Goal: Task Accomplishment & Management: Complete application form

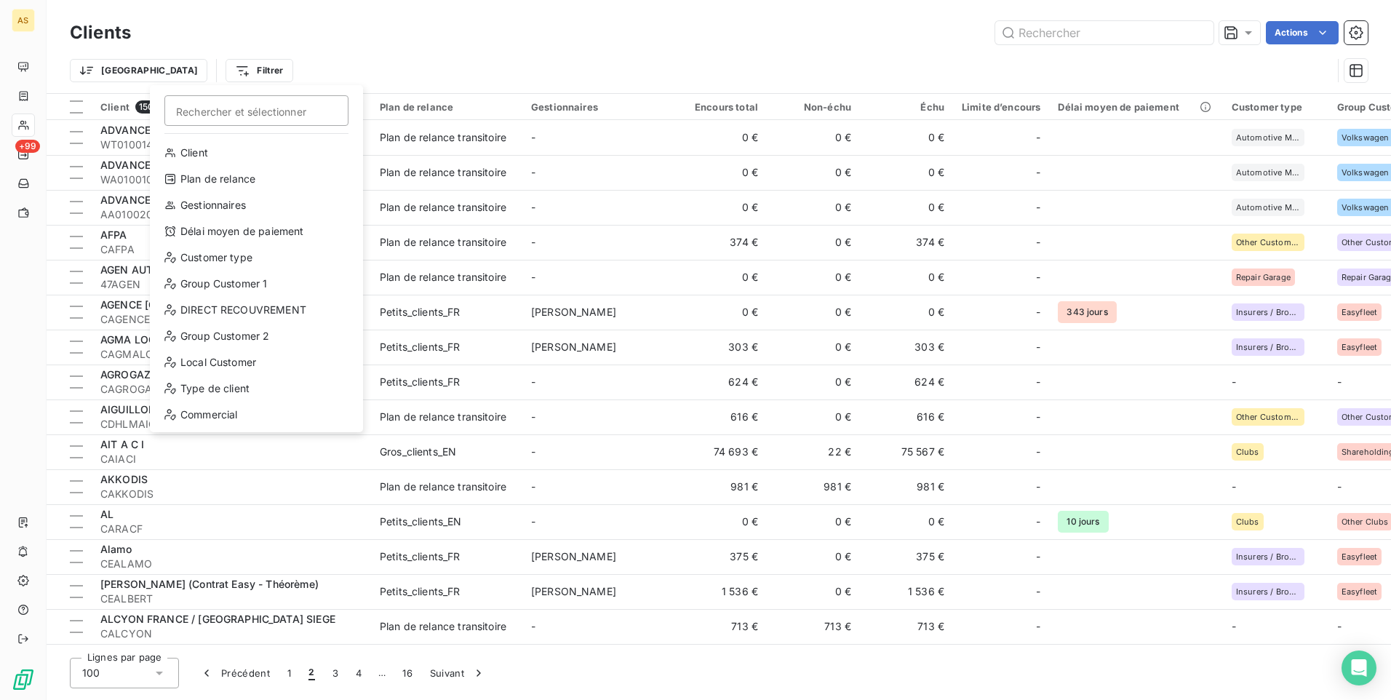
scroll to position [2100, 0]
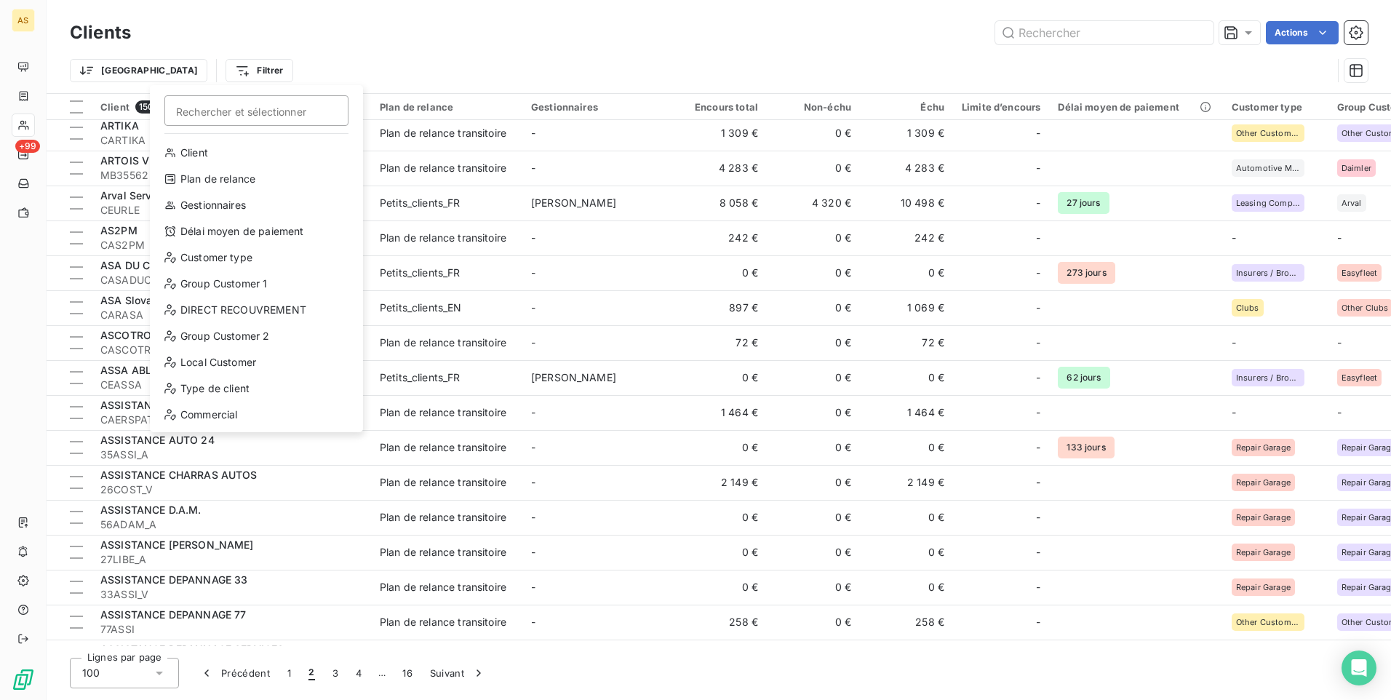
click at [425, 49] on html "AS +99 Clients Actions Trier Filtrer Rechercher et sélectionner Client Plan de …" at bounding box center [695, 350] width 1391 height 700
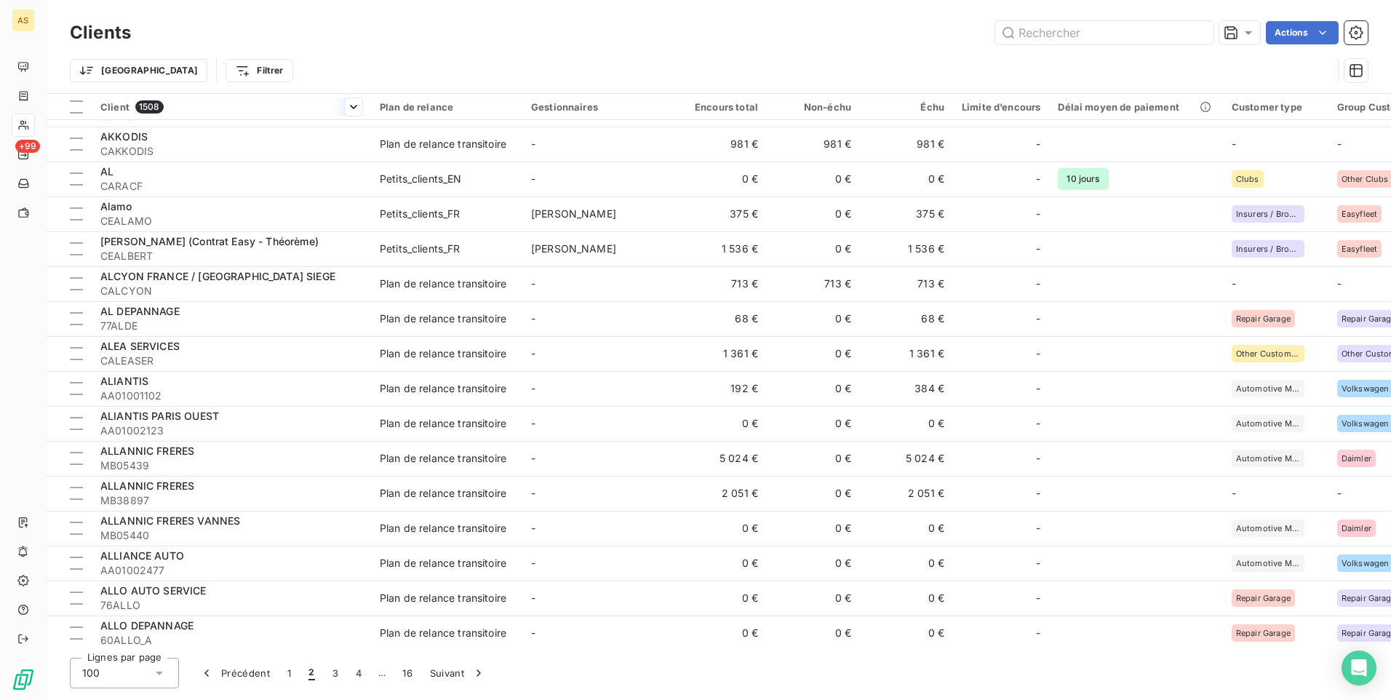
scroll to position [135, 0]
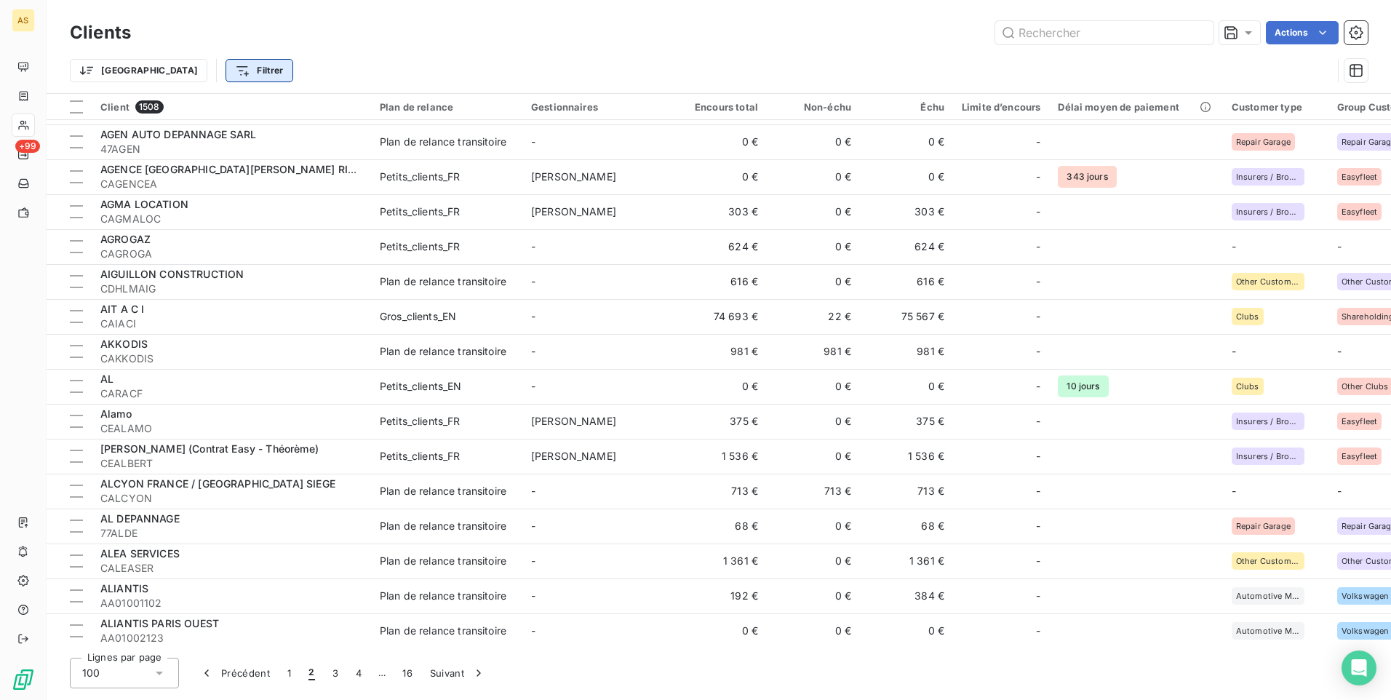
click at [217, 74] on html "AS +99 Clients Actions Trier Filtrer Client 1508 Plan de relance Gestionnaires …" at bounding box center [695, 350] width 1391 height 700
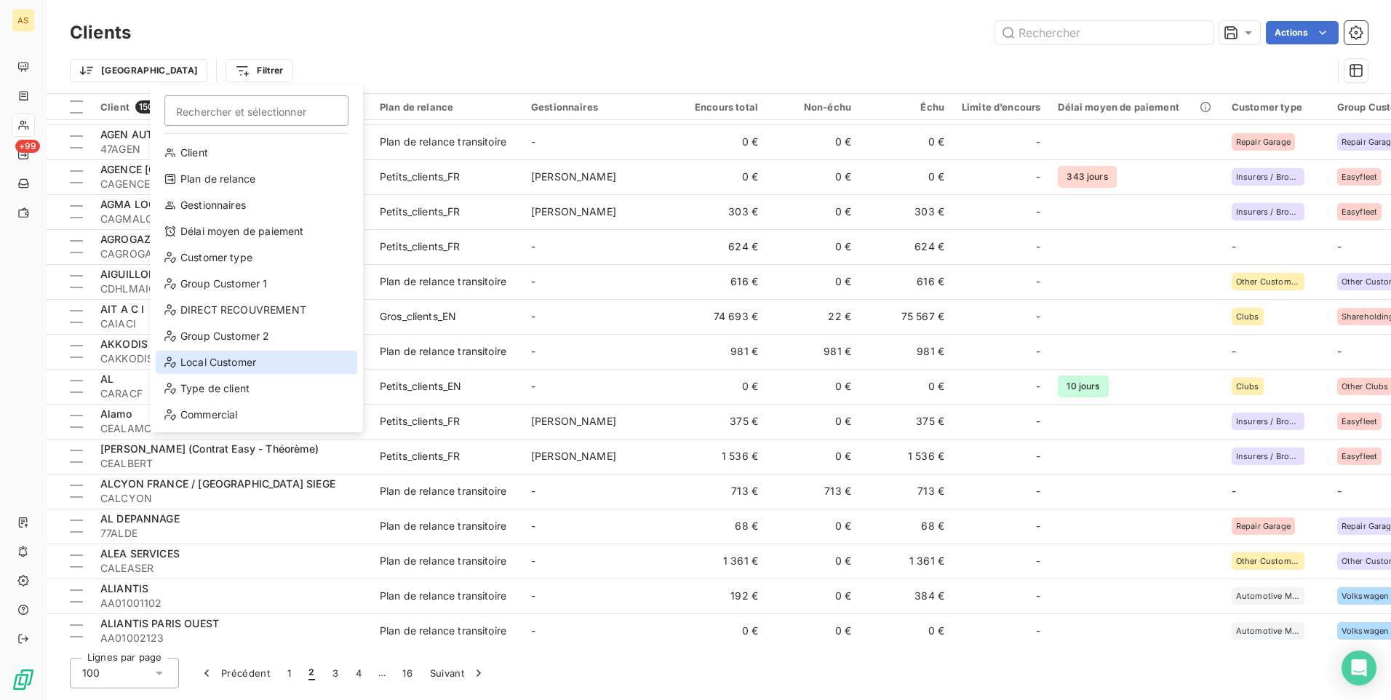
click at [243, 359] on div "Local Customer" at bounding box center [257, 362] width 202 height 23
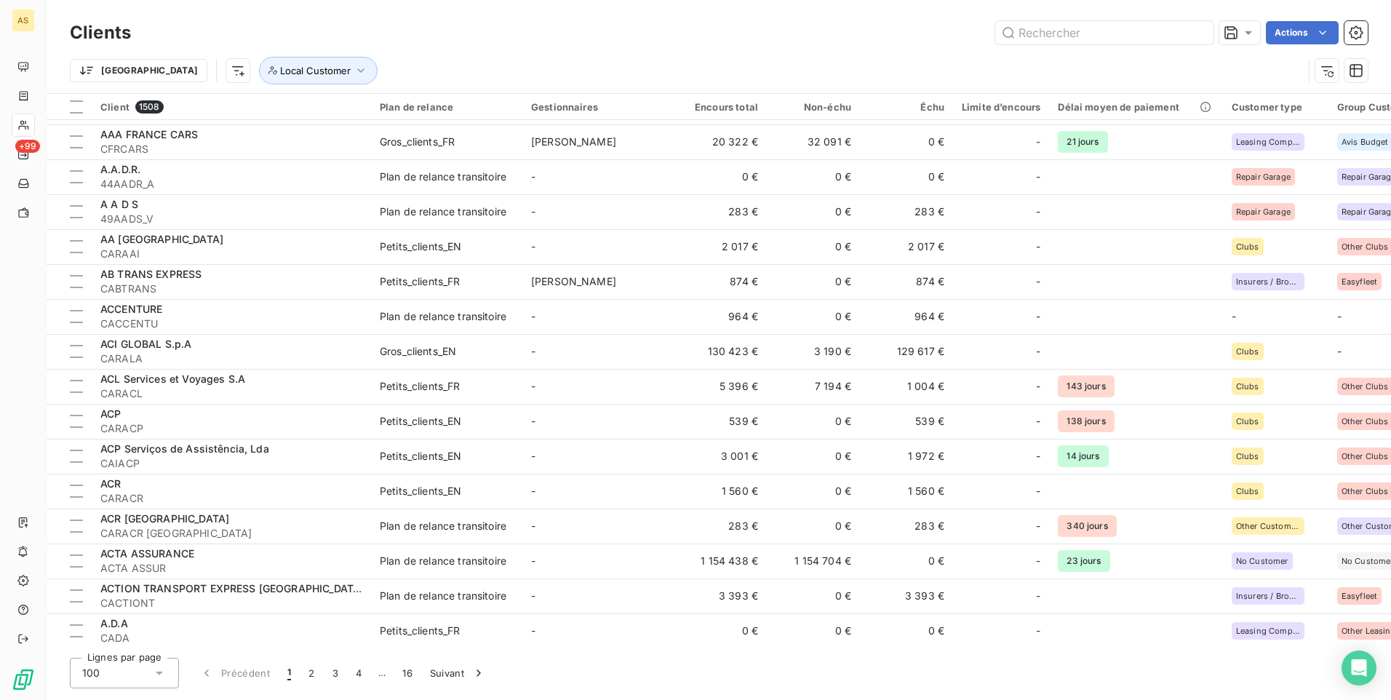
click at [603, 68] on div "Trier Local Customer" at bounding box center [687, 71] width 1234 height 28
click at [354, 69] on icon "button" at bounding box center [361, 70] width 15 height 15
click at [555, 108] on div at bounding box center [486, 108] width 210 height 31
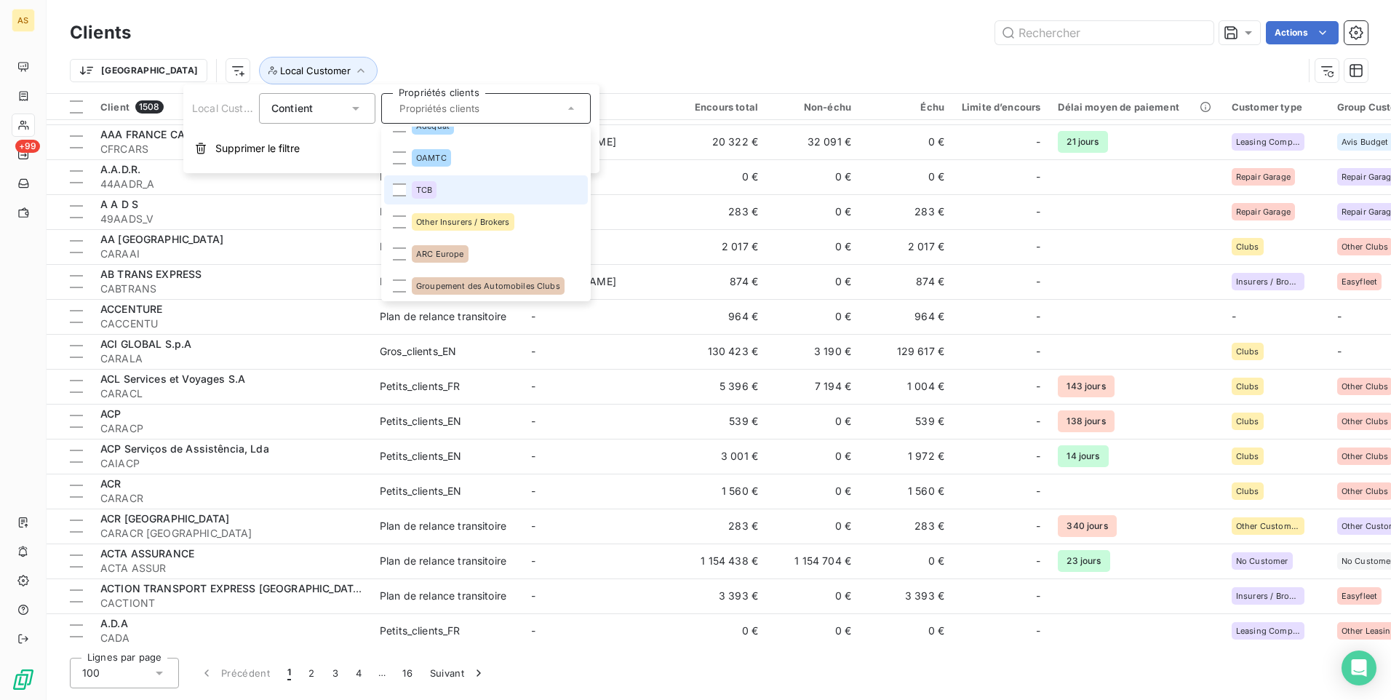
scroll to position [73, 0]
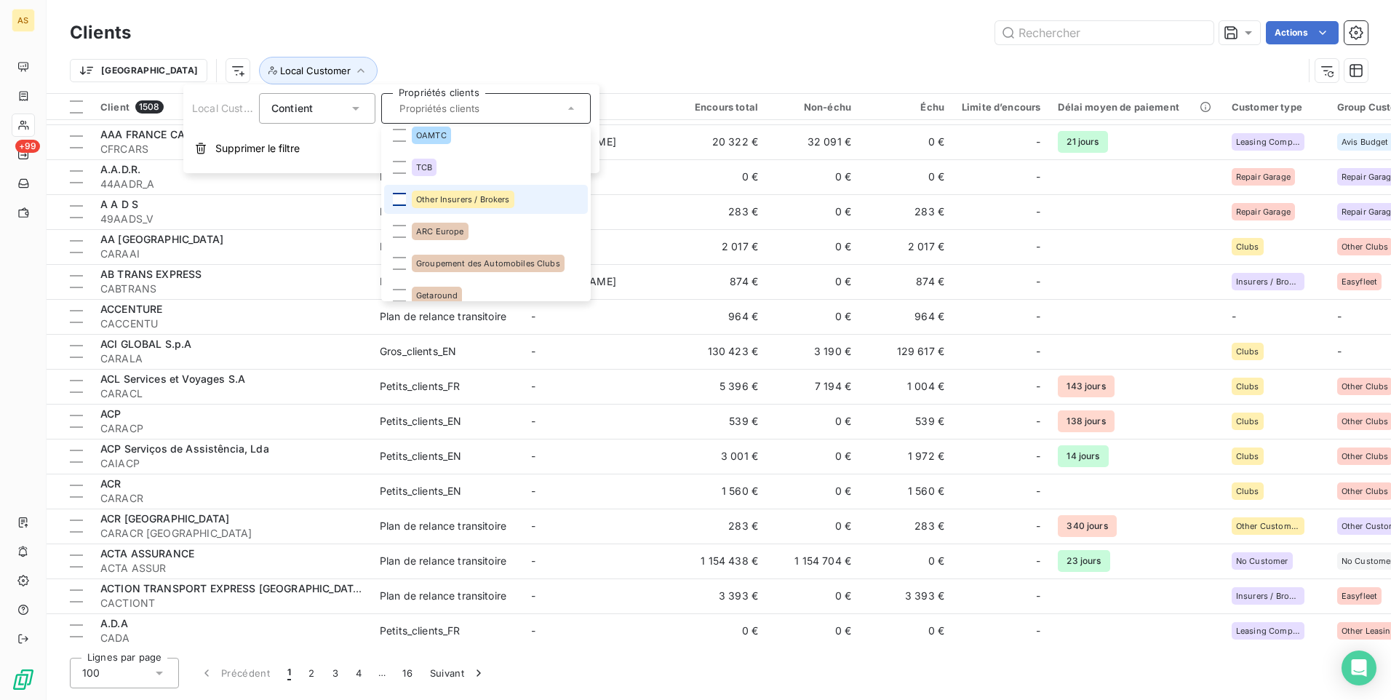
click at [403, 202] on div at bounding box center [399, 199] width 13 height 13
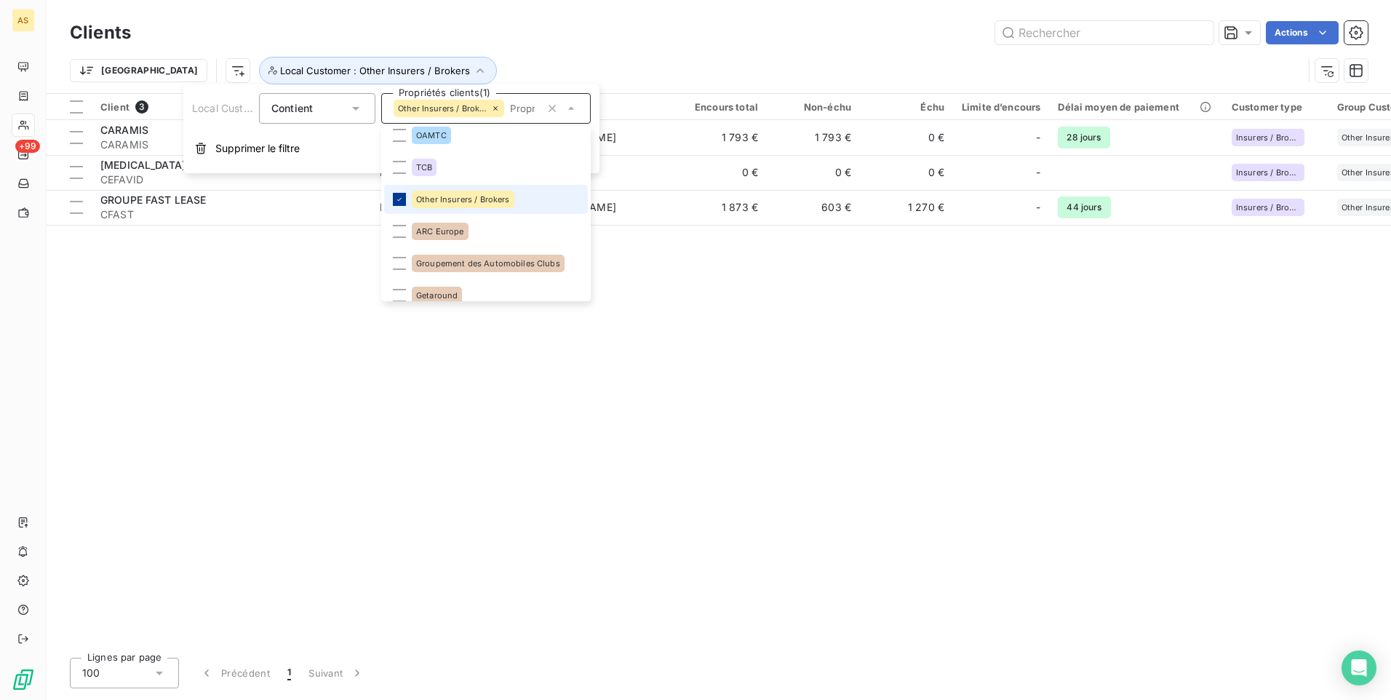
scroll to position [0, 0]
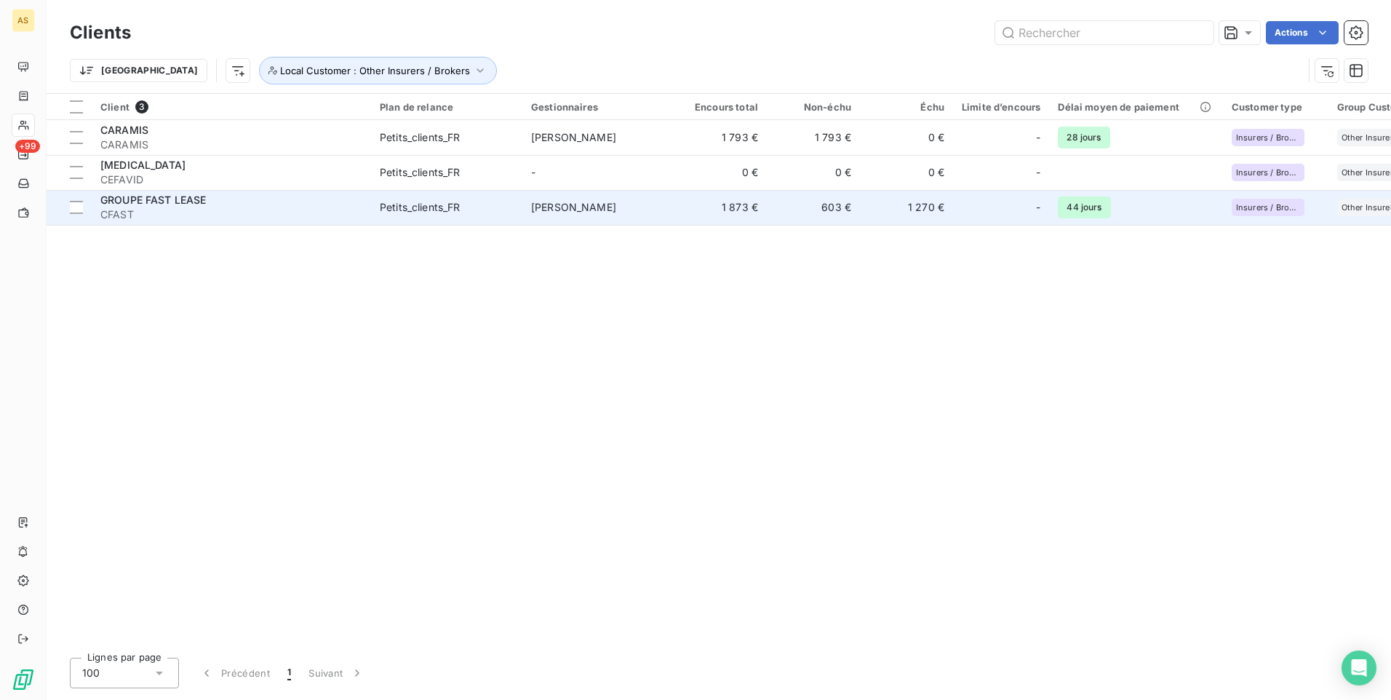
click at [754, 220] on td "1 873 €" at bounding box center [720, 207] width 93 height 35
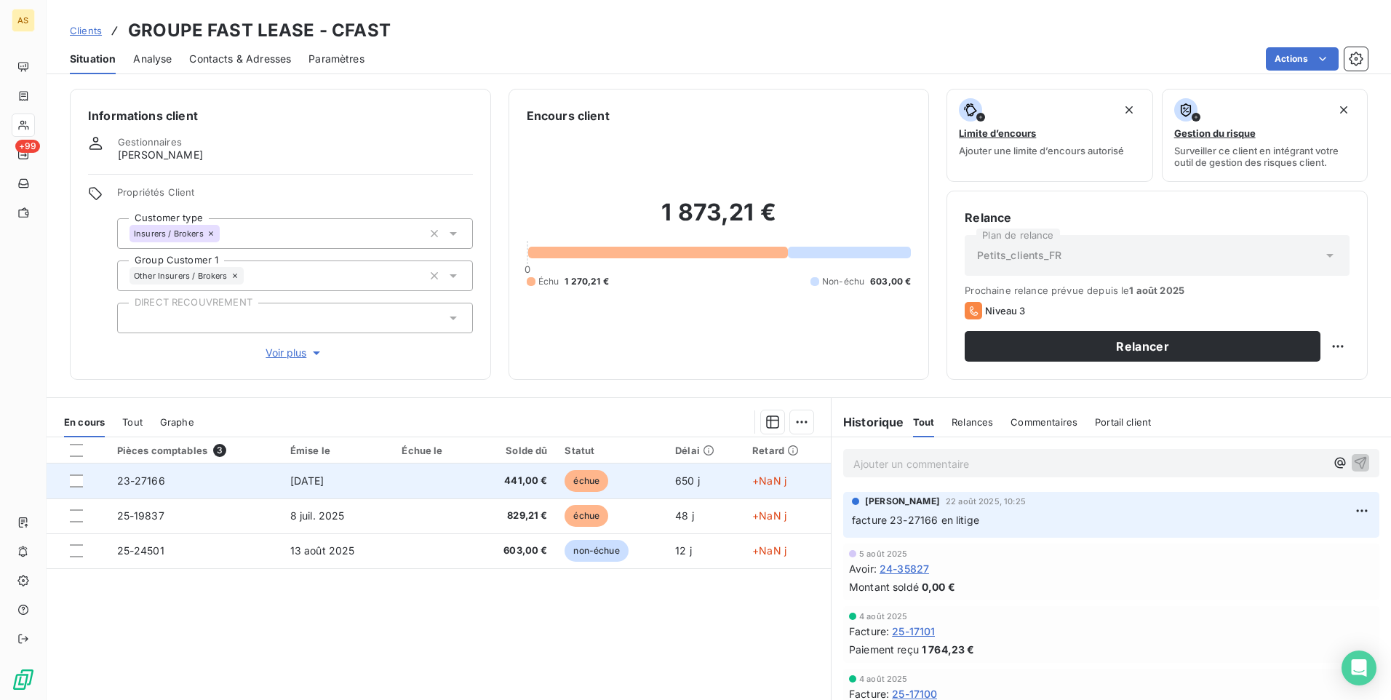
click at [755, 478] on span "+NaN j" at bounding box center [769, 480] width 34 height 12
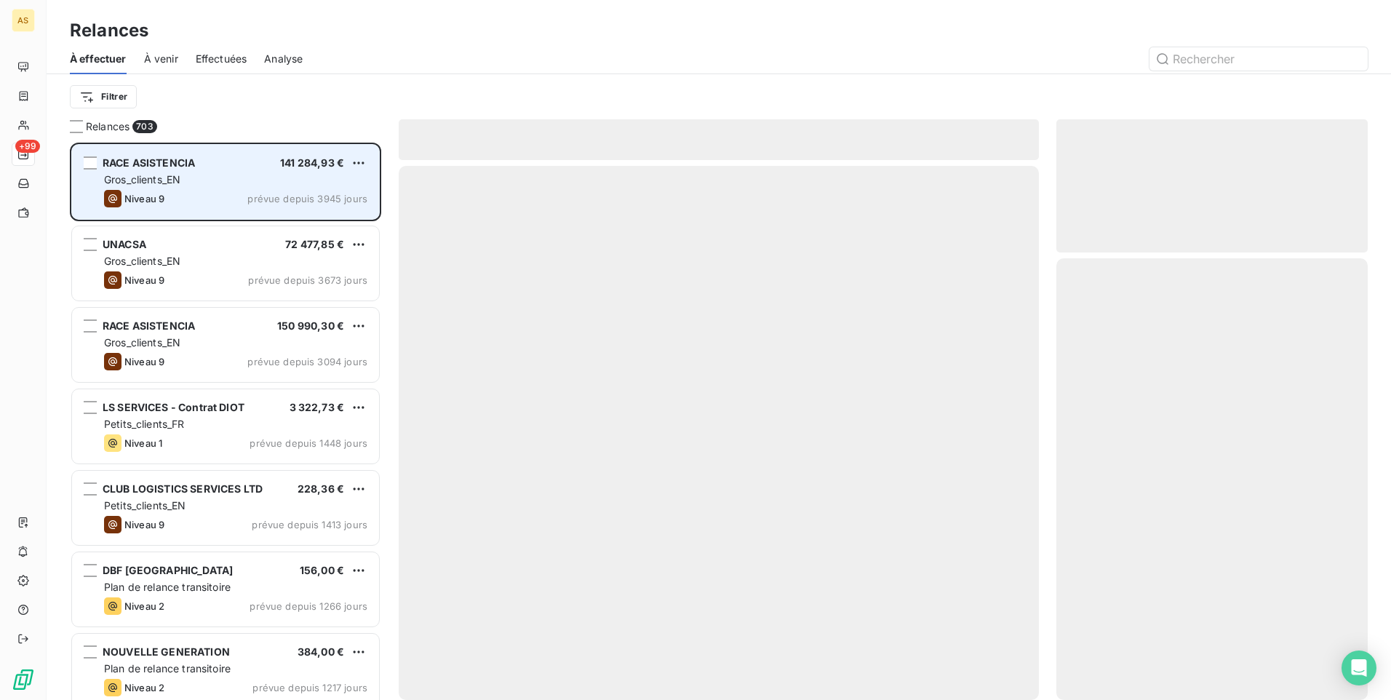
scroll to position [547, 301]
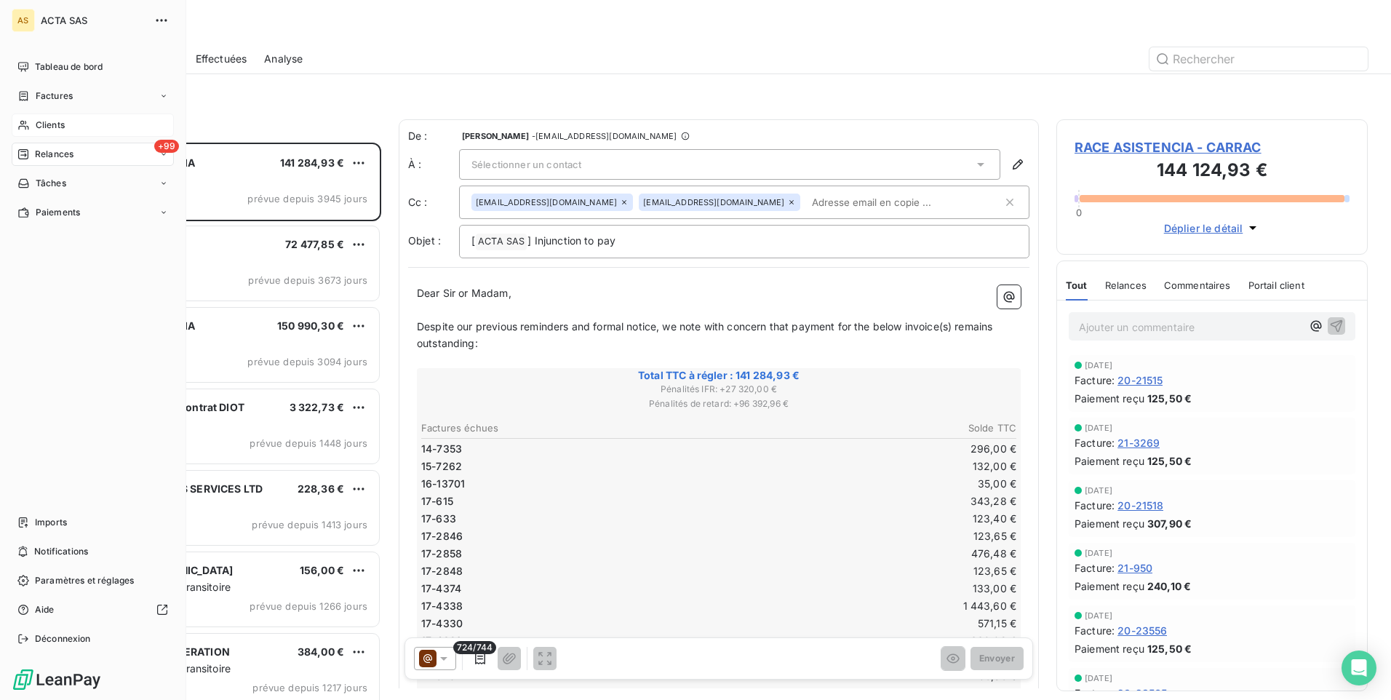
click at [47, 124] on span "Clients" at bounding box center [50, 125] width 29 height 13
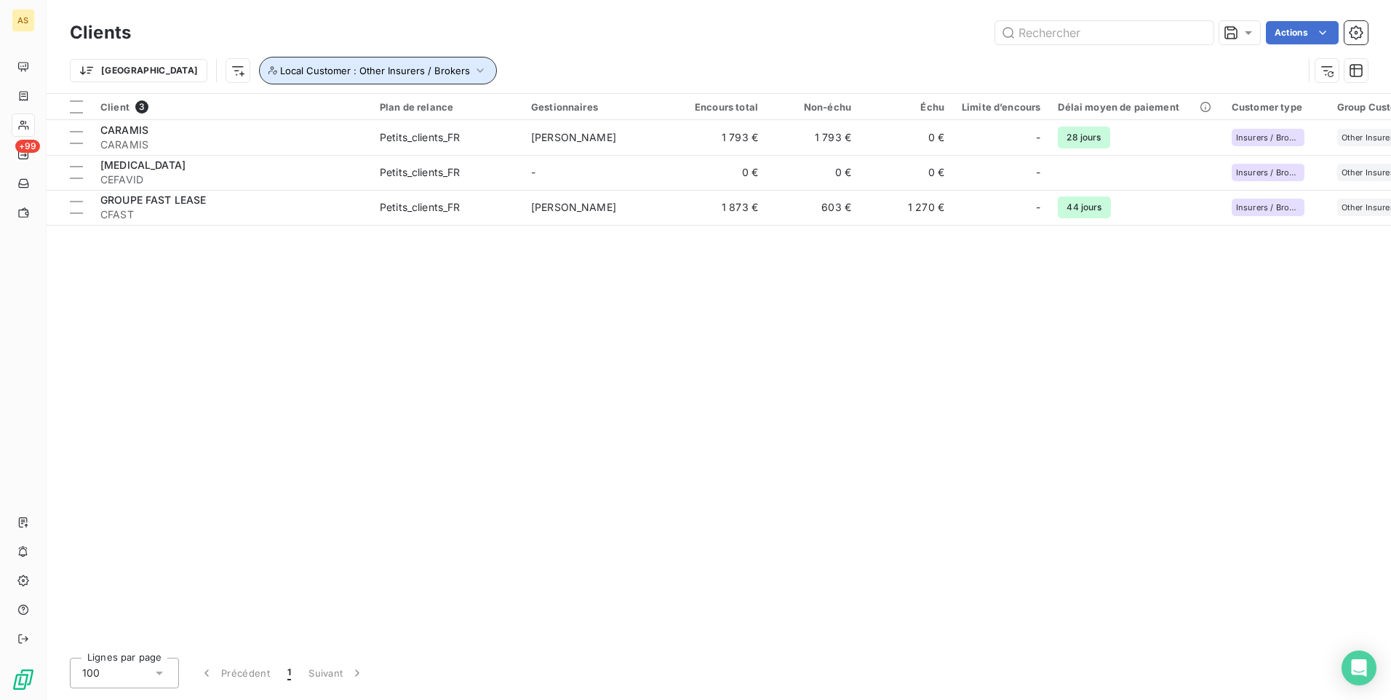
click at [473, 68] on icon "button" at bounding box center [480, 70] width 15 height 15
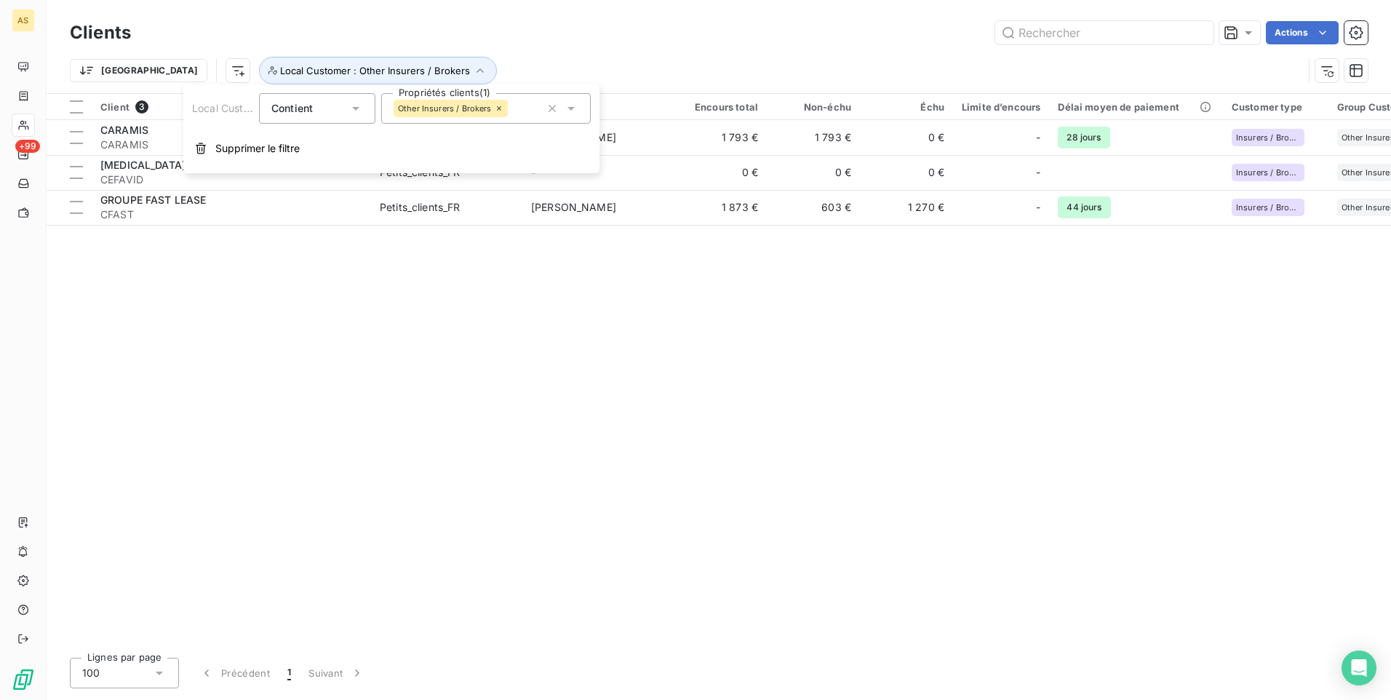
click at [572, 107] on icon at bounding box center [571, 108] width 15 height 15
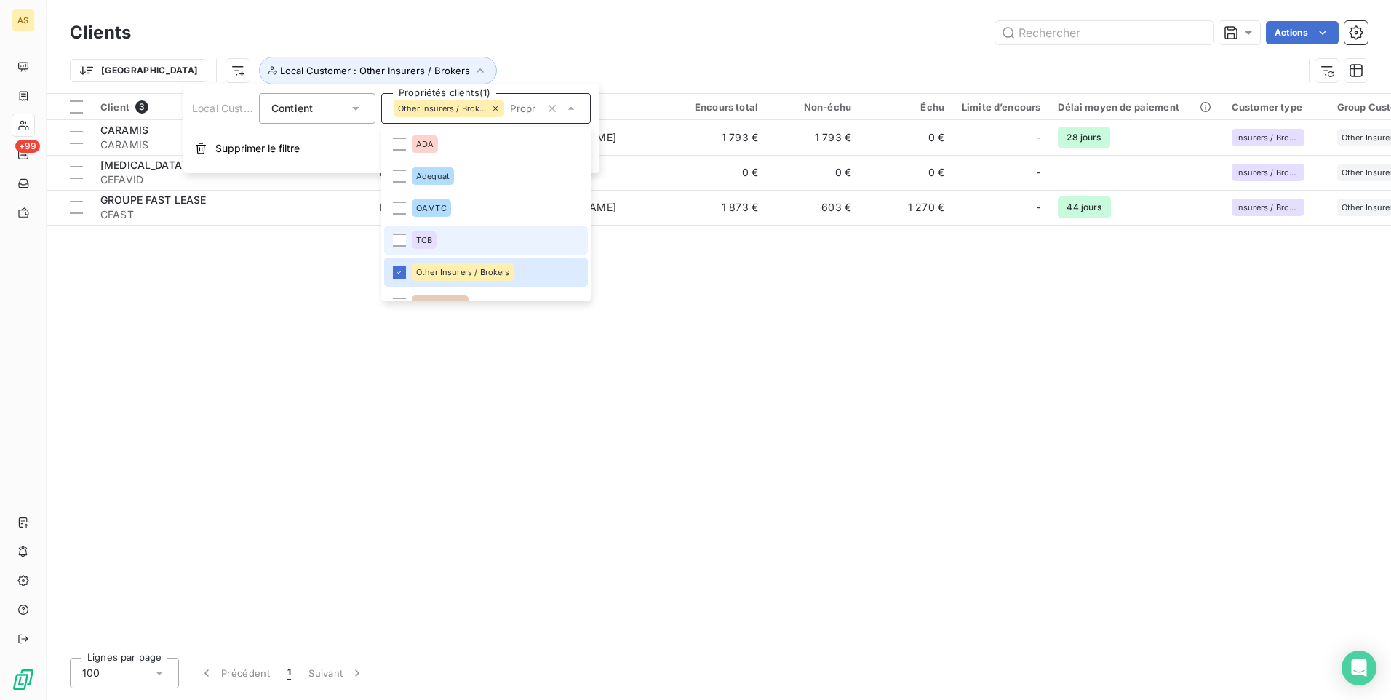
scroll to position [73, 0]
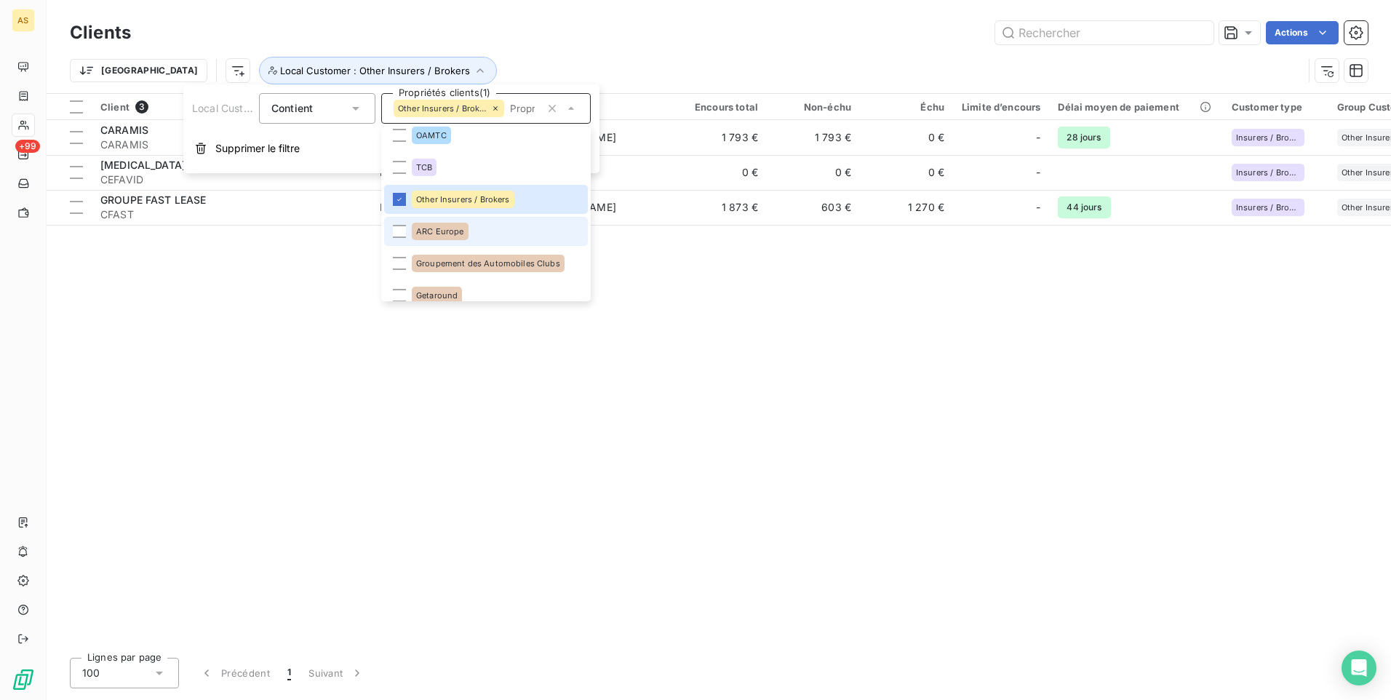
click at [392, 226] on li "ARC Europe" at bounding box center [486, 231] width 204 height 29
click at [400, 199] on icon at bounding box center [399, 199] width 4 height 3
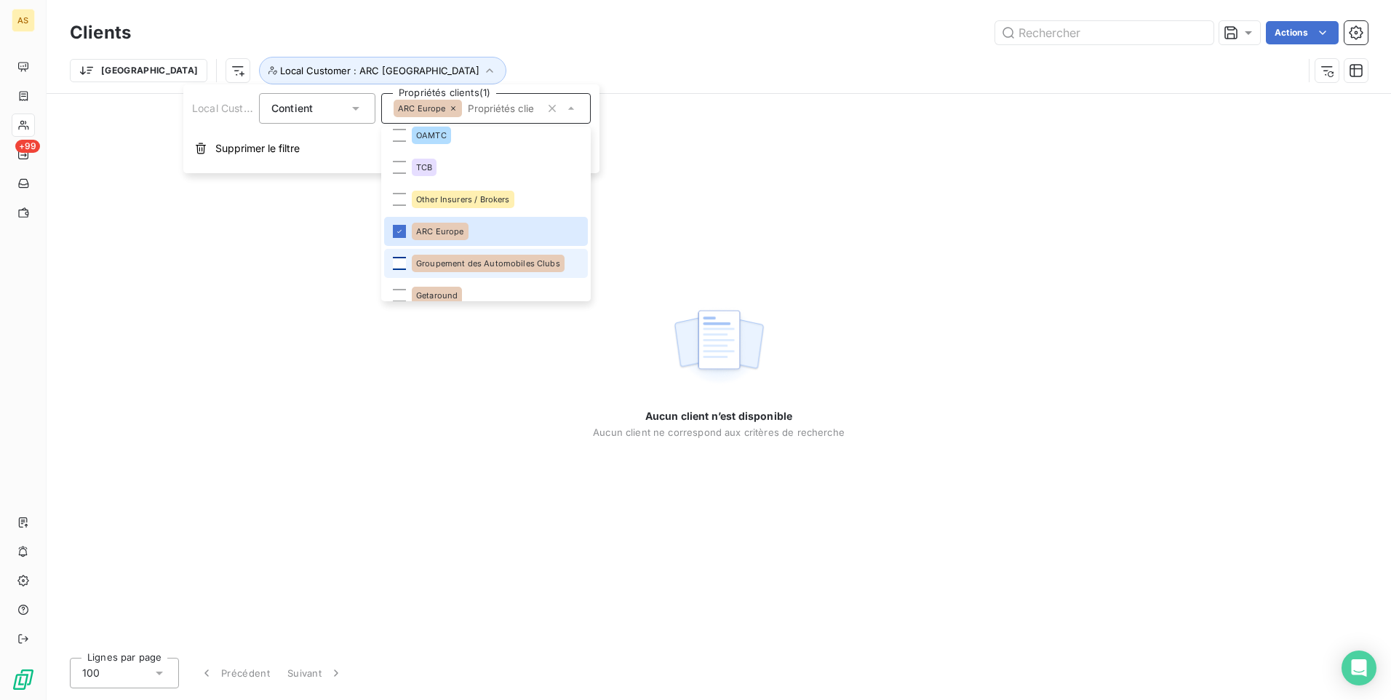
click at [399, 263] on div at bounding box center [399, 263] width 13 height 13
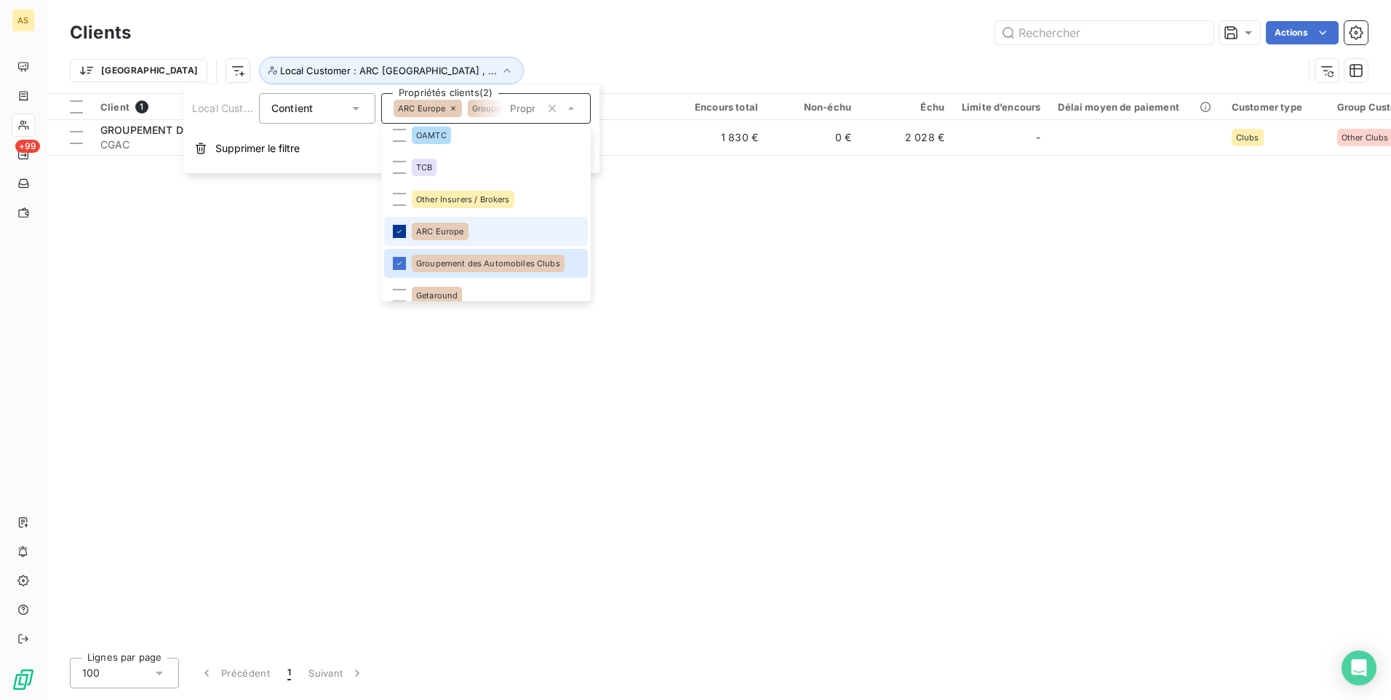
click at [403, 233] on icon at bounding box center [399, 231] width 9 height 9
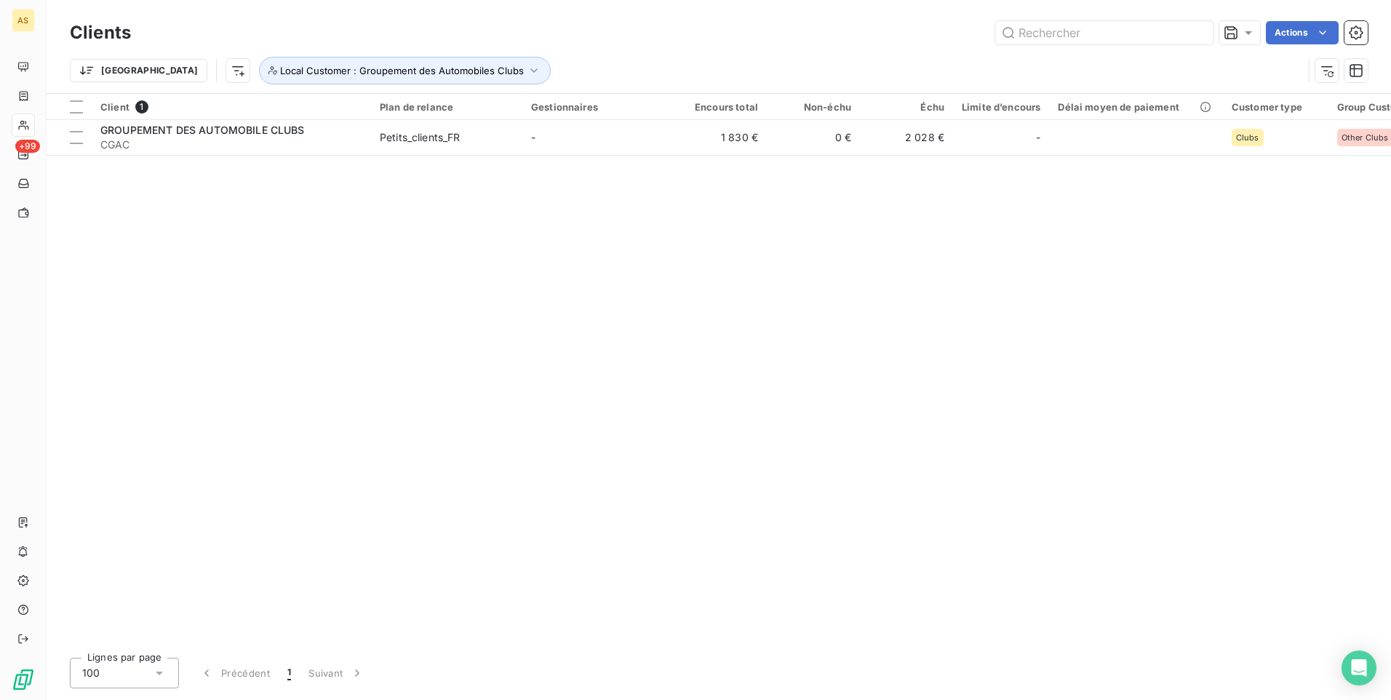
click at [717, 249] on div "Client 1 Plan de relance Gestionnaires Encours total Non-échu Échu Limite d’enc…" at bounding box center [719, 370] width 1345 height 552
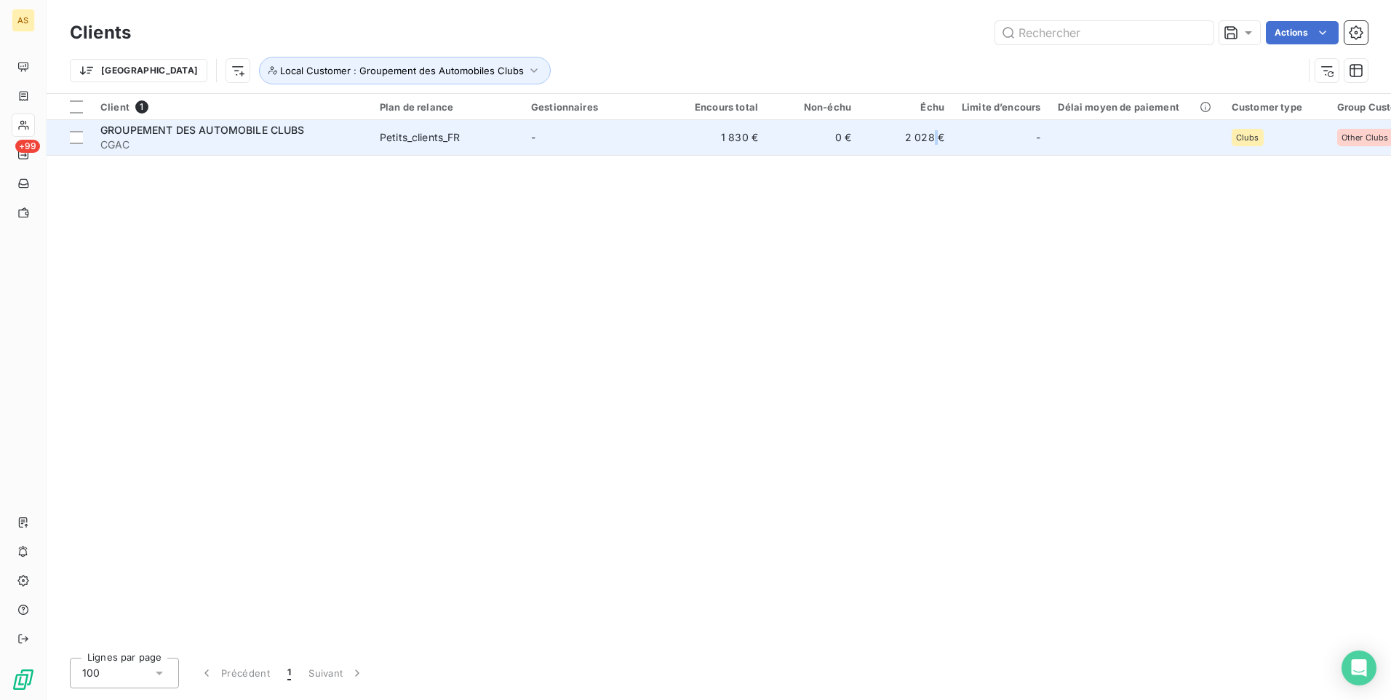
click at [937, 124] on td "2 028 €" at bounding box center [906, 137] width 93 height 35
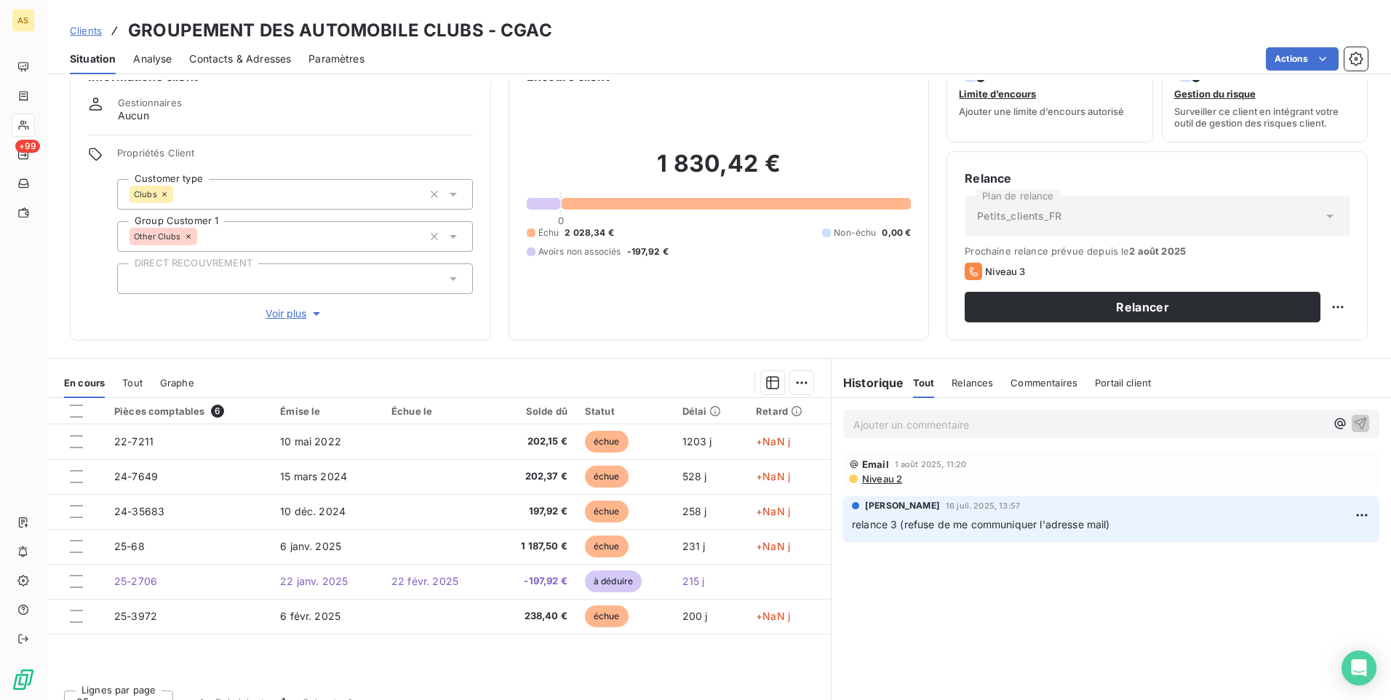
scroll to position [61, 0]
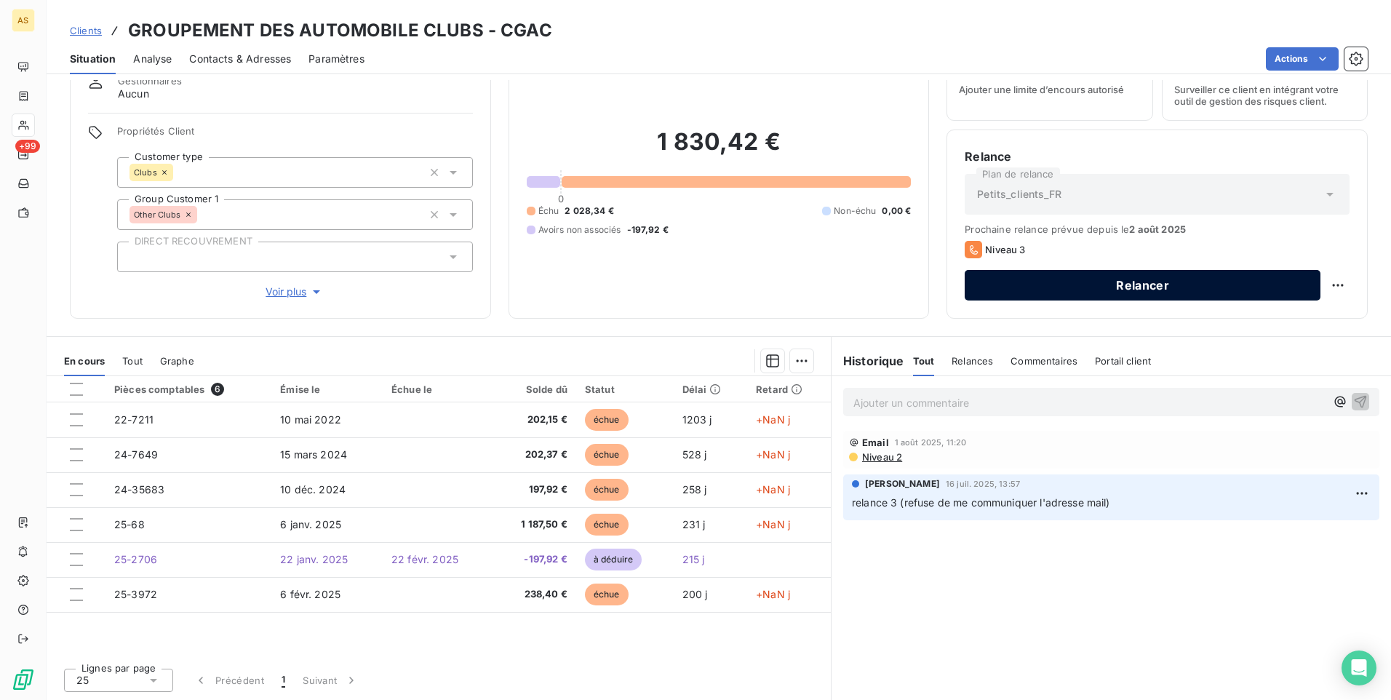
click at [993, 280] on button "Relancer" at bounding box center [1143, 285] width 356 height 31
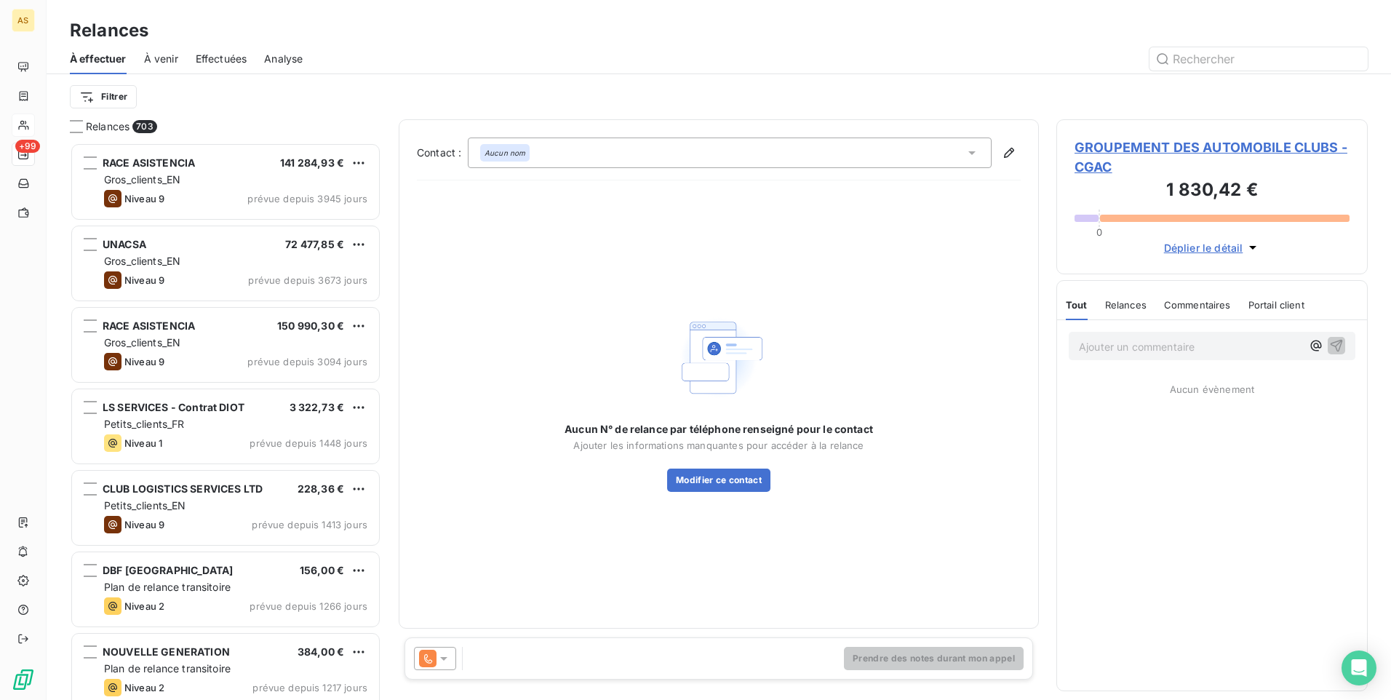
scroll to position [547, 301]
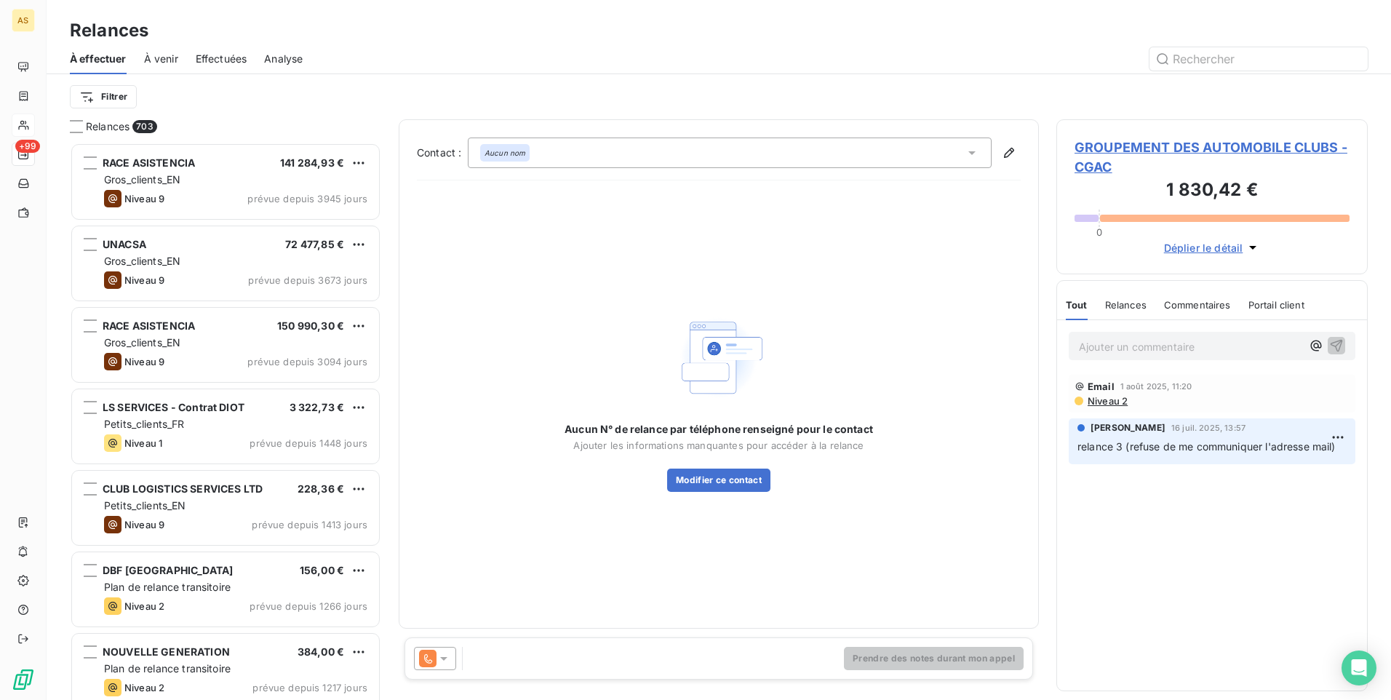
click at [429, 647] on div at bounding box center [435, 658] width 42 height 23
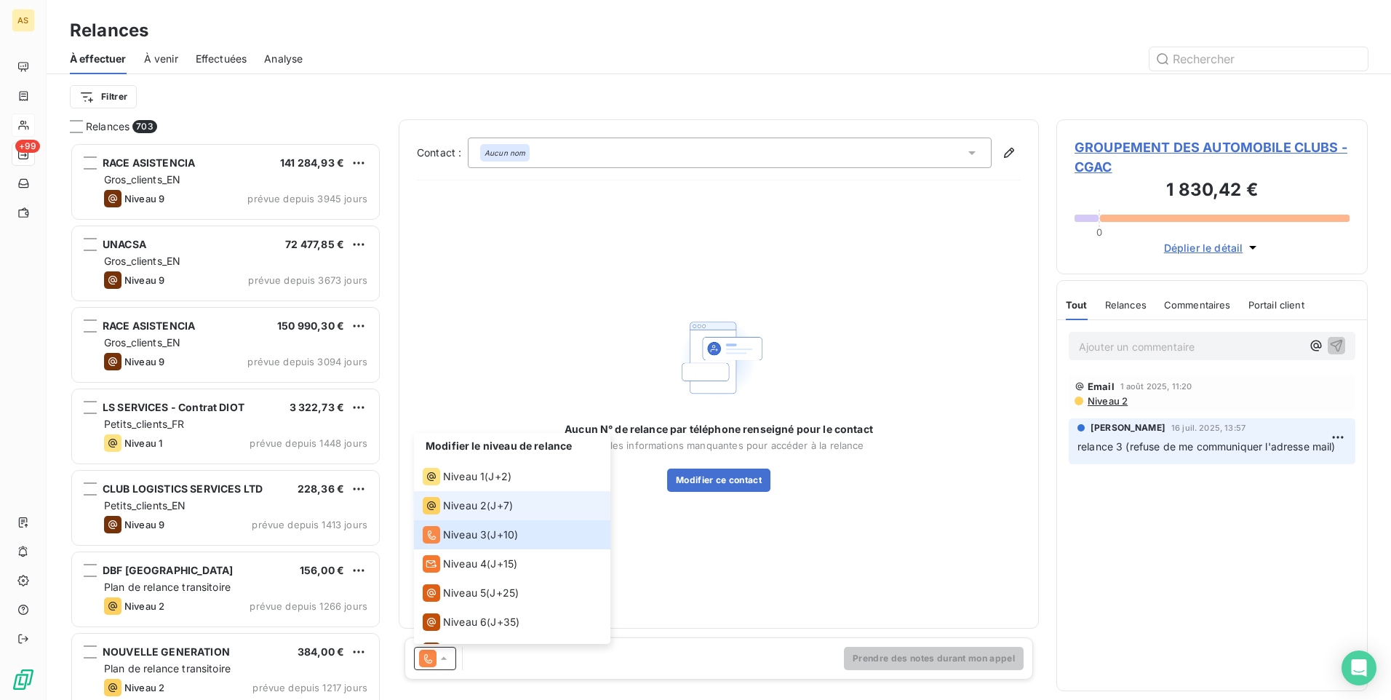
click at [450, 506] on span "Niveau 2" at bounding box center [465, 505] width 44 height 15
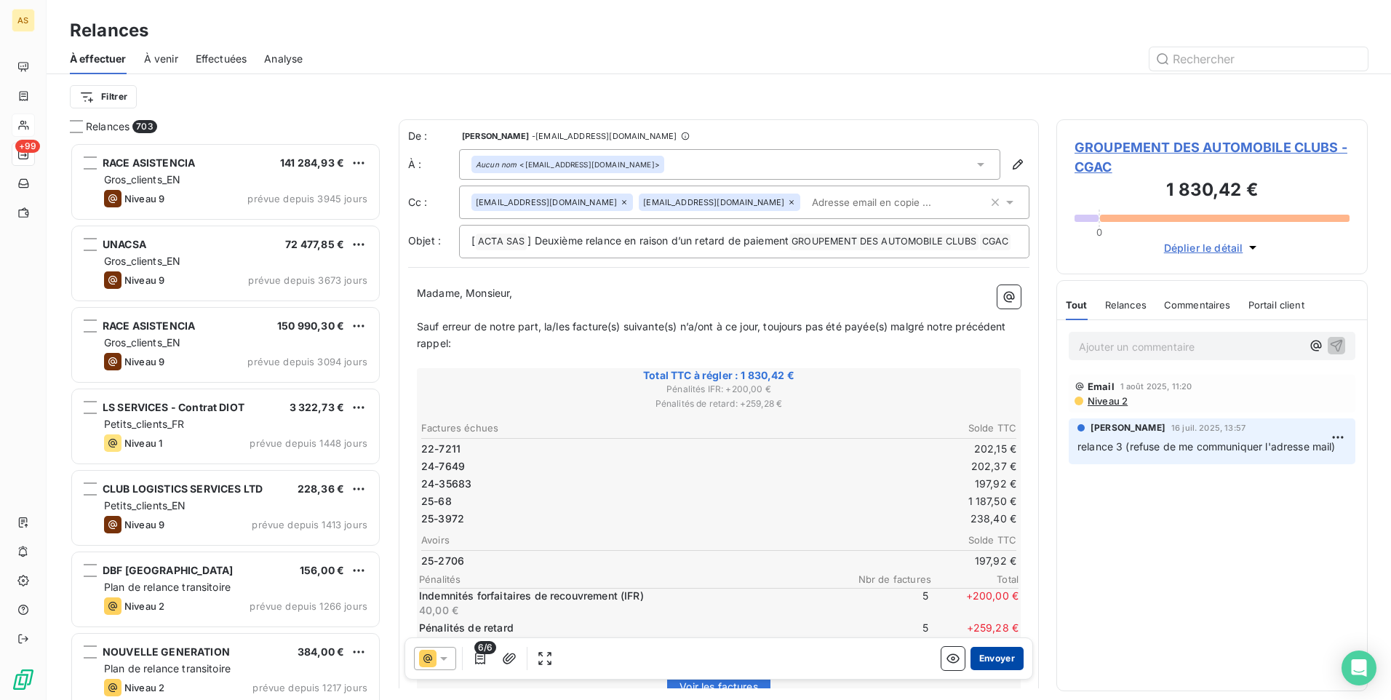
click at [988, 662] on button "Envoyer" at bounding box center [997, 658] width 53 height 23
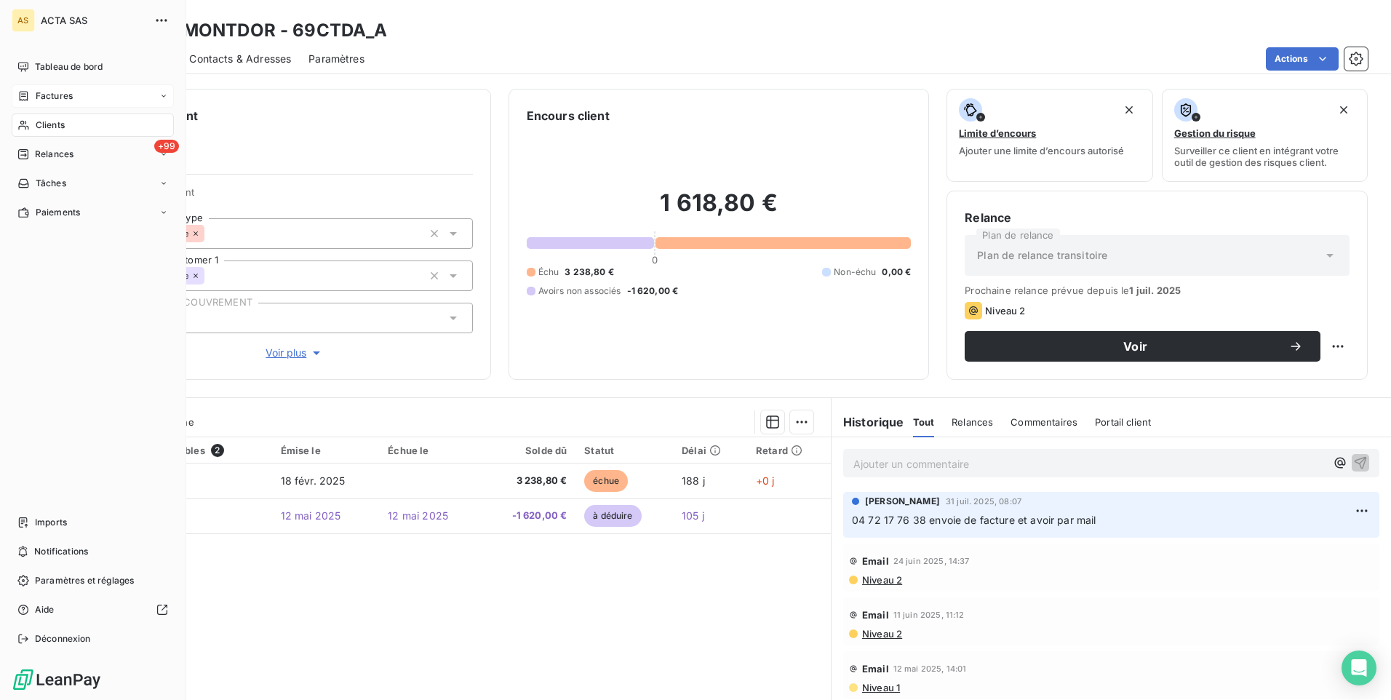
click at [60, 98] on span "Factures" at bounding box center [54, 96] width 37 height 13
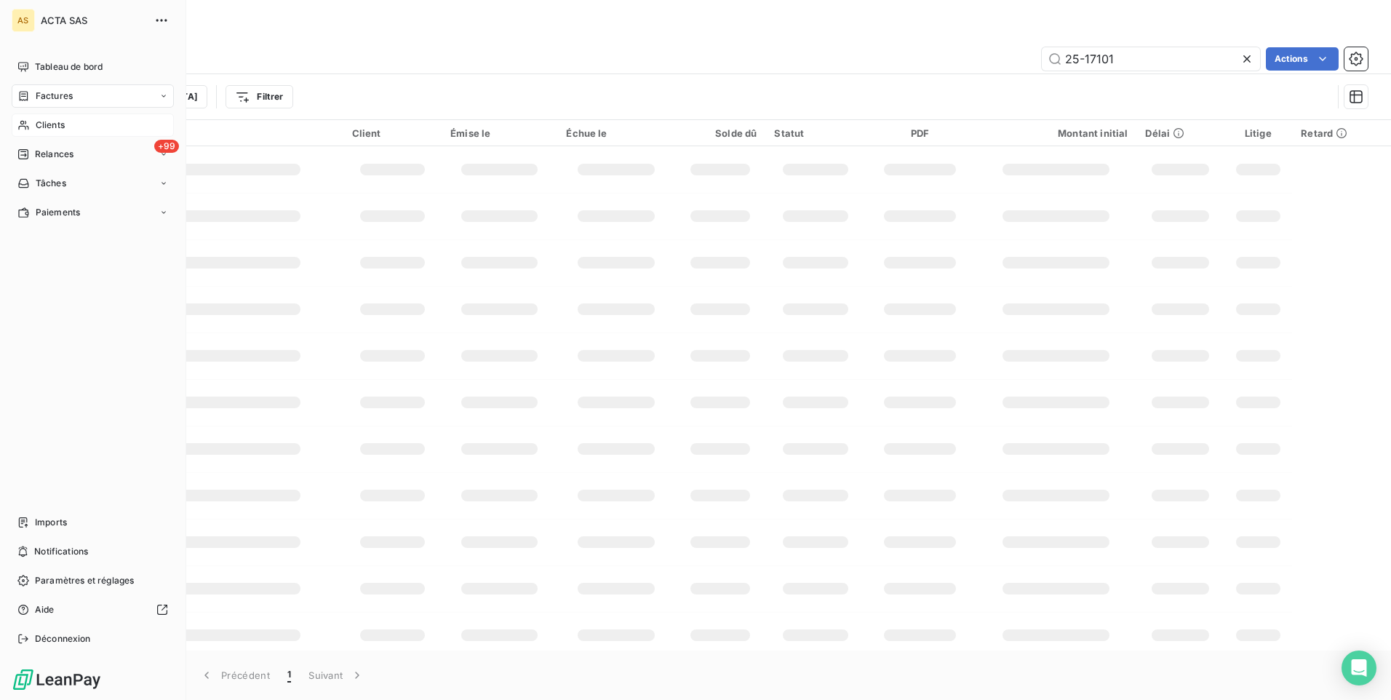
click at [67, 124] on div "Clients" at bounding box center [93, 125] width 162 height 23
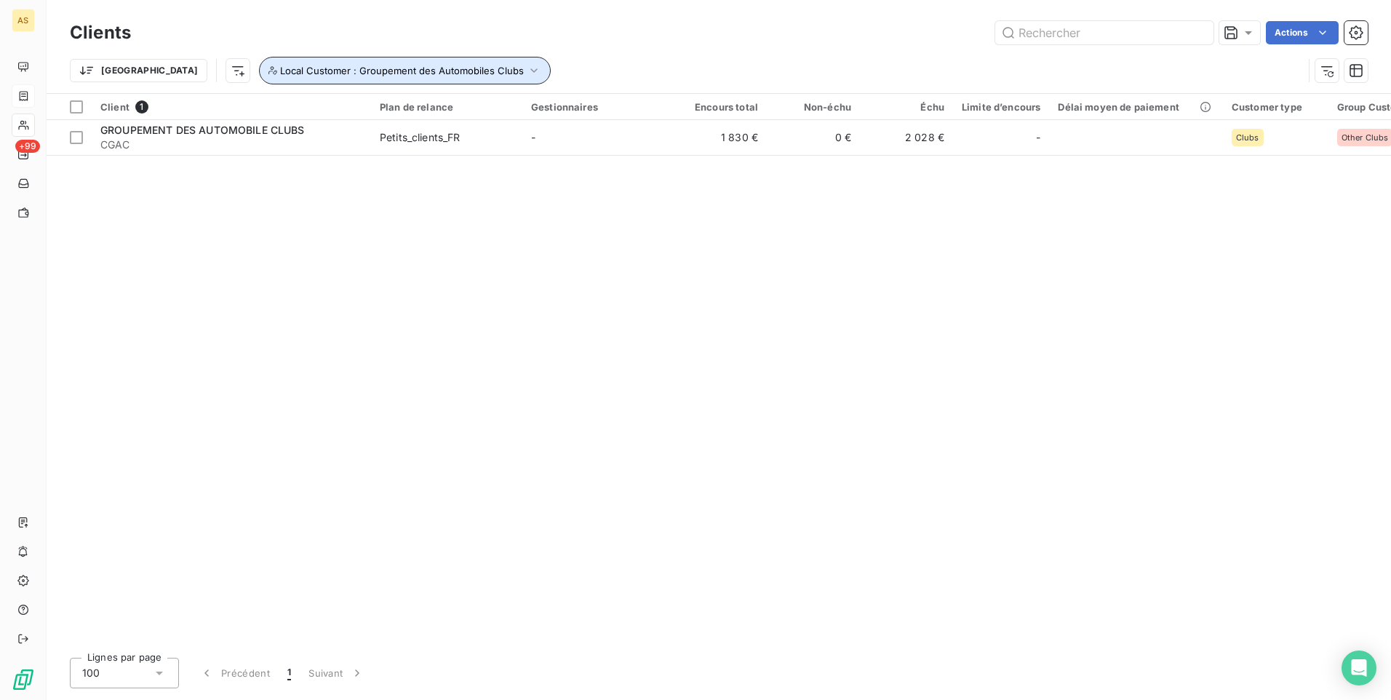
click at [531, 71] on icon "button" at bounding box center [534, 70] width 7 height 4
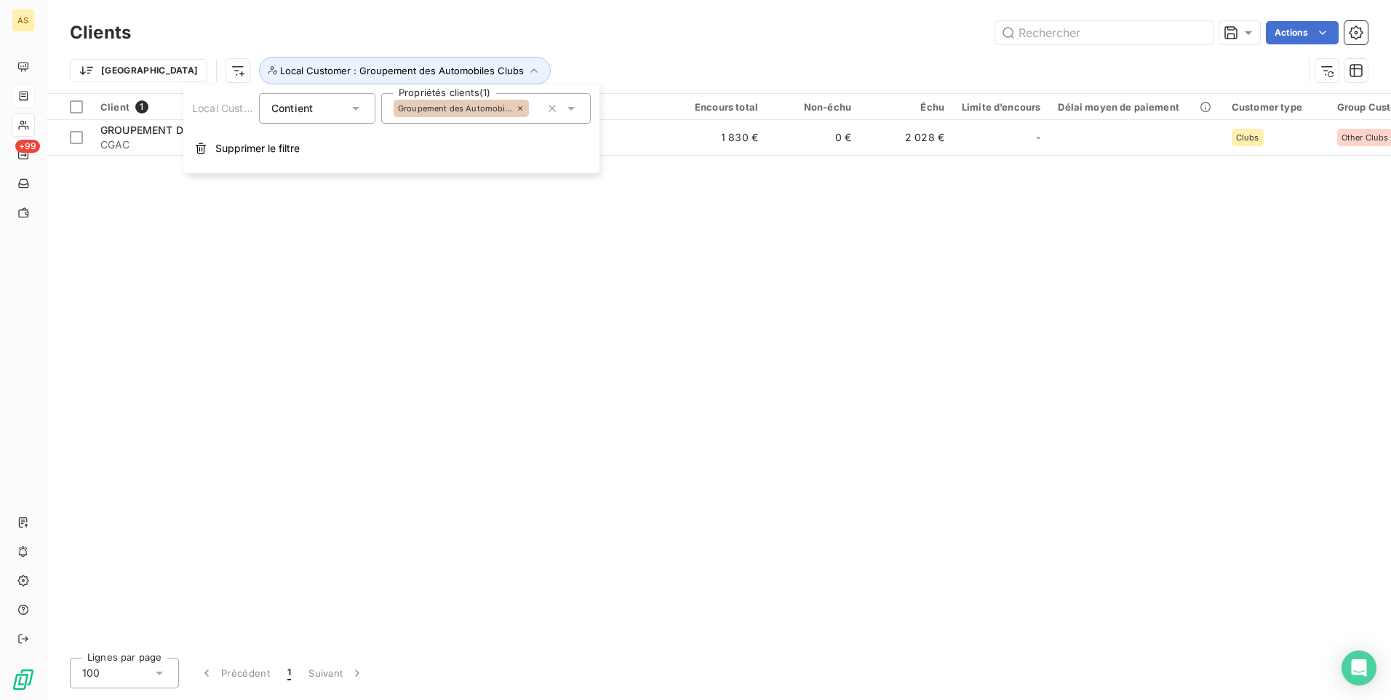
click at [575, 114] on icon at bounding box center [571, 108] width 15 height 15
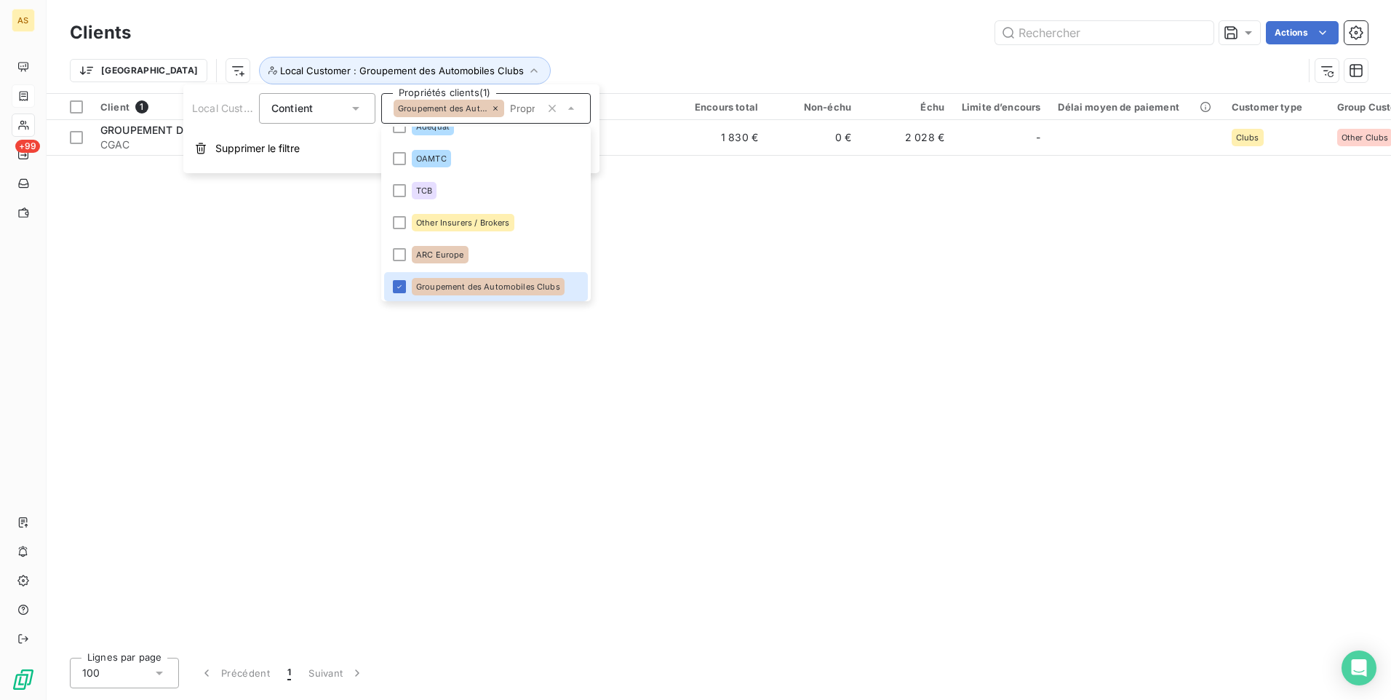
scroll to position [122, 0]
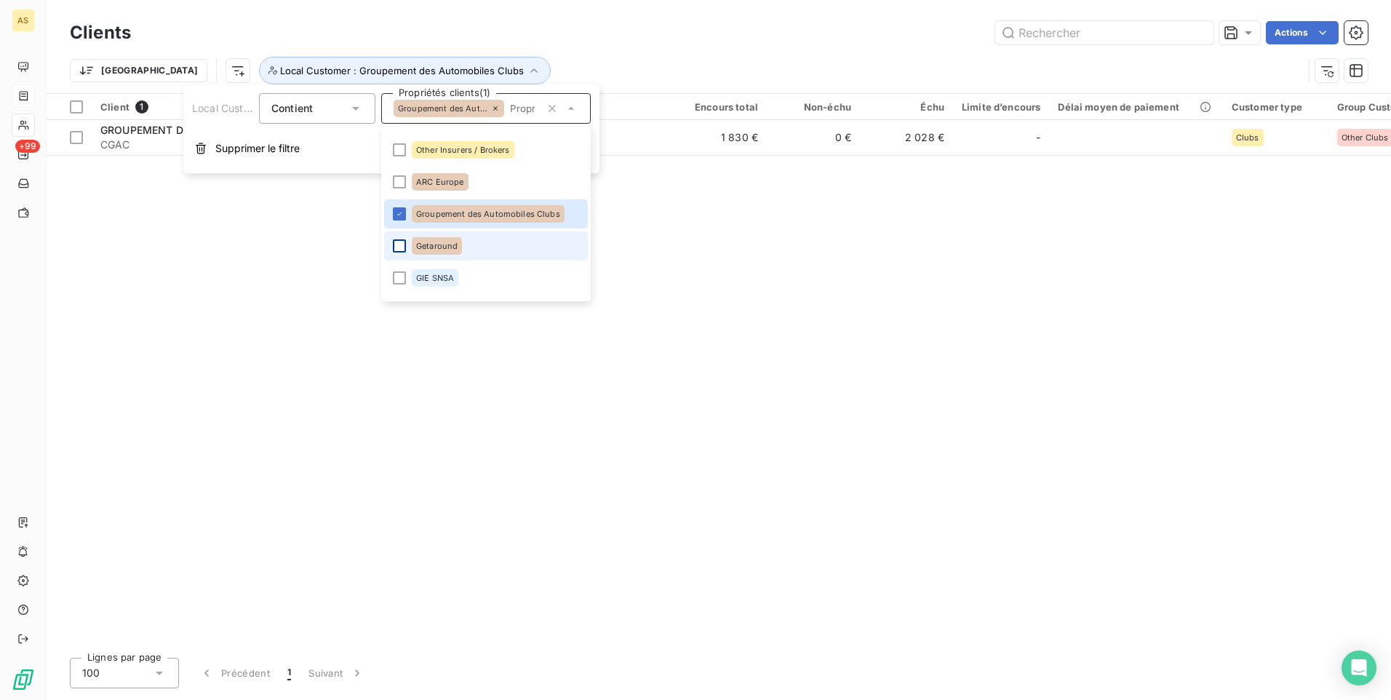
click at [405, 249] on div at bounding box center [399, 245] width 13 height 13
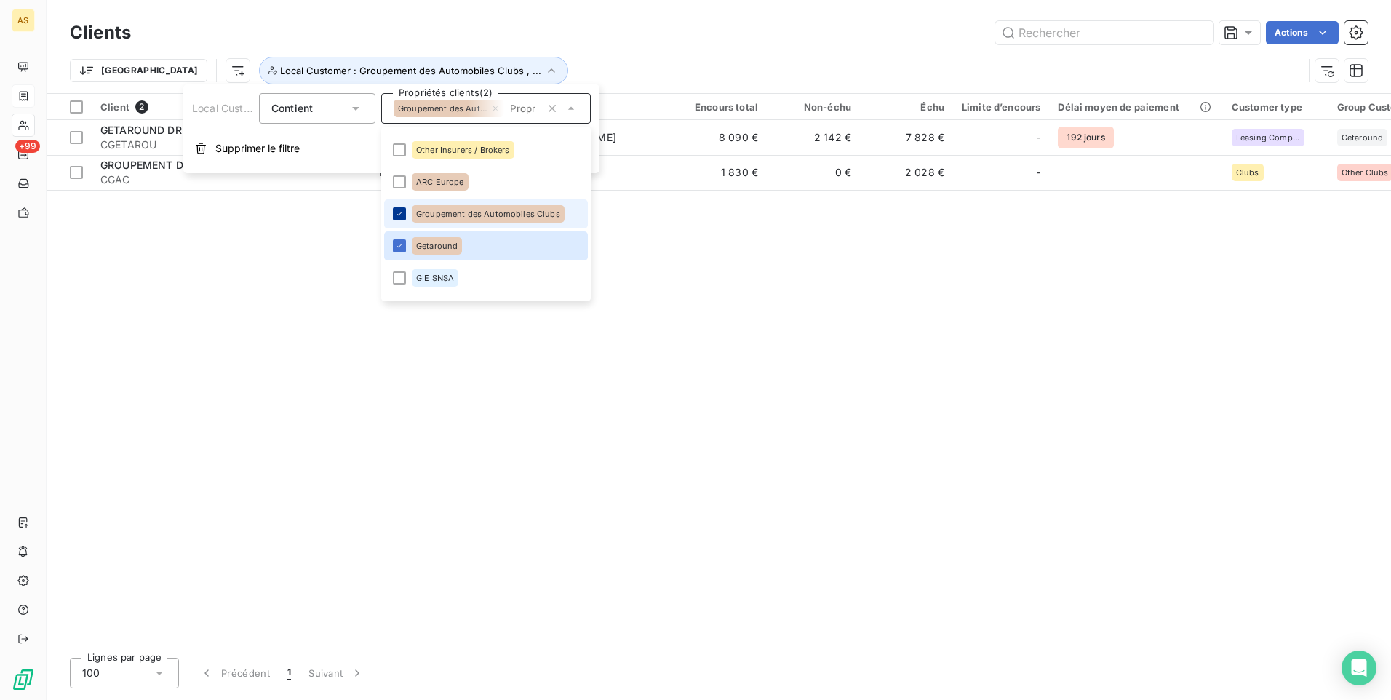
click at [403, 211] on icon at bounding box center [399, 214] width 9 height 9
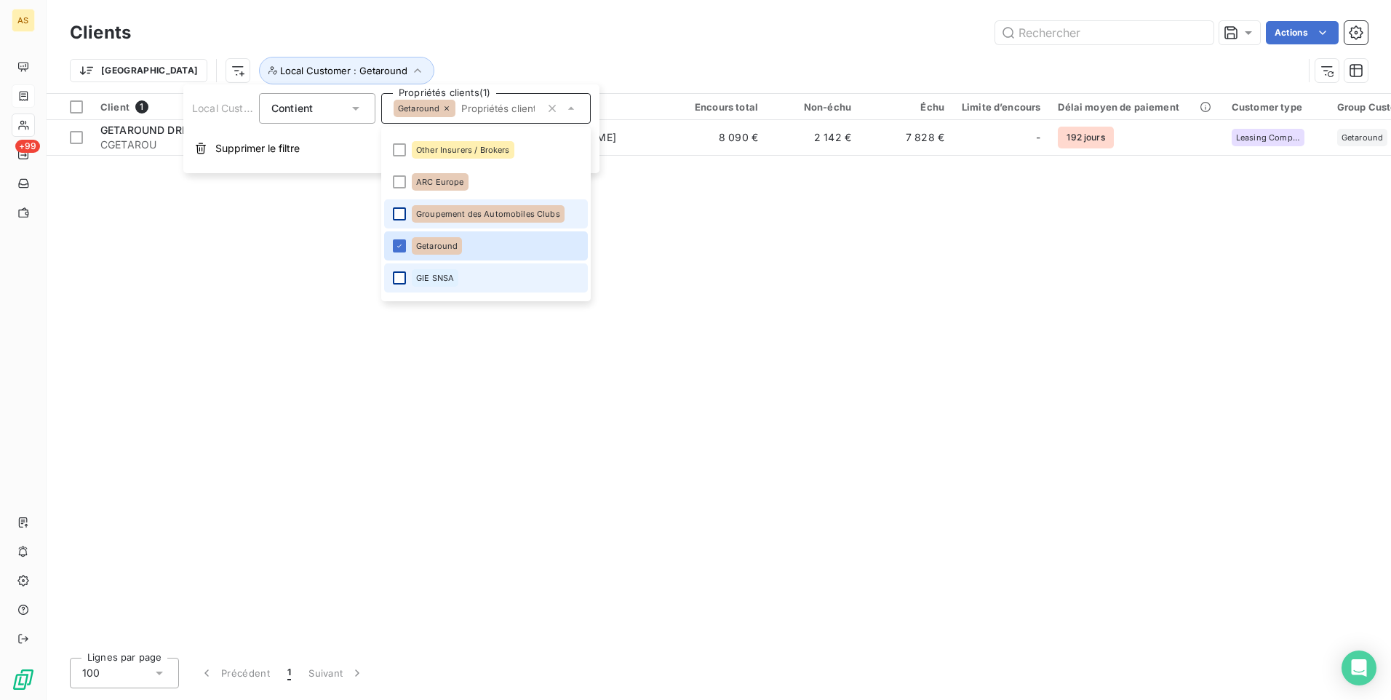
click at [402, 272] on div at bounding box center [399, 277] width 13 height 13
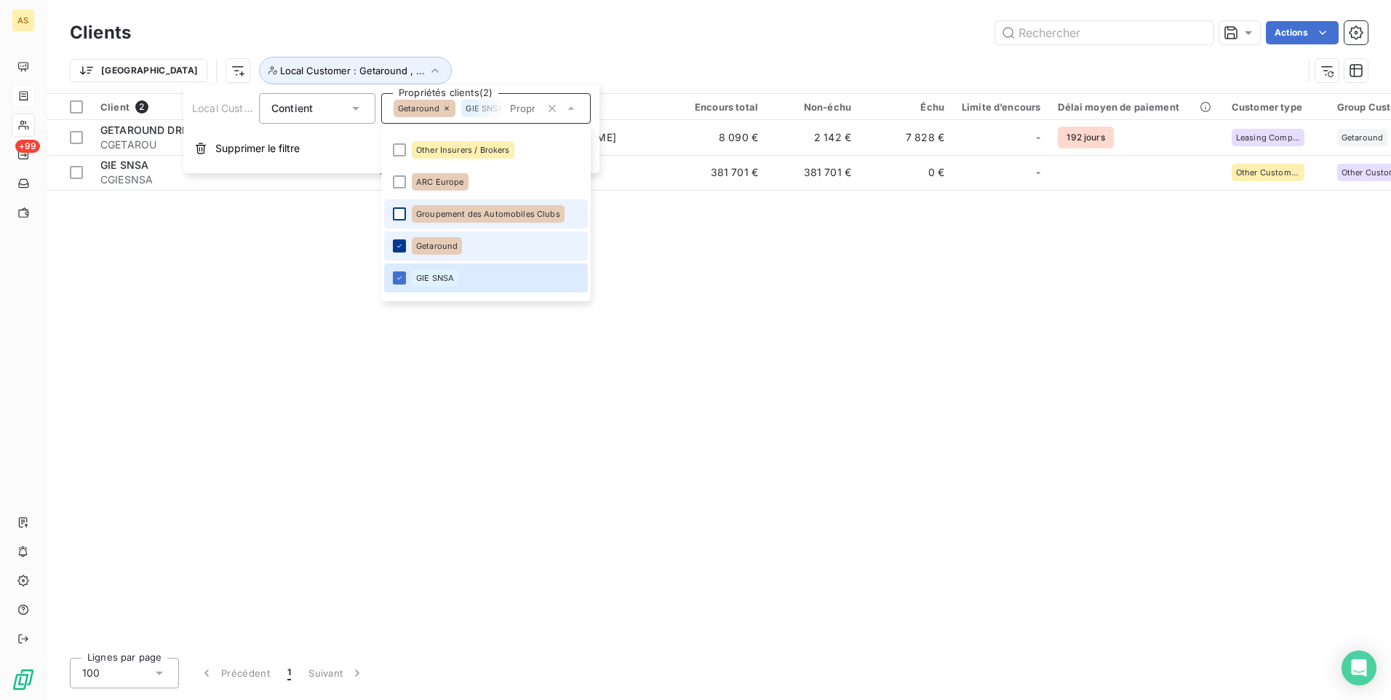
click at [401, 245] on icon at bounding box center [399, 246] width 4 height 3
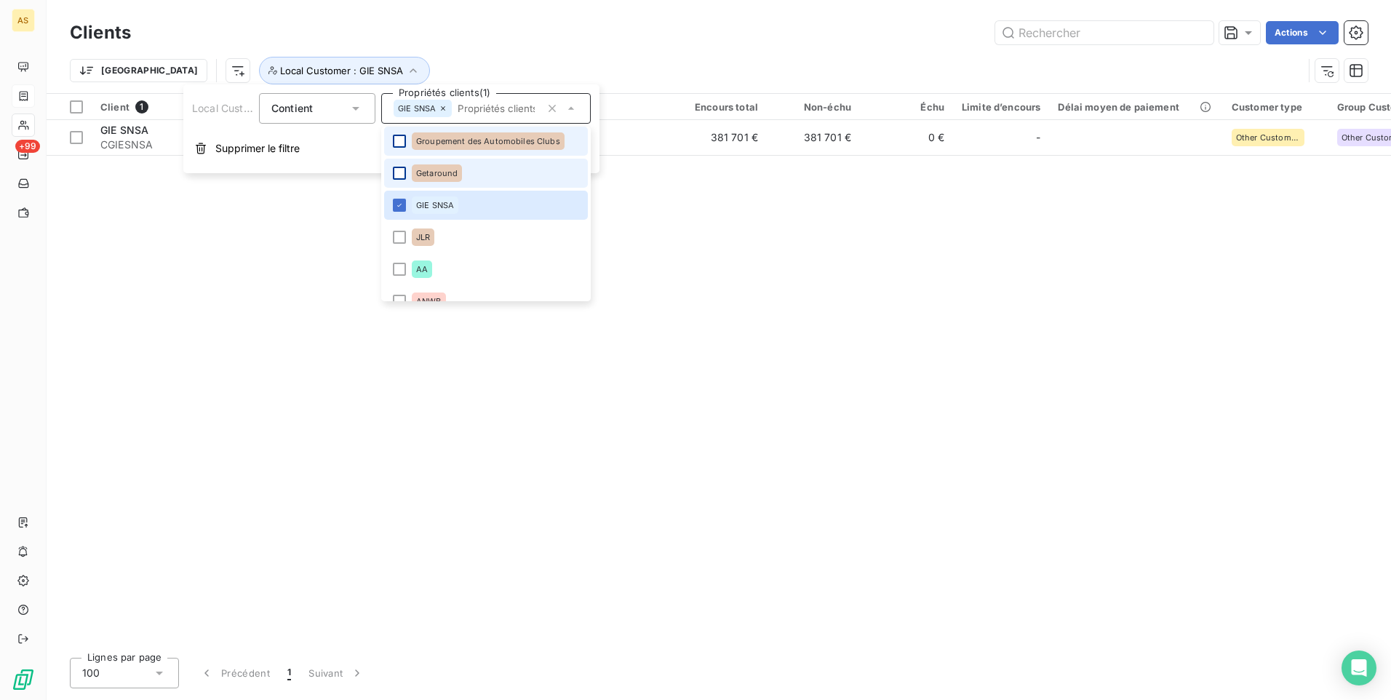
scroll to position [268, 0]
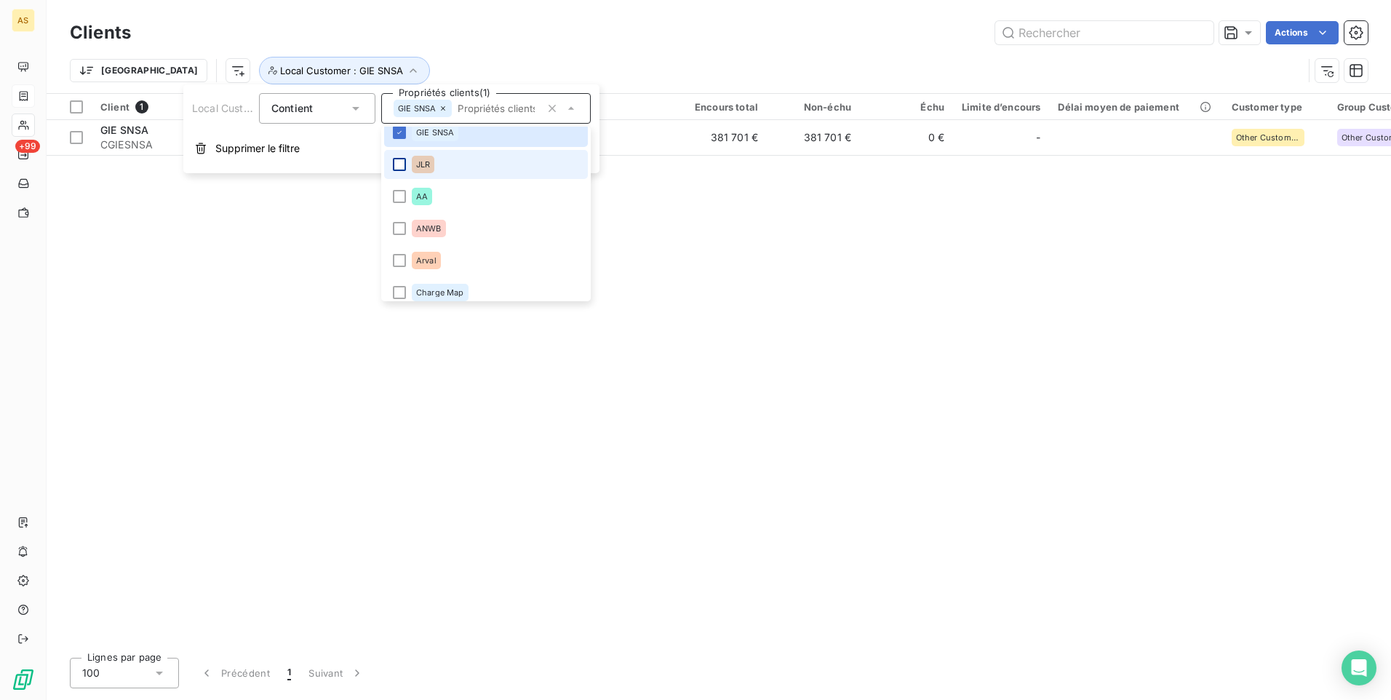
click at [403, 164] on div at bounding box center [399, 164] width 13 height 13
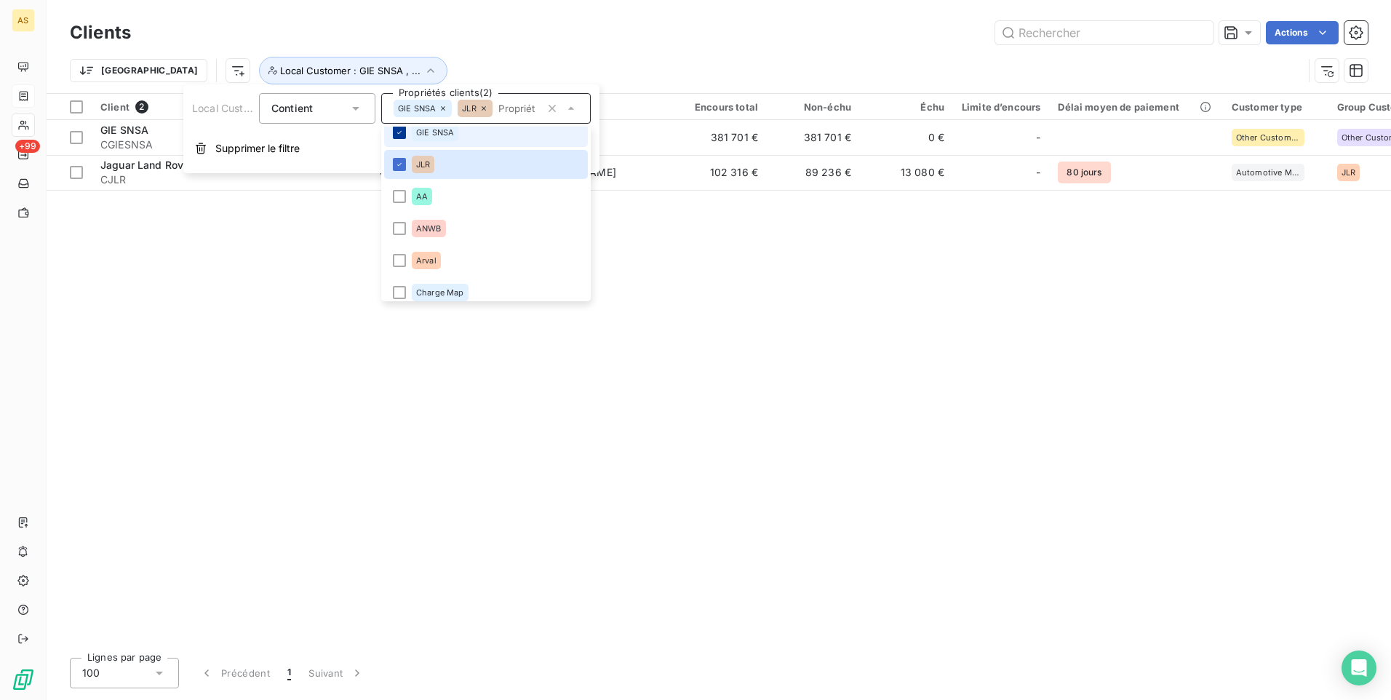
click at [396, 129] on li "GIE SNSA" at bounding box center [486, 132] width 204 height 29
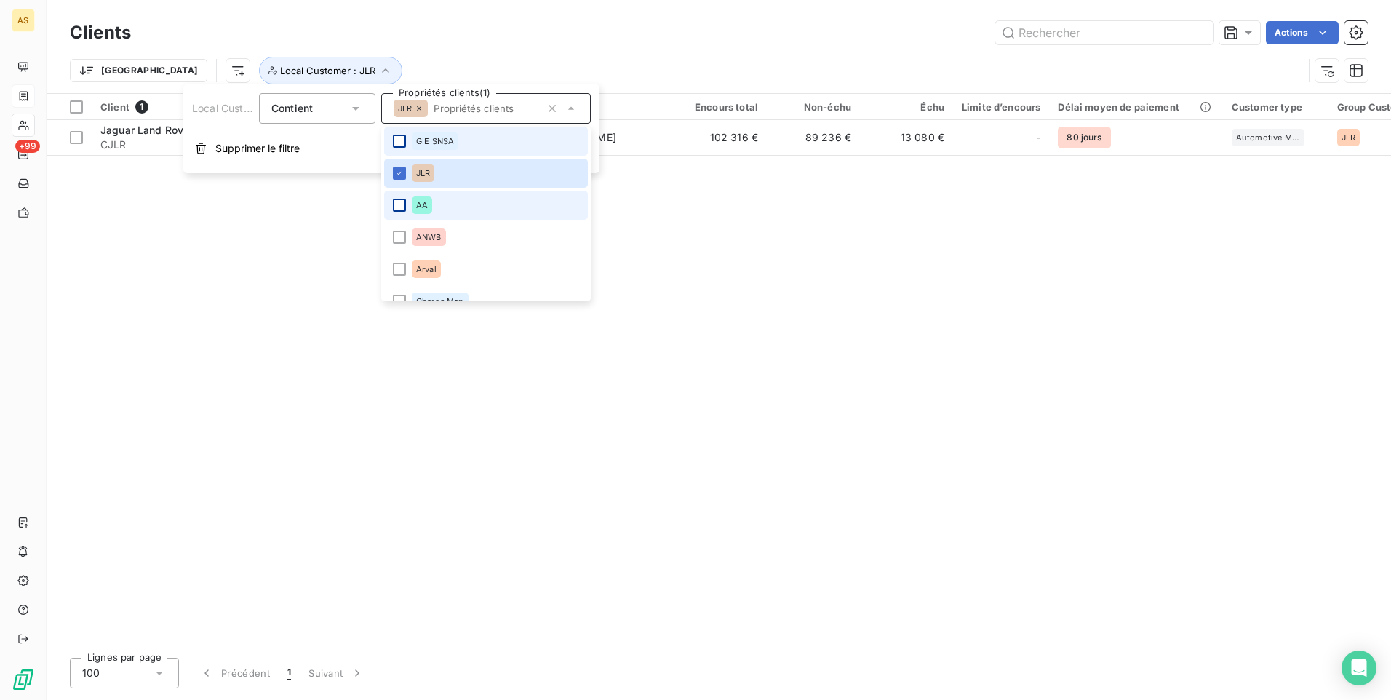
click at [395, 207] on div at bounding box center [399, 205] width 13 height 13
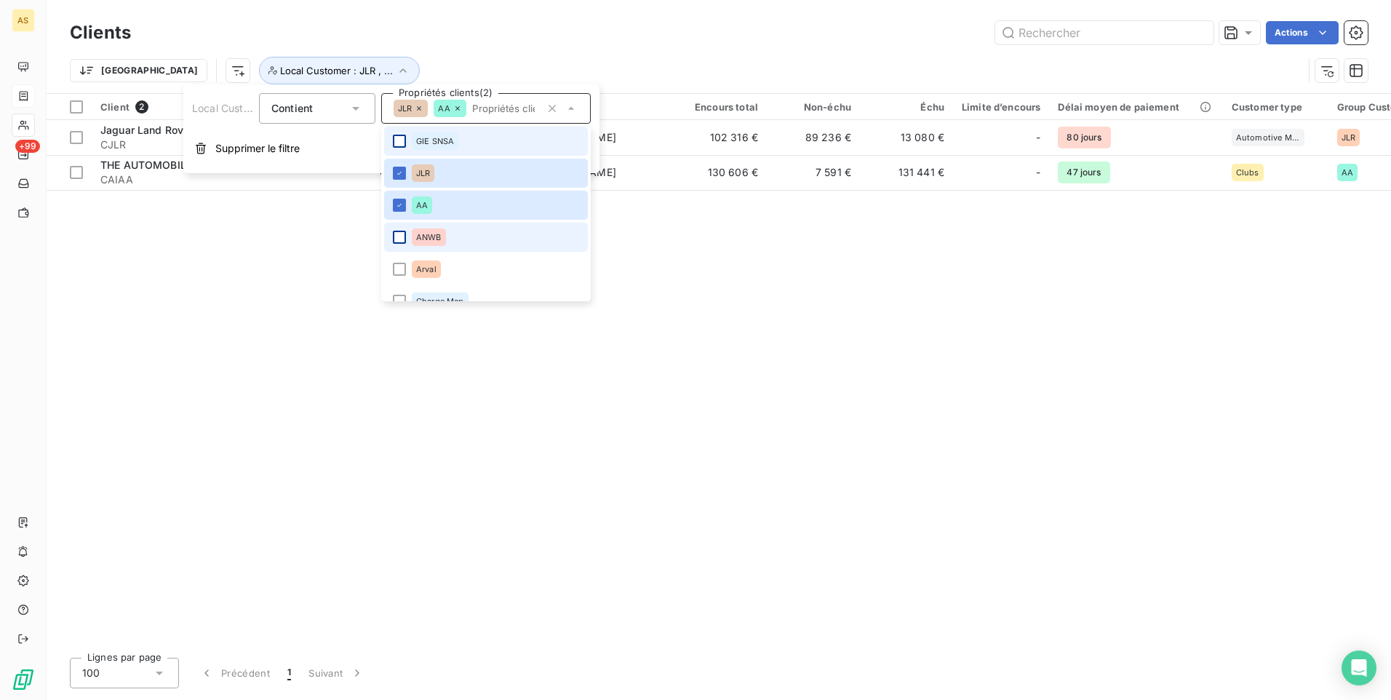
click at [403, 235] on div at bounding box center [399, 237] width 13 height 13
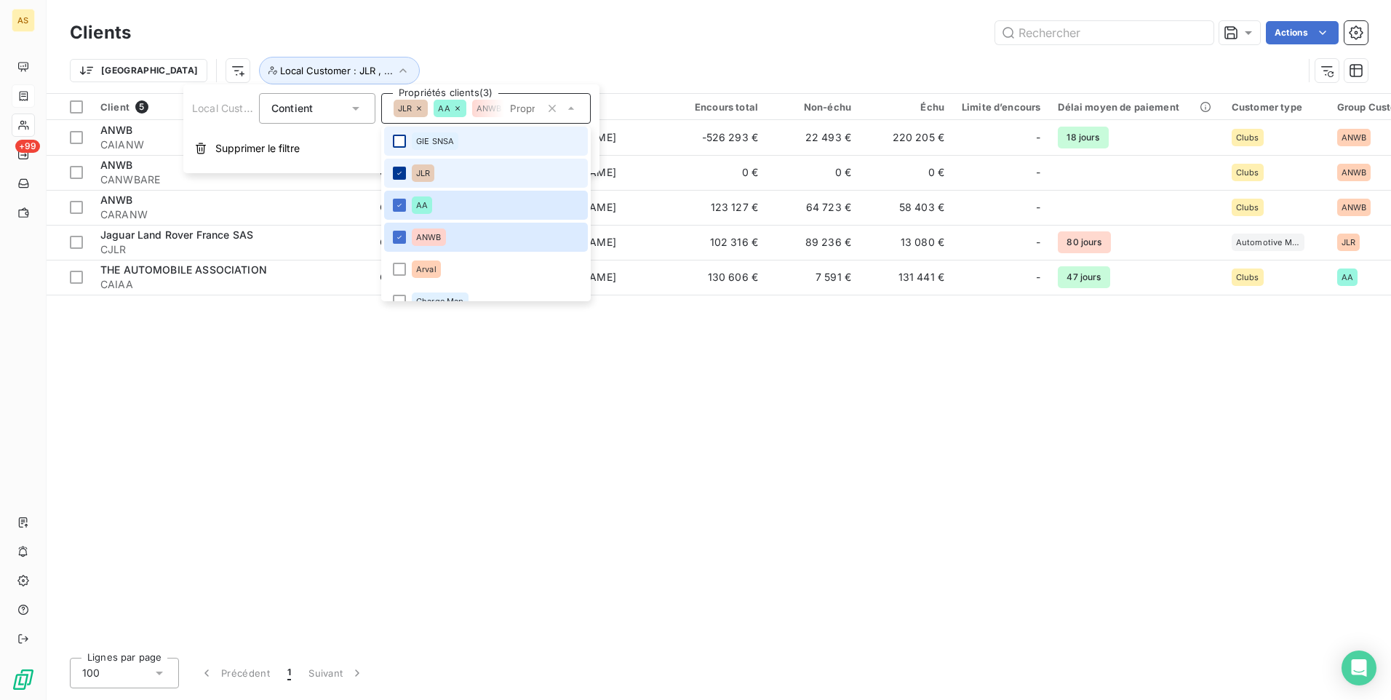
click at [397, 174] on icon at bounding box center [399, 173] width 9 height 9
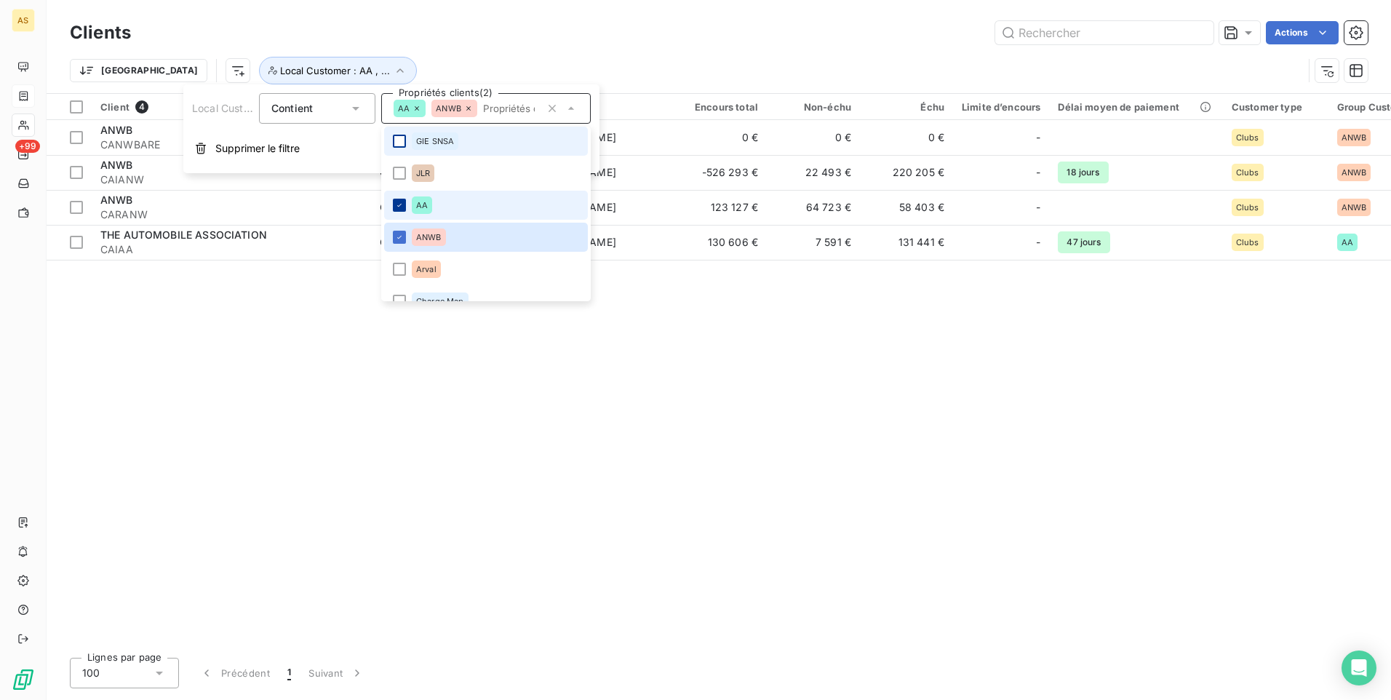
click at [400, 200] on div at bounding box center [399, 205] width 13 height 13
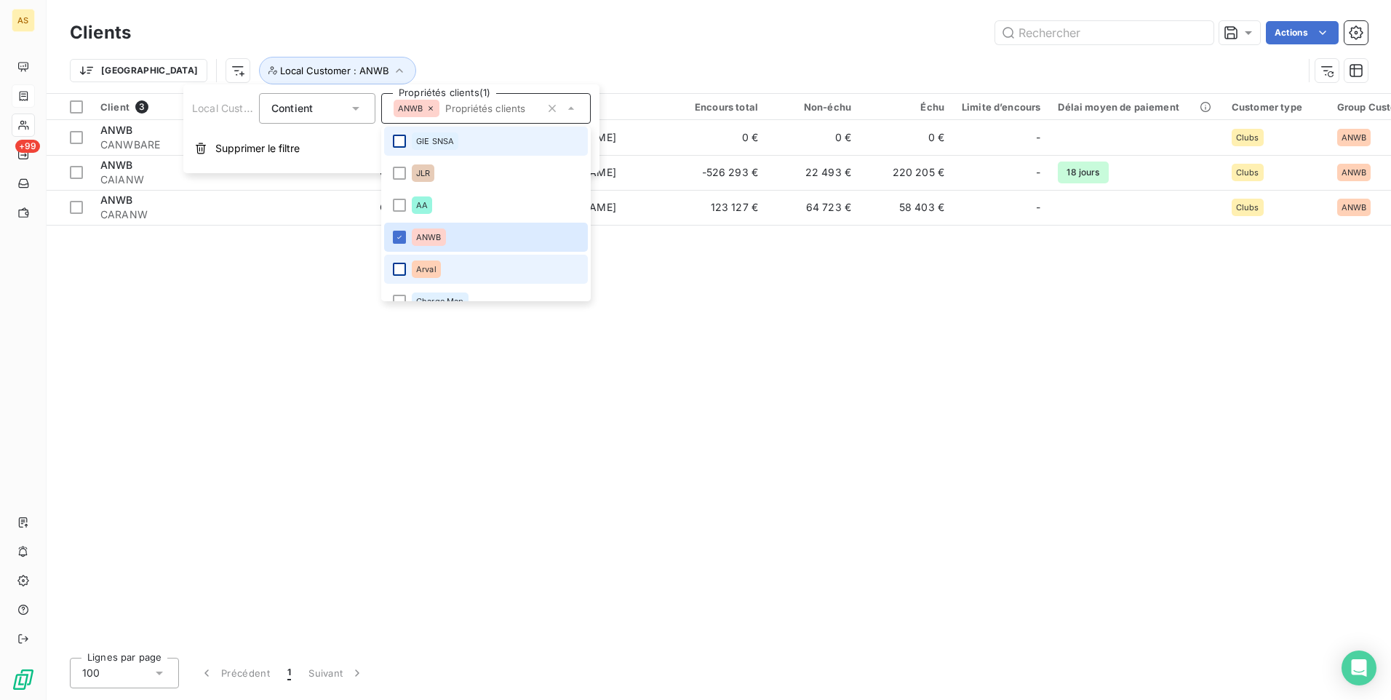
click at [404, 267] on div at bounding box center [399, 269] width 13 height 13
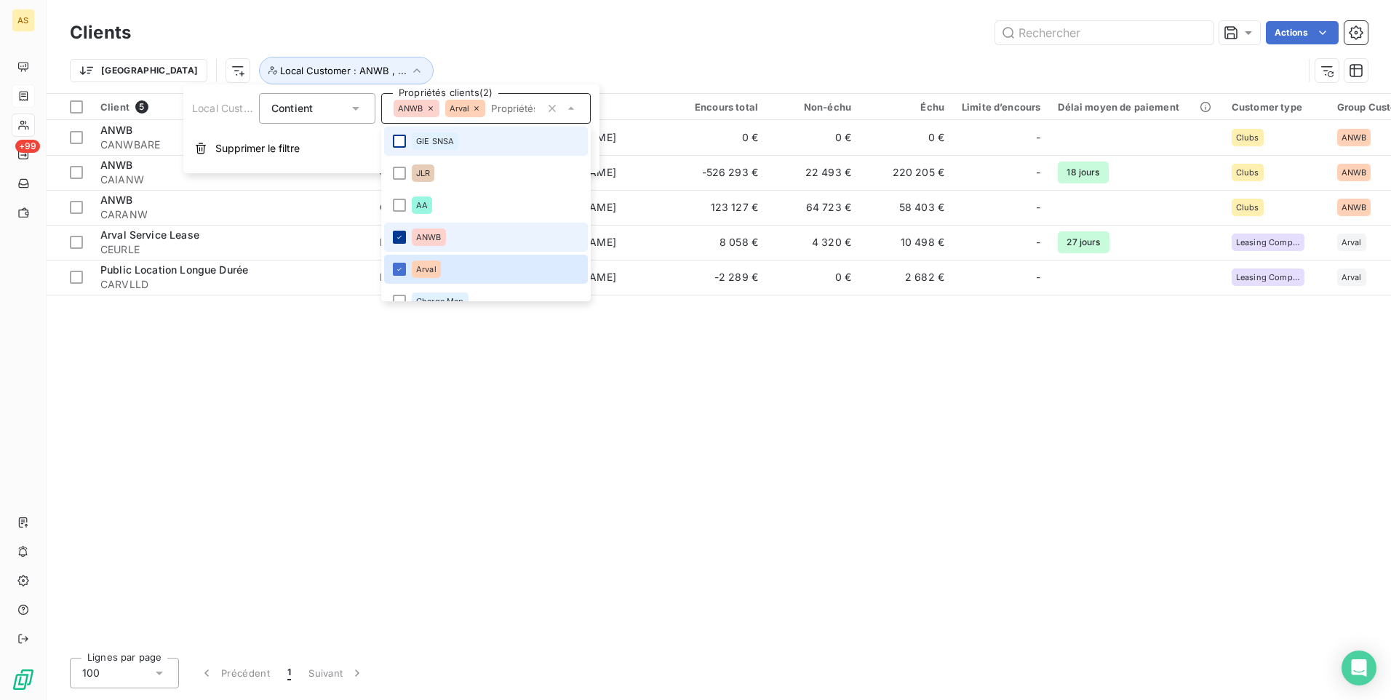
click at [399, 239] on icon at bounding box center [399, 237] width 4 height 3
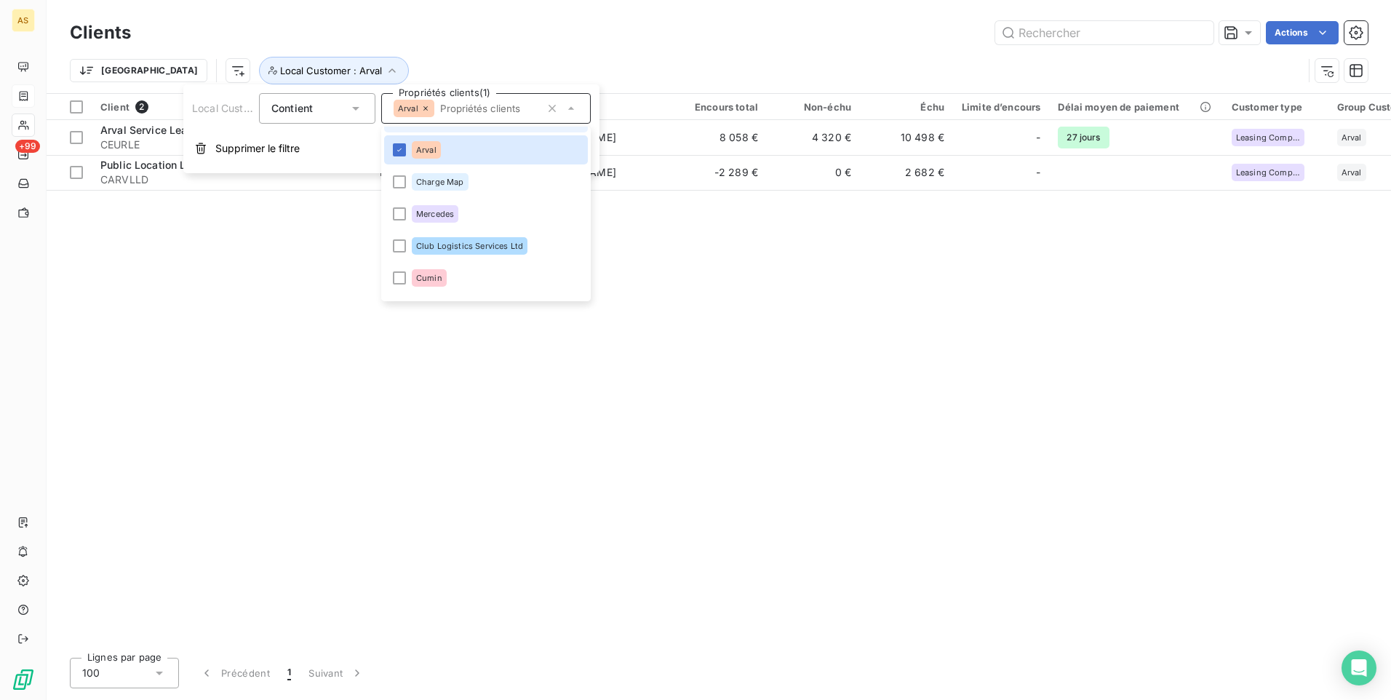
scroll to position [405, 0]
click at [403, 155] on div at bounding box center [399, 155] width 13 height 13
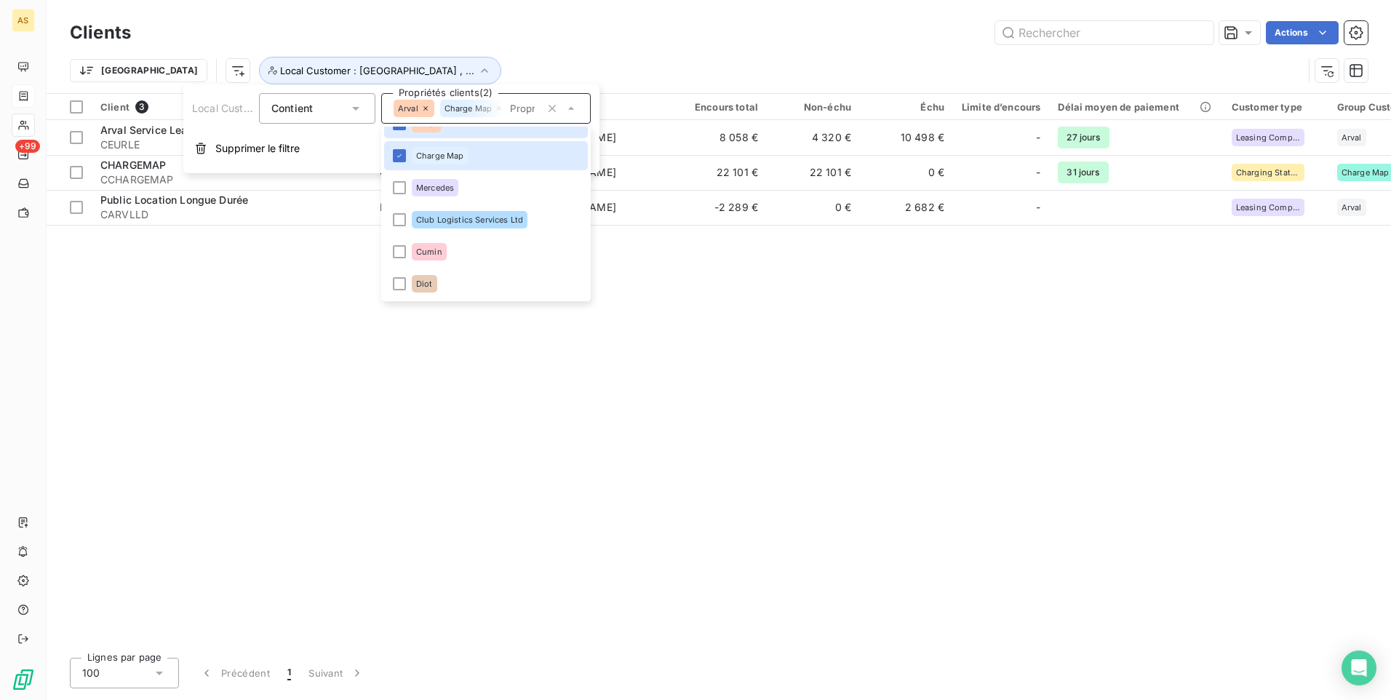
click at [402, 126] on div "Local Customer Contient Propriétés clients (2) Arval Charge Map ADA Adequat OAM…" at bounding box center [391, 128] width 416 height 89
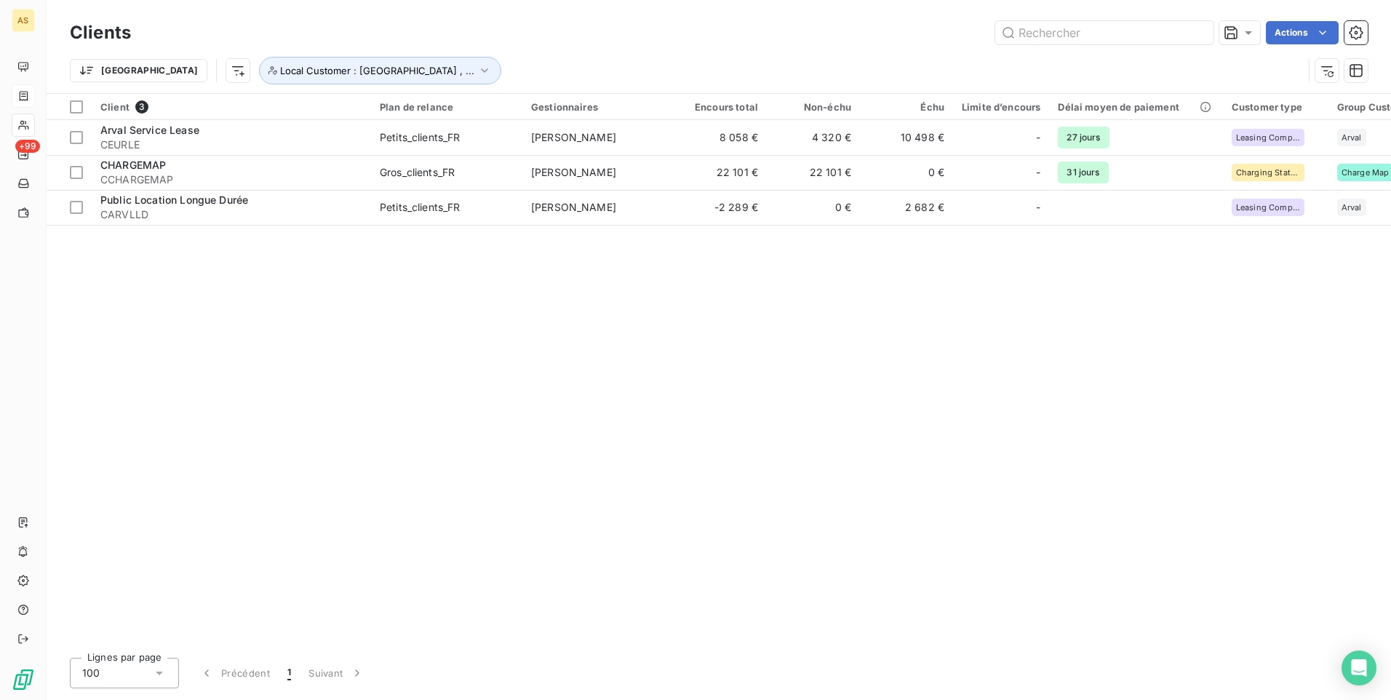
click at [359, 281] on div "Client 3 Plan de relance Gestionnaires Encours total Non-échu Échu Limite d’enc…" at bounding box center [719, 370] width 1345 height 552
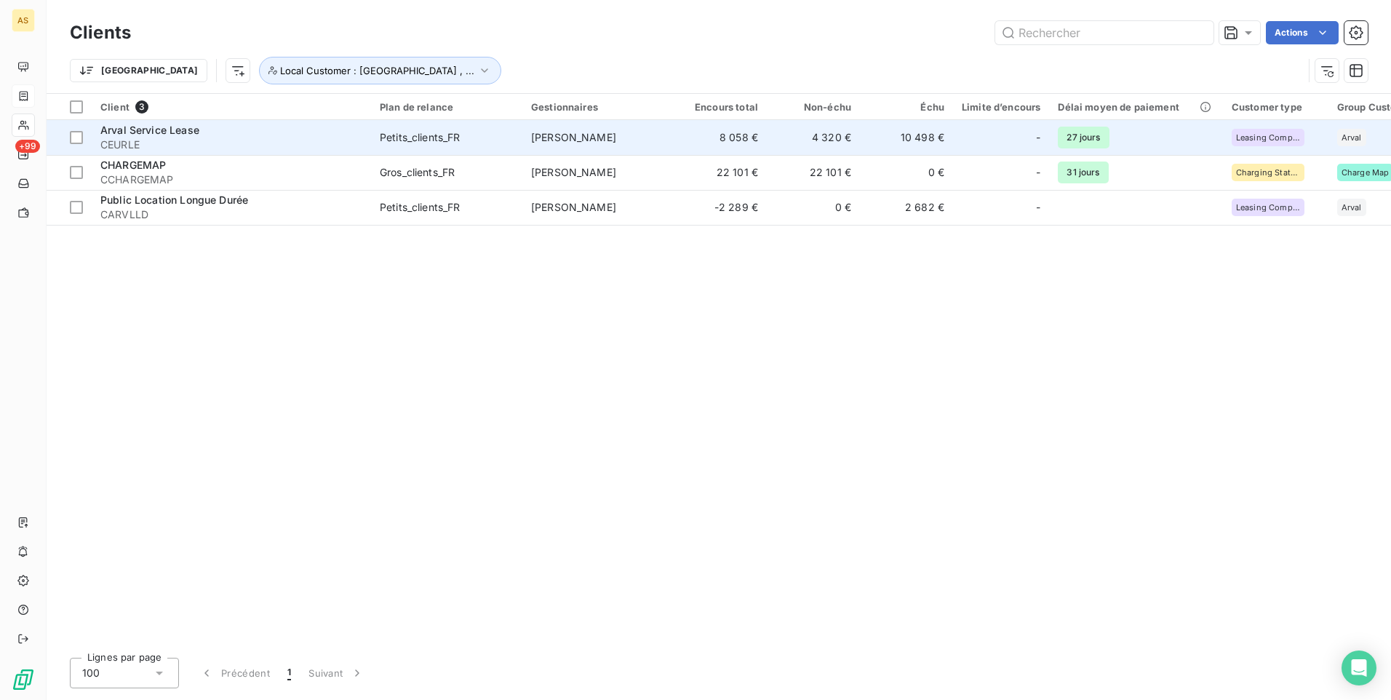
click at [303, 135] on div "Arval Service Lease" at bounding box center [231, 130] width 262 height 15
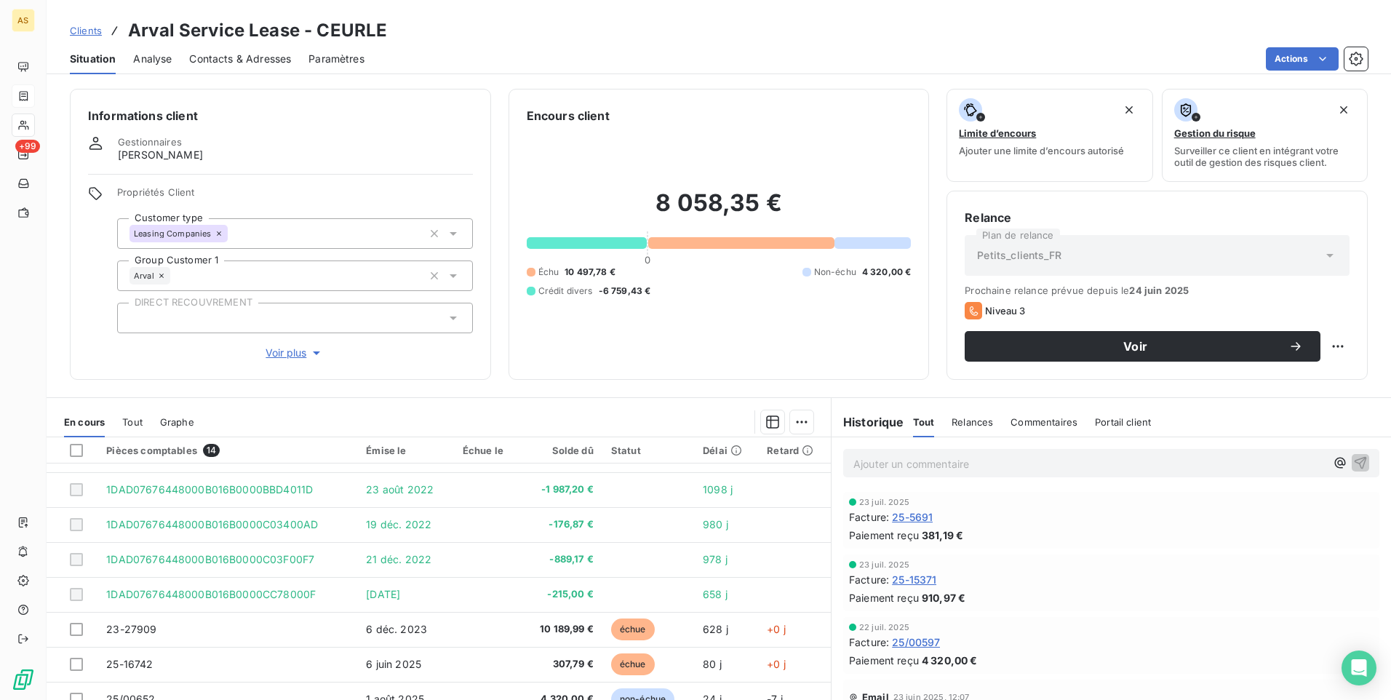
scroll to position [61, 0]
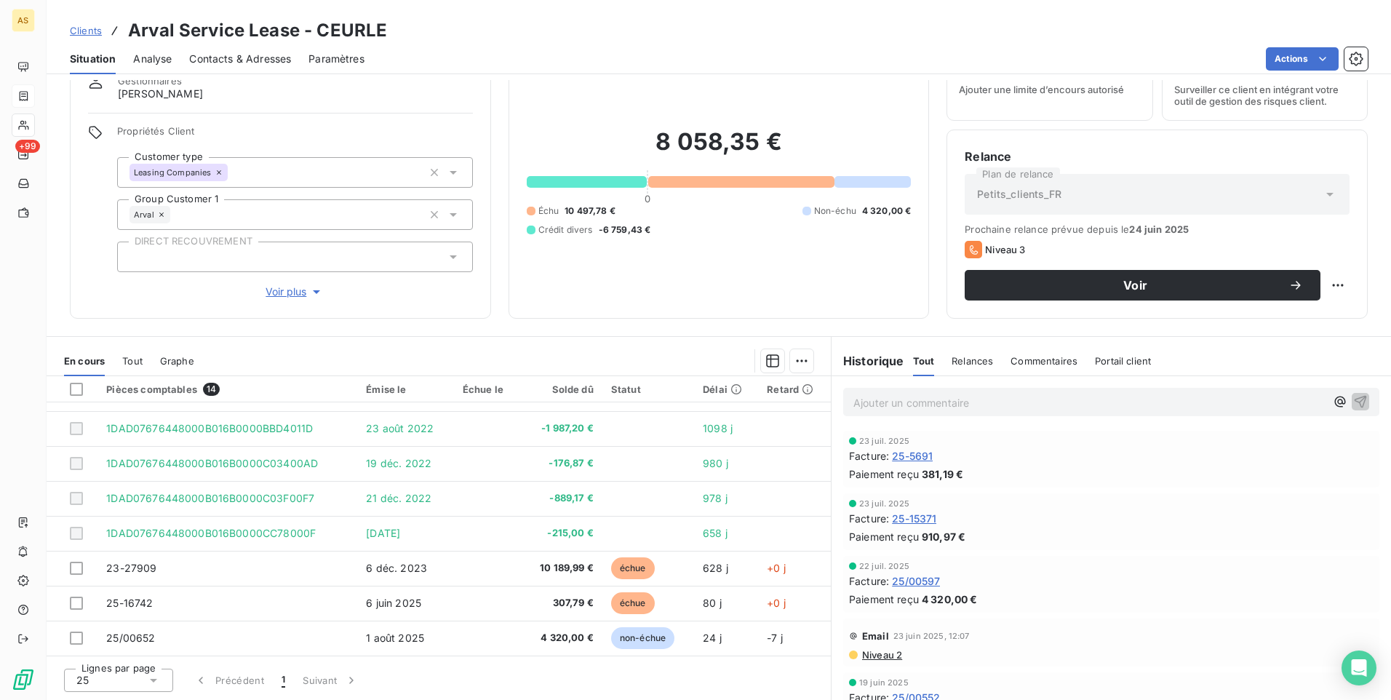
click at [851, 656] on div at bounding box center [853, 655] width 9 height 9
click at [862, 637] on span "Email" at bounding box center [875, 636] width 27 height 12
click at [863, 655] on span "Niveau 2" at bounding box center [881, 655] width 41 height 12
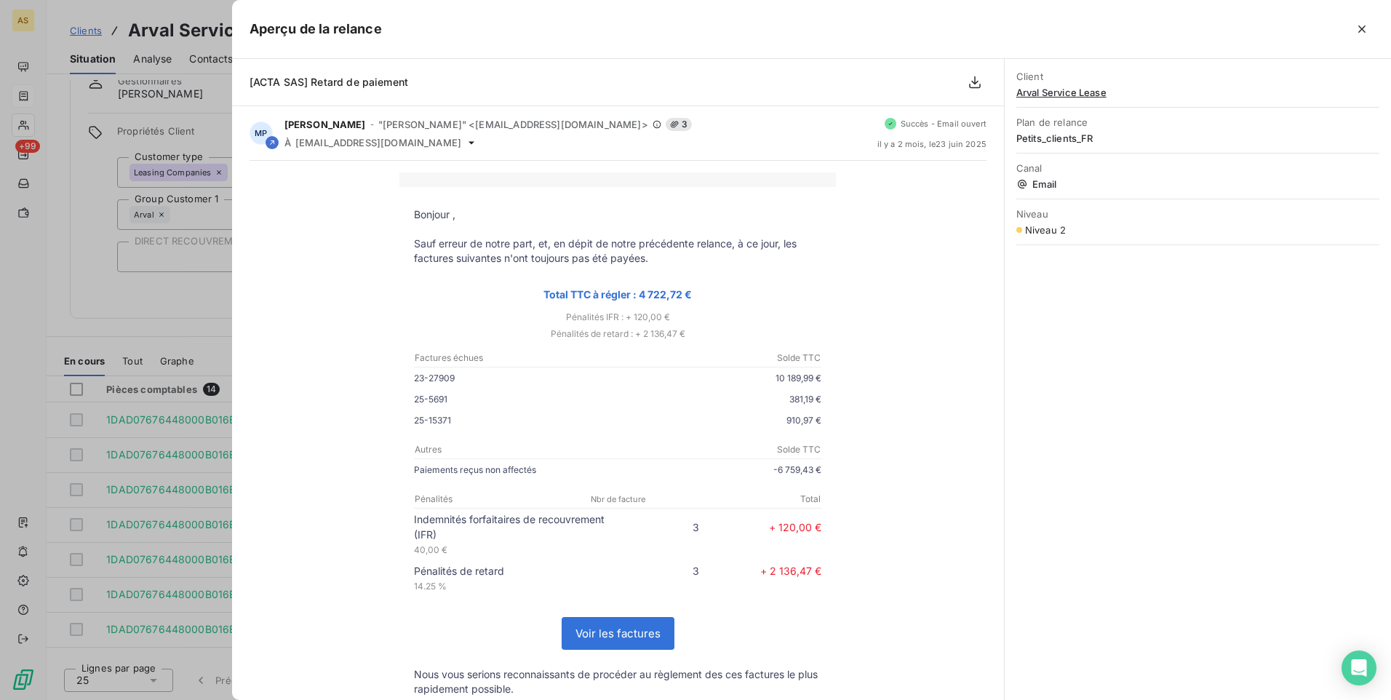
click at [50, 253] on div at bounding box center [695, 350] width 1391 height 700
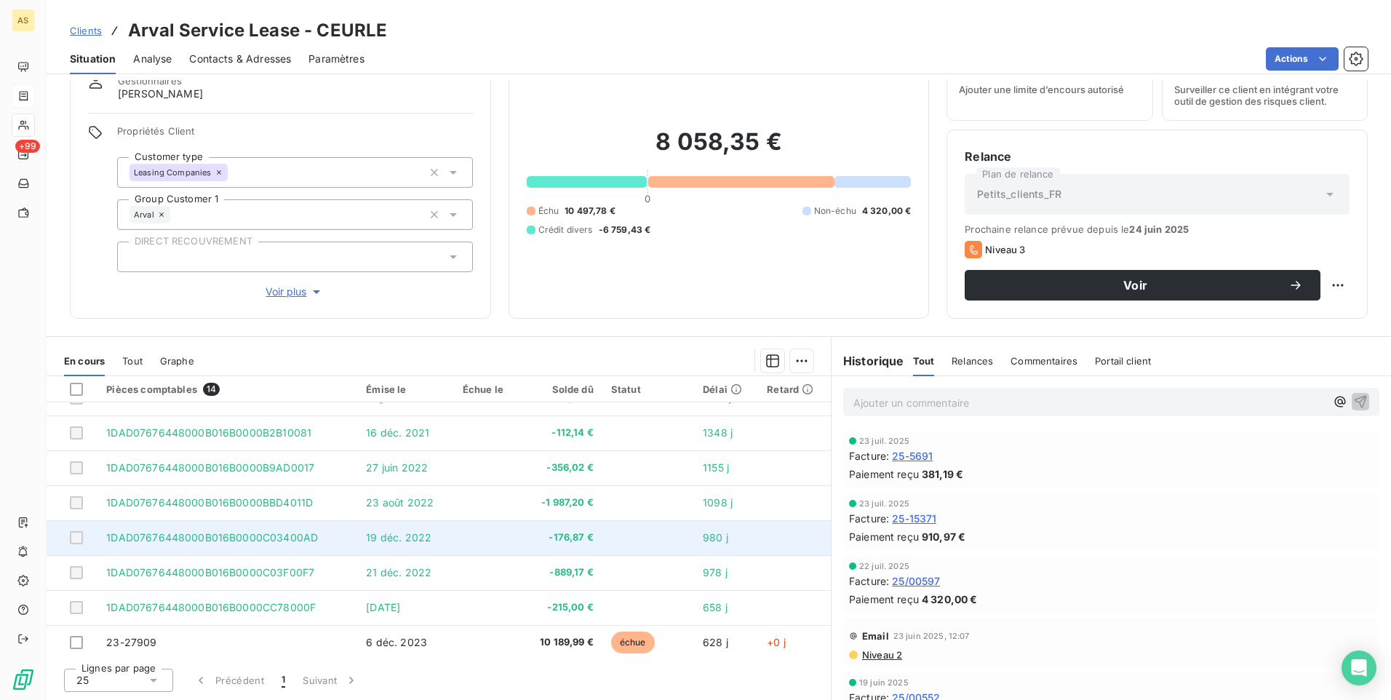
scroll to position [236, 0]
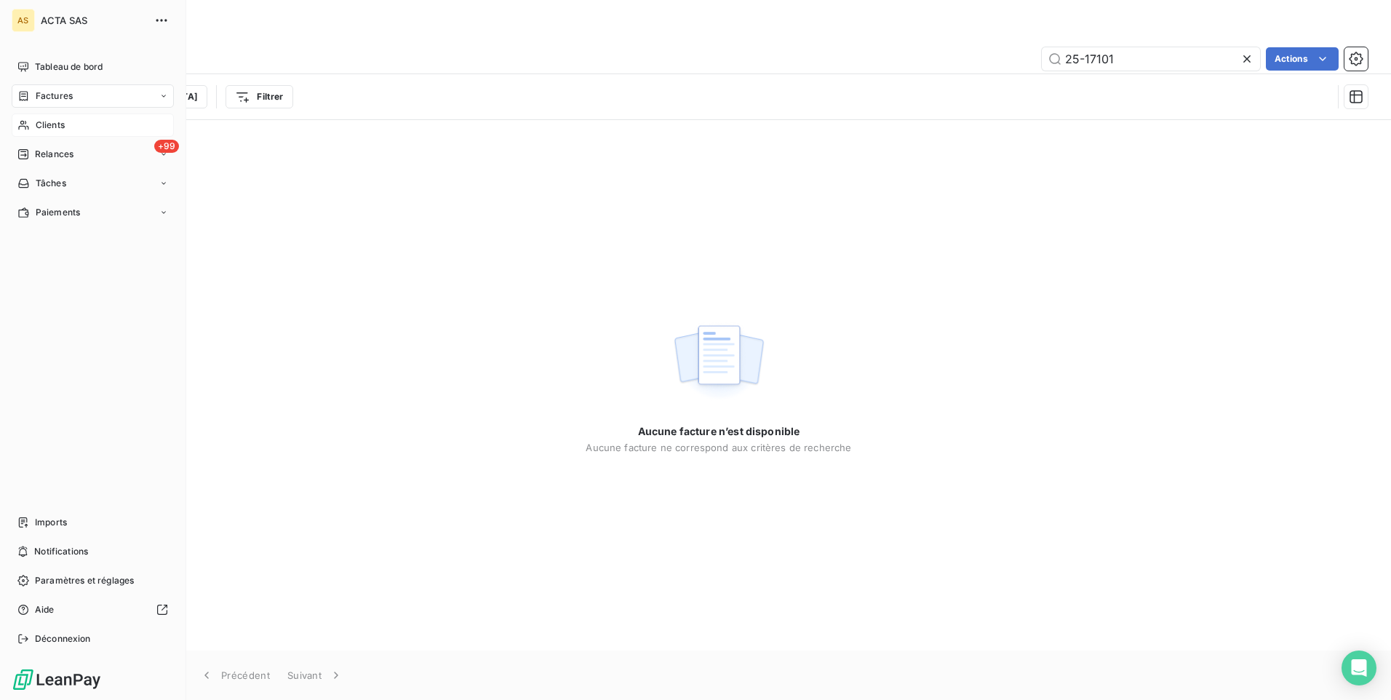
click at [53, 124] on span "Clients" at bounding box center [50, 125] width 29 height 13
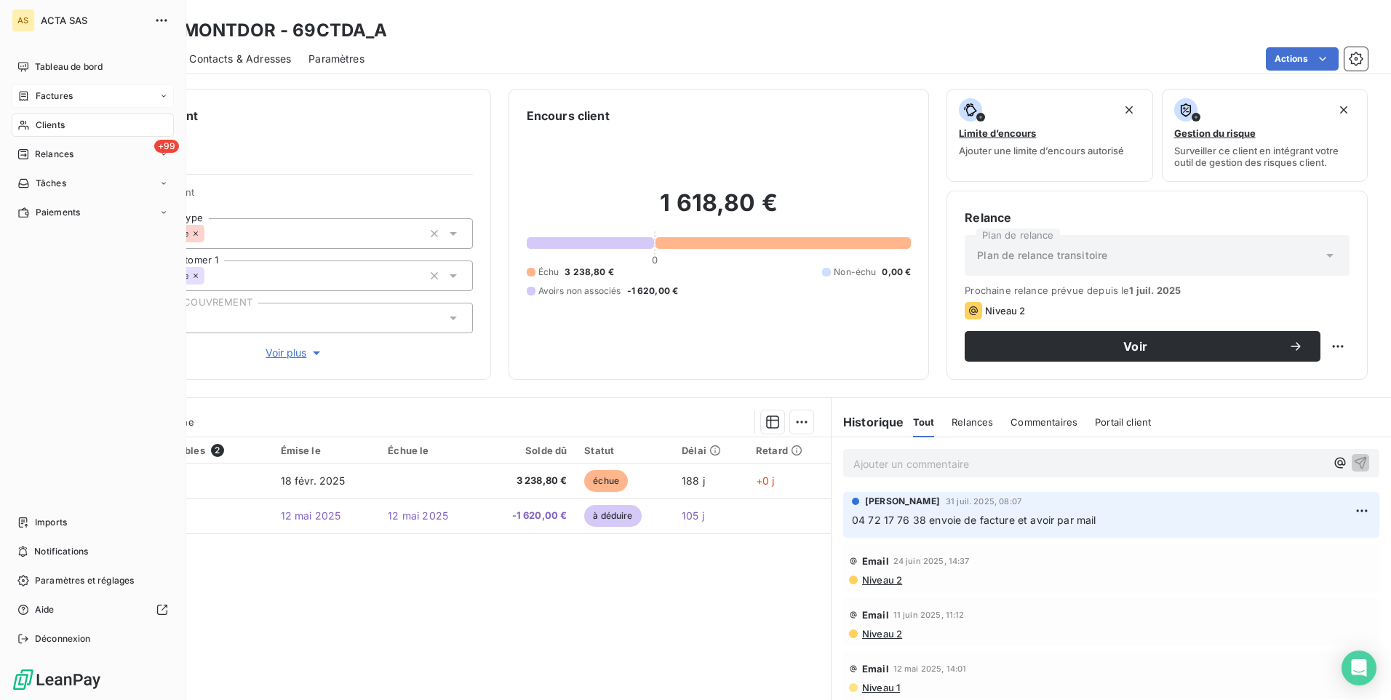
click at [56, 125] on span "Clients" at bounding box center [50, 125] width 29 height 13
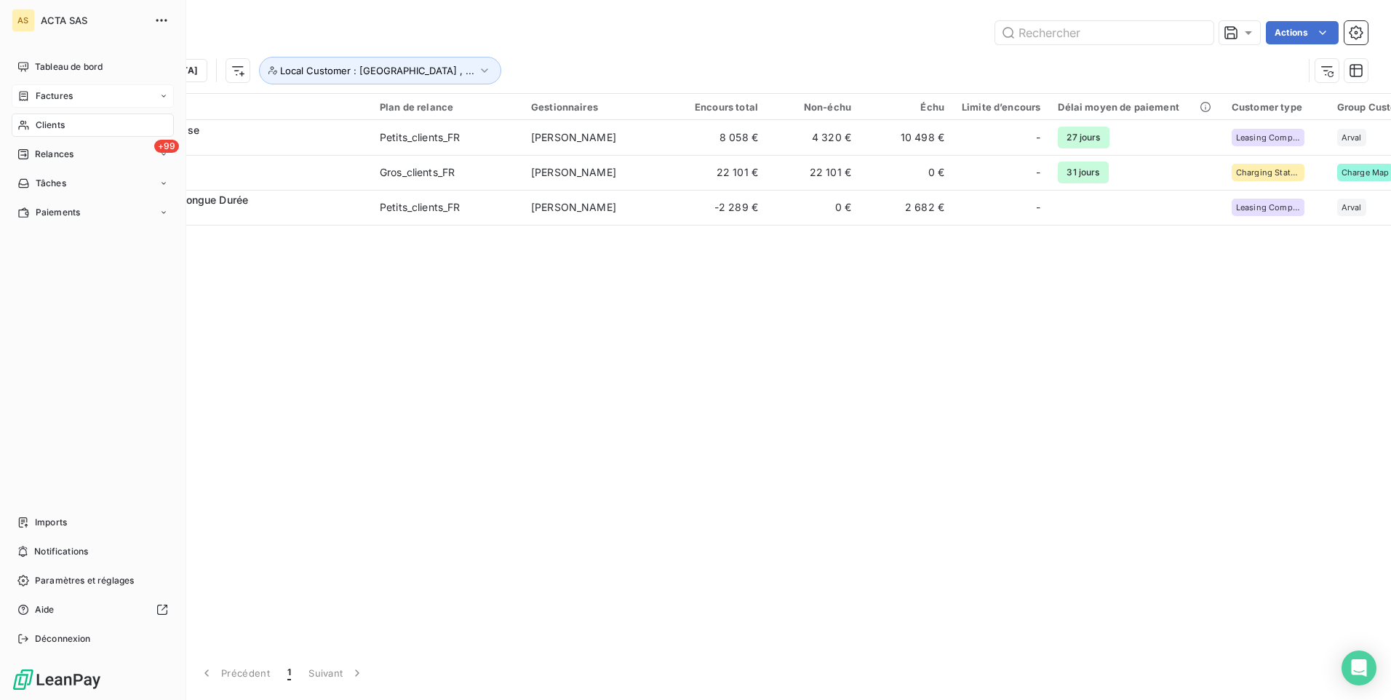
click at [56, 125] on span "Clients" at bounding box center [50, 125] width 29 height 13
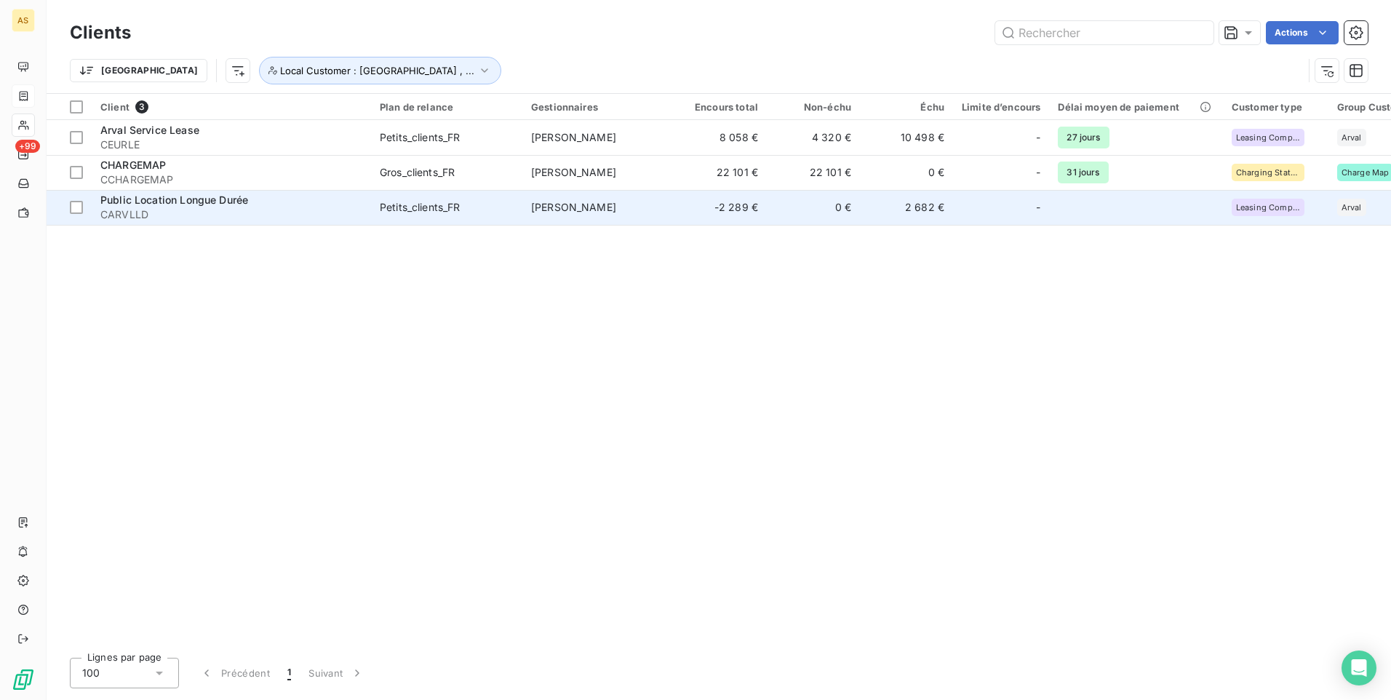
click at [870, 223] on td "2 682 €" at bounding box center [906, 207] width 93 height 35
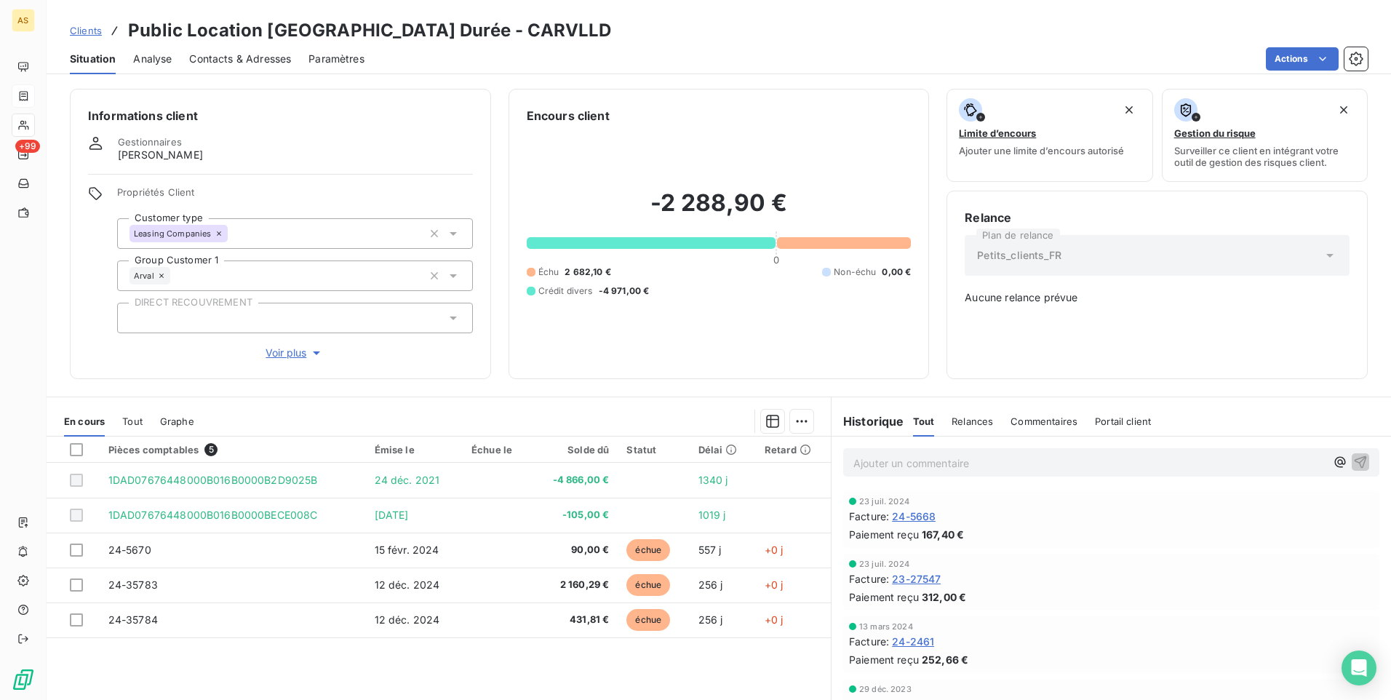
drag, startPoint x: 1353, startPoint y: 673, endPoint x: 1336, endPoint y: 672, distance: 16.8
click at [1353, 672] on icon "Open Intercom Messenger" at bounding box center [1359, 667] width 17 height 17
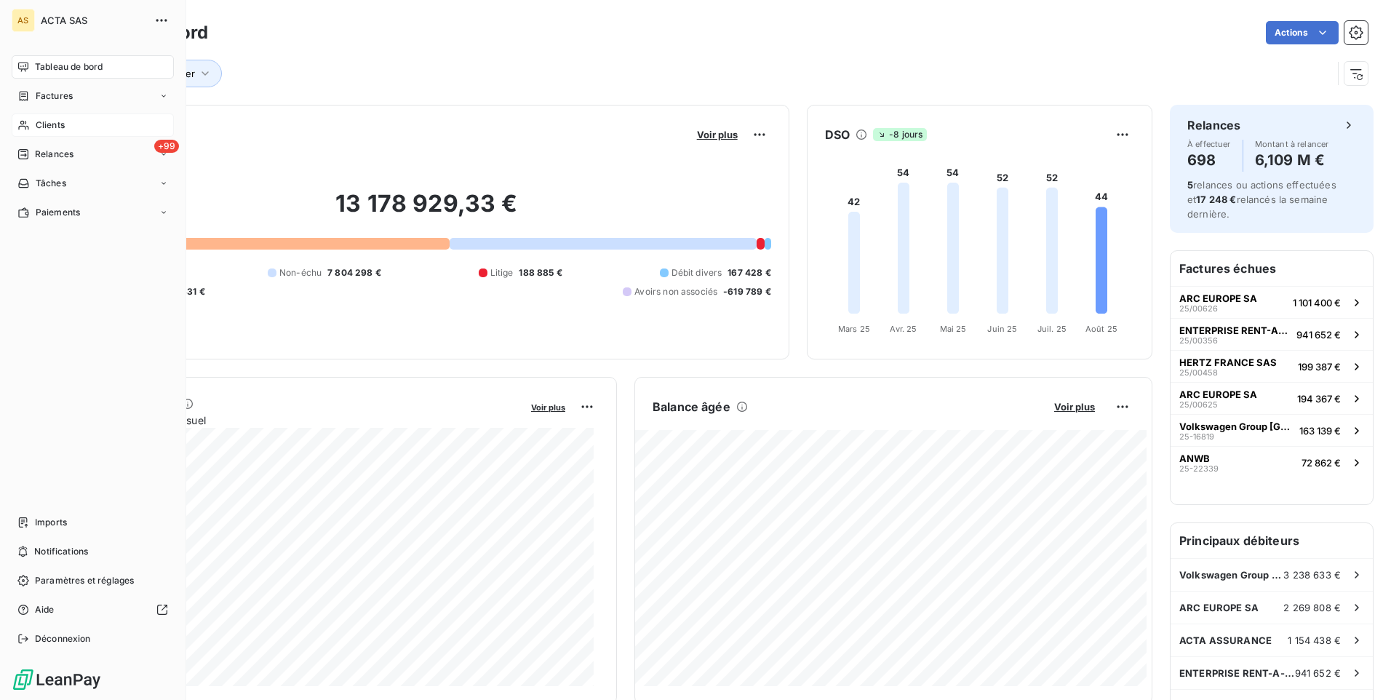
click at [60, 129] on span "Clients" at bounding box center [50, 125] width 29 height 13
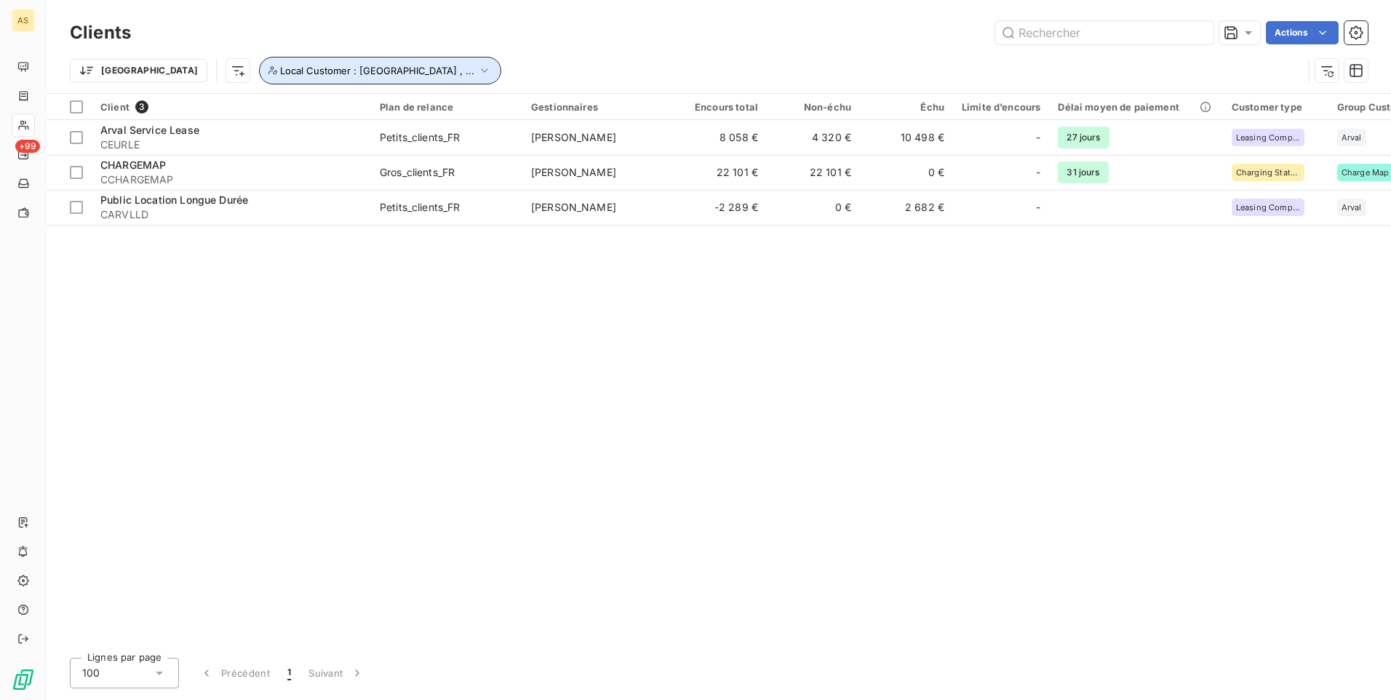
click at [340, 71] on button "Local Customer : Arval , ..." at bounding box center [380, 71] width 242 height 28
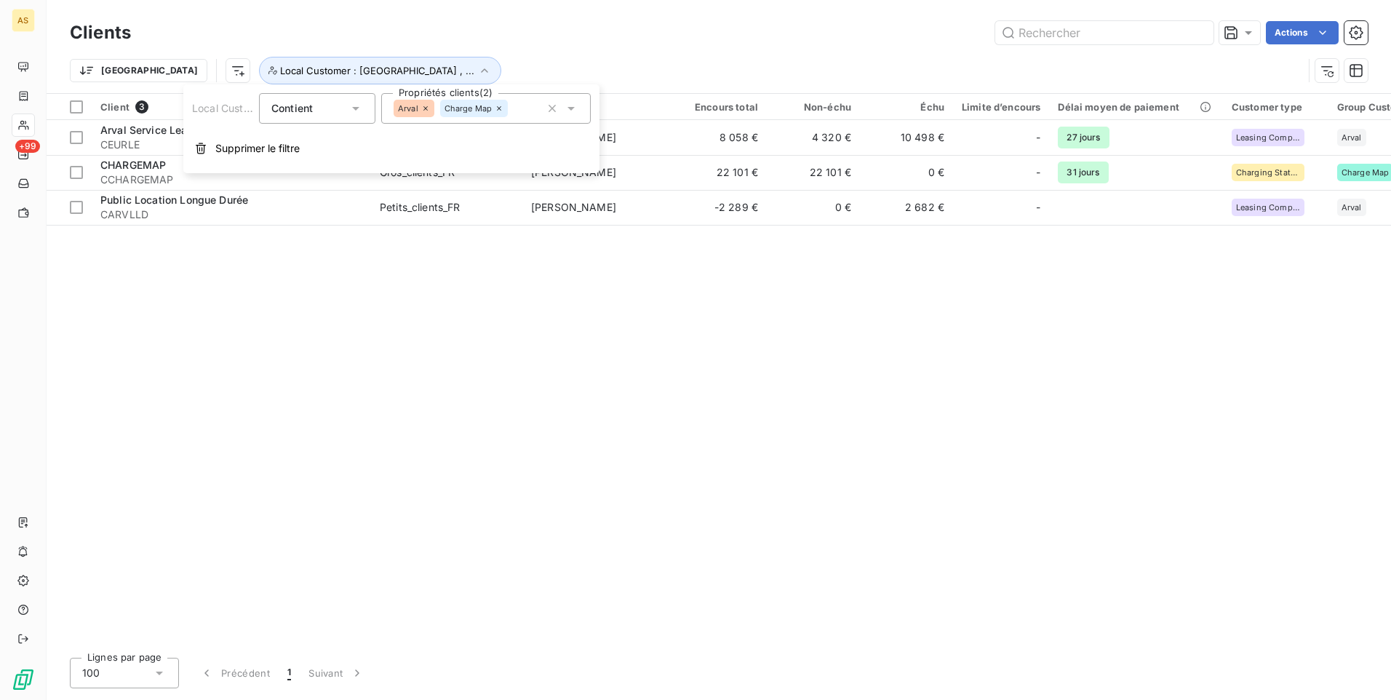
click at [571, 114] on icon at bounding box center [571, 108] width 15 height 15
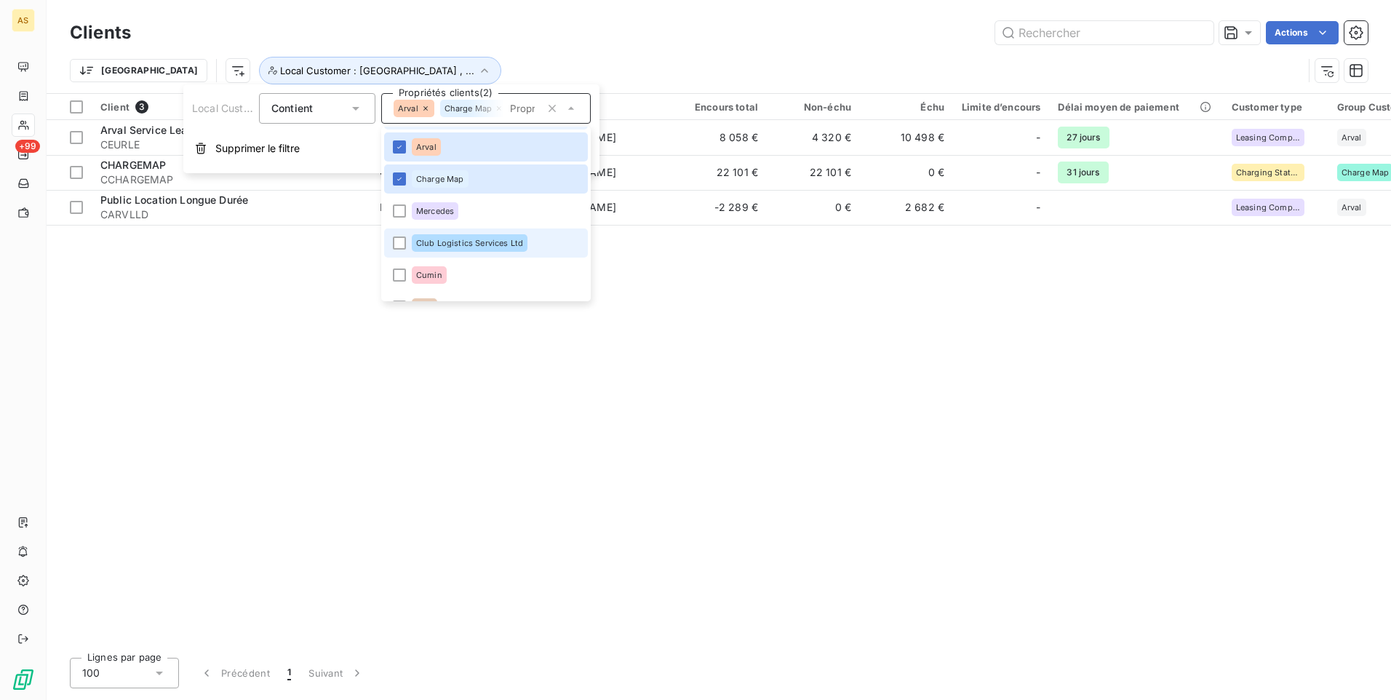
scroll to position [387, 0]
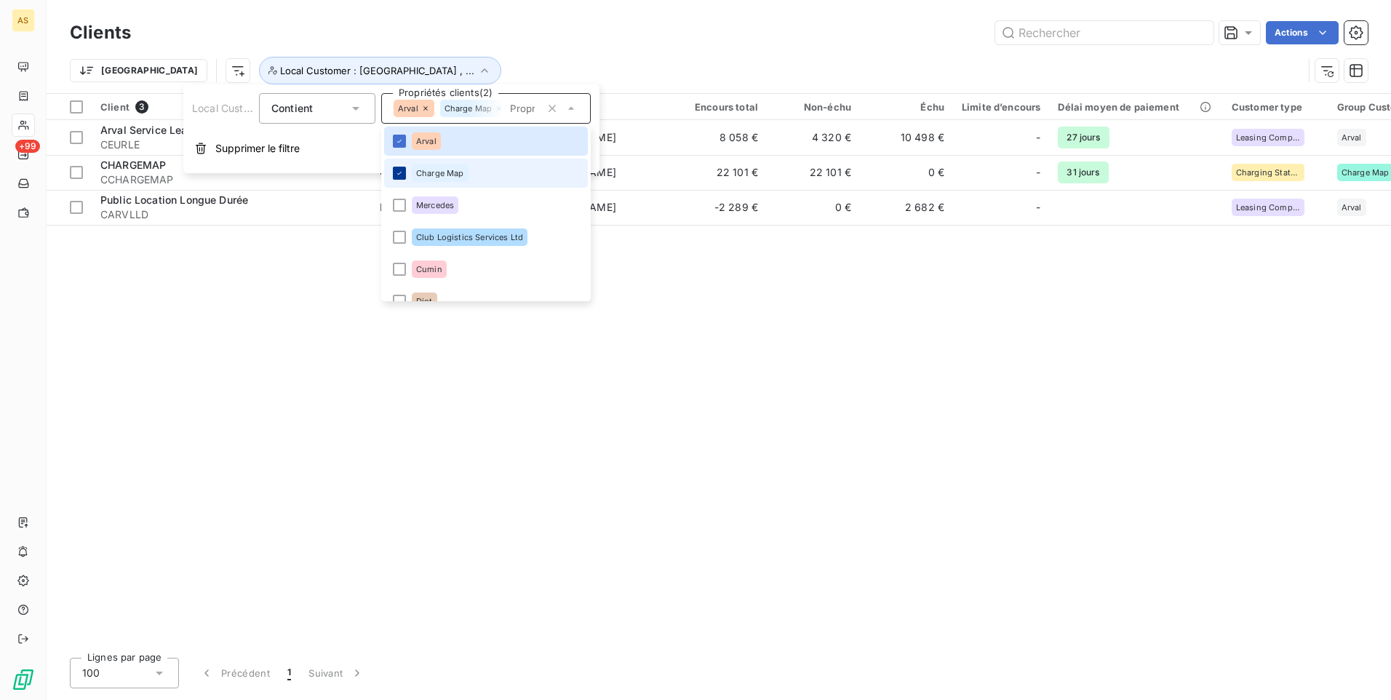
click at [399, 172] on icon at bounding box center [399, 173] width 9 height 9
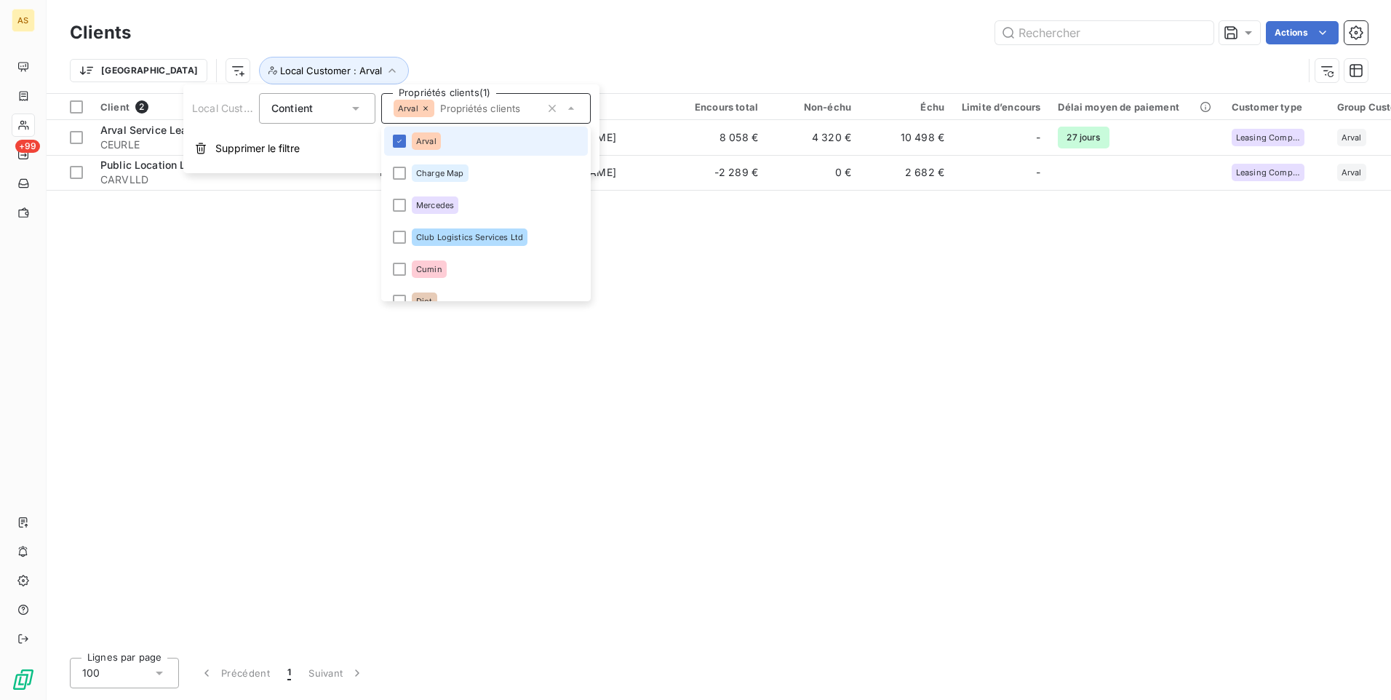
drag, startPoint x: 402, startPoint y: 133, endPoint x: 402, endPoint y: 148, distance: 15.3
click at [402, 132] on li "Arval" at bounding box center [486, 141] width 204 height 29
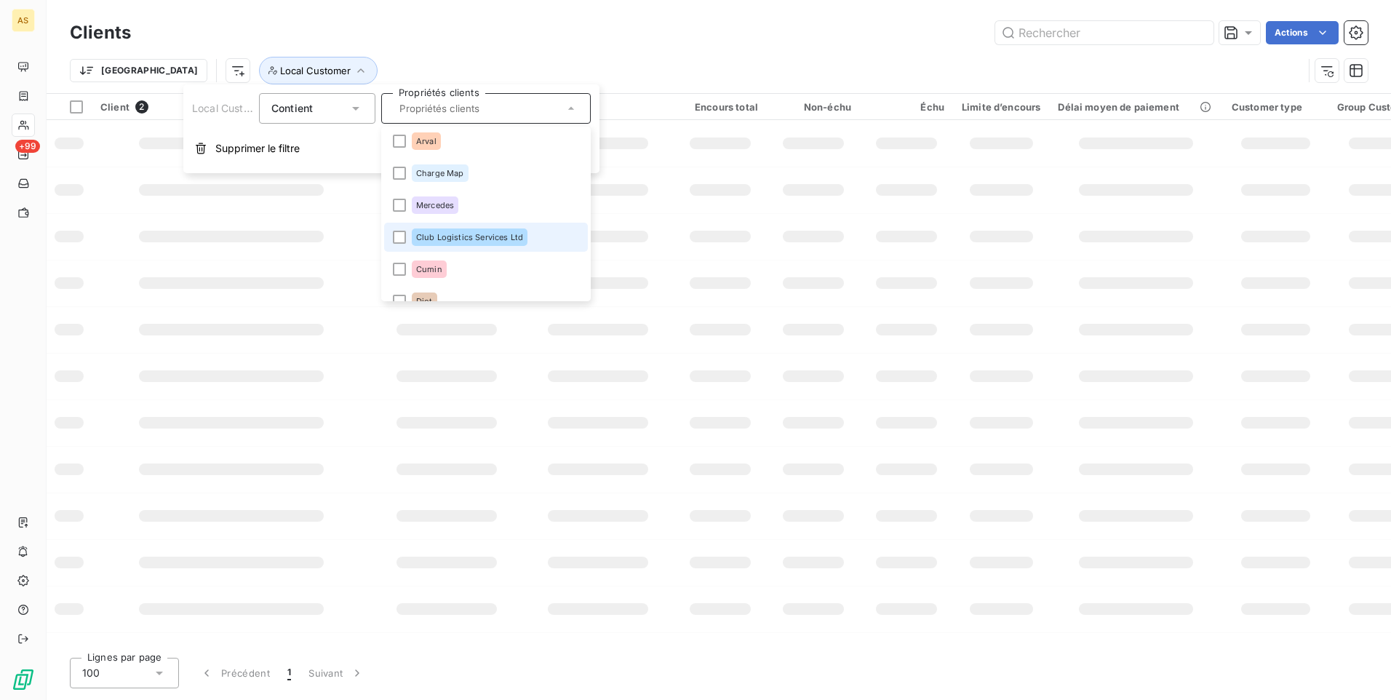
click at [403, 237] on div at bounding box center [399, 237] width 13 height 13
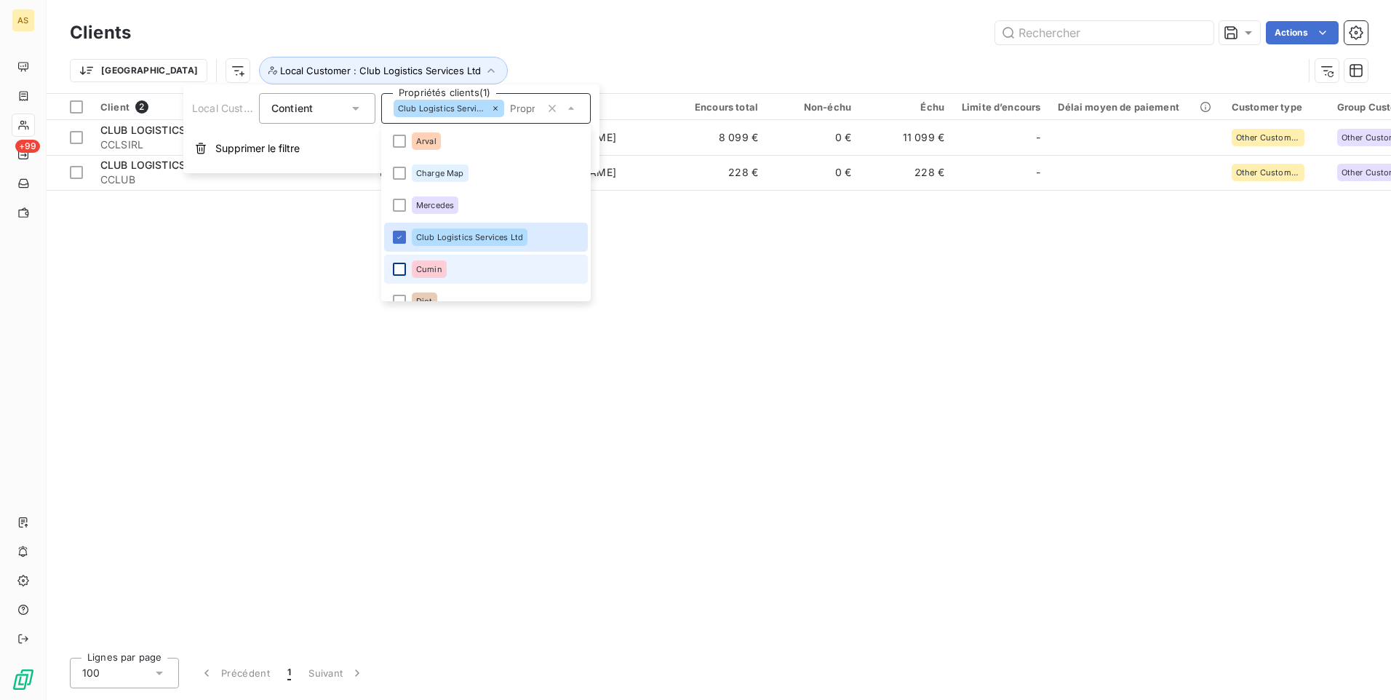
click at [402, 271] on div at bounding box center [399, 269] width 13 height 13
click at [389, 237] on li "Club Logistics Services Ltd" at bounding box center [486, 237] width 204 height 29
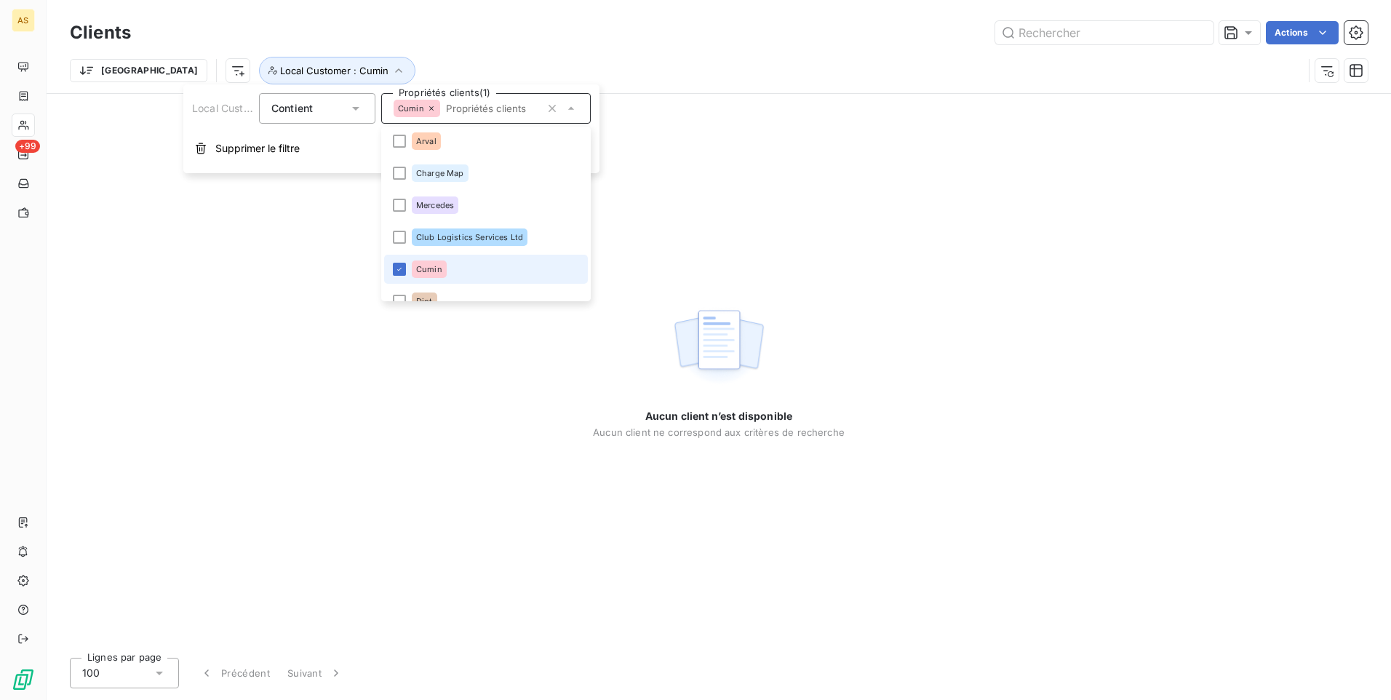
scroll to position [460, 0]
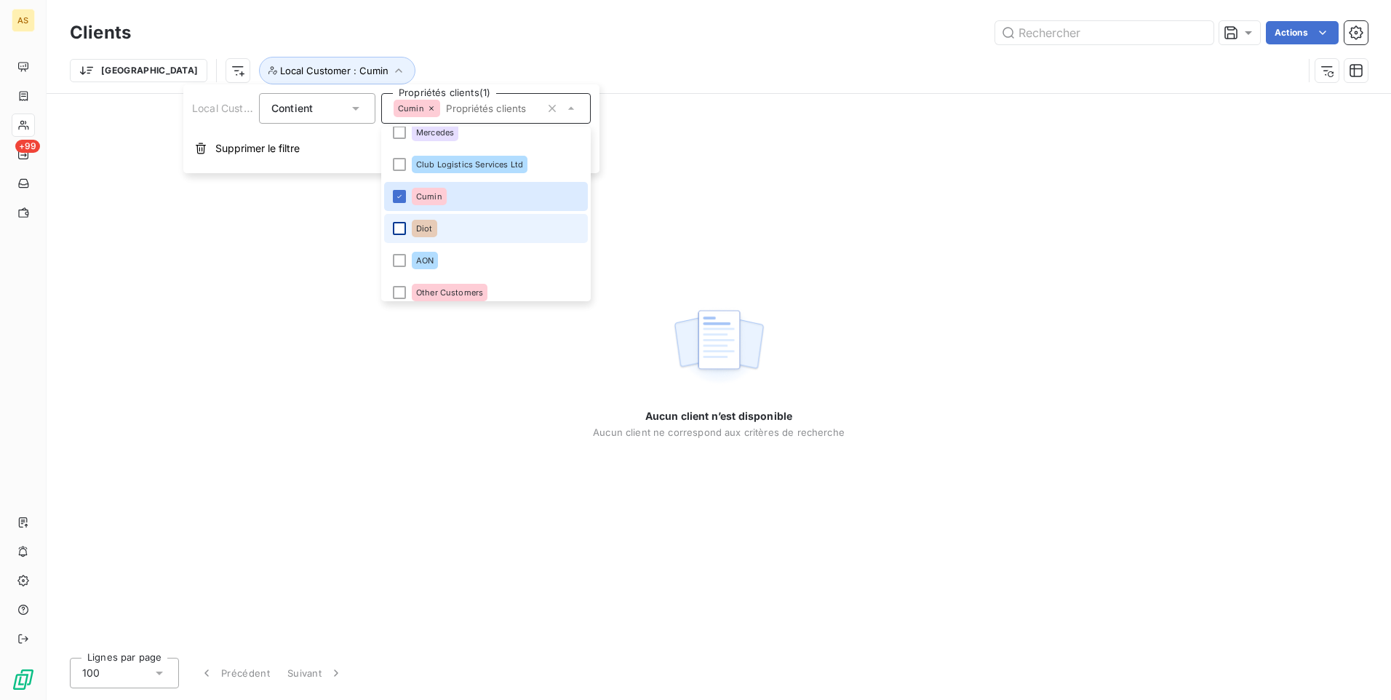
click at [397, 226] on div at bounding box center [399, 228] width 13 height 13
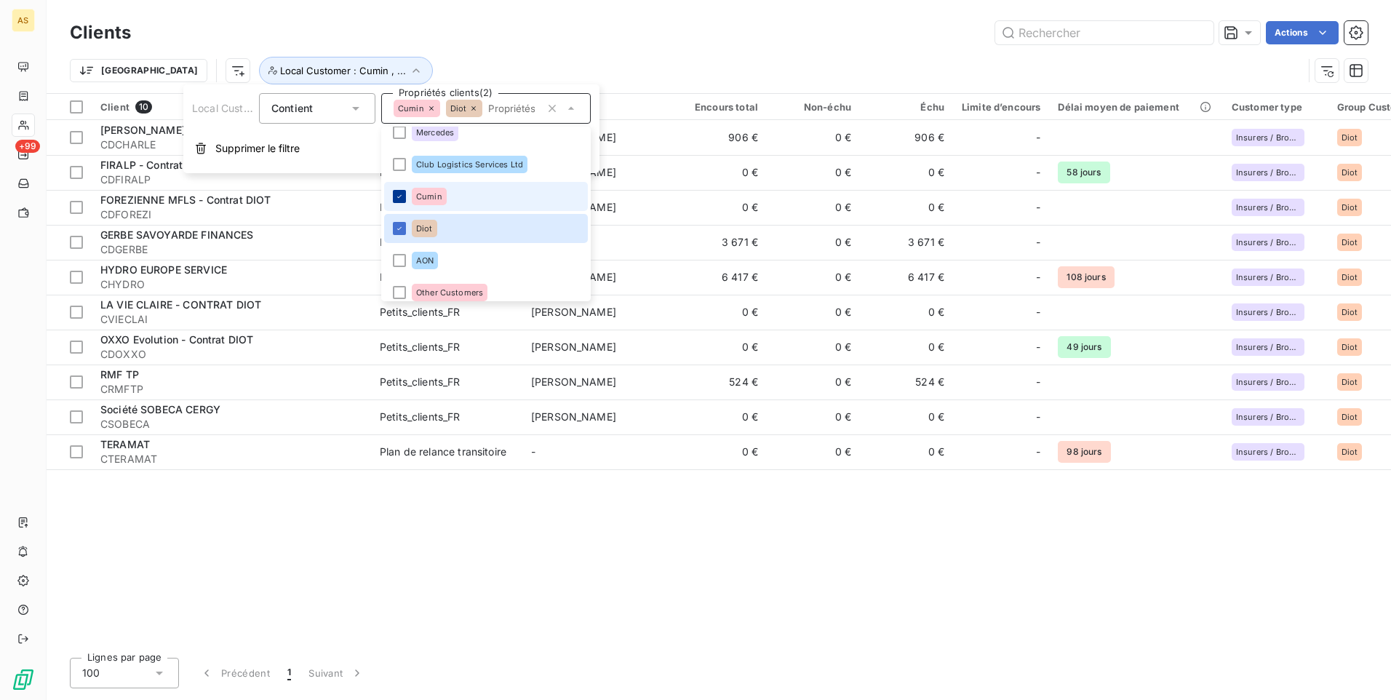
click at [393, 199] on div at bounding box center [399, 196] width 13 height 13
click at [634, 71] on div "Trier Local Customer : Diot" at bounding box center [687, 71] width 1234 height 28
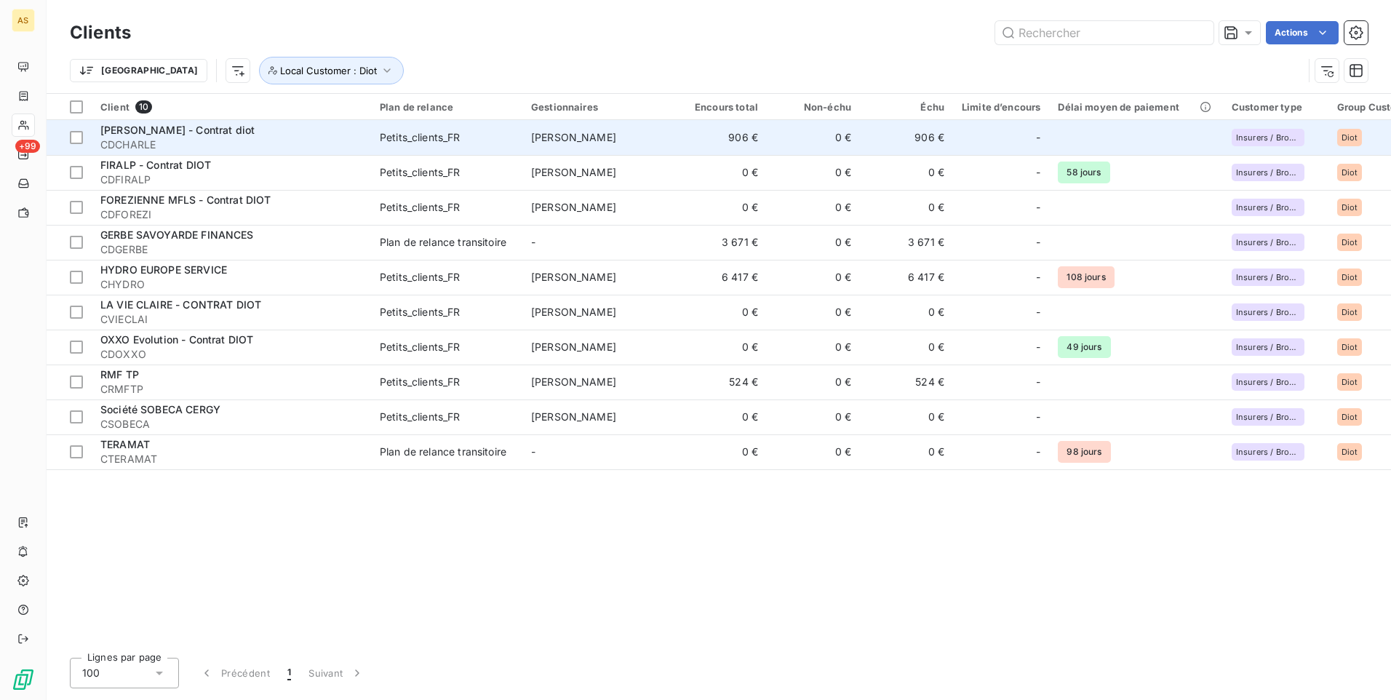
click at [926, 146] on td "906 €" at bounding box center [906, 137] width 93 height 35
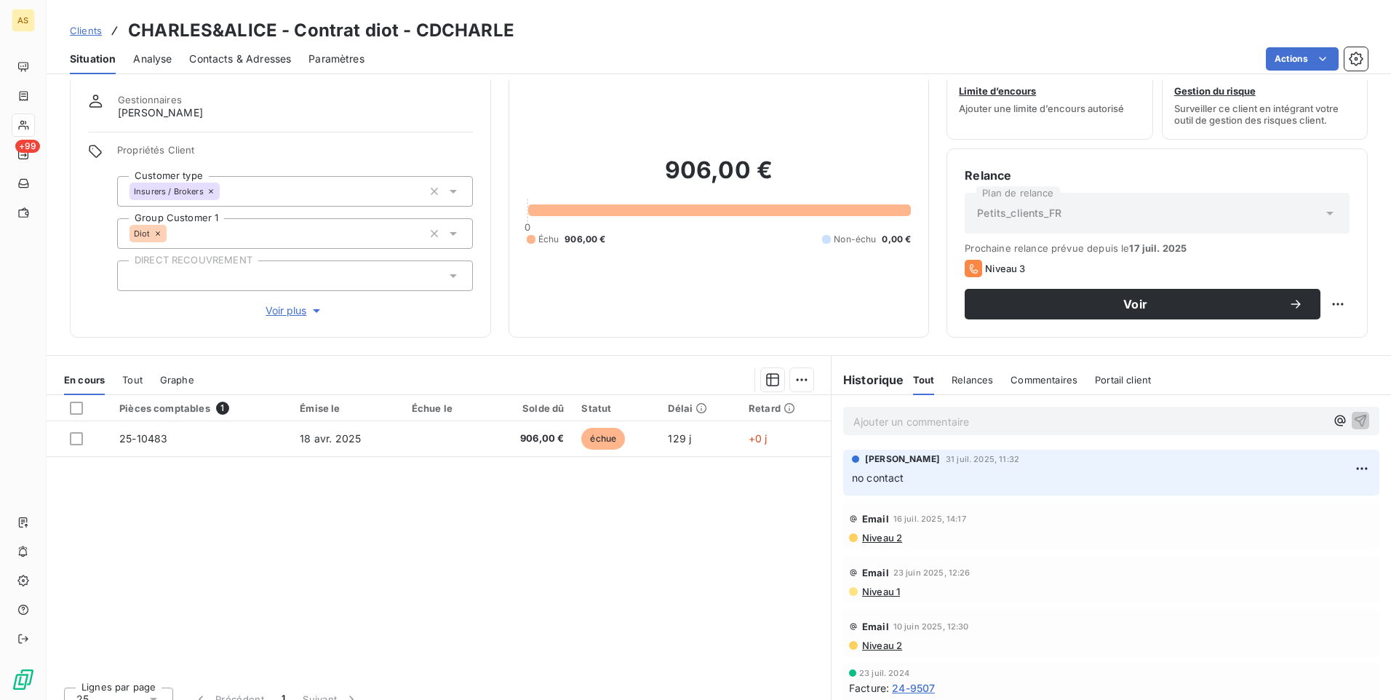
scroll to position [61, 0]
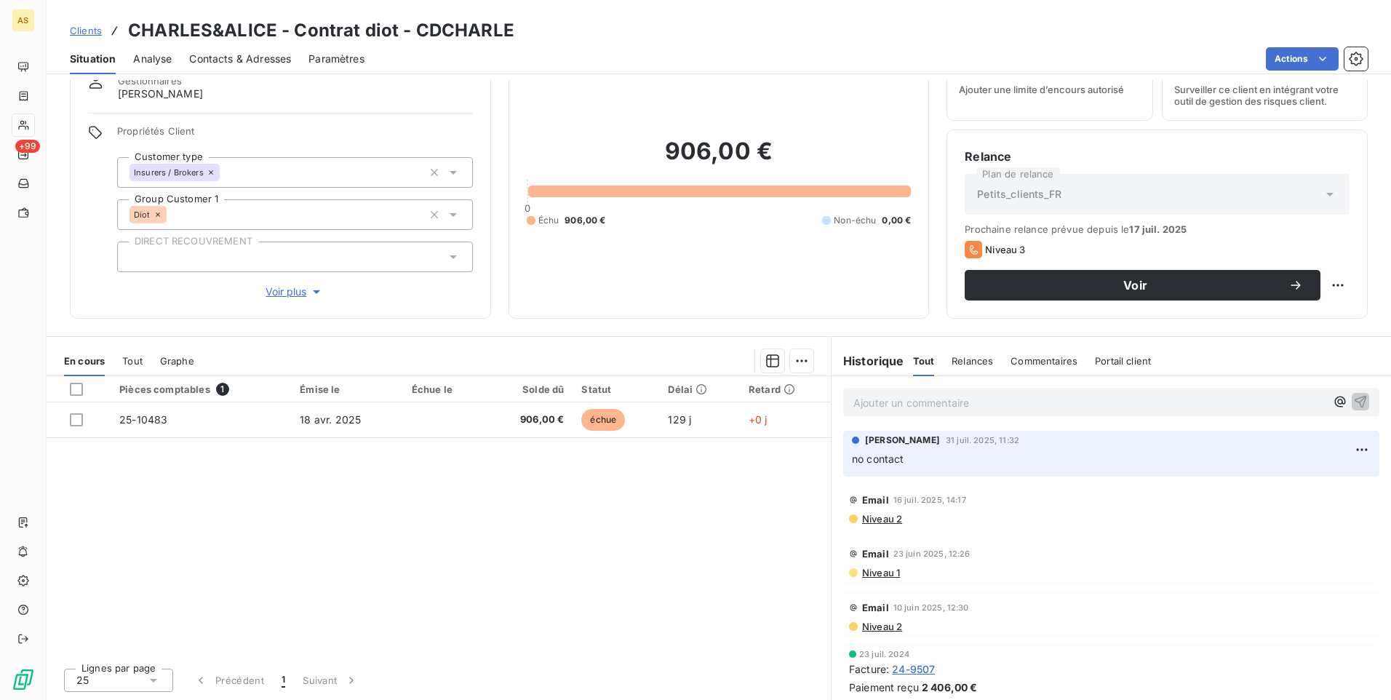
click at [73, 25] on span "Clients" at bounding box center [86, 31] width 32 height 12
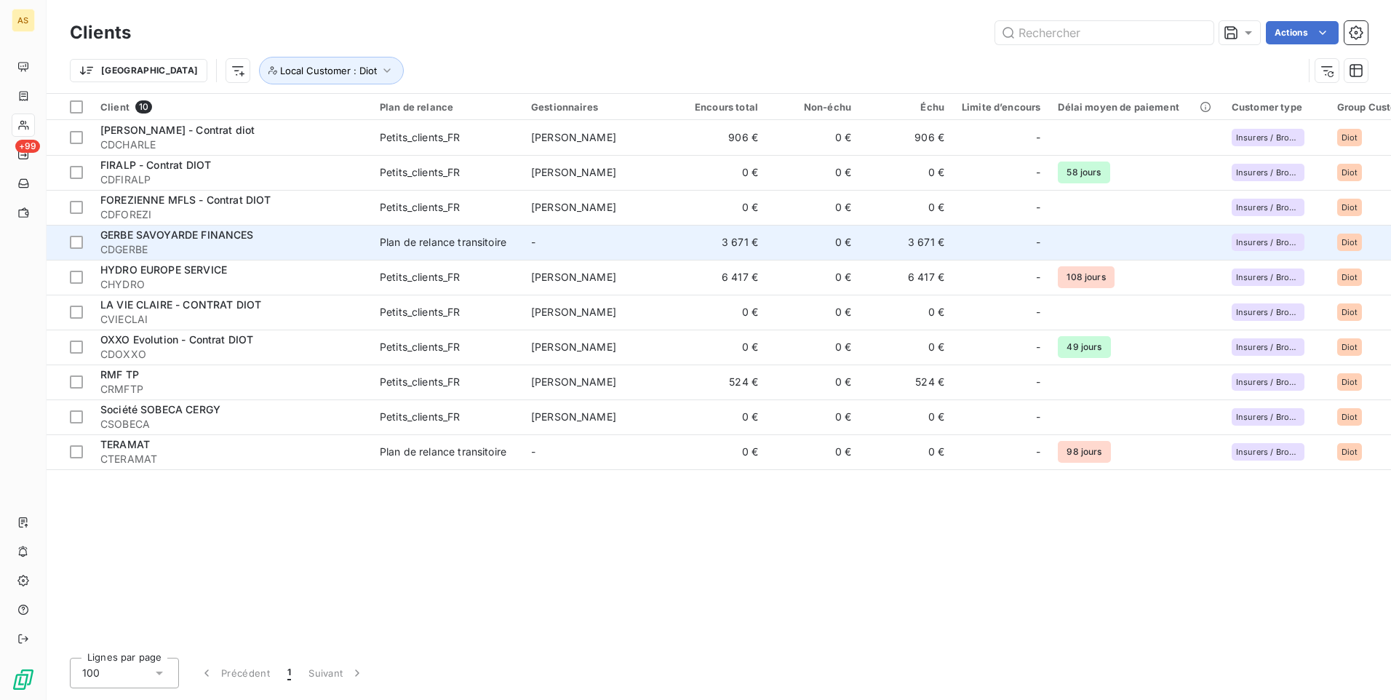
click at [927, 253] on td "3 671 €" at bounding box center [906, 242] width 93 height 35
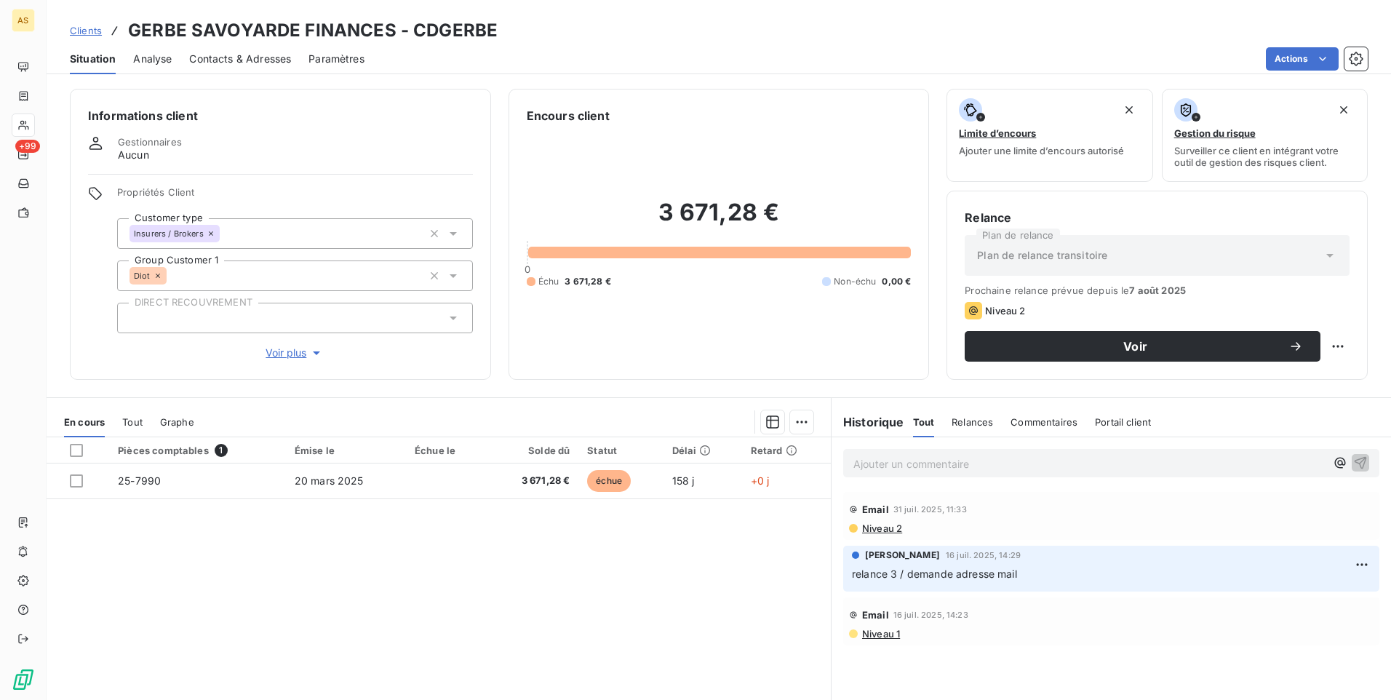
click at [240, 52] on span "Contacts & Adresses" at bounding box center [240, 59] width 102 height 15
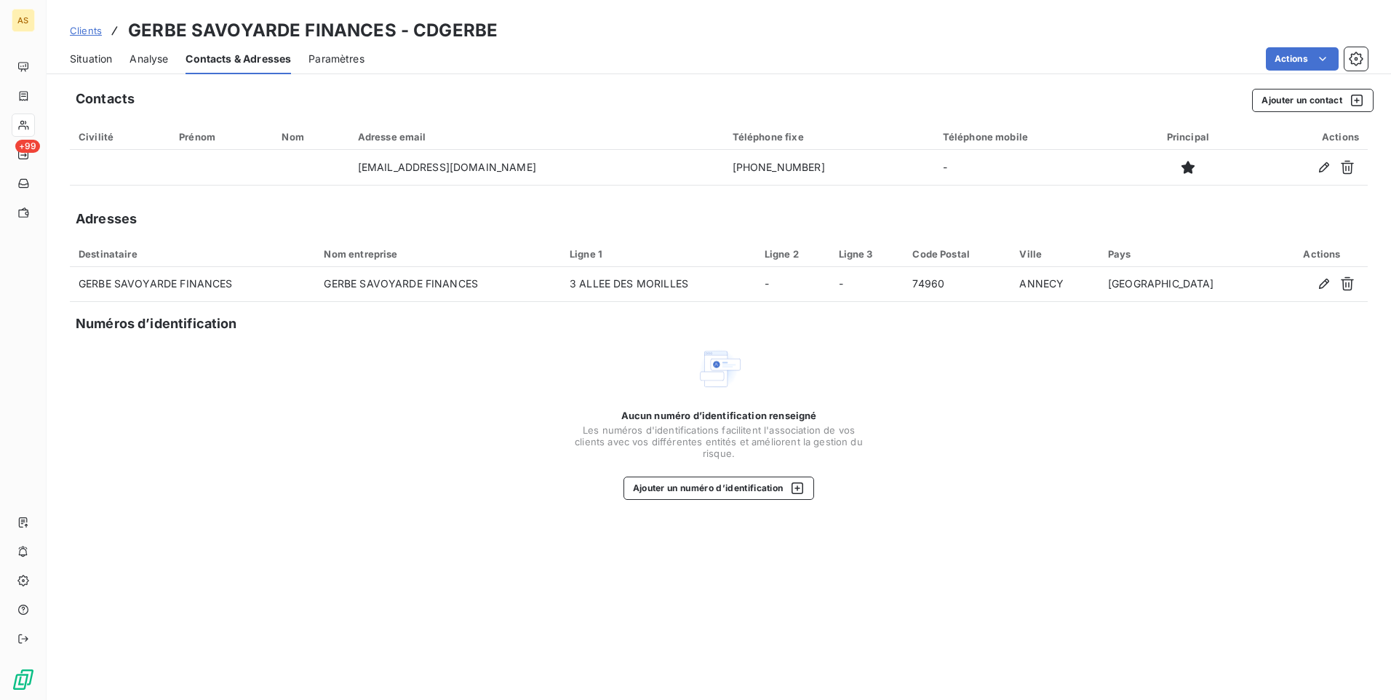
click at [94, 63] on span "Situation" at bounding box center [91, 59] width 42 height 15
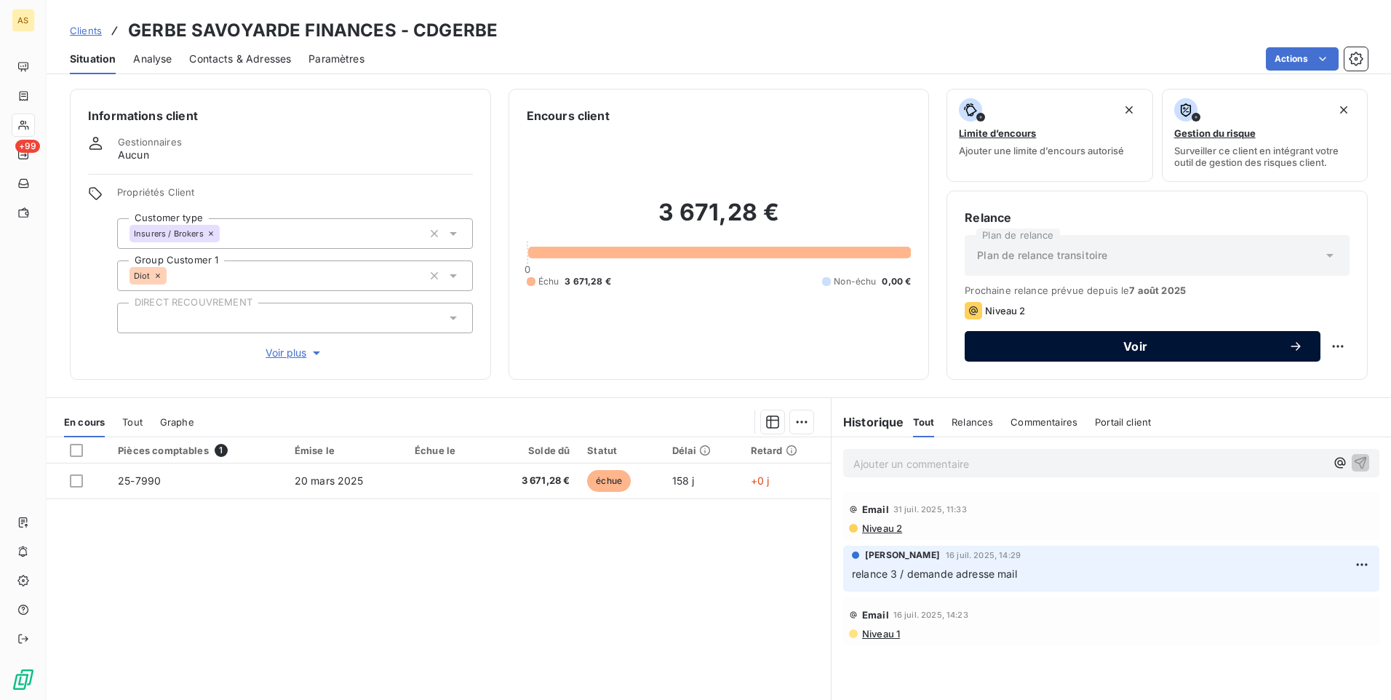
click at [1020, 346] on span "Voir" at bounding box center [1135, 347] width 306 height 12
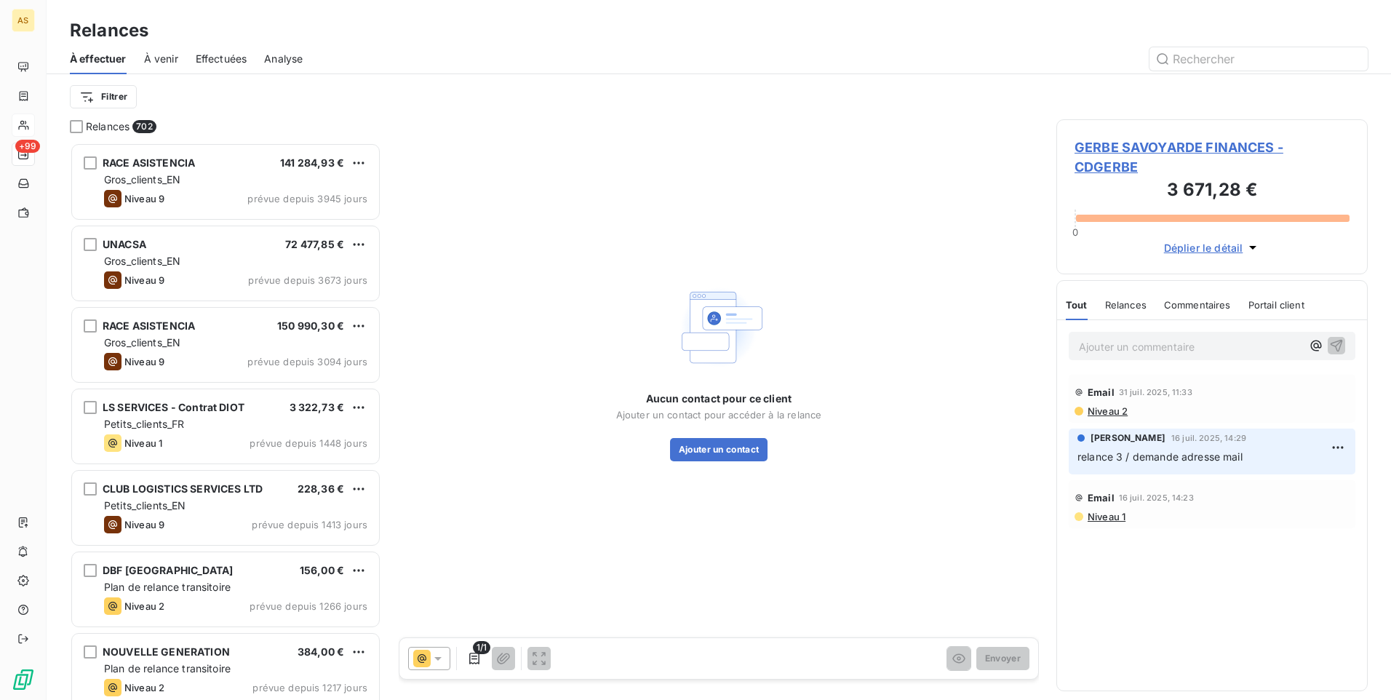
scroll to position [547, 301]
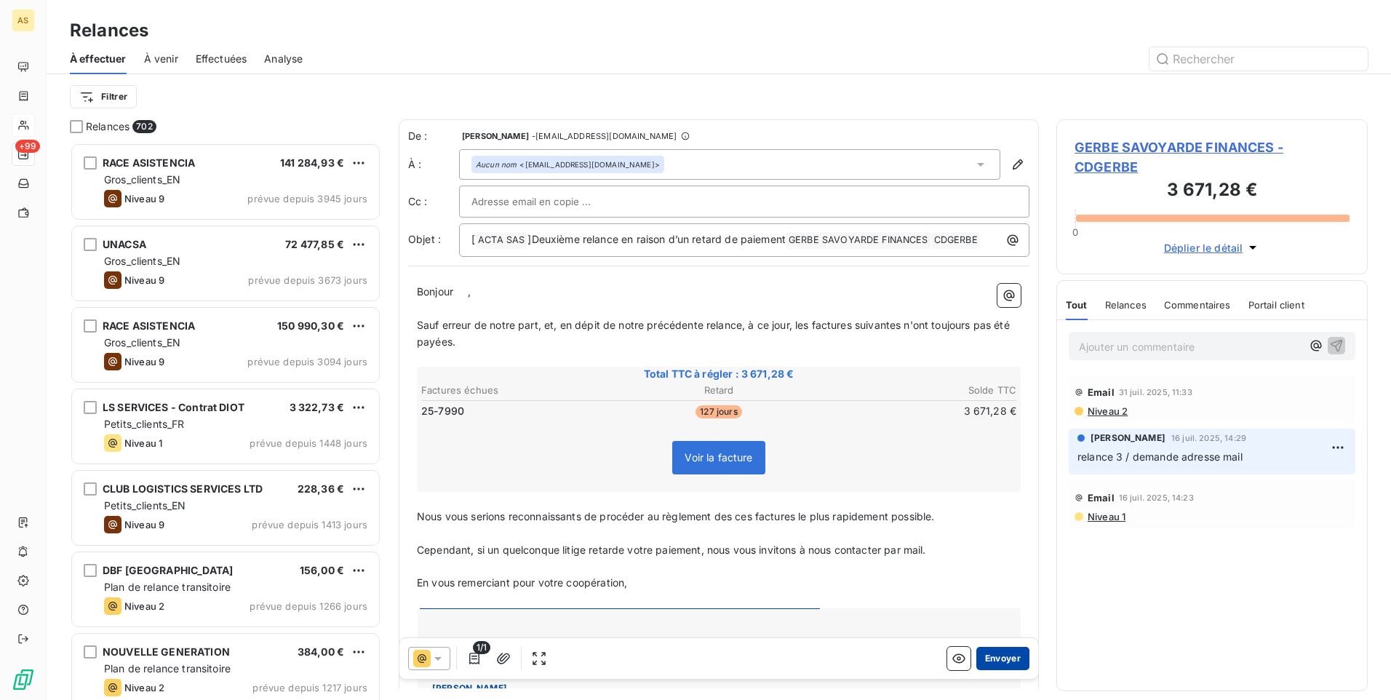
click at [1002, 651] on button "Envoyer" at bounding box center [1003, 658] width 53 height 23
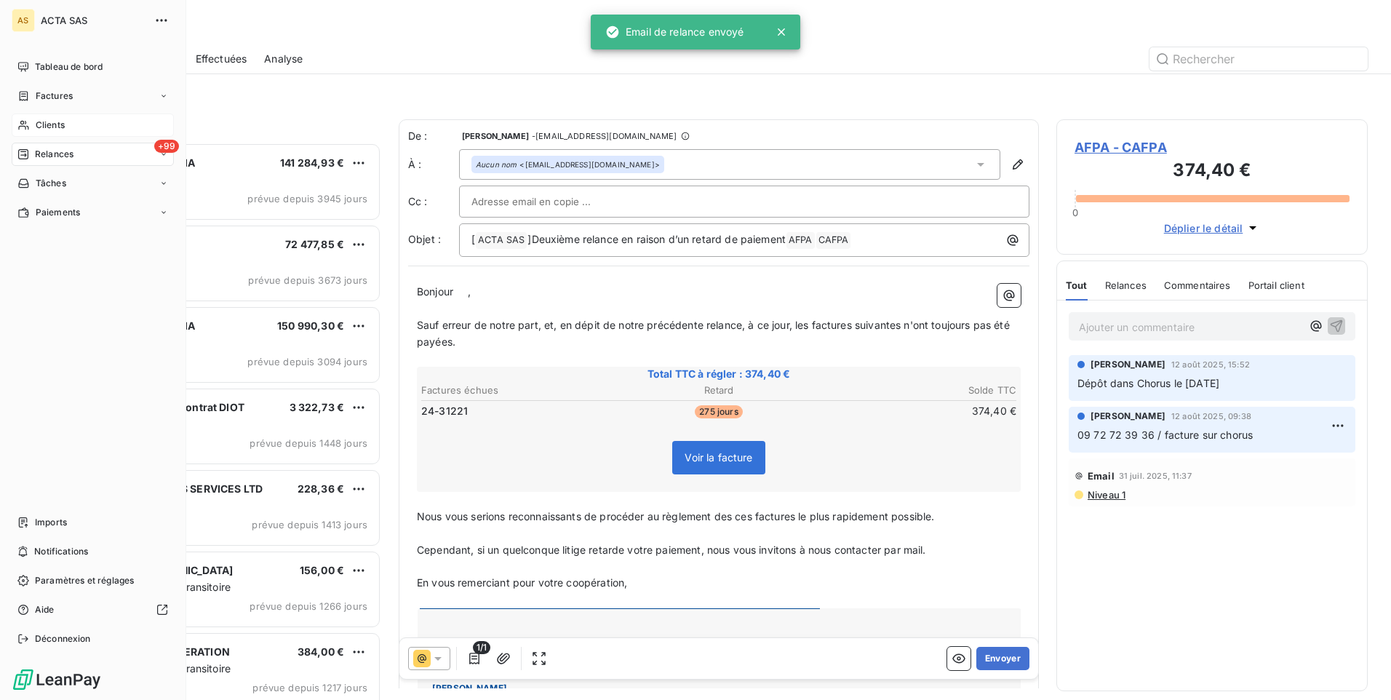
click at [33, 123] on div "Clients" at bounding box center [93, 125] width 162 height 23
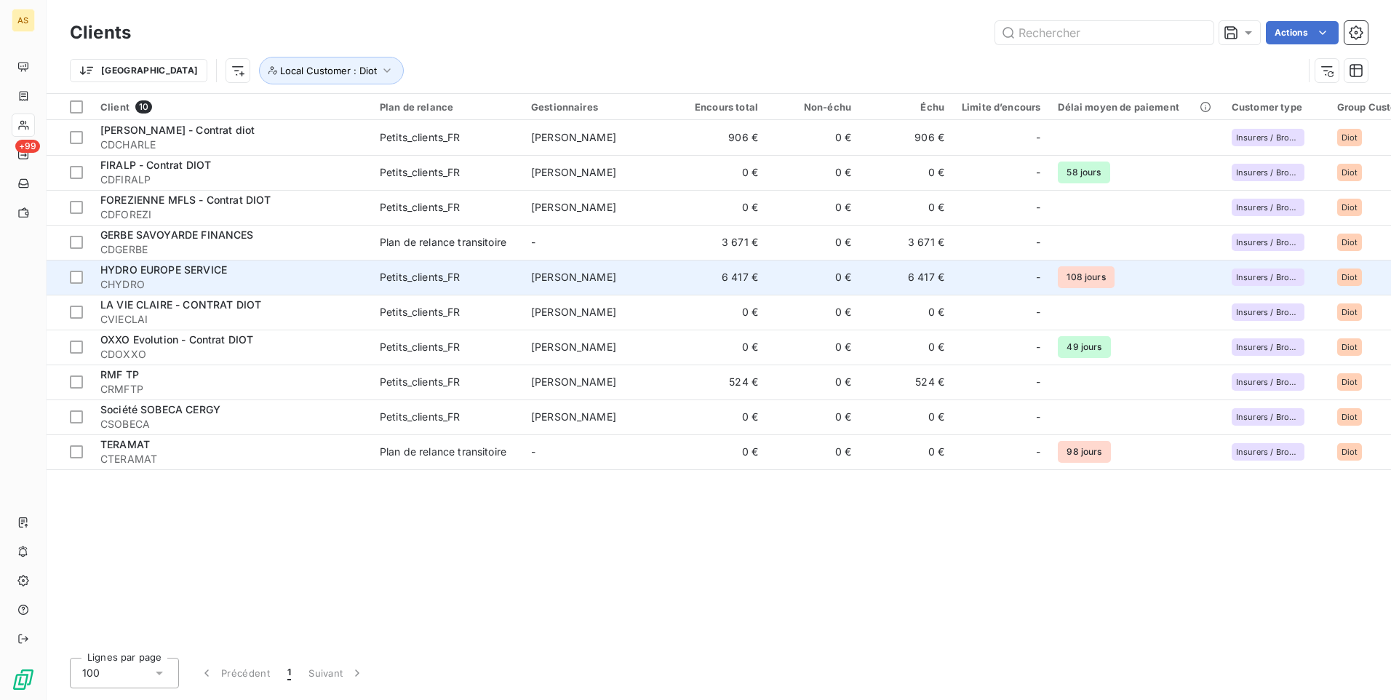
click at [923, 283] on td "6 417 €" at bounding box center [906, 277] width 93 height 35
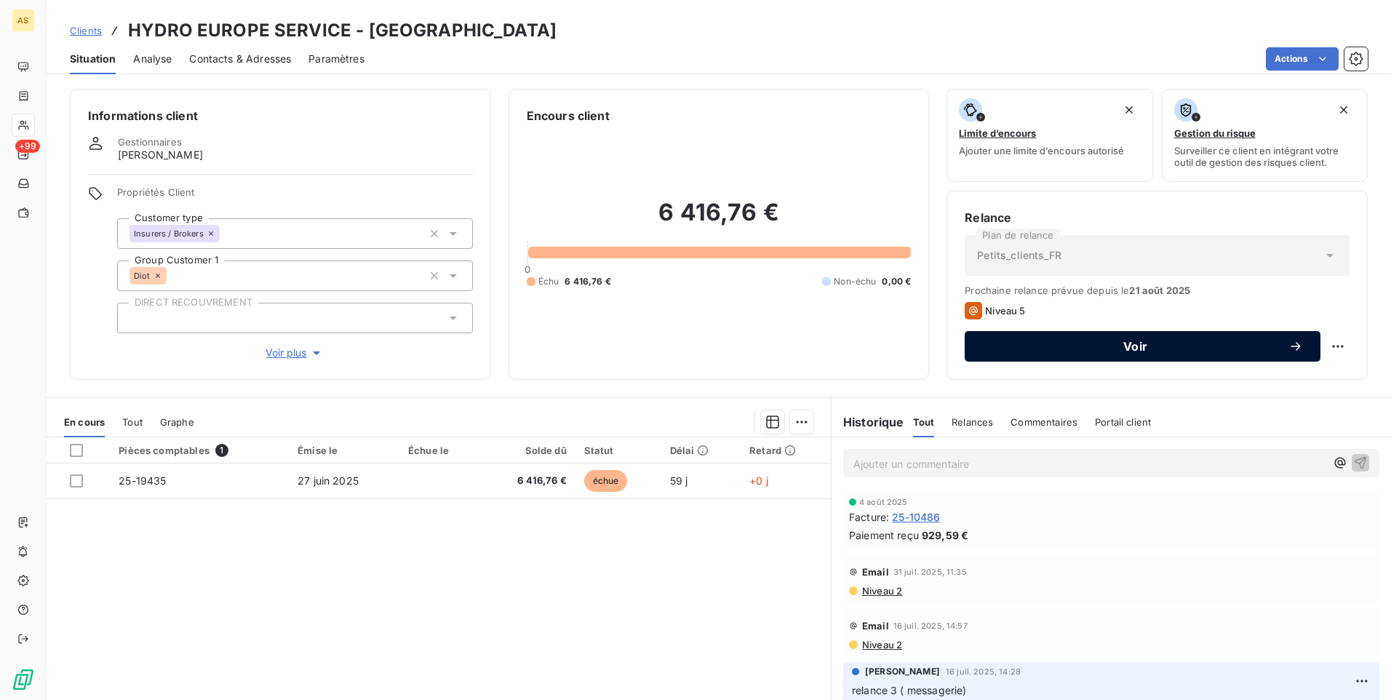
click at [1089, 351] on span "Voir" at bounding box center [1135, 347] width 306 height 12
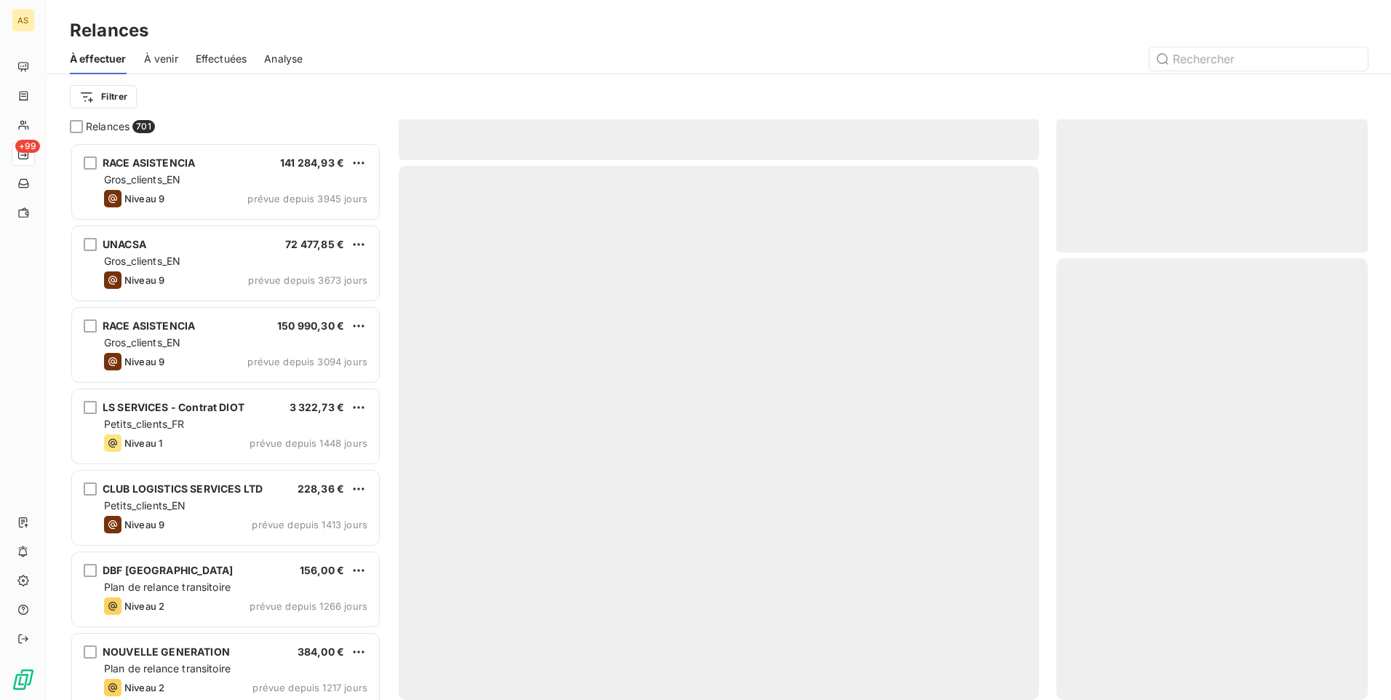
scroll to position [547, 301]
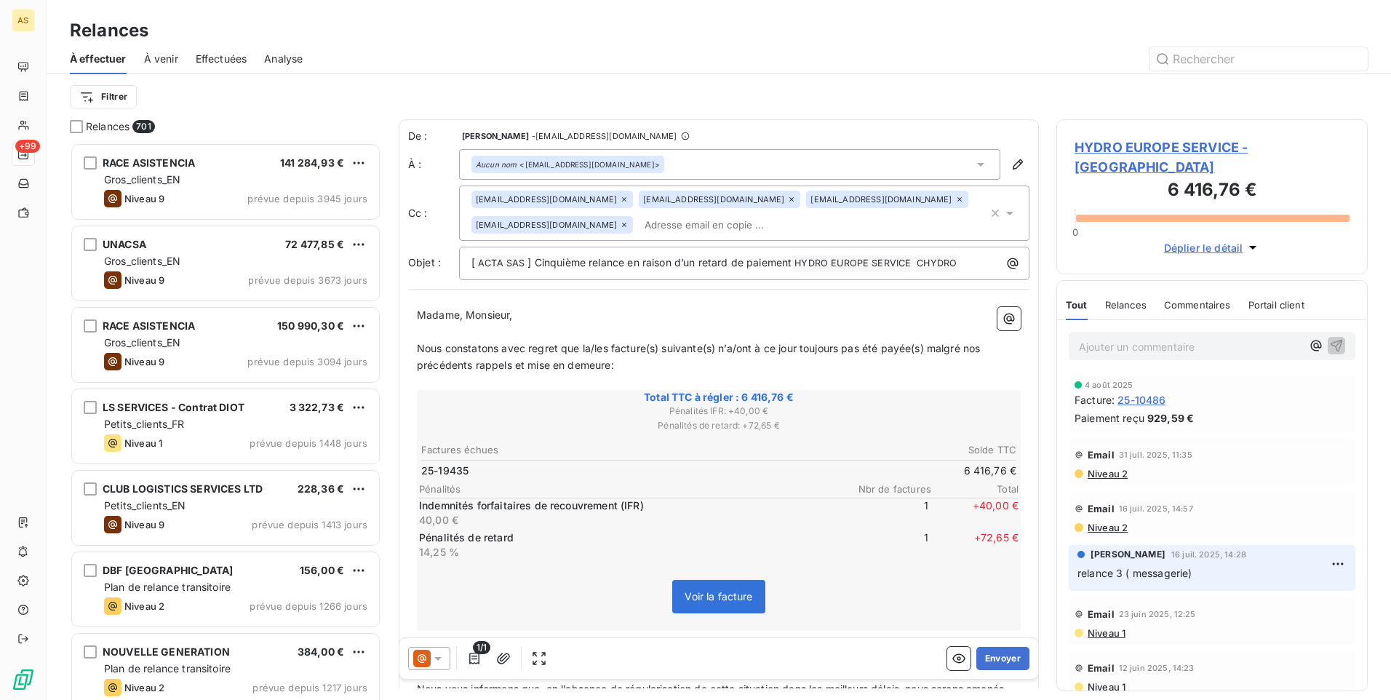
click at [441, 661] on icon at bounding box center [438, 658] width 15 height 15
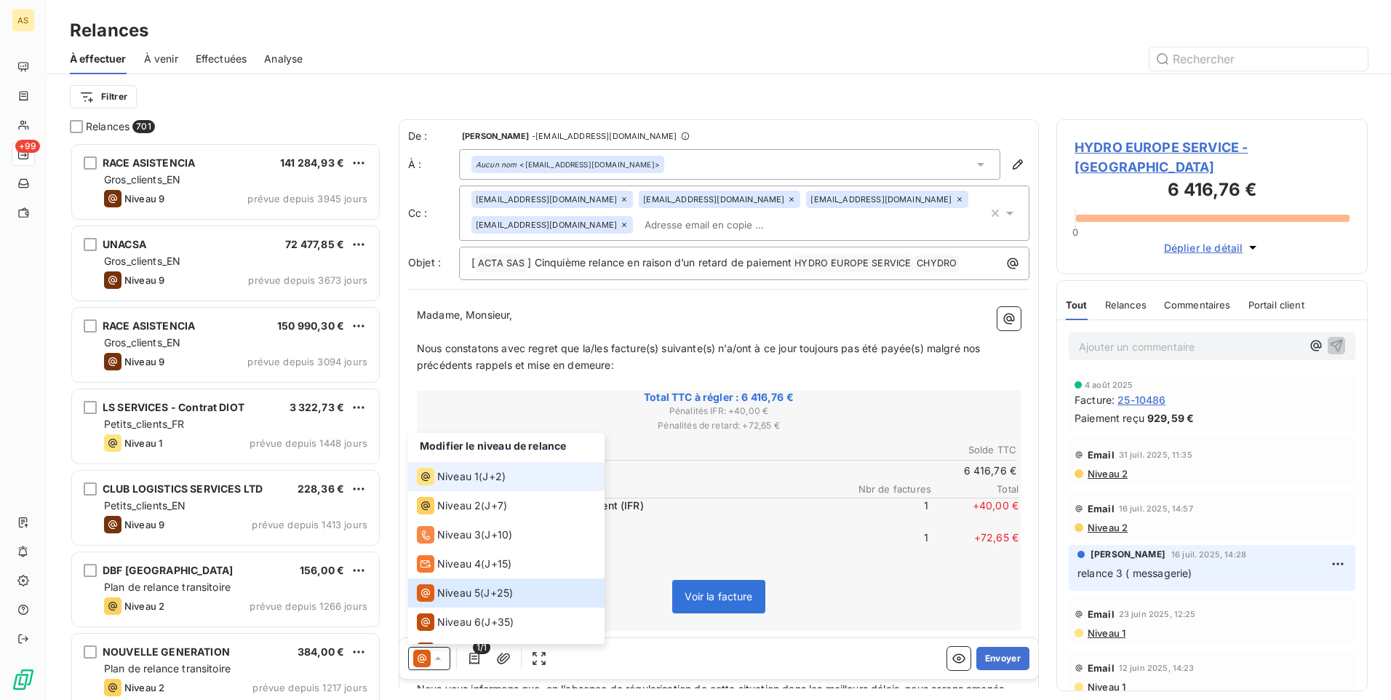
click at [483, 466] on li "Niveau 1 ( J+2 )" at bounding box center [506, 476] width 196 height 29
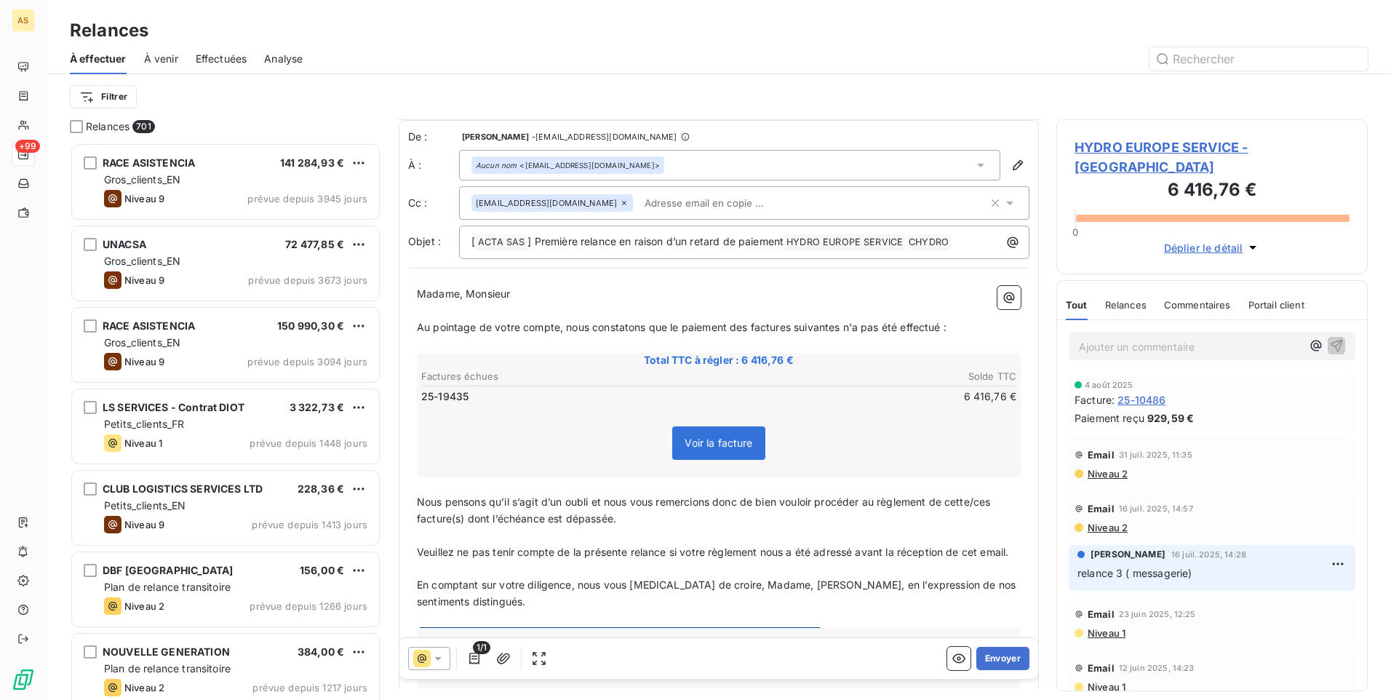
scroll to position [74, 0]
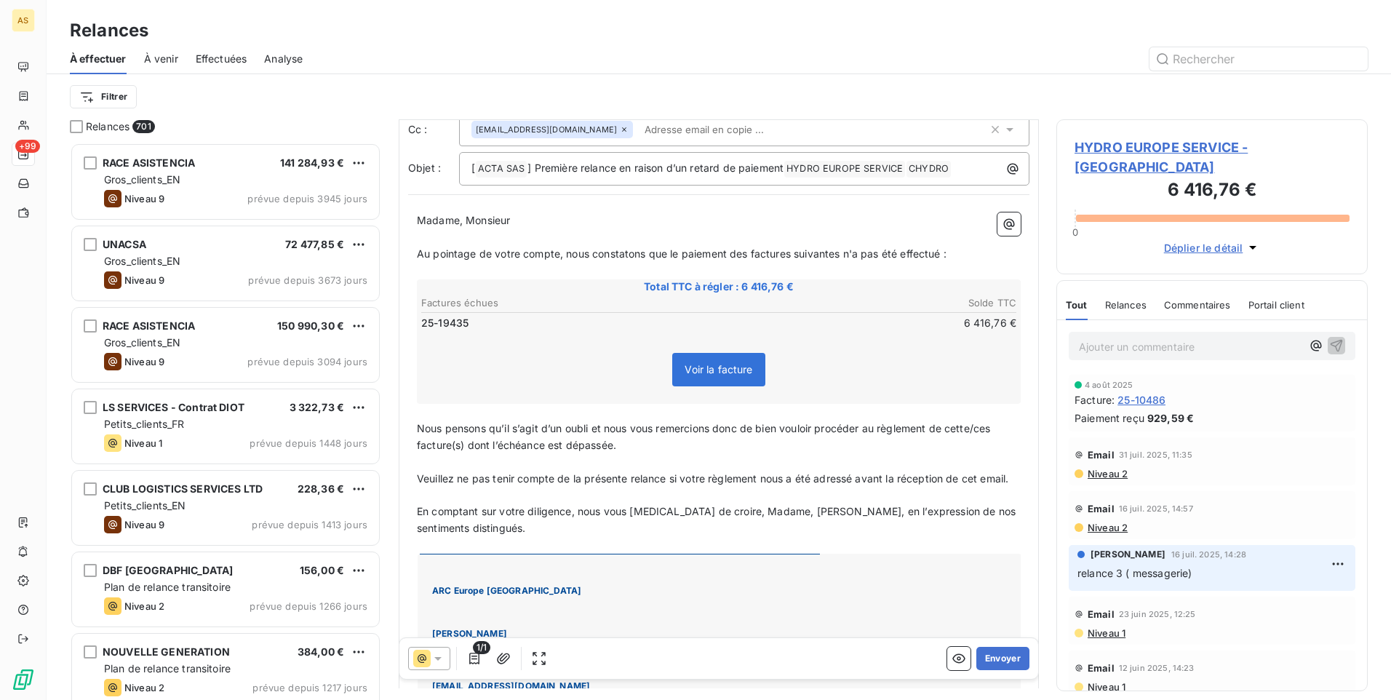
click at [438, 656] on icon at bounding box center [438, 658] width 15 height 15
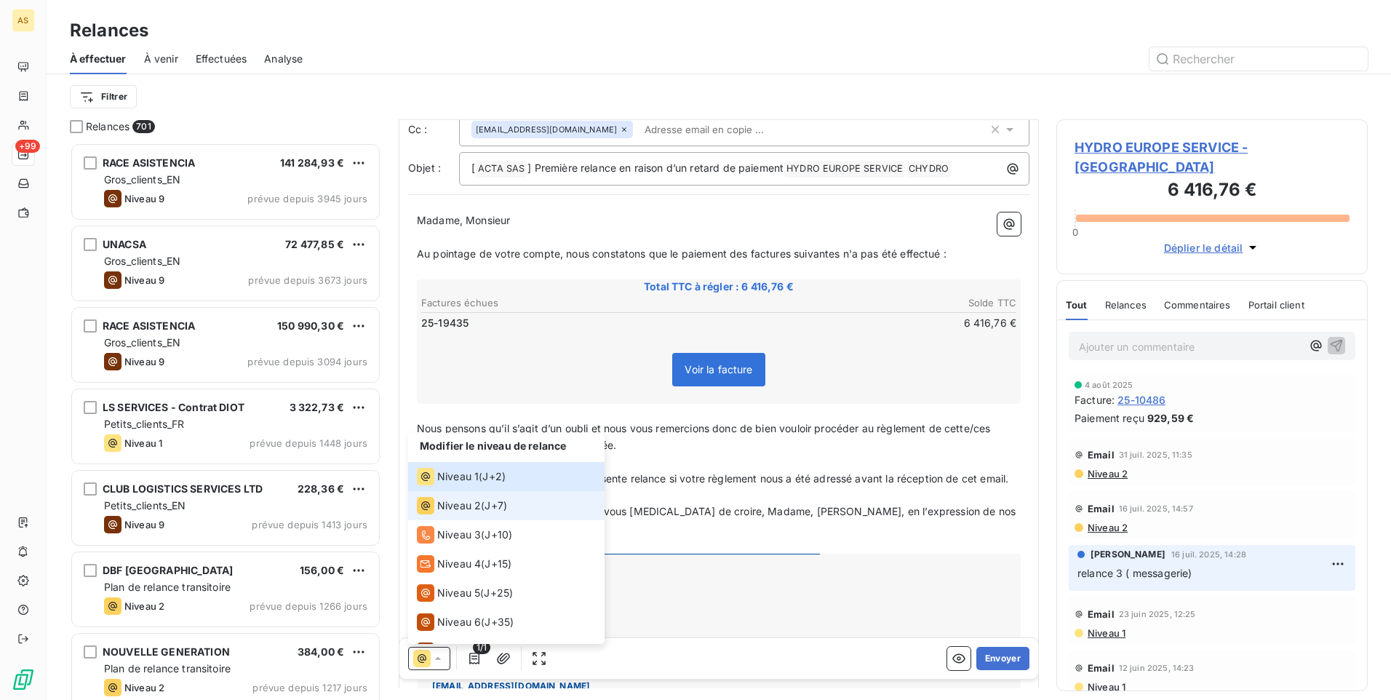
click at [474, 498] on div "Niveau 2" at bounding box center [449, 505] width 64 height 17
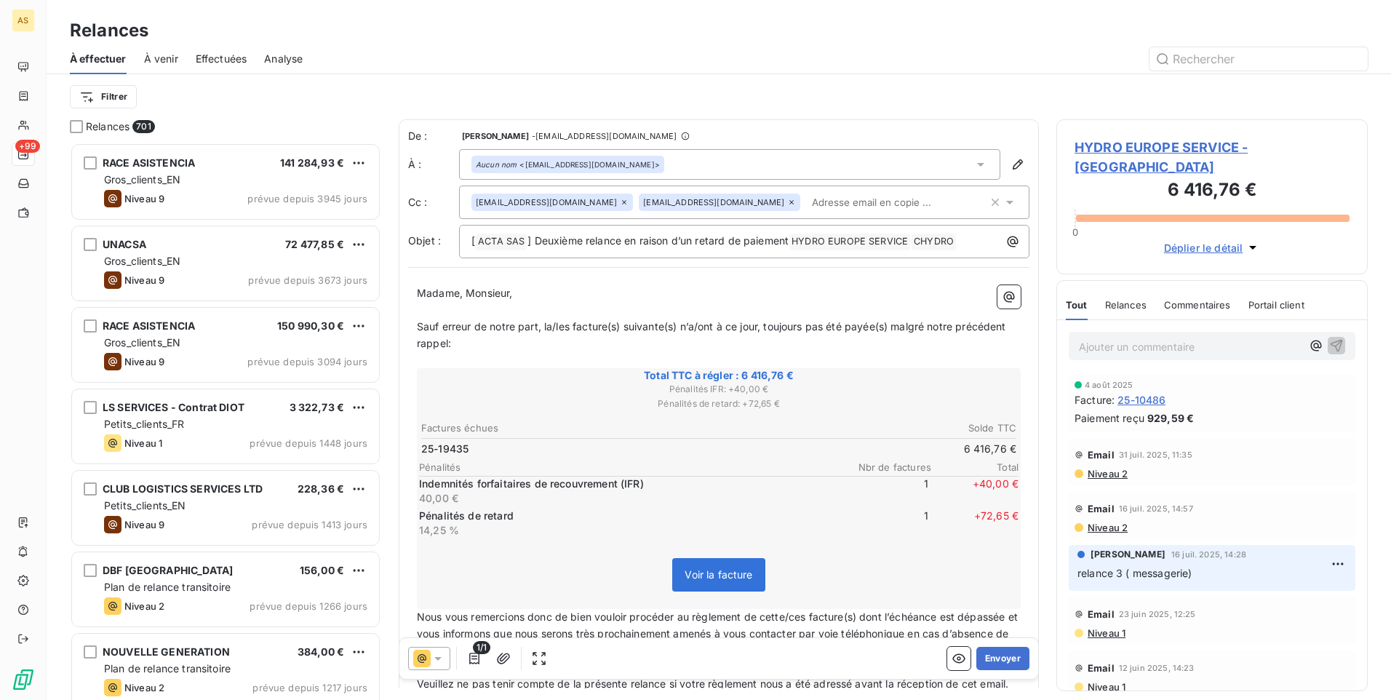
click at [438, 660] on icon at bounding box center [437, 659] width 7 height 4
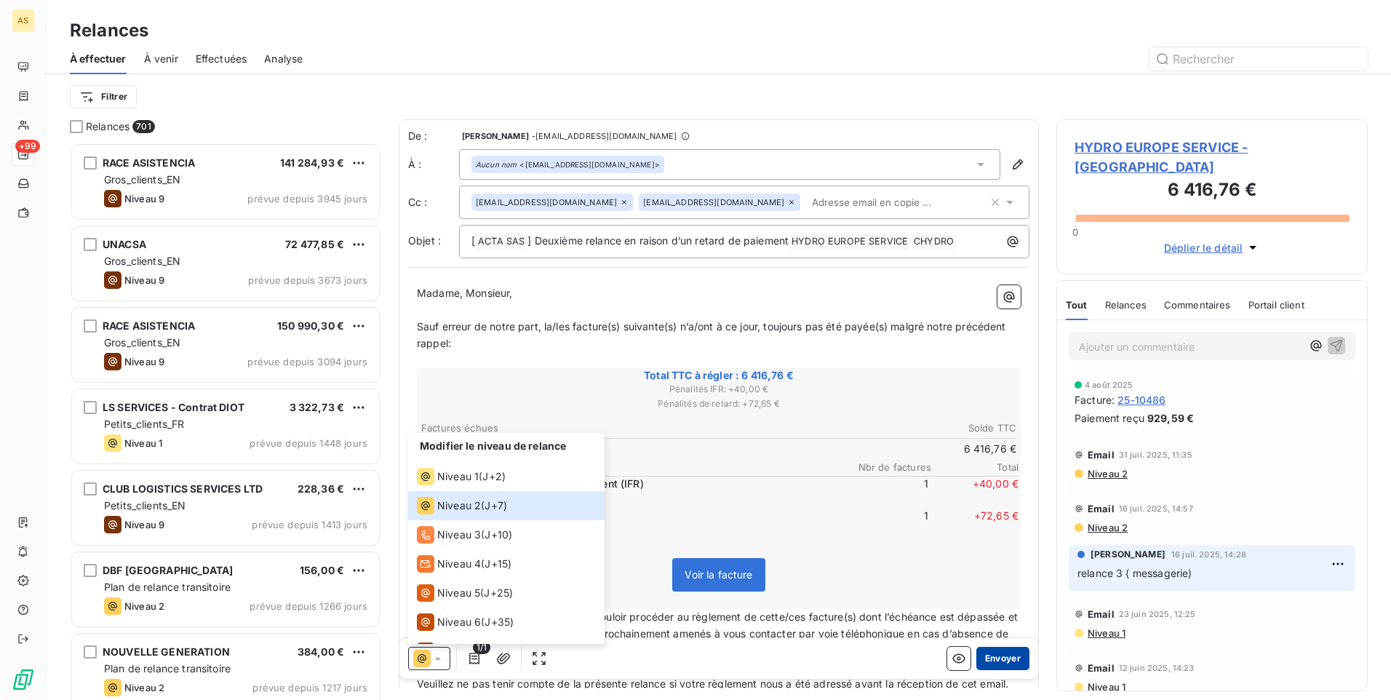
click at [993, 656] on button "Envoyer" at bounding box center [1003, 658] width 53 height 23
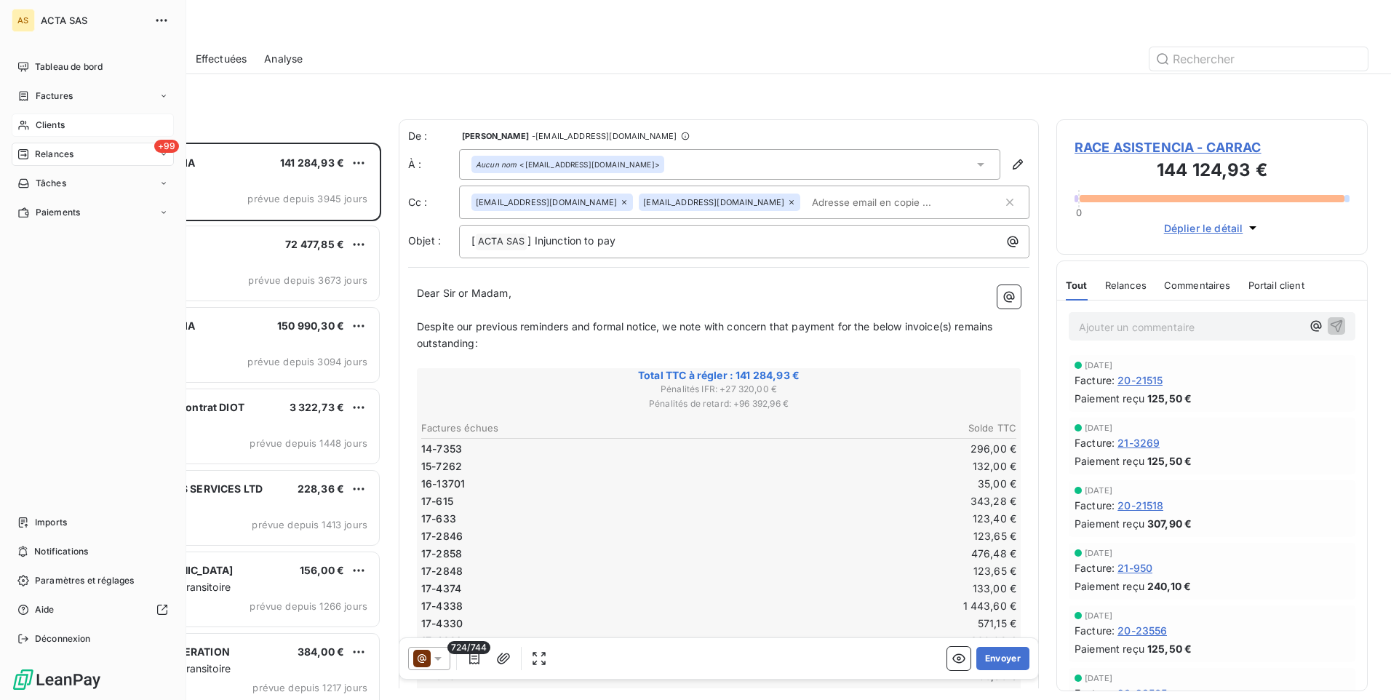
click at [58, 122] on span "Clients" at bounding box center [50, 125] width 29 height 13
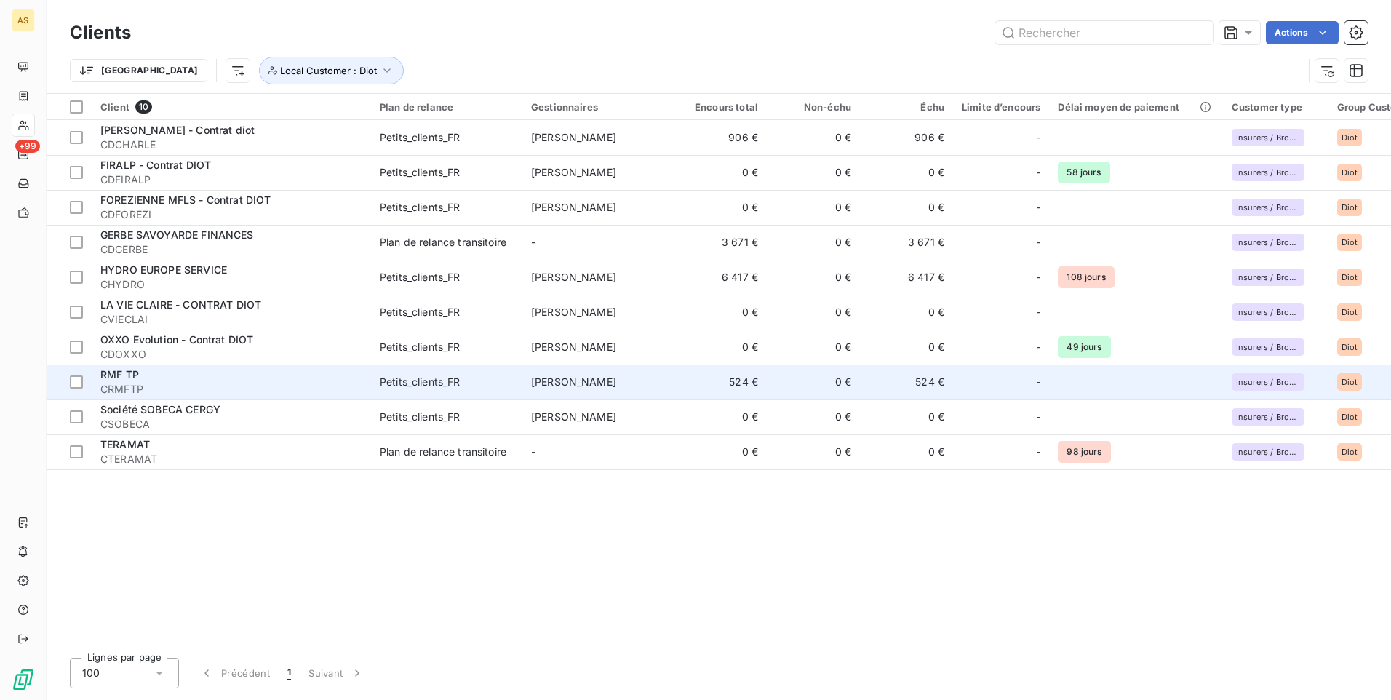
click at [922, 384] on td "524 €" at bounding box center [906, 382] width 93 height 35
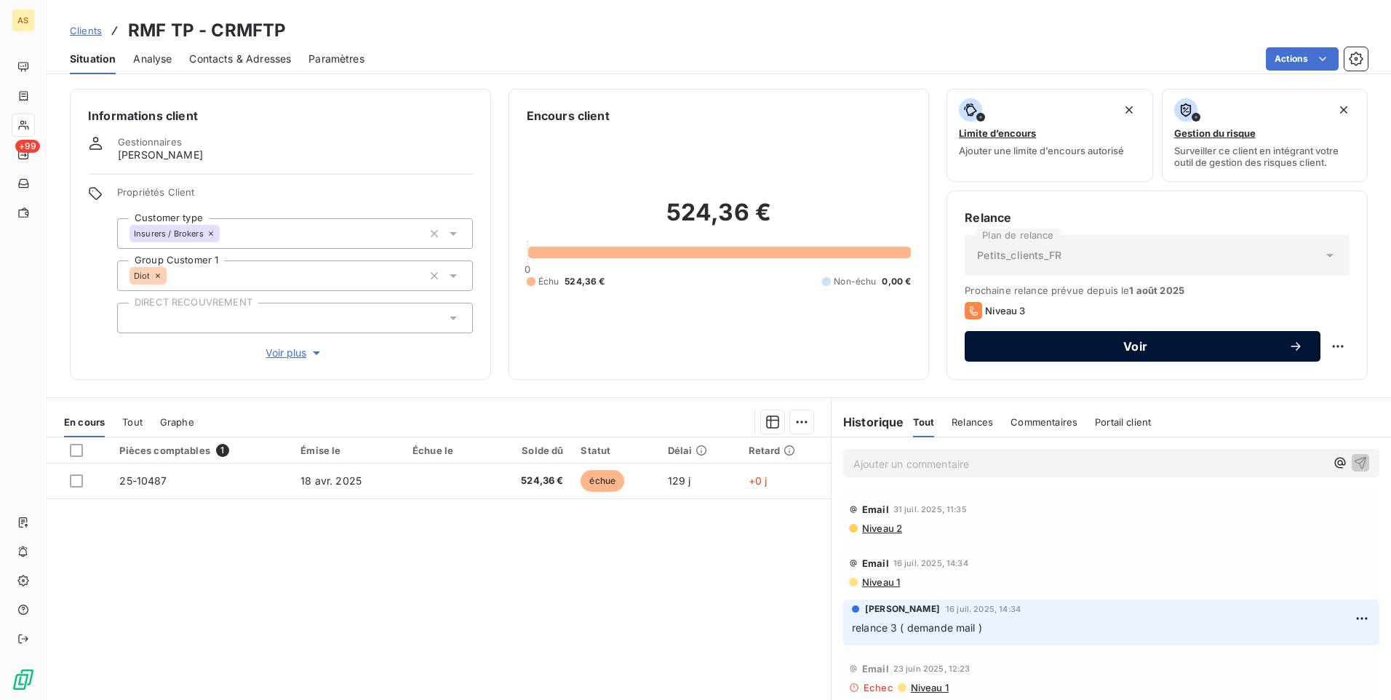
click at [1073, 341] on span "Voir" at bounding box center [1135, 347] width 306 height 12
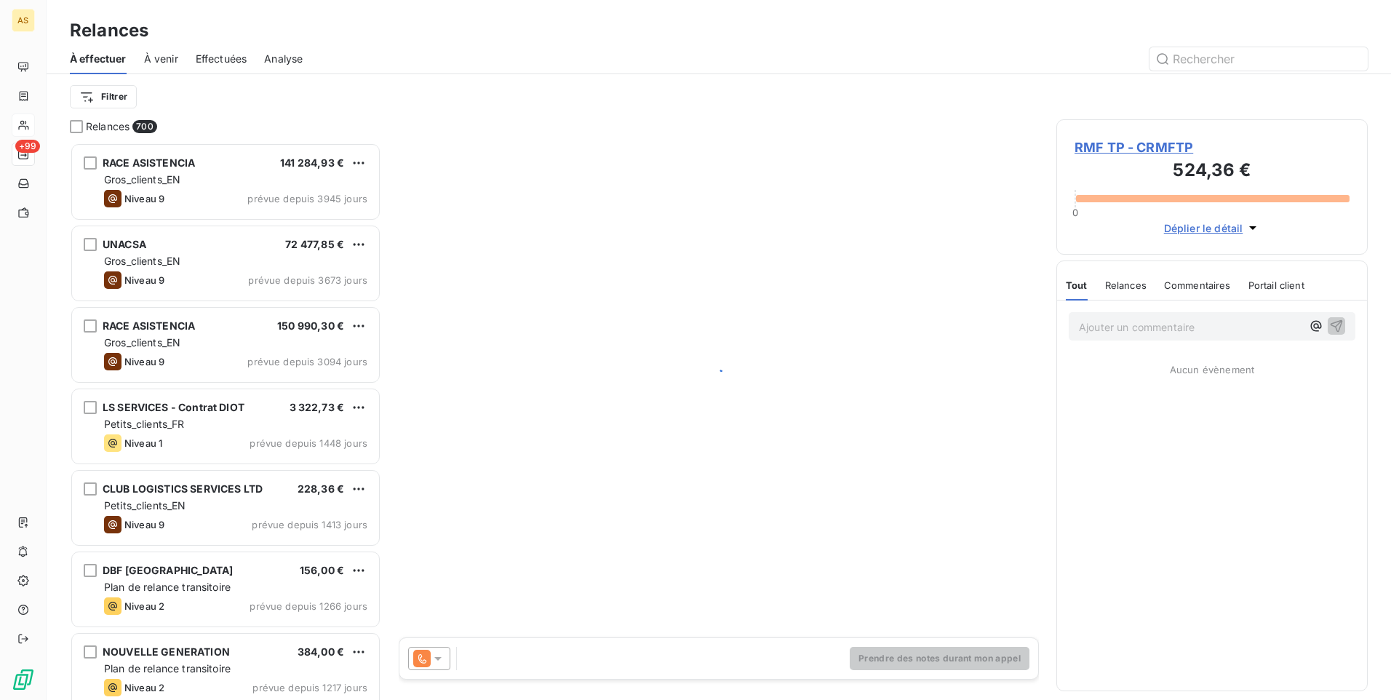
scroll to position [547, 301]
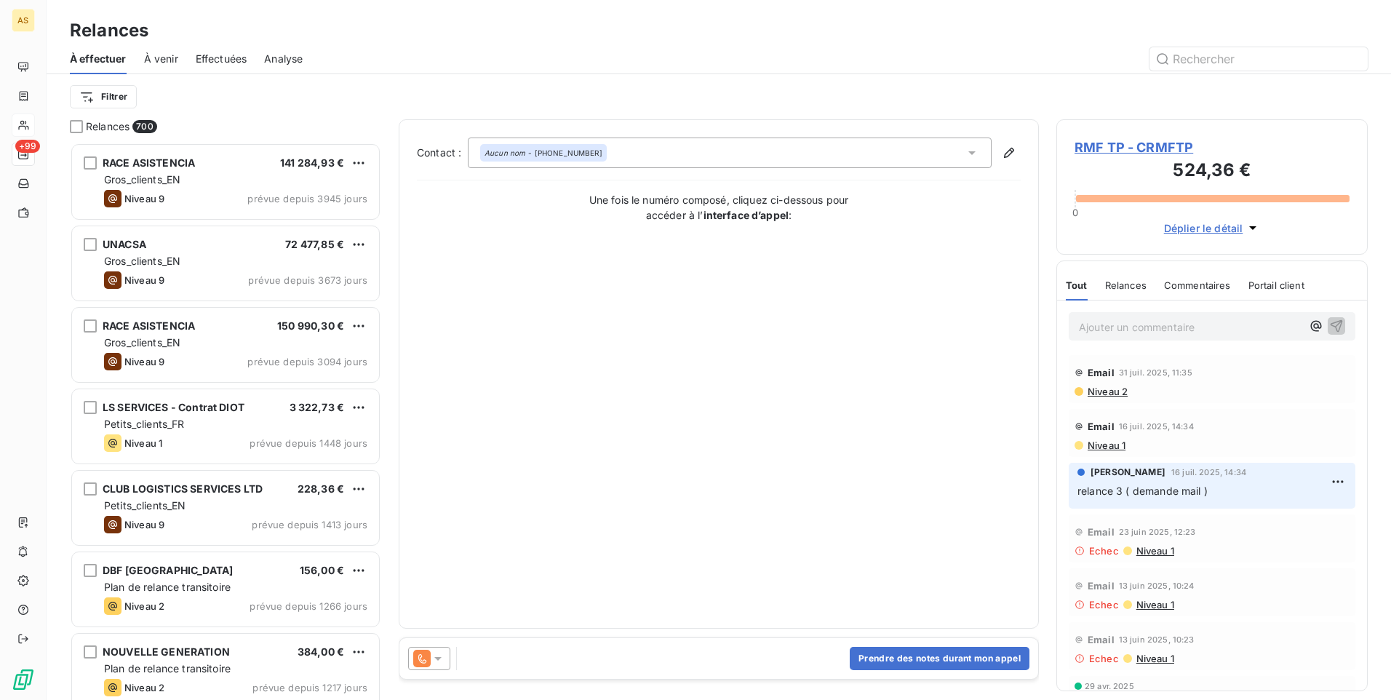
click at [434, 663] on icon at bounding box center [438, 658] width 15 height 15
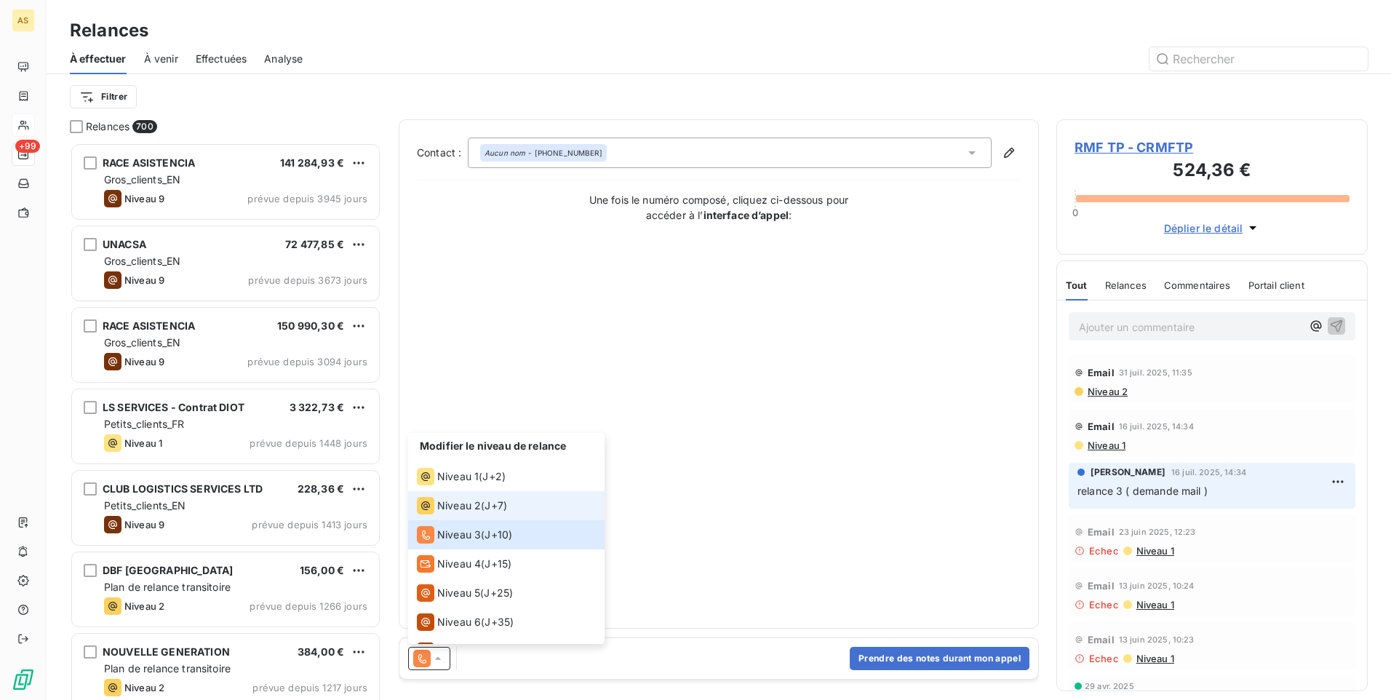
click at [459, 507] on span "Niveau 2" at bounding box center [459, 505] width 44 height 15
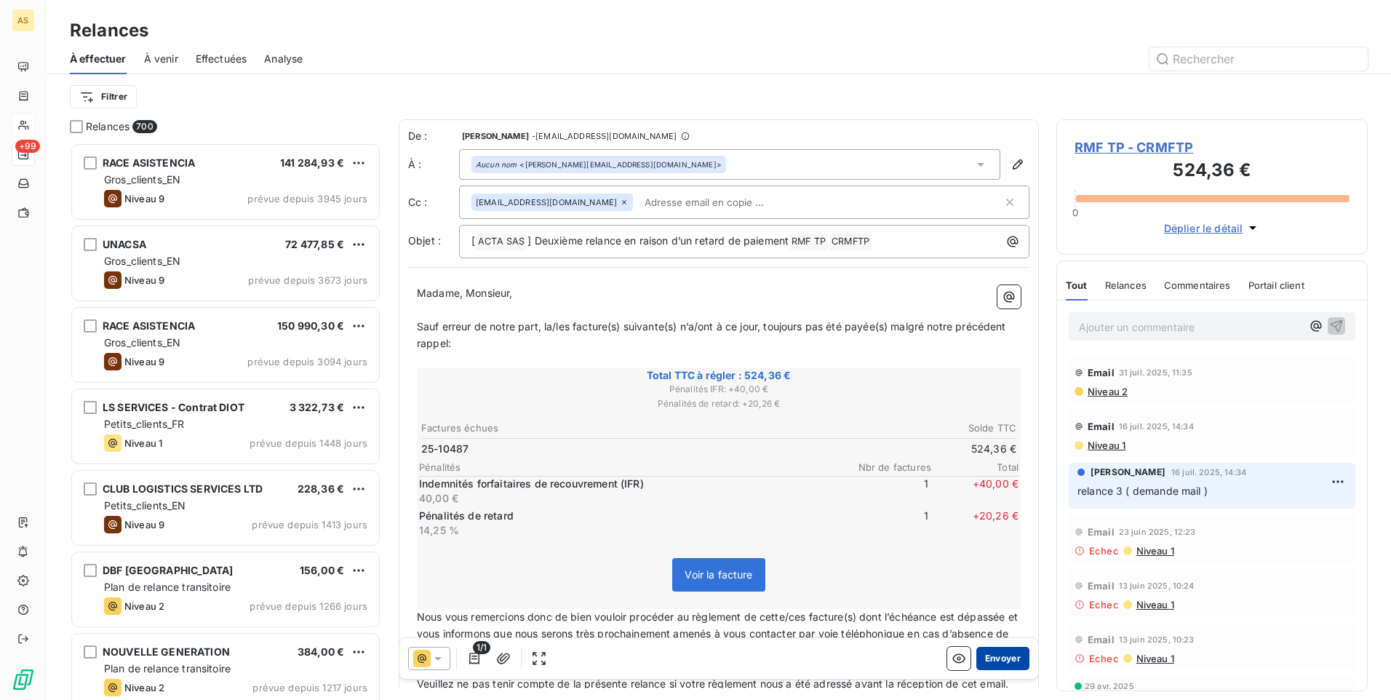
click at [990, 662] on button "Envoyer" at bounding box center [1003, 658] width 53 height 23
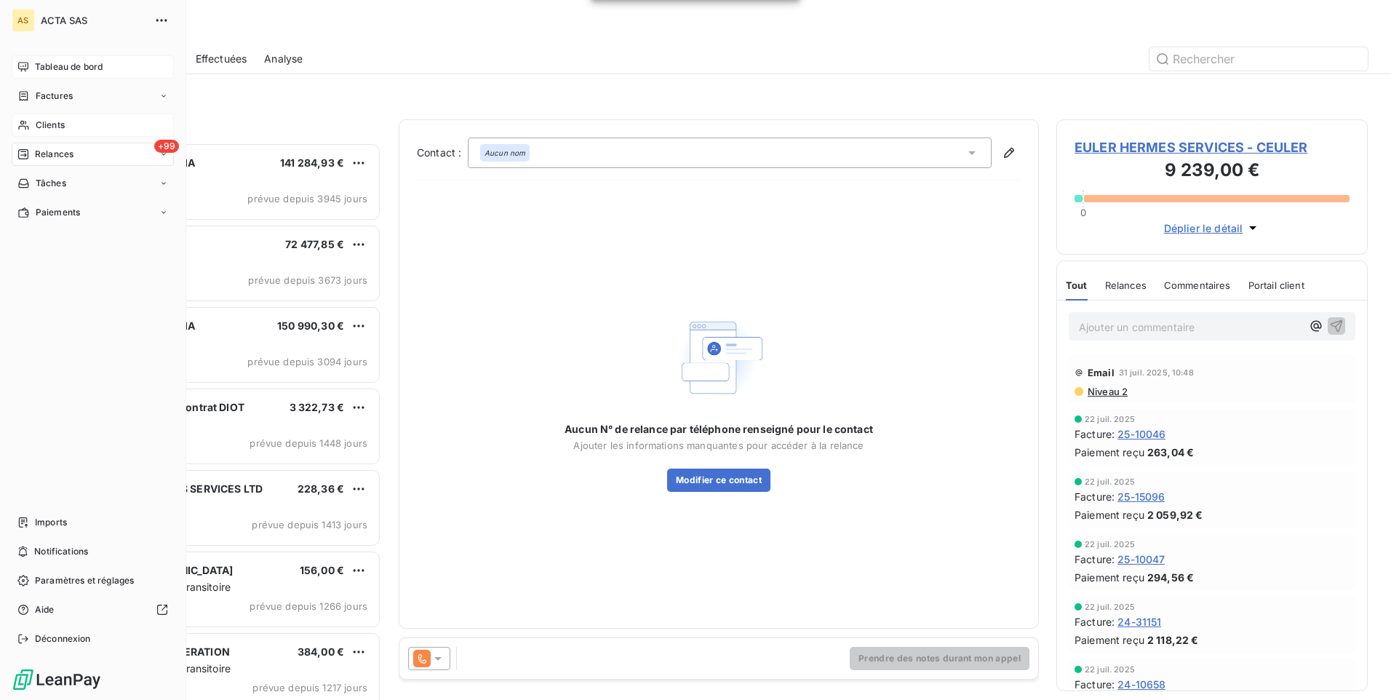
click at [65, 64] on span "Tableau de bord" at bounding box center [69, 66] width 68 height 13
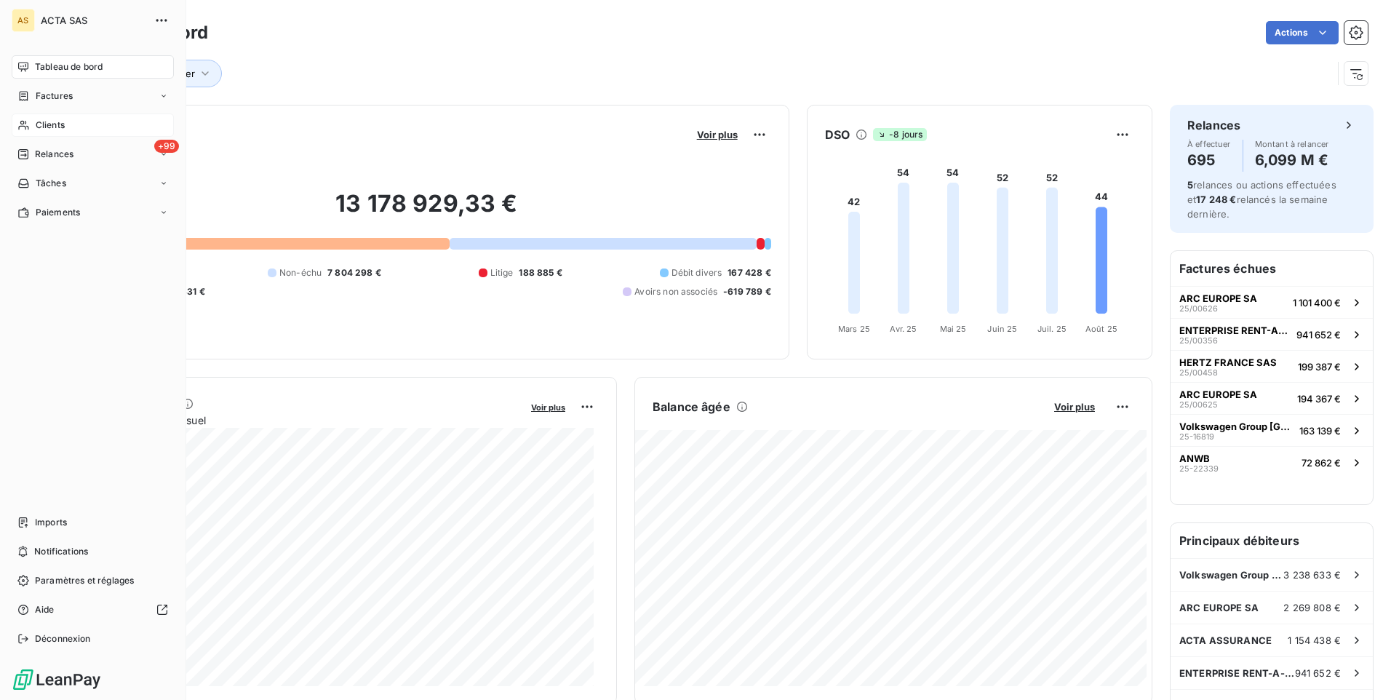
click at [40, 123] on span "Clients" at bounding box center [50, 125] width 29 height 13
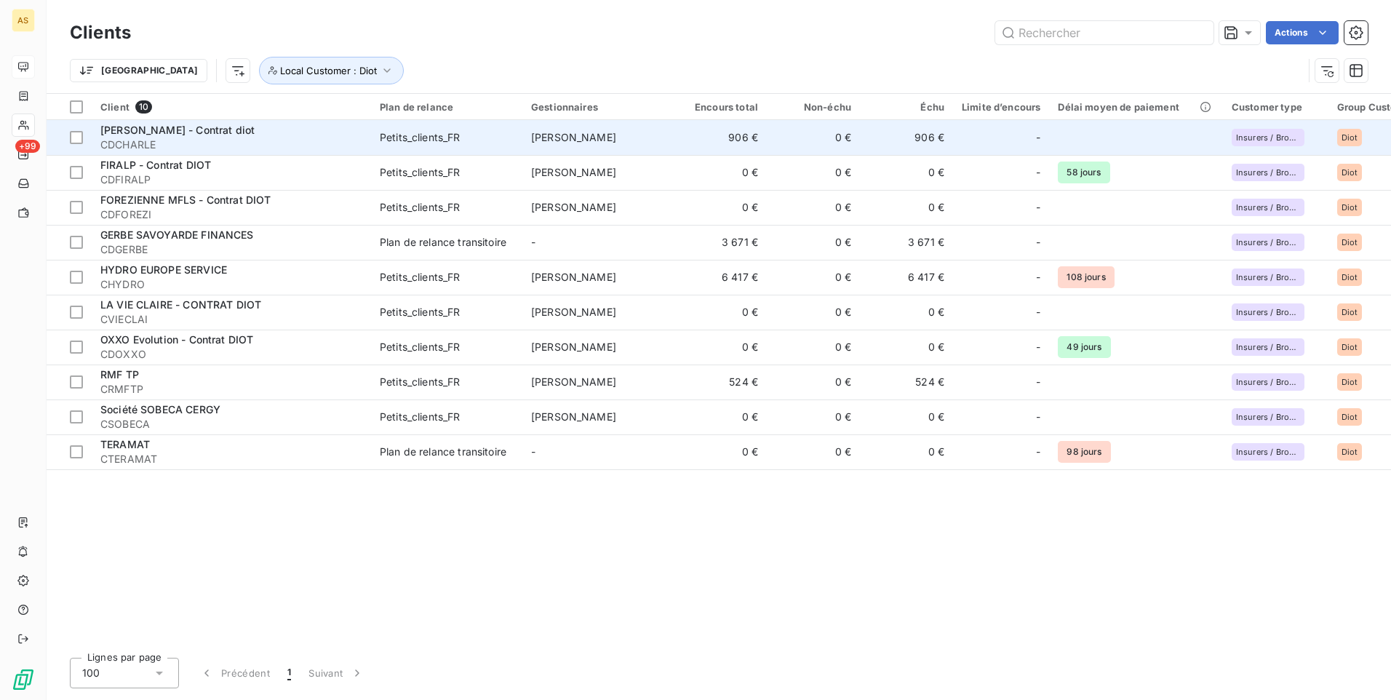
click at [890, 139] on td "906 €" at bounding box center [906, 137] width 93 height 35
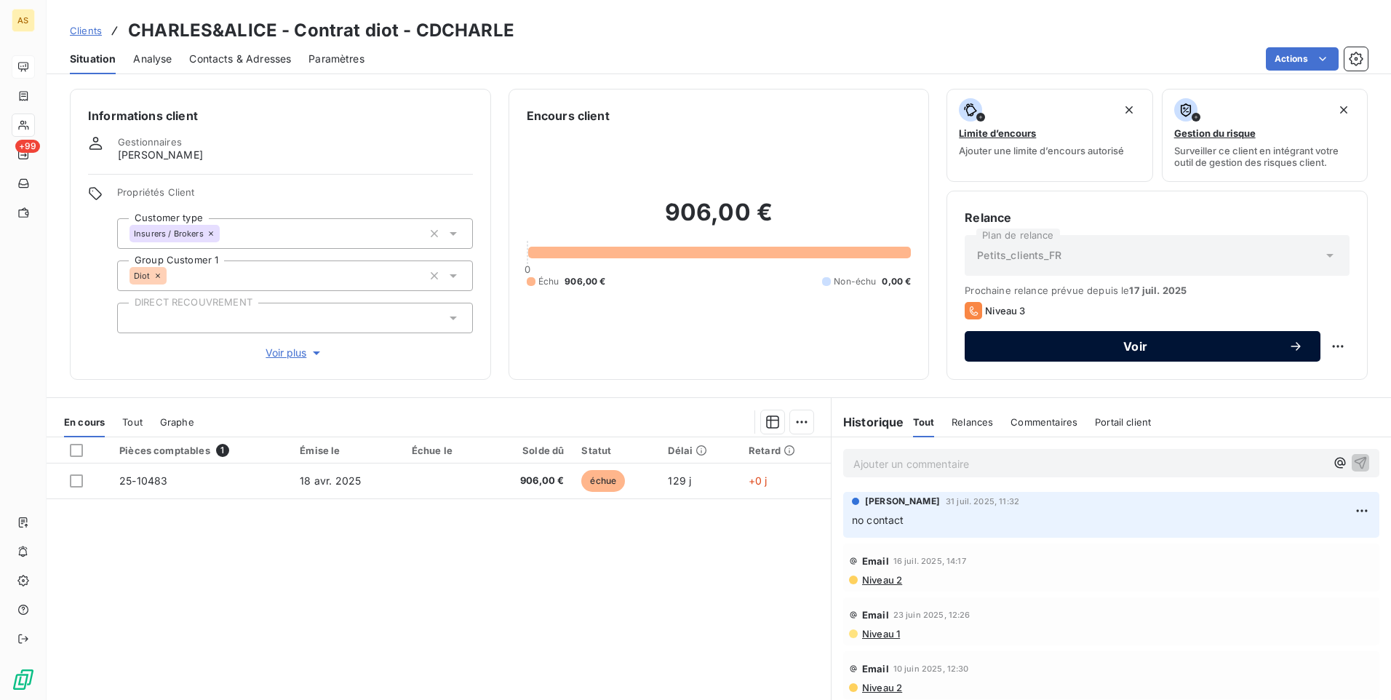
click at [998, 344] on span "Voir" at bounding box center [1135, 347] width 306 height 12
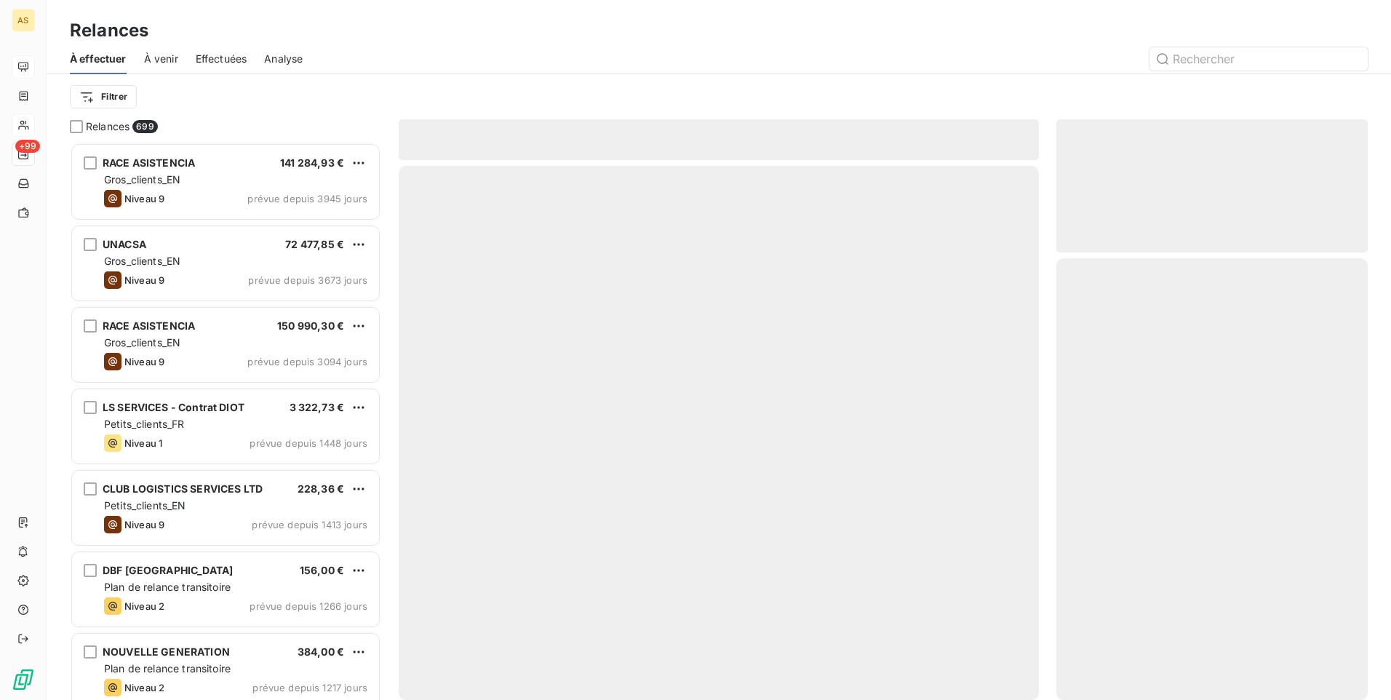
scroll to position [547, 301]
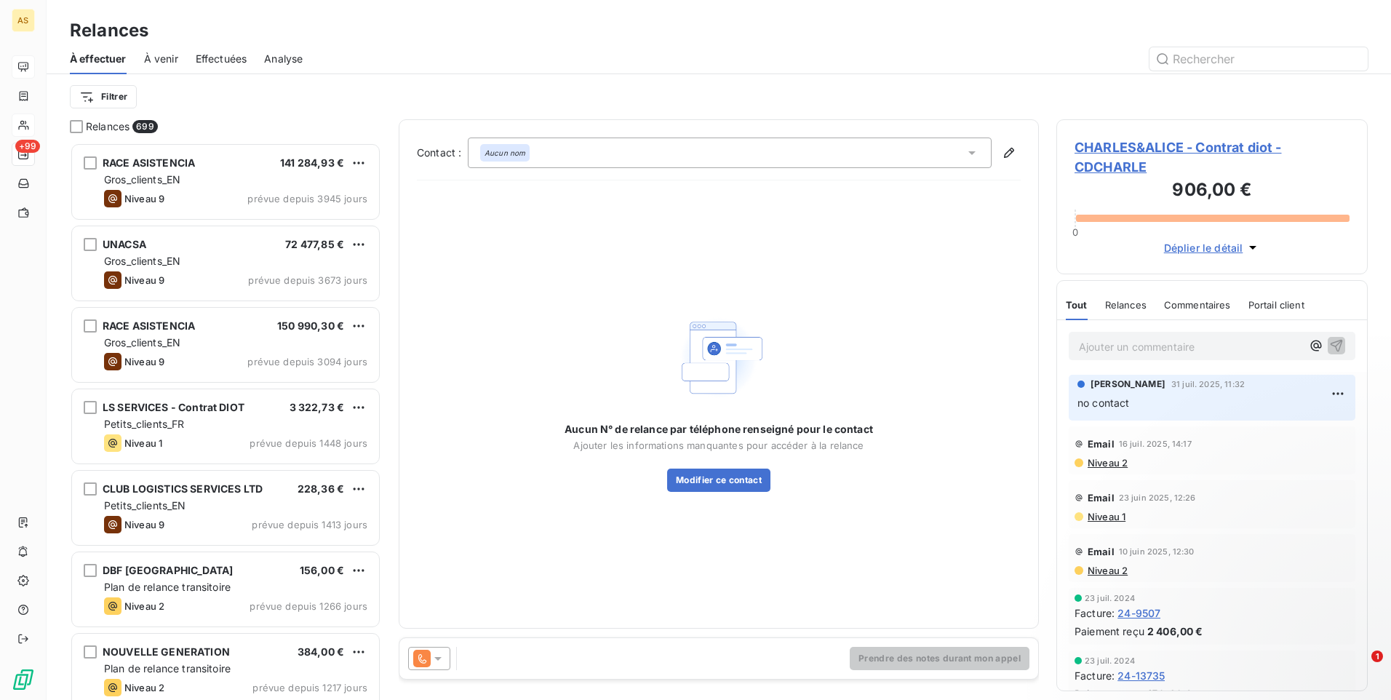
click at [438, 651] on div at bounding box center [429, 658] width 42 height 23
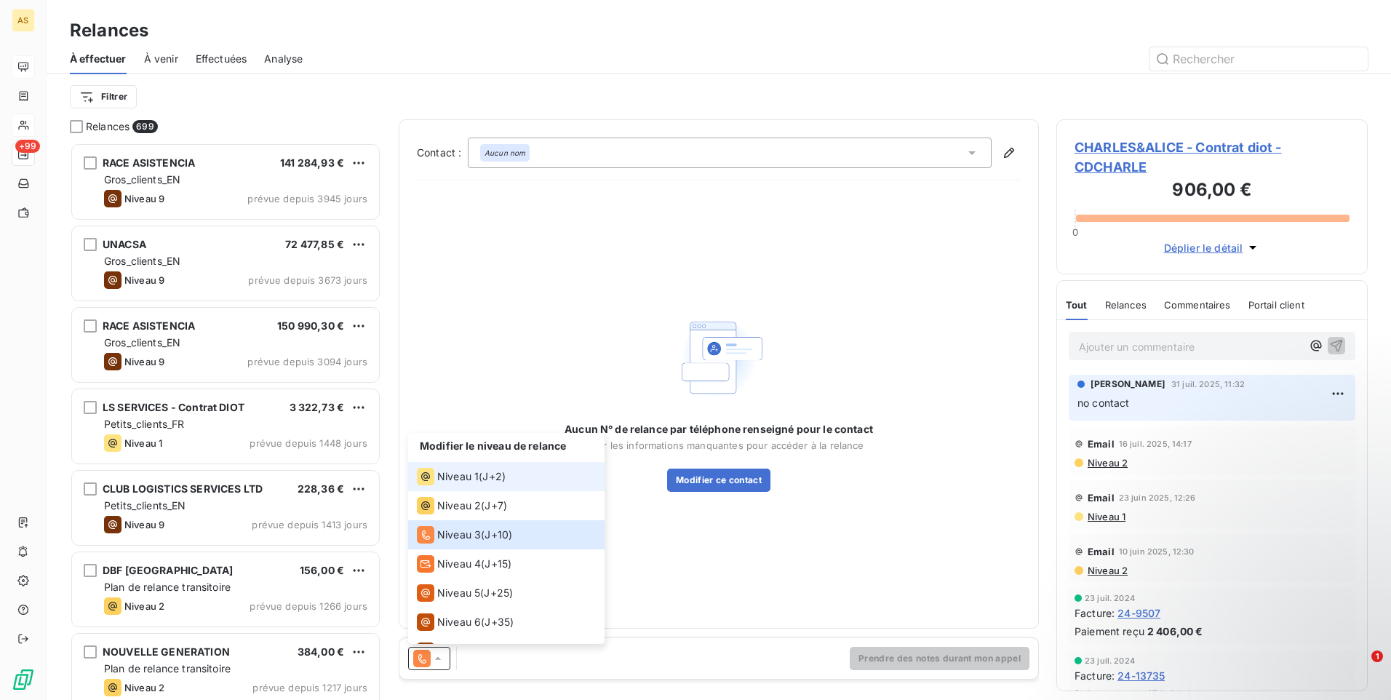
click at [464, 490] on li "Niveau 1 ( J+2 )" at bounding box center [506, 476] width 196 height 29
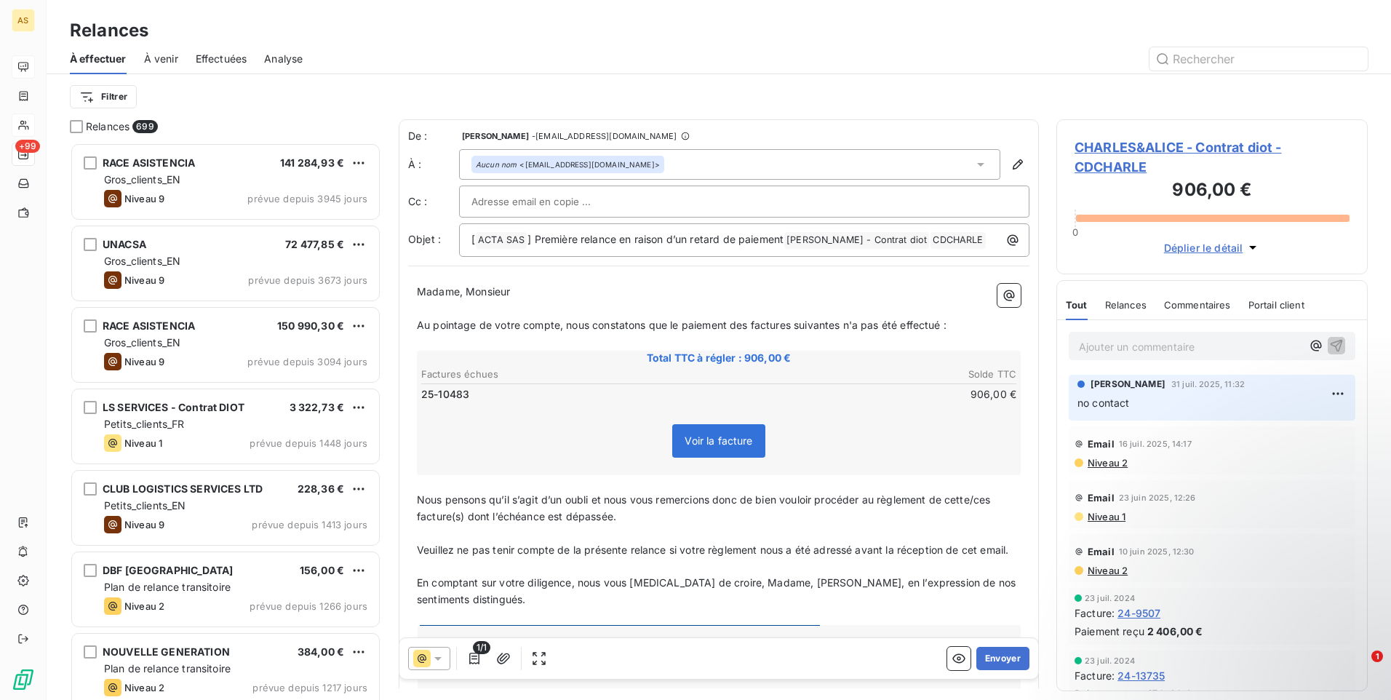
click at [434, 654] on icon at bounding box center [438, 658] width 15 height 15
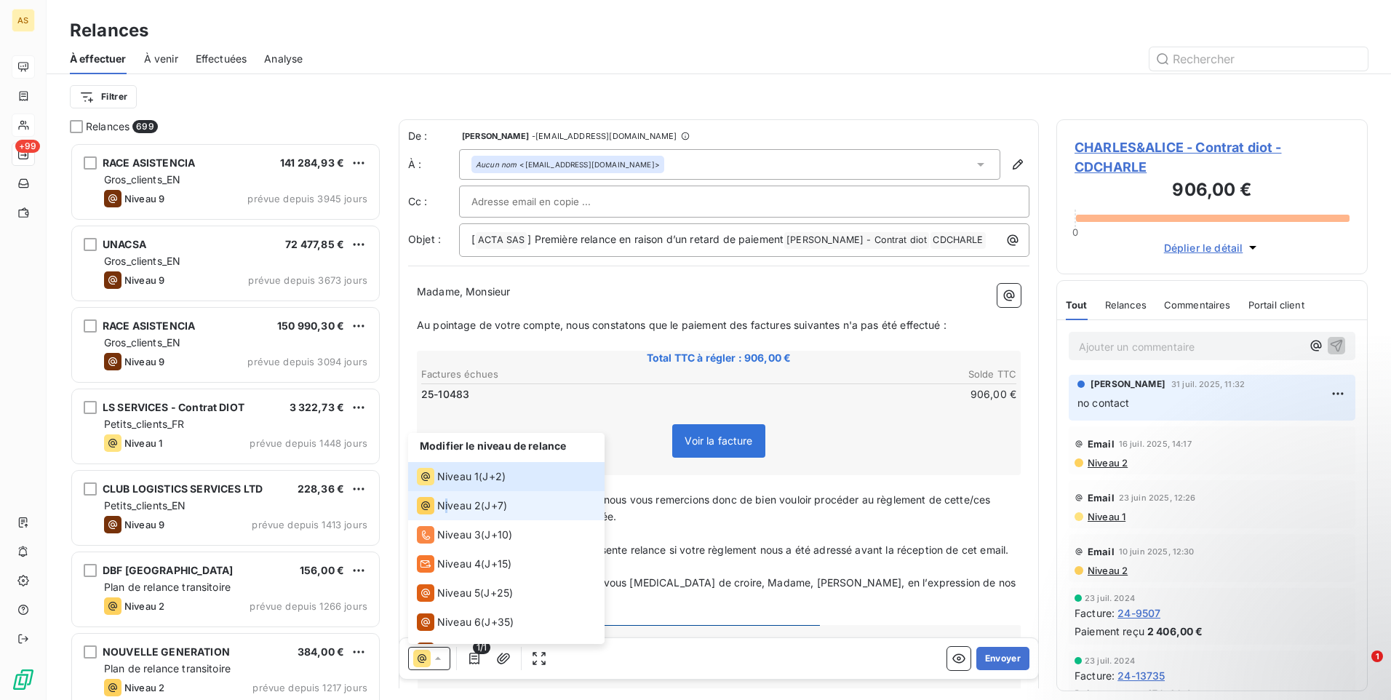
click at [448, 496] on li "Niveau 2 ( J+7 )" at bounding box center [506, 505] width 196 height 29
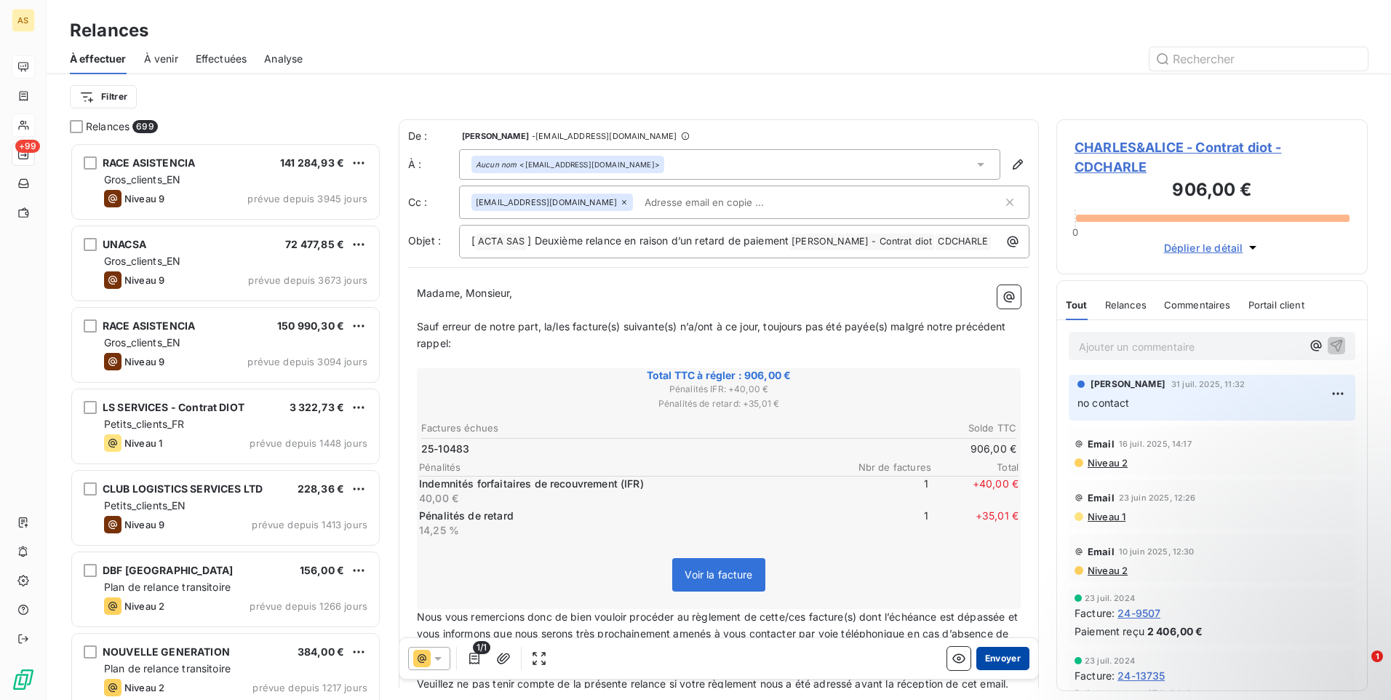
click at [1001, 669] on button "Envoyer" at bounding box center [1003, 658] width 53 height 23
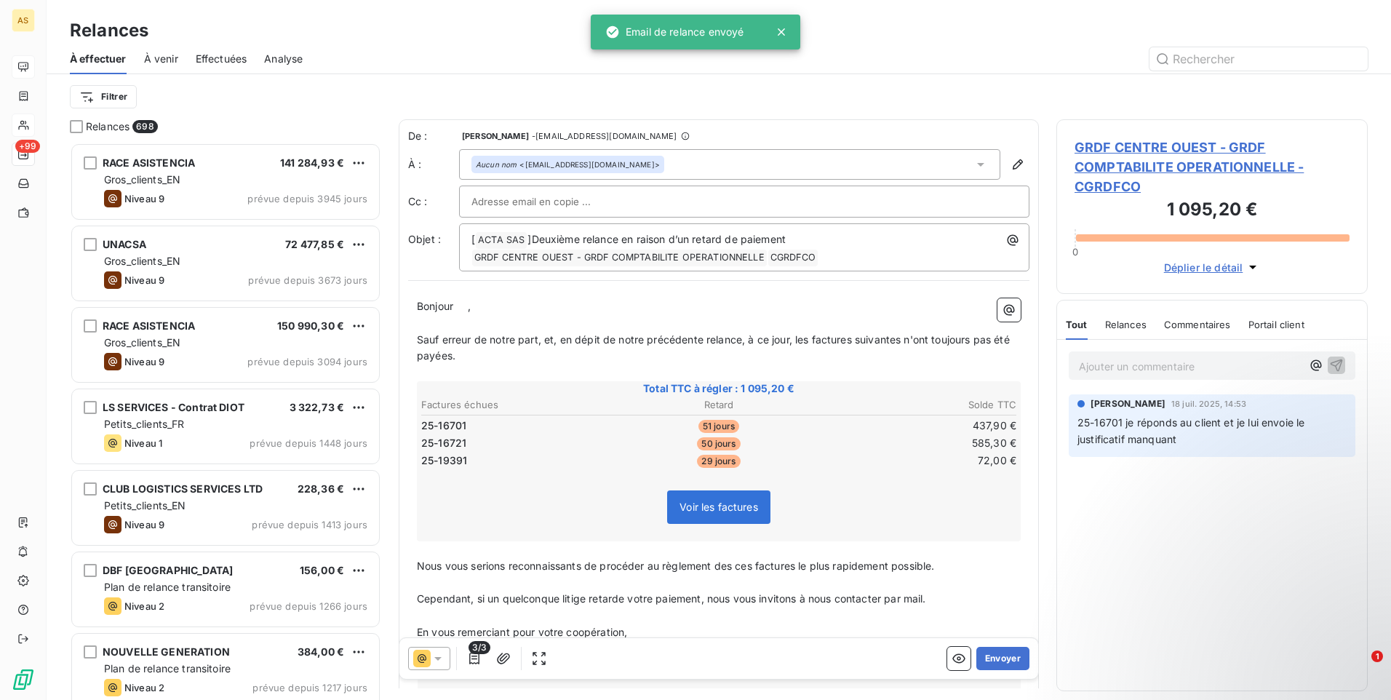
click at [1381, 668] on div "Relances 698 RACE ASISTENCIA 141 284,93 € Gros_clients_EN Niveau 9 prévue depui…" at bounding box center [719, 409] width 1345 height 581
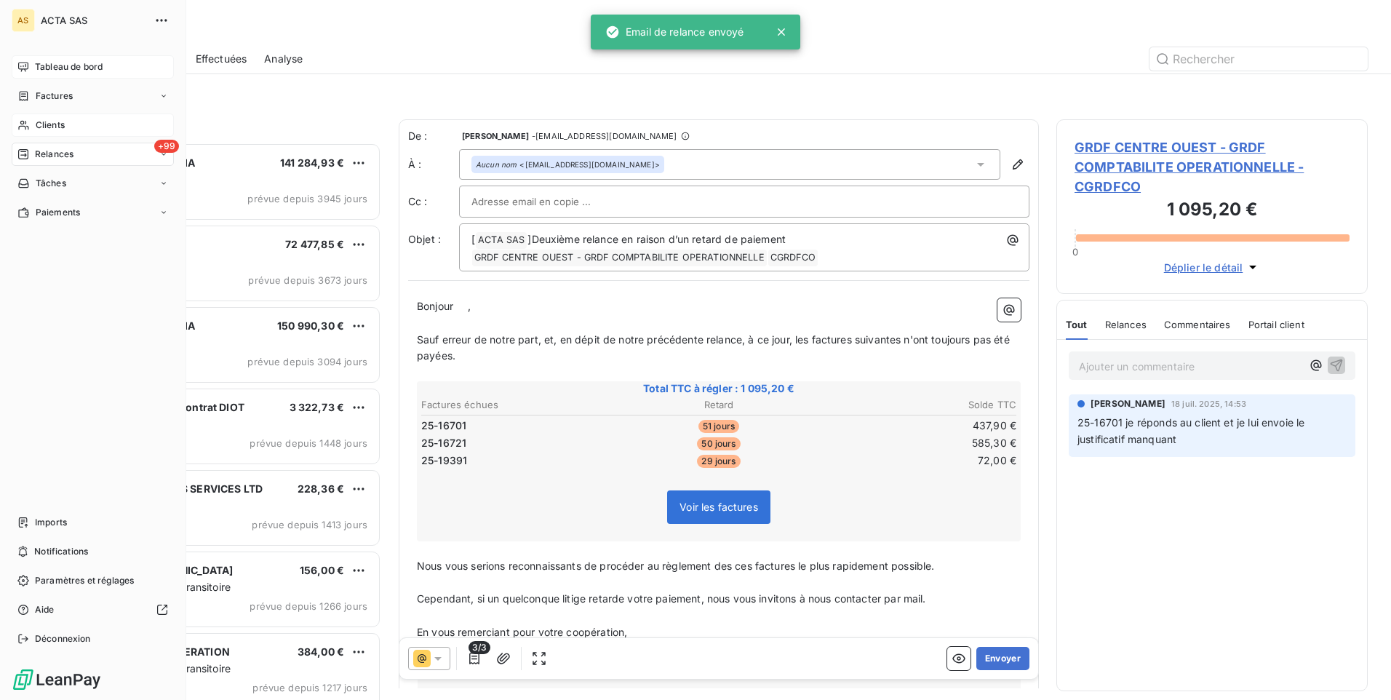
drag, startPoint x: 49, startPoint y: 121, endPoint x: 60, endPoint y: 135, distance: 18.1
click at [49, 121] on span "Clients" at bounding box center [50, 125] width 29 height 13
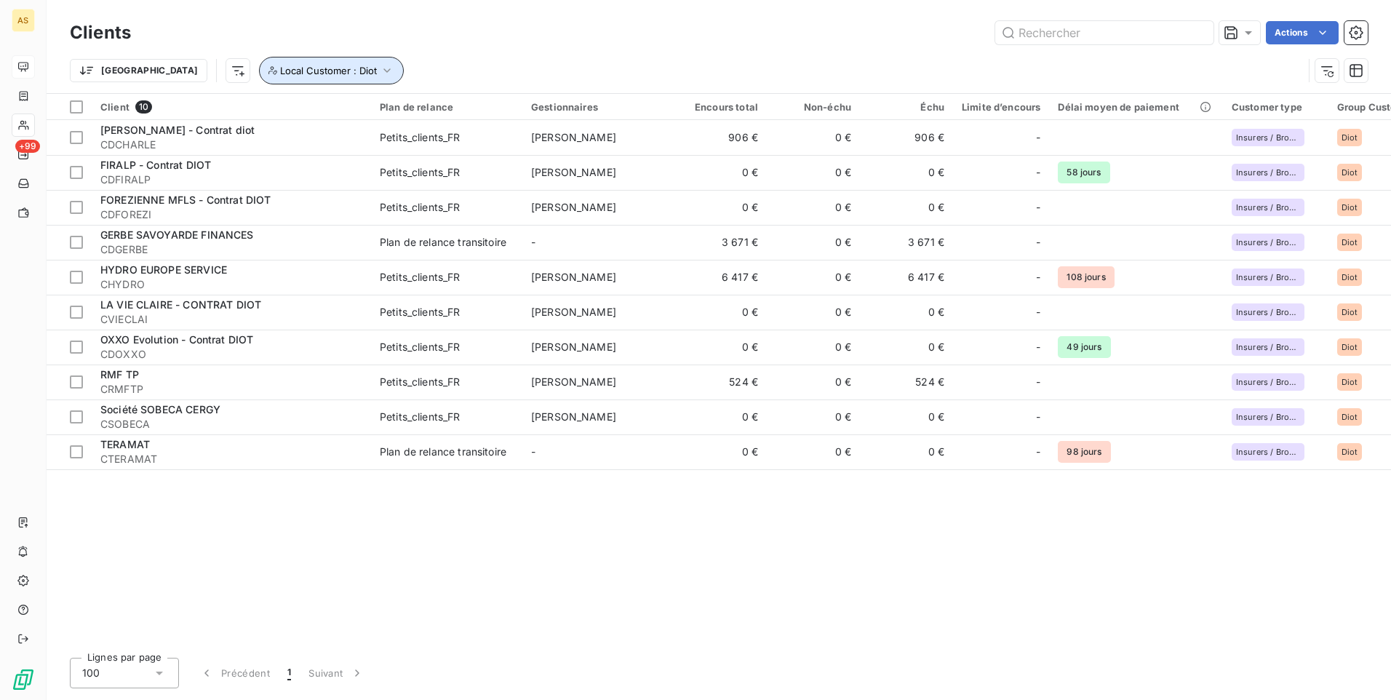
click at [380, 72] on icon "button" at bounding box center [387, 70] width 15 height 15
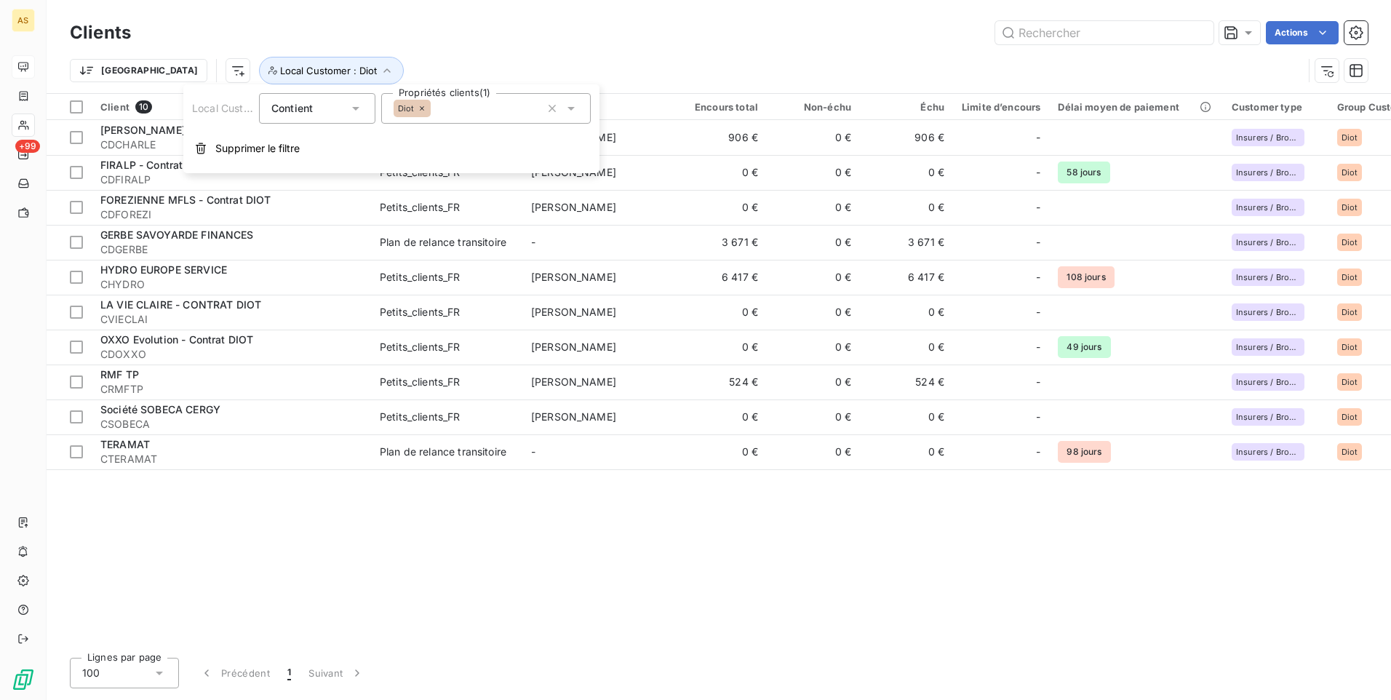
click at [581, 107] on div "Diot" at bounding box center [486, 108] width 210 height 31
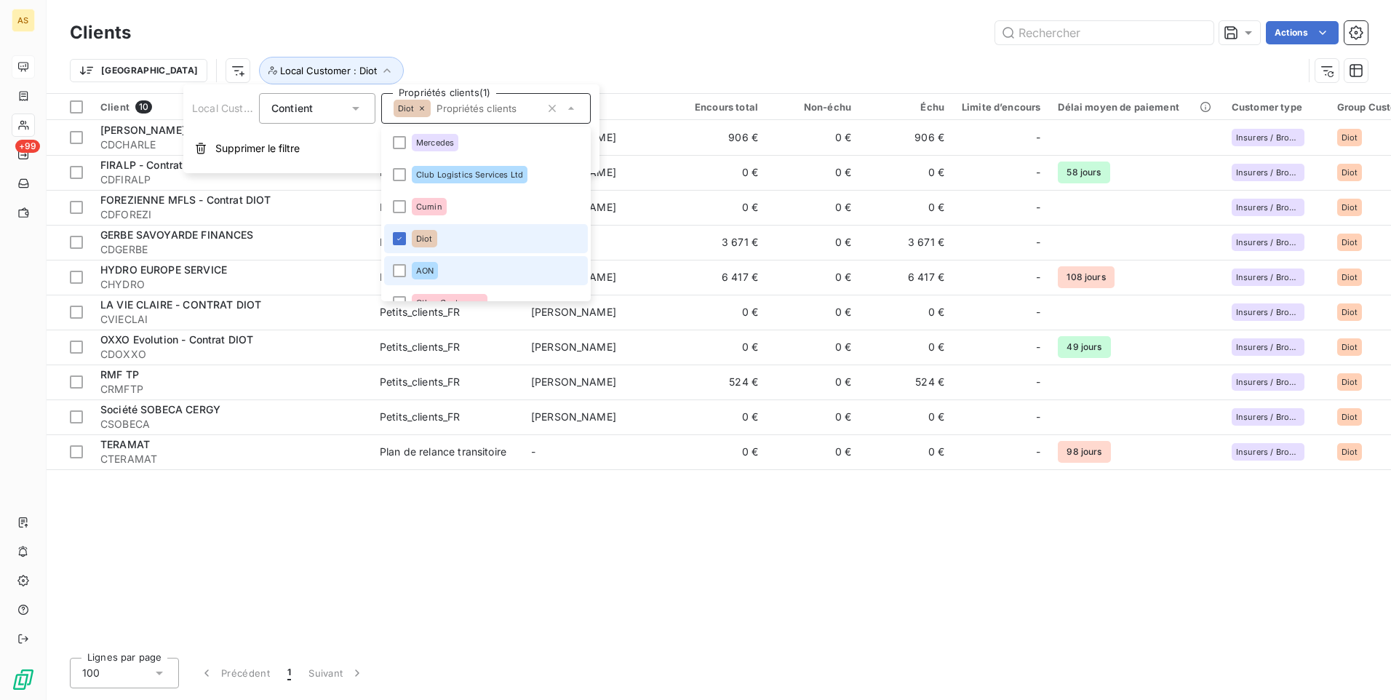
scroll to position [474, 0]
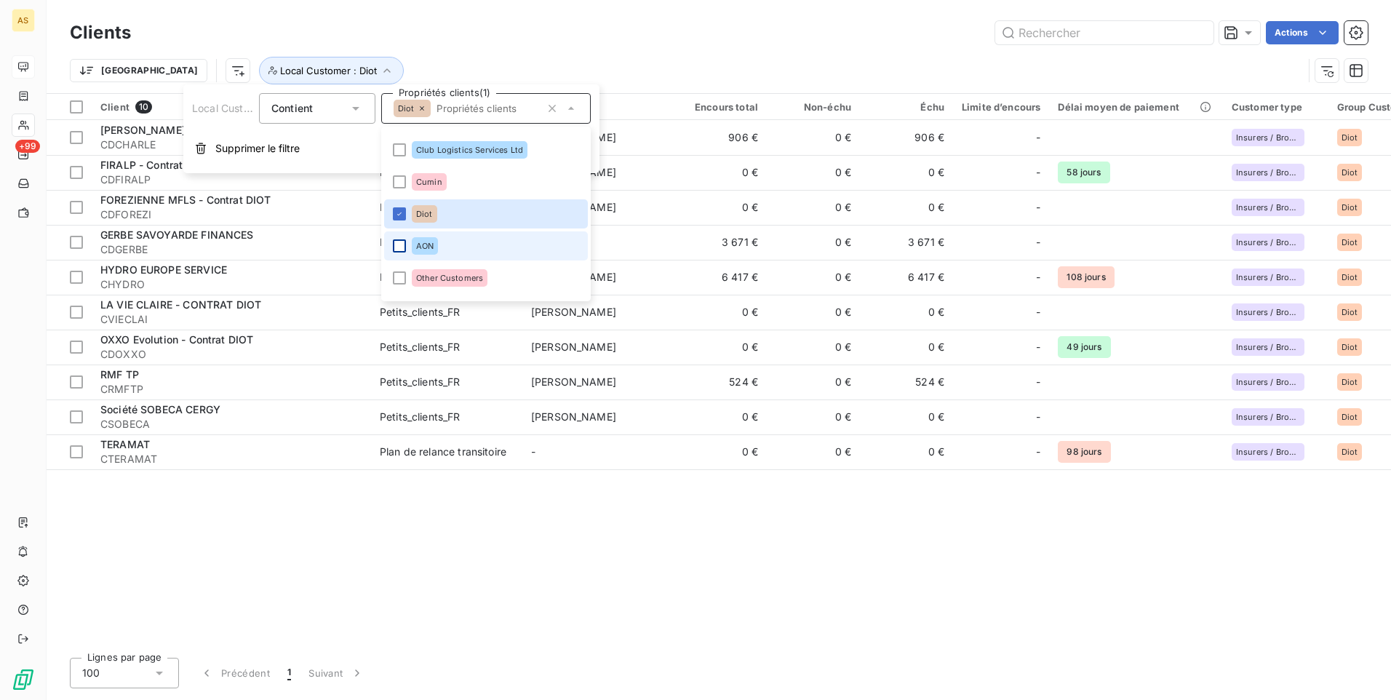
click at [399, 240] on div at bounding box center [399, 245] width 13 height 13
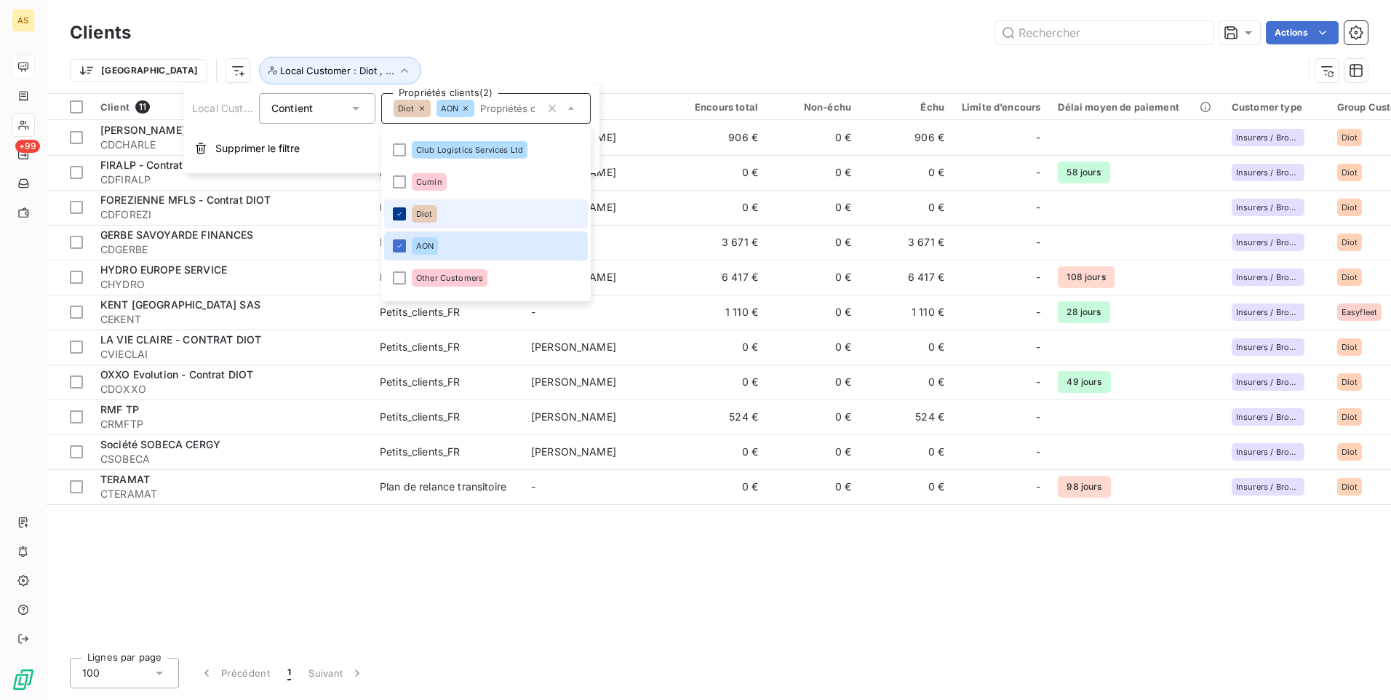
click at [400, 213] on icon at bounding box center [399, 213] width 4 height 3
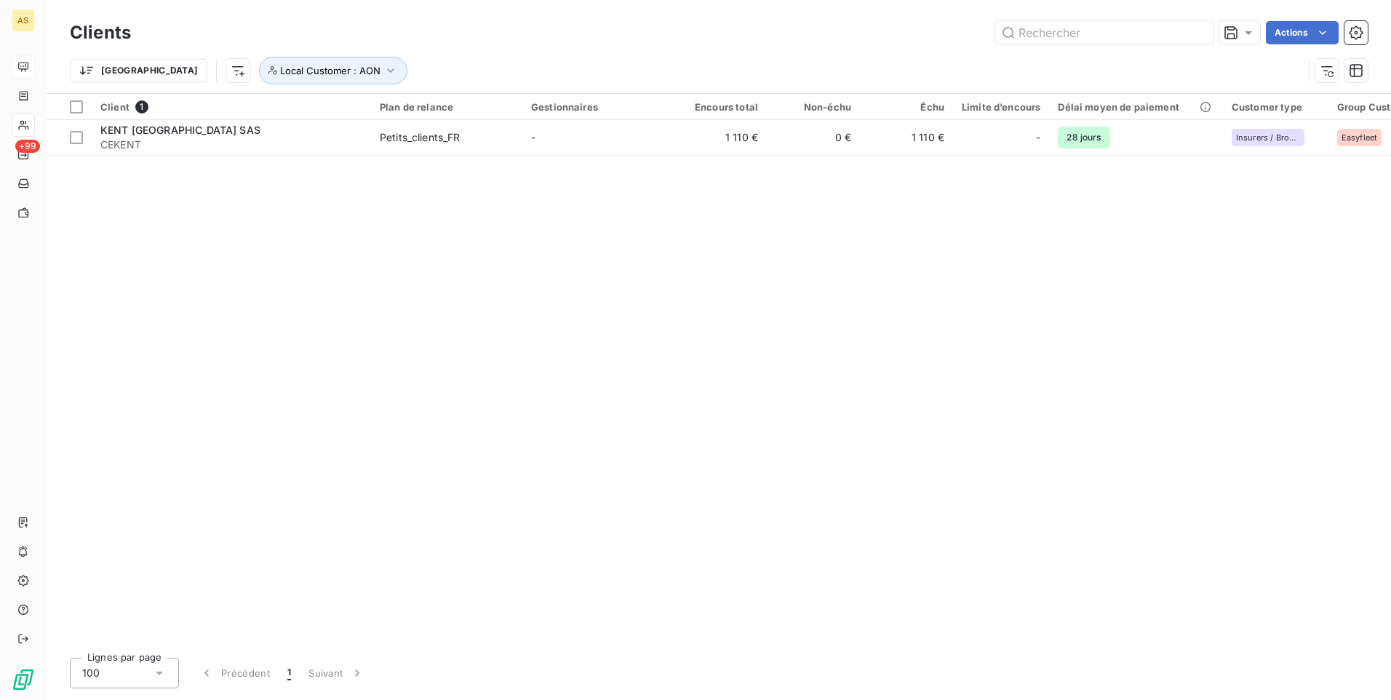
click at [745, 248] on div "Client 1 Plan de relance Gestionnaires Encours total Non-échu Échu Limite d’enc…" at bounding box center [719, 370] width 1345 height 552
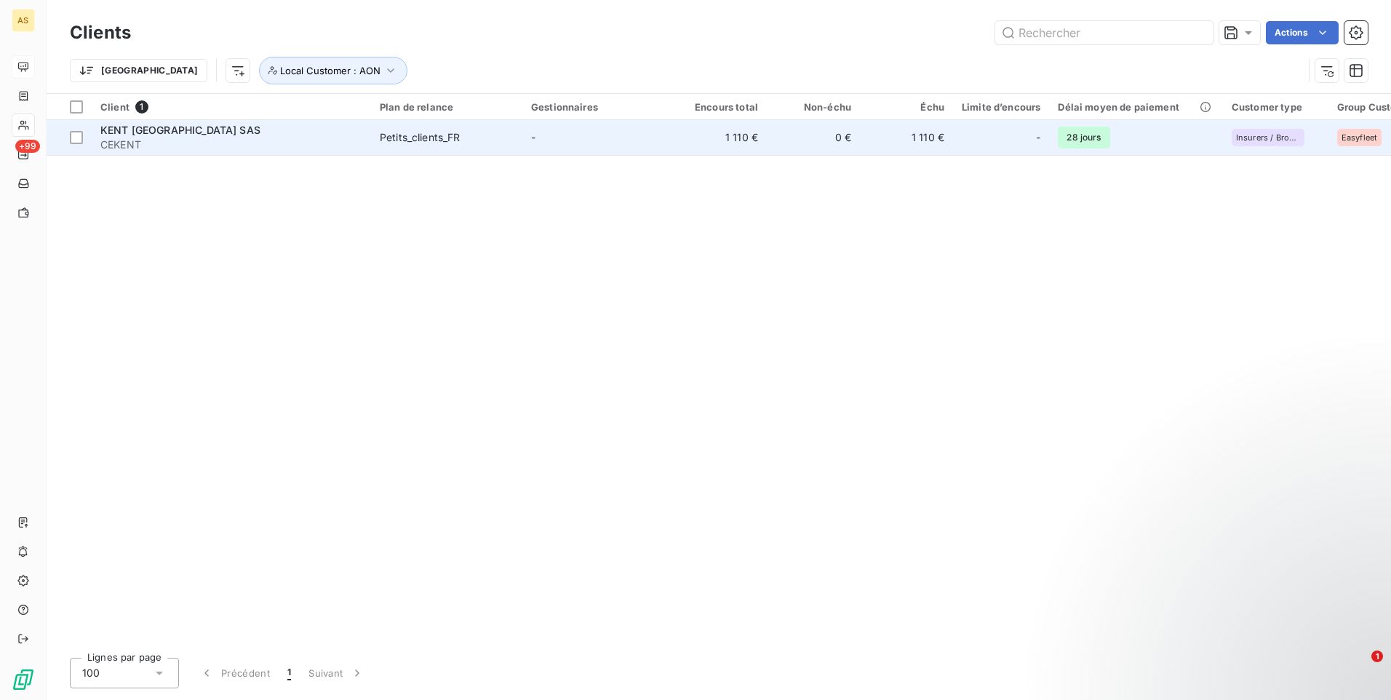
click at [835, 136] on td "0 €" at bounding box center [813, 137] width 93 height 35
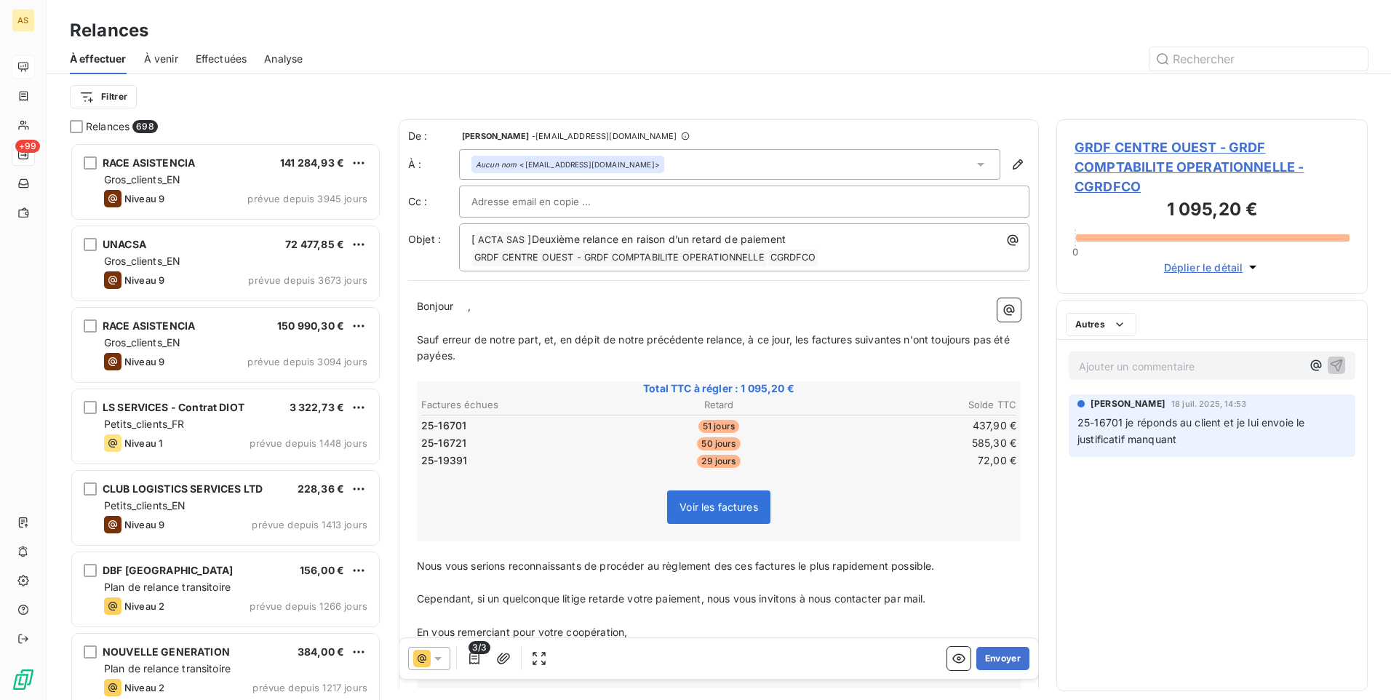
scroll to position [547, 301]
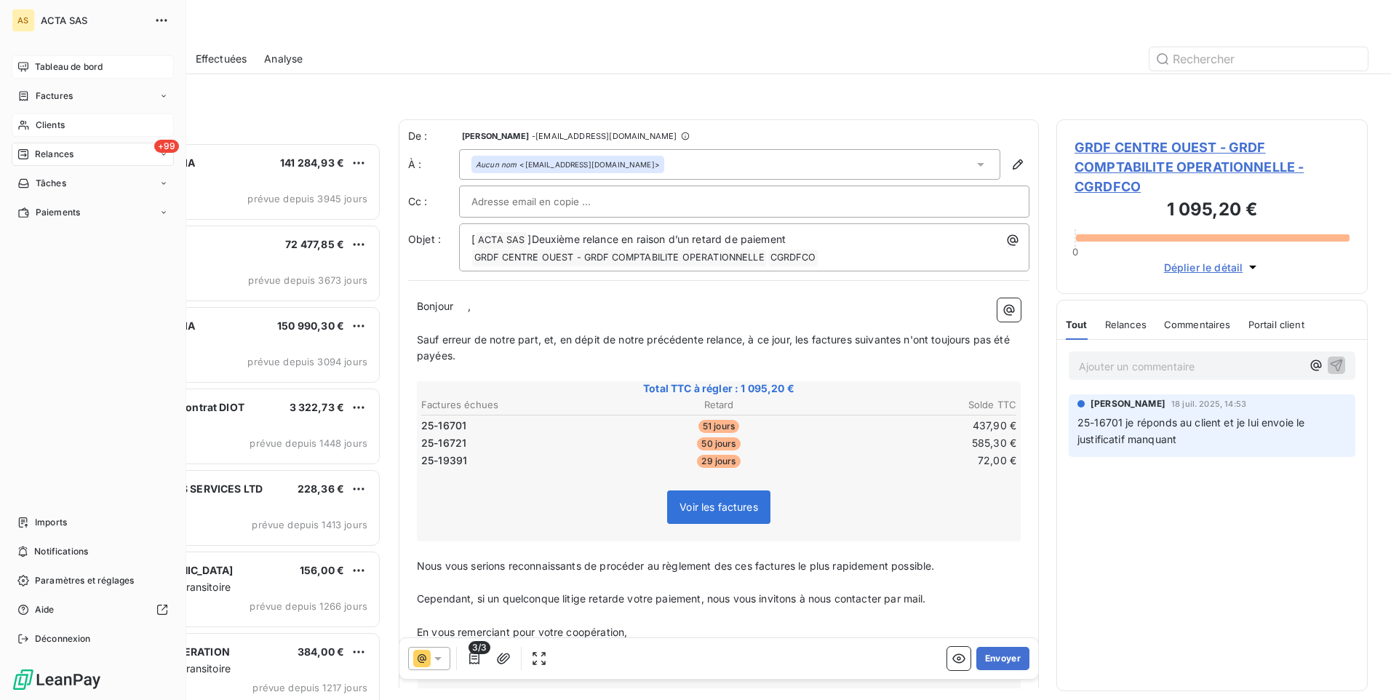
click at [54, 126] on span "Clients" at bounding box center [50, 125] width 29 height 13
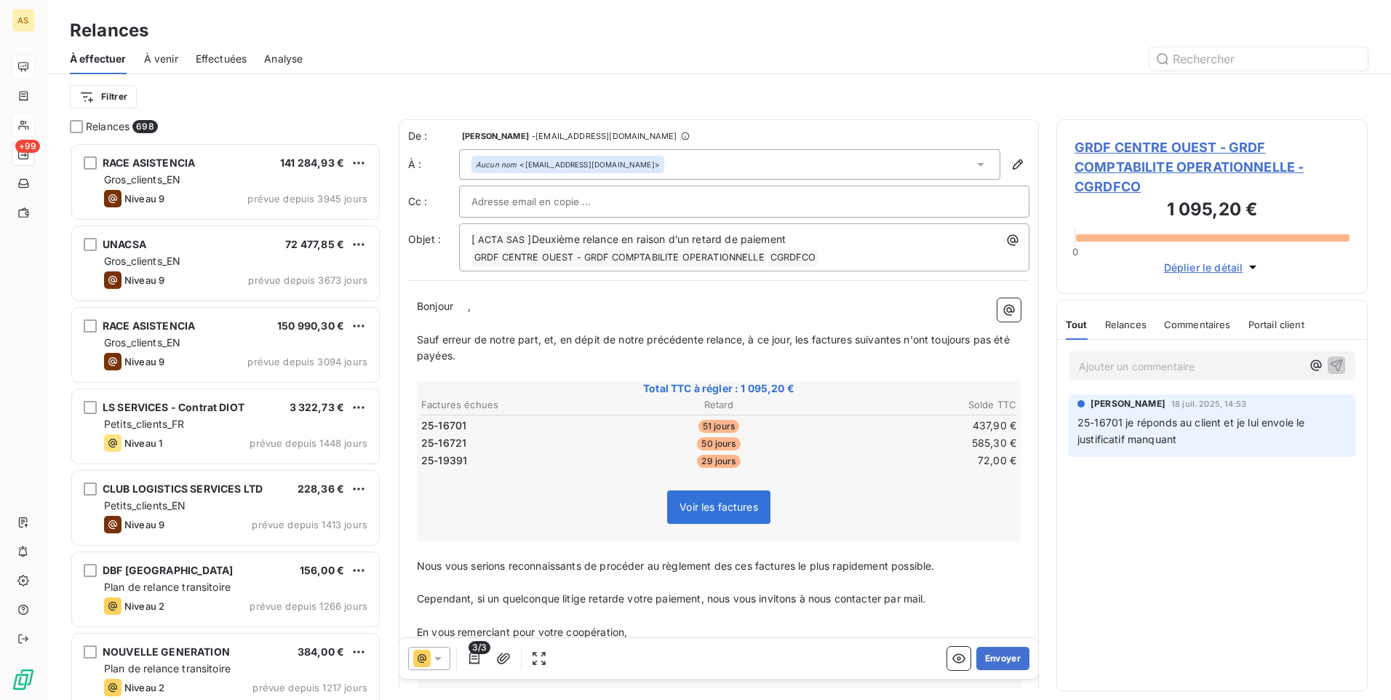
scroll to position [547, 301]
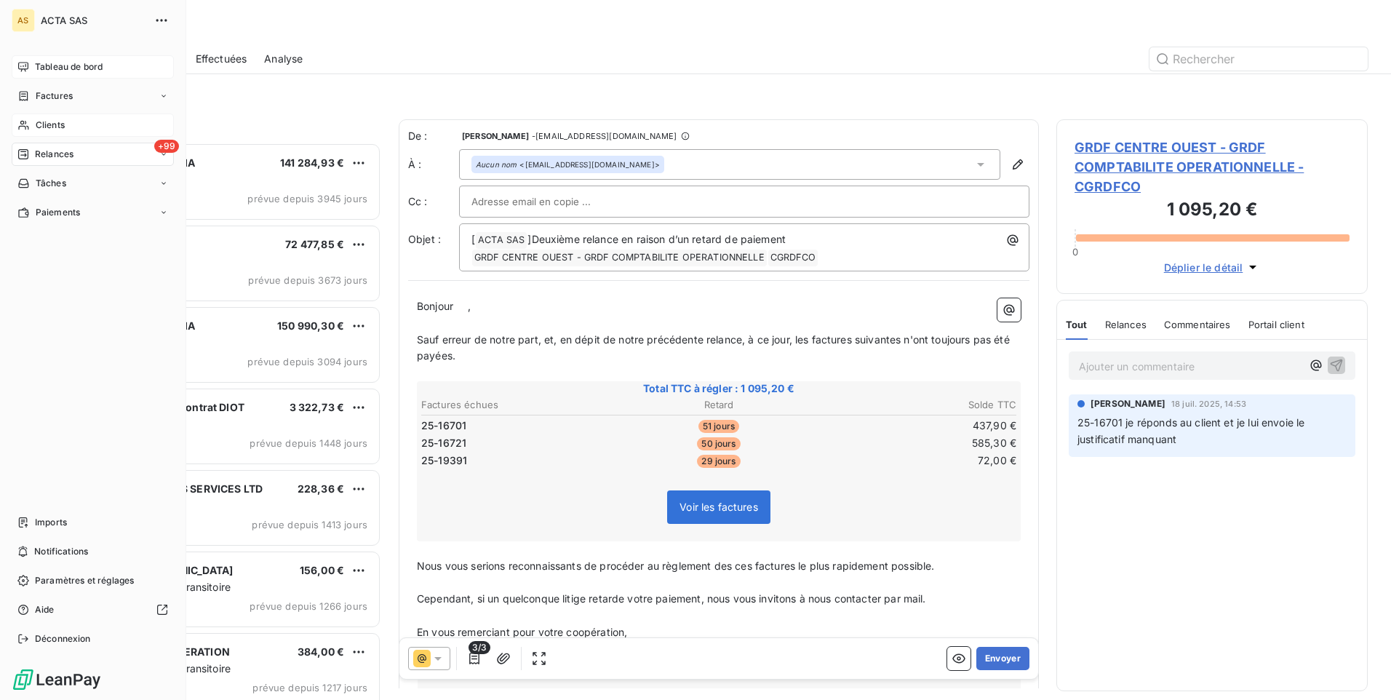
click at [56, 123] on span "Clients" at bounding box center [50, 125] width 29 height 13
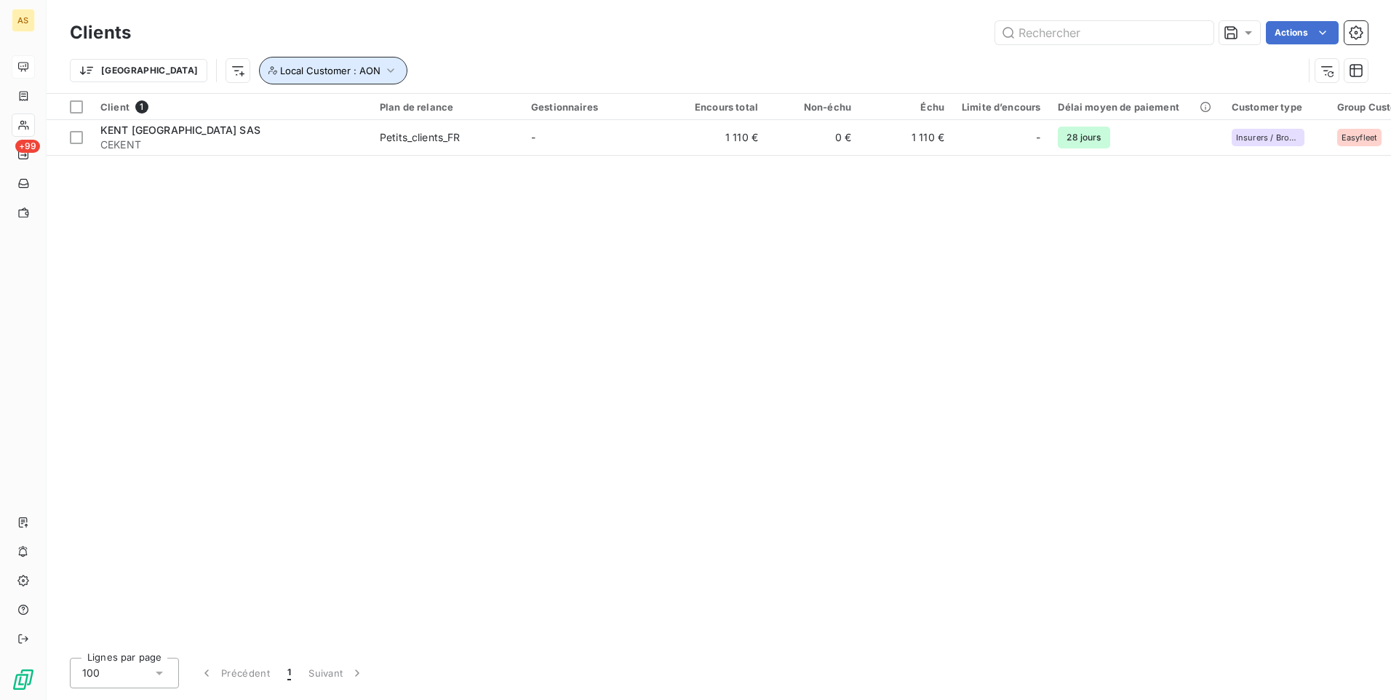
click at [384, 70] on icon "button" at bounding box center [391, 70] width 15 height 15
click at [571, 113] on icon at bounding box center [571, 108] width 15 height 15
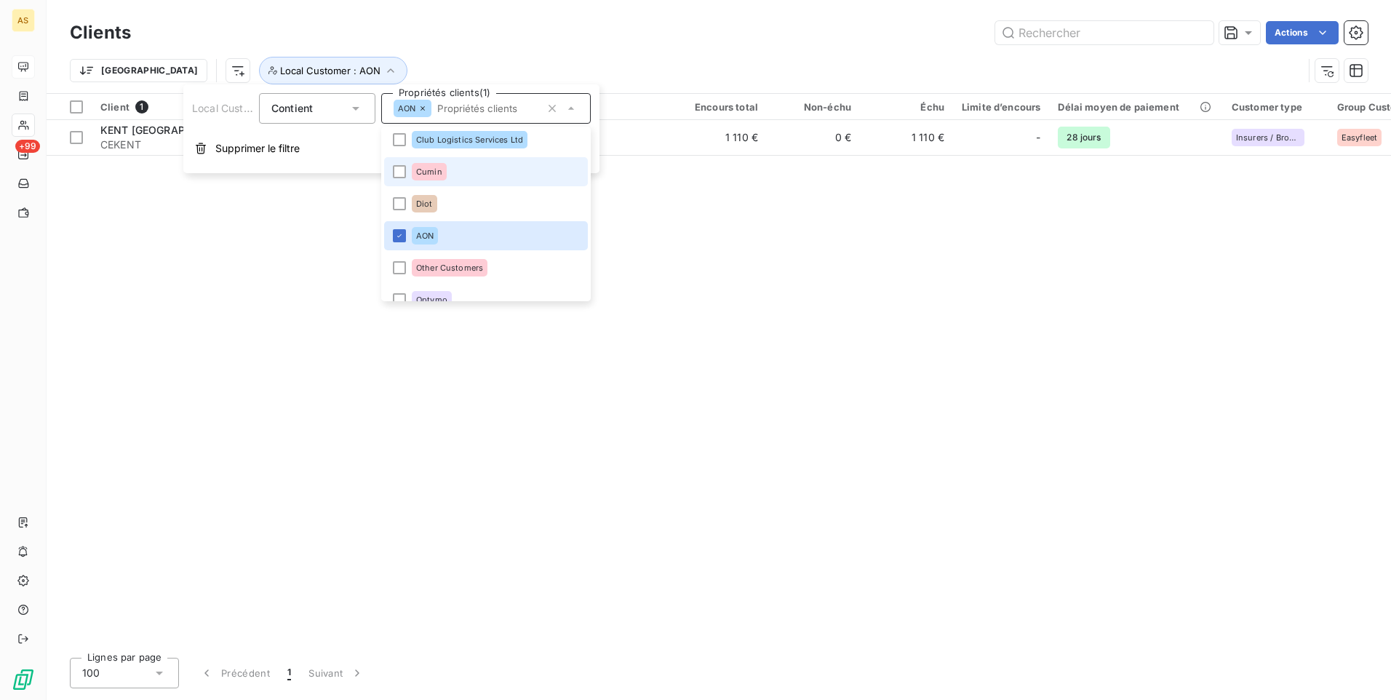
scroll to position [506, 0]
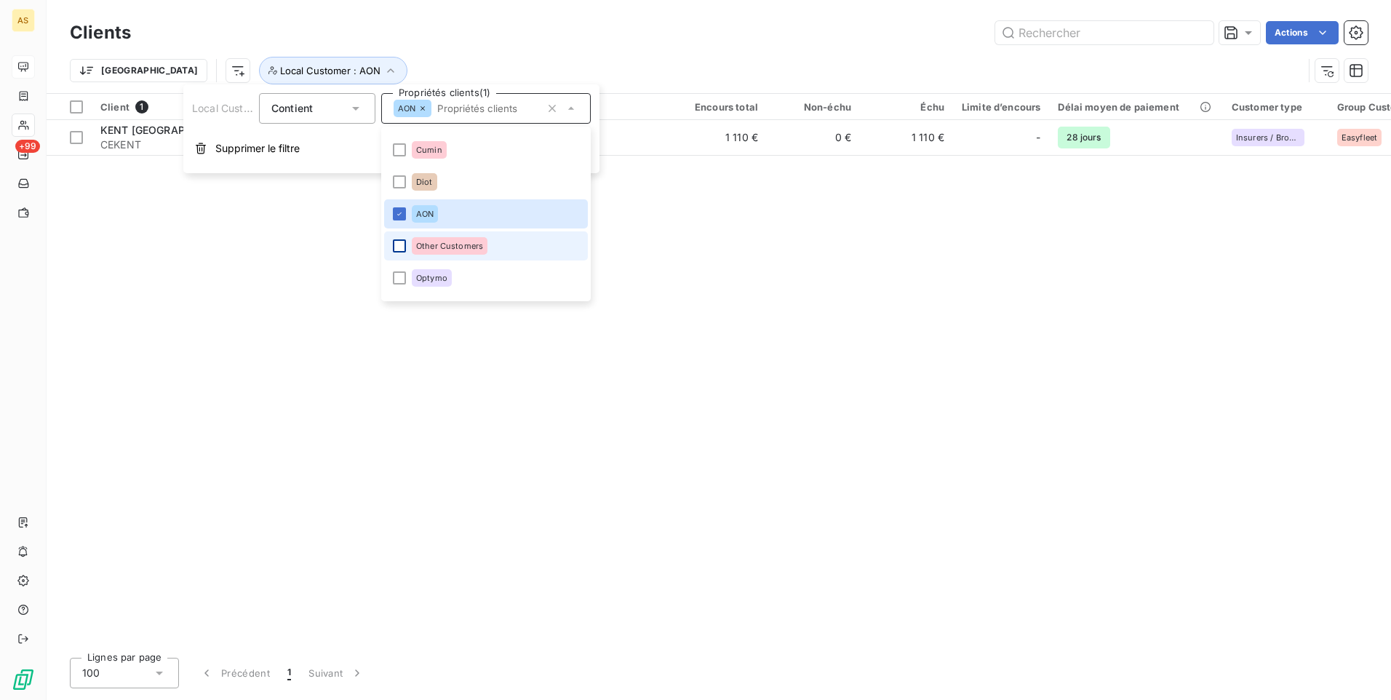
click at [394, 241] on div at bounding box center [399, 245] width 13 height 13
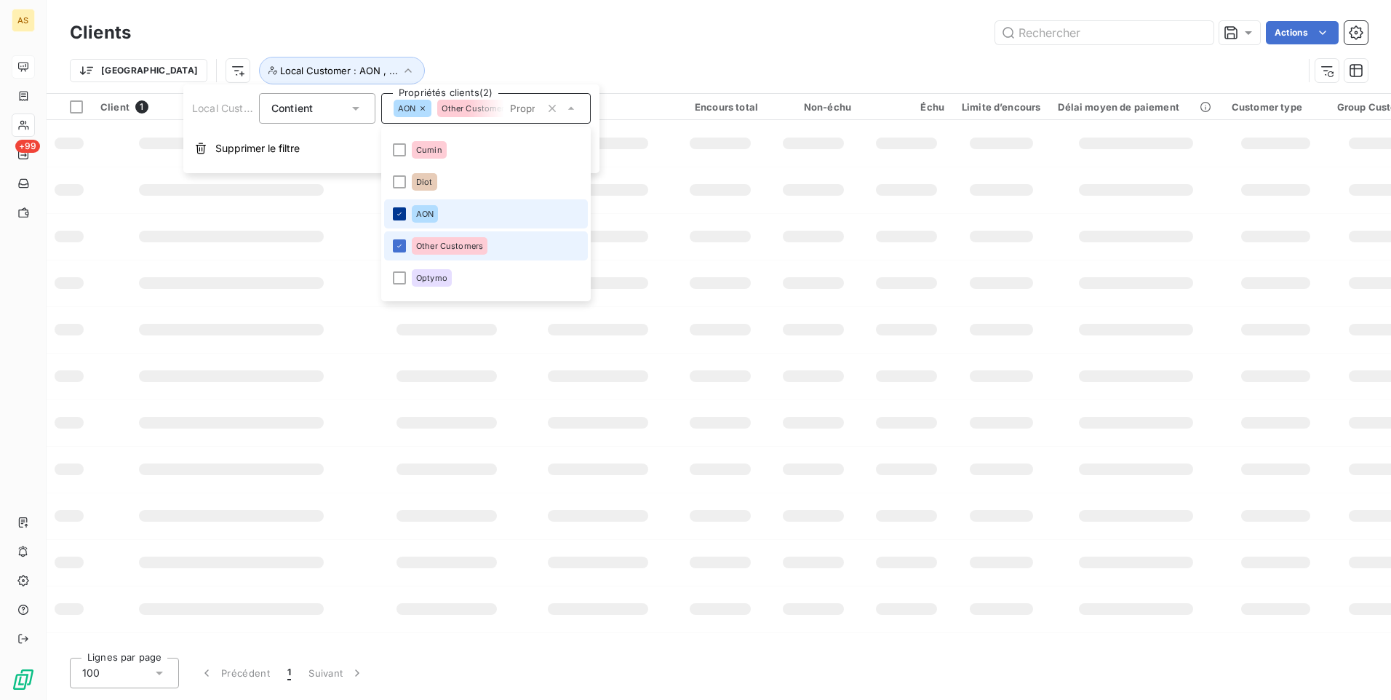
click at [399, 209] on div at bounding box center [399, 213] width 13 height 13
click at [393, 214] on div at bounding box center [399, 213] width 13 height 13
click at [400, 215] on icon at bounding box center [399, 214] width 9 height 9
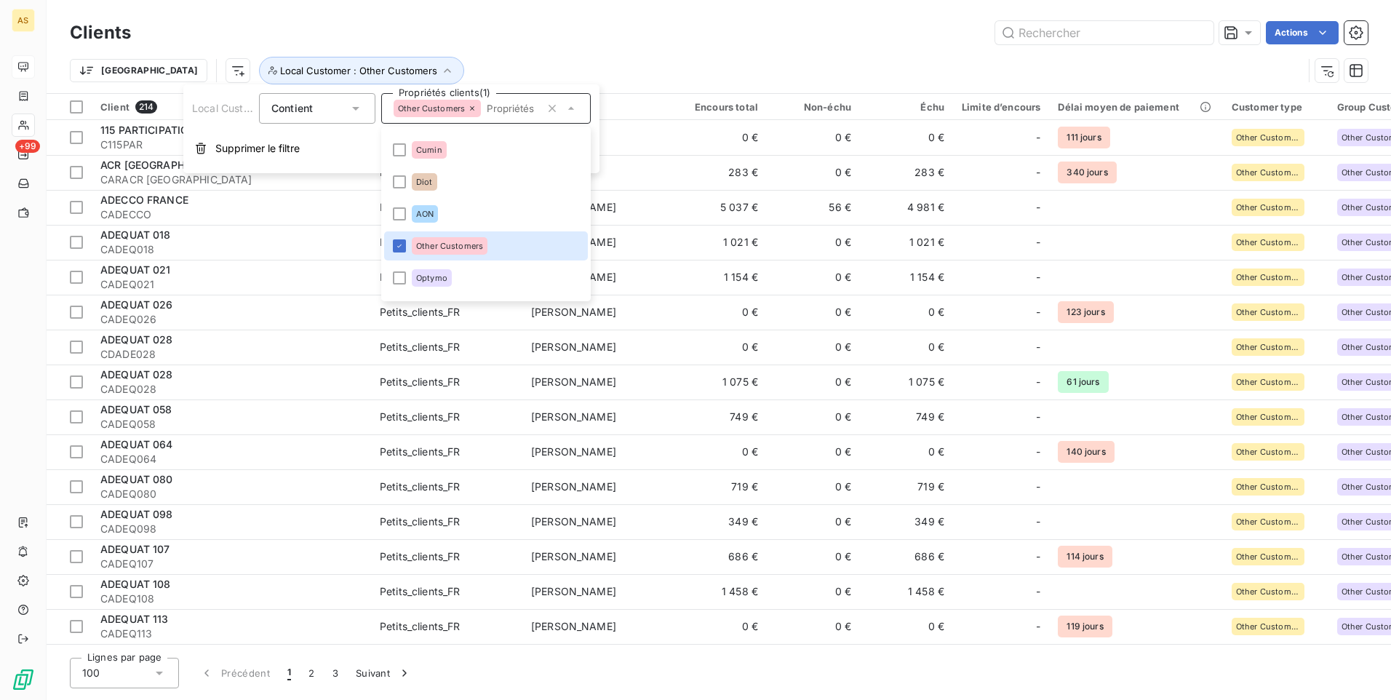
click at [717, 57] on div "Trier Local Customer : Other Customers" at bounding box center [687, 71] width 1234 height 28
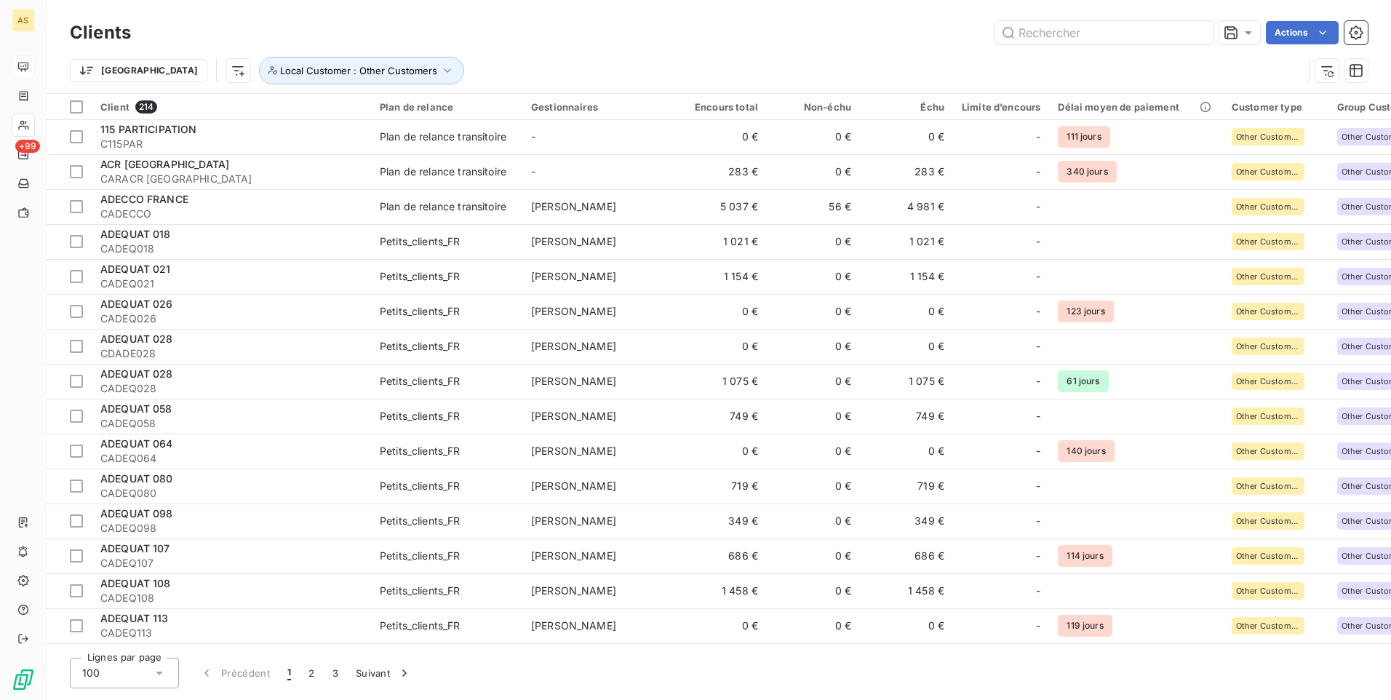
scroll to position [0, 0]
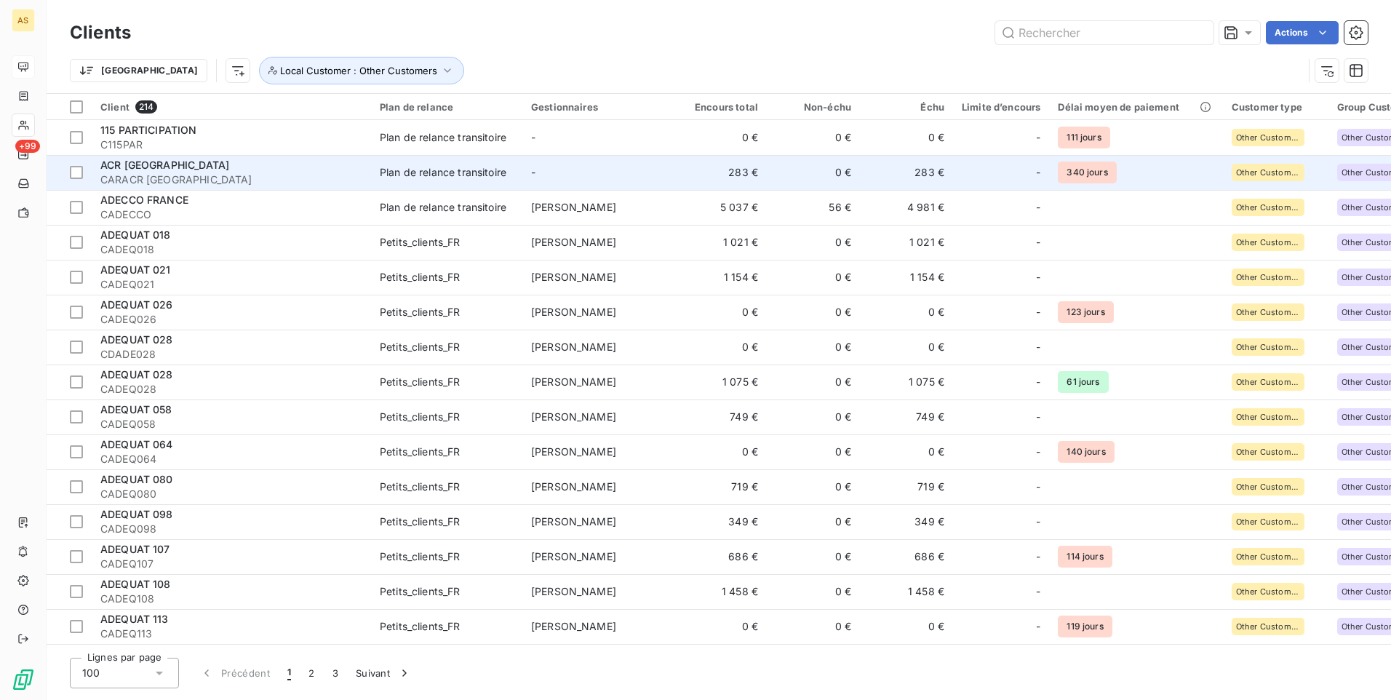
click at [943, 184] on td "283 €" at bounding box center [906, 172] width 93 height 35
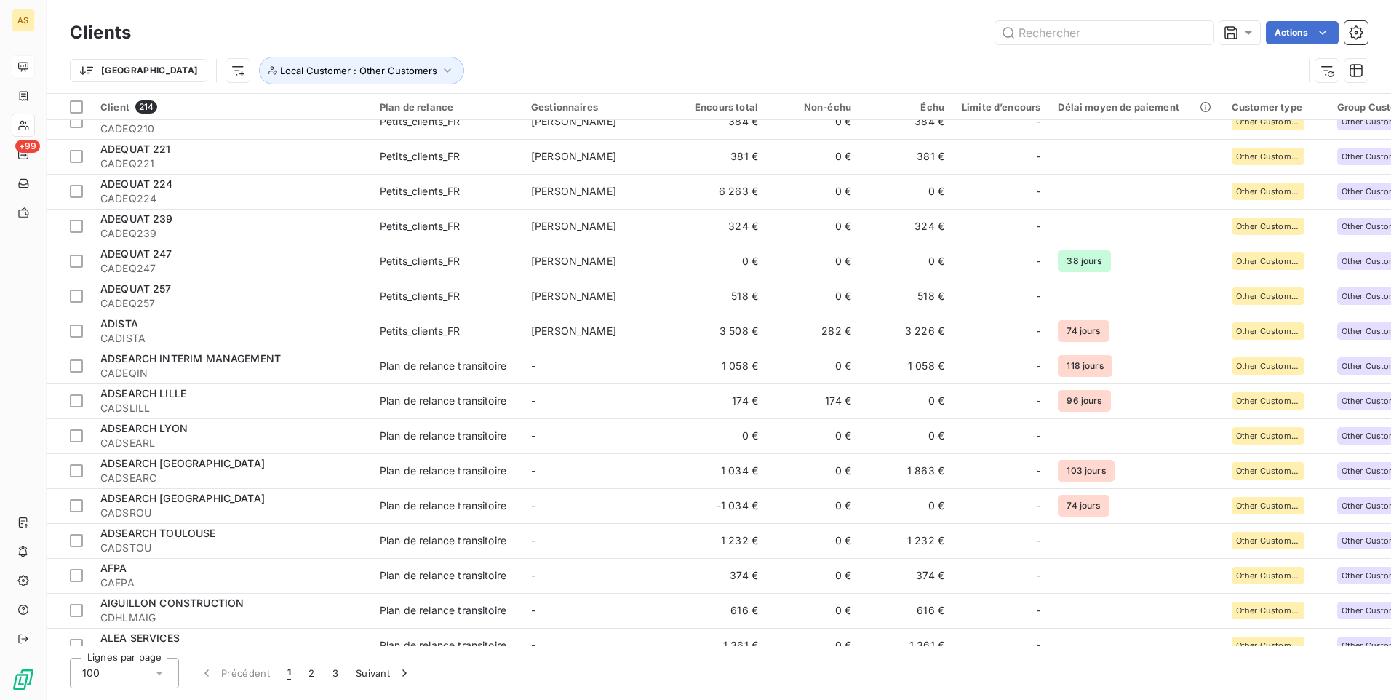
scroll to position [1092, 0]
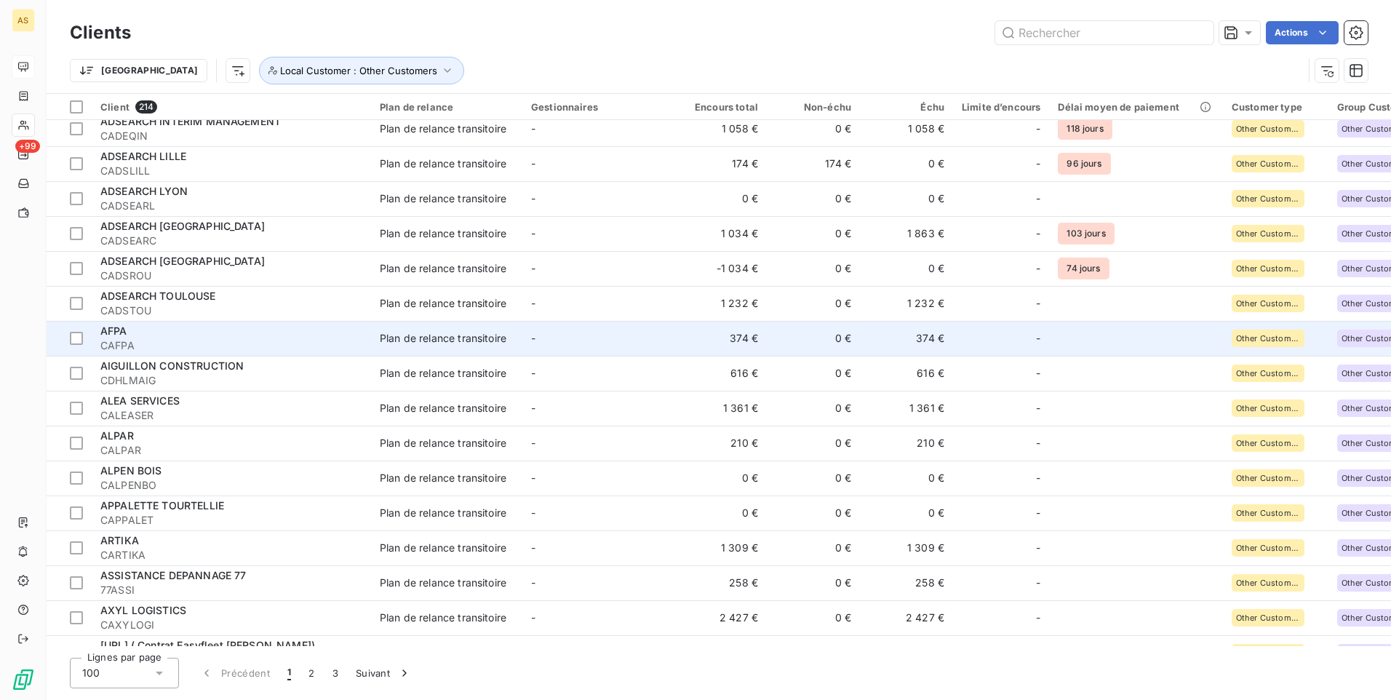
click at [924, 344] on td "374 €" at bounding box center [906, 338] width 93 height 35
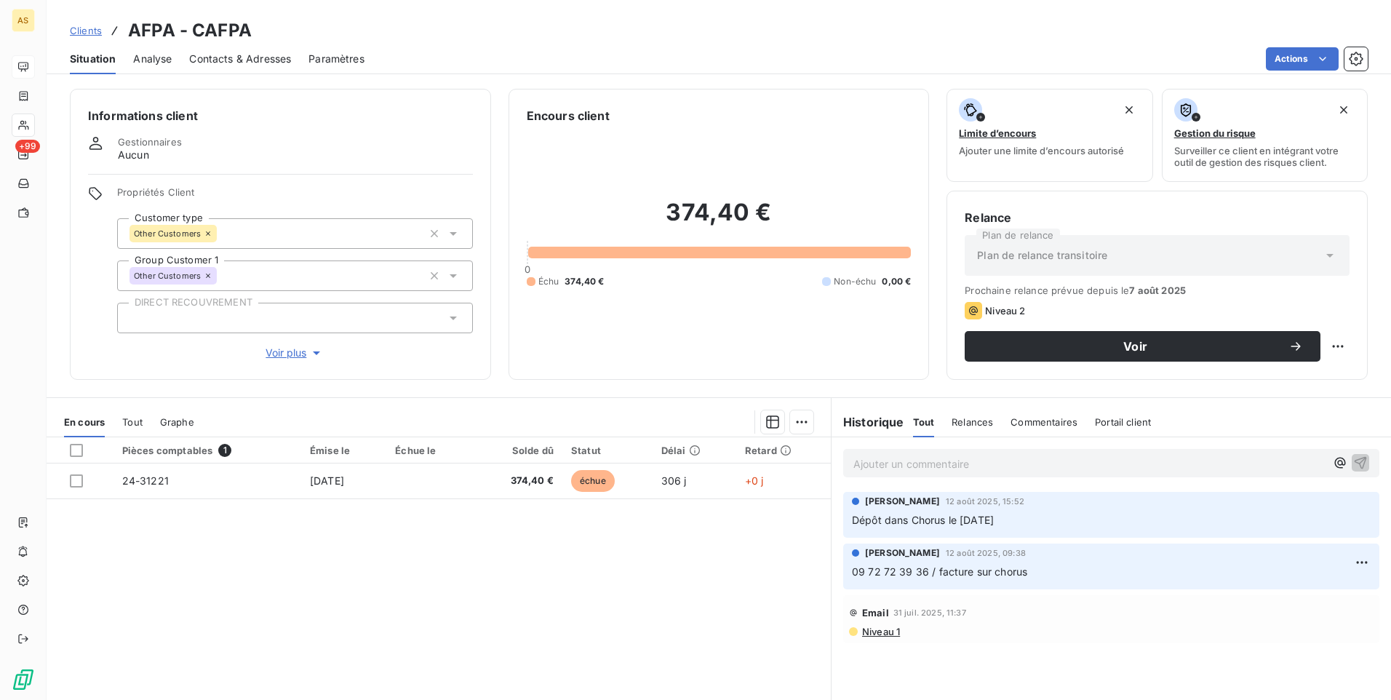
click at [77, 27] on span "Clients" at bounding box center [86, 31] width 32 height 12
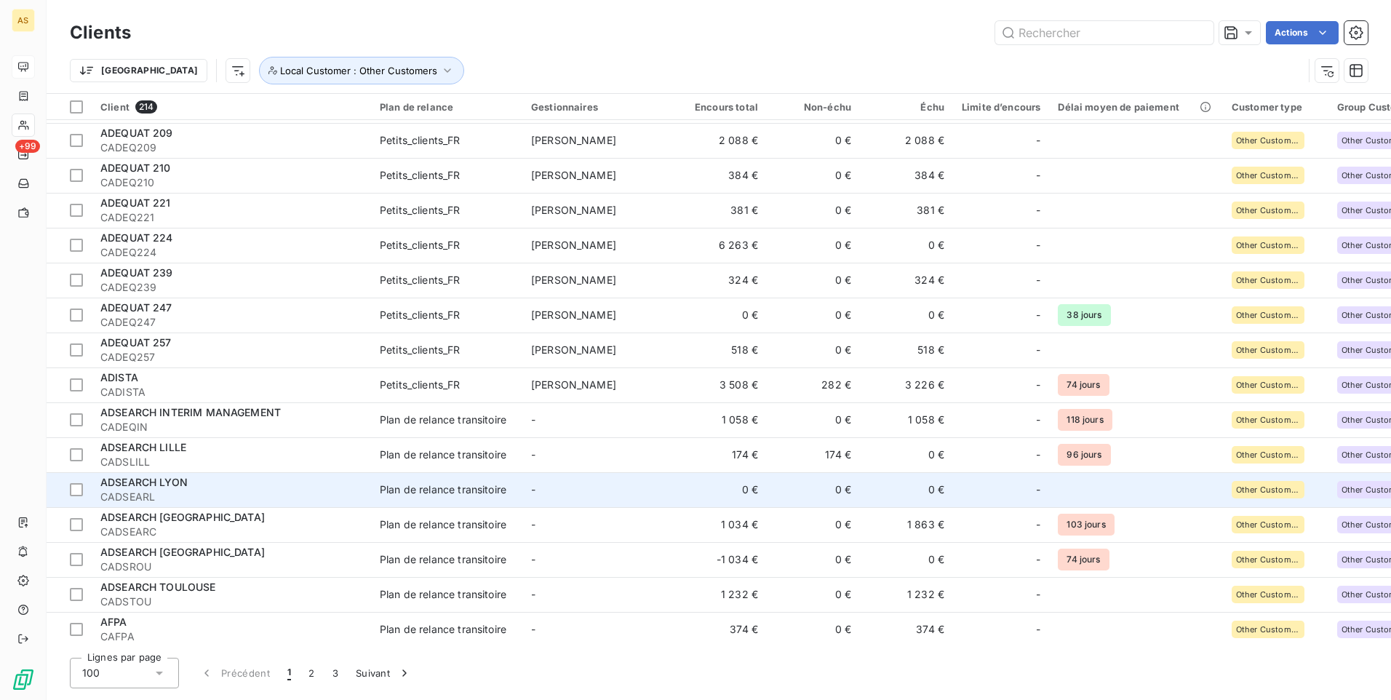
scroll to position [1019, 0]
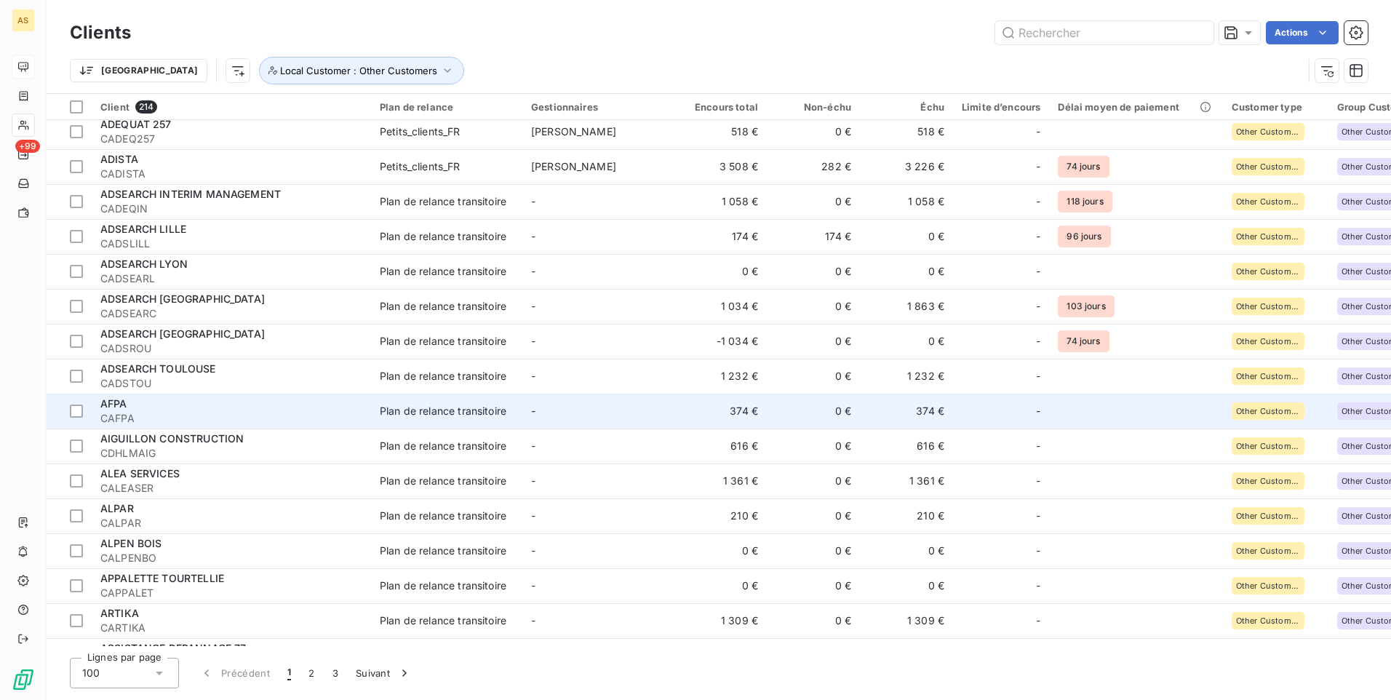
click at [281, 426] on td "AFPA CAFPA" at bounding box center [231, 411] width 279 height 35
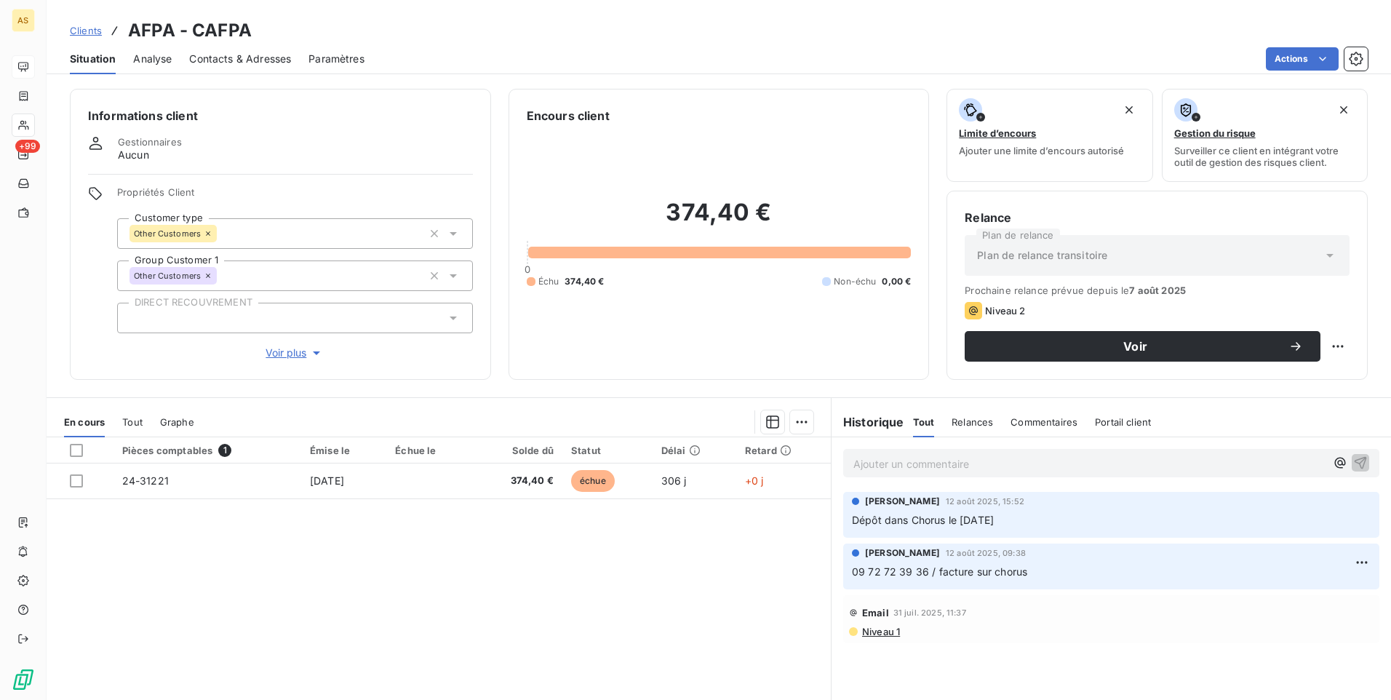
click at [81, 29] on span "Clients" at bounding box center [86, 31] width 32 height 12
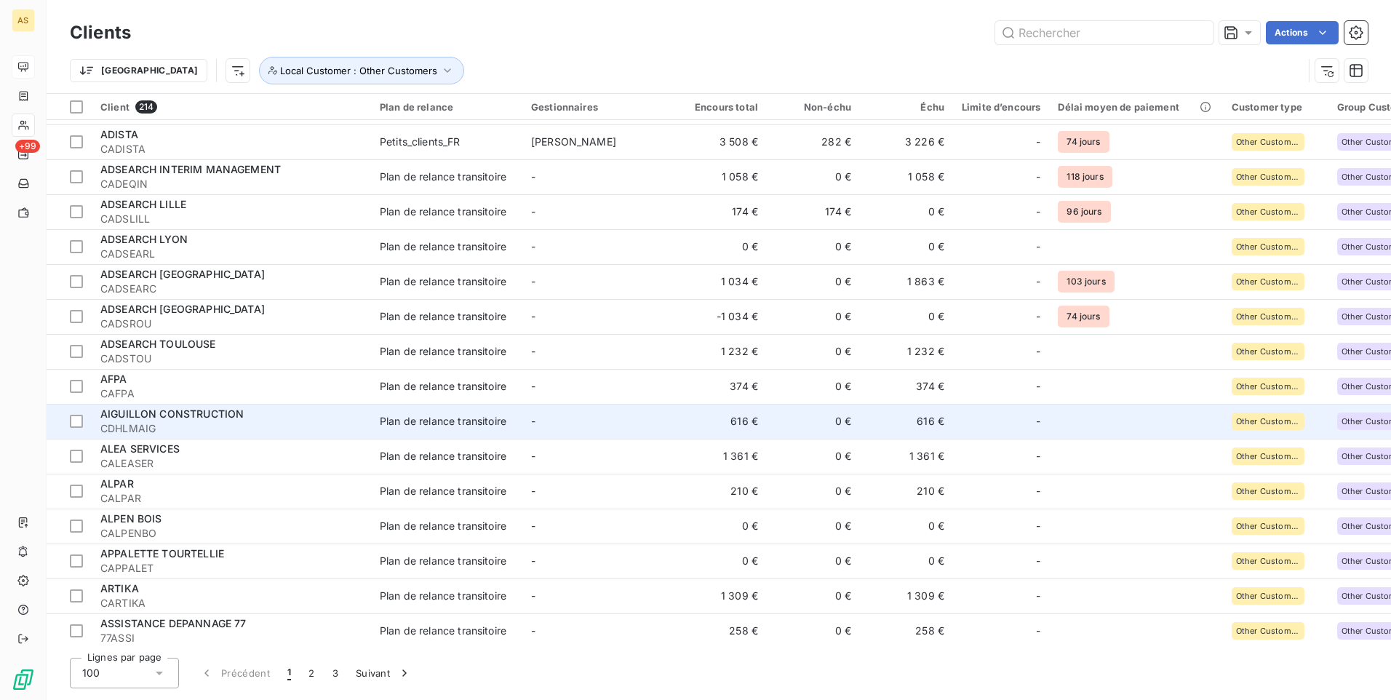
scroll to position [1092, 0]
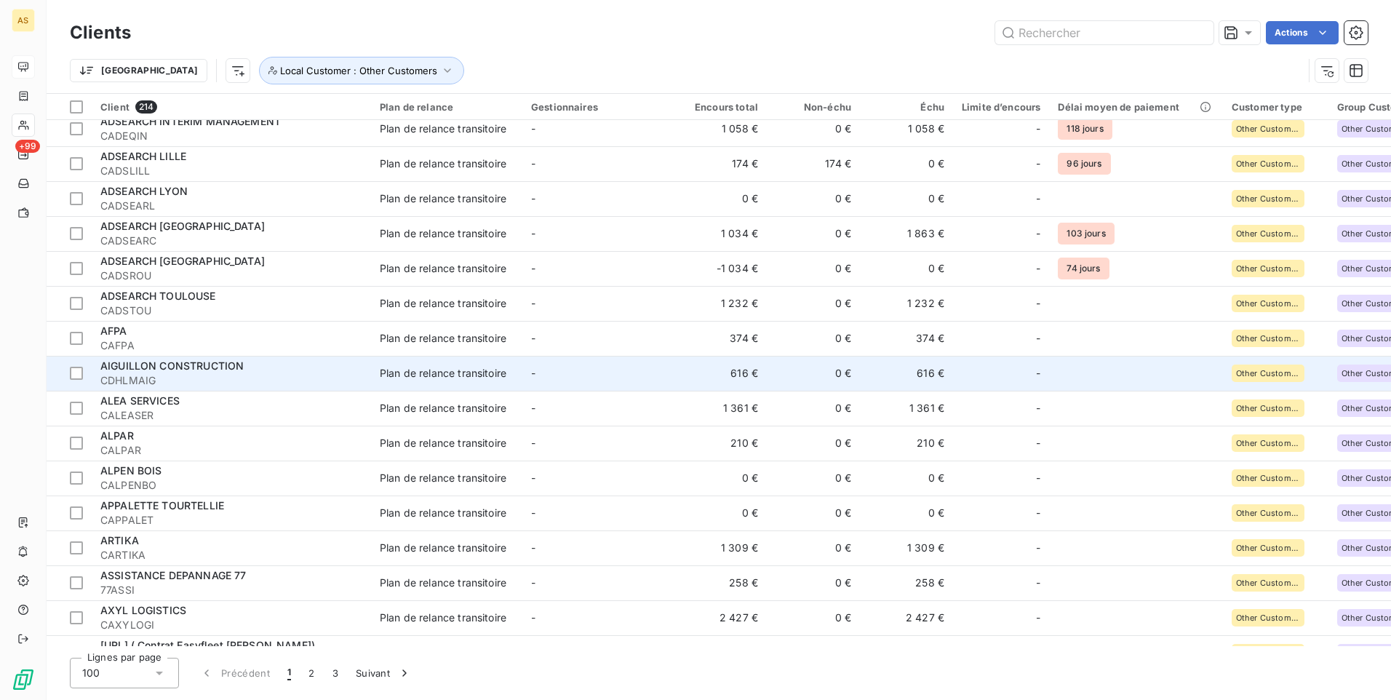
click at [322, 384] on span "CDHLMAIG" at bounding box center [231, 380] width 262 height 15
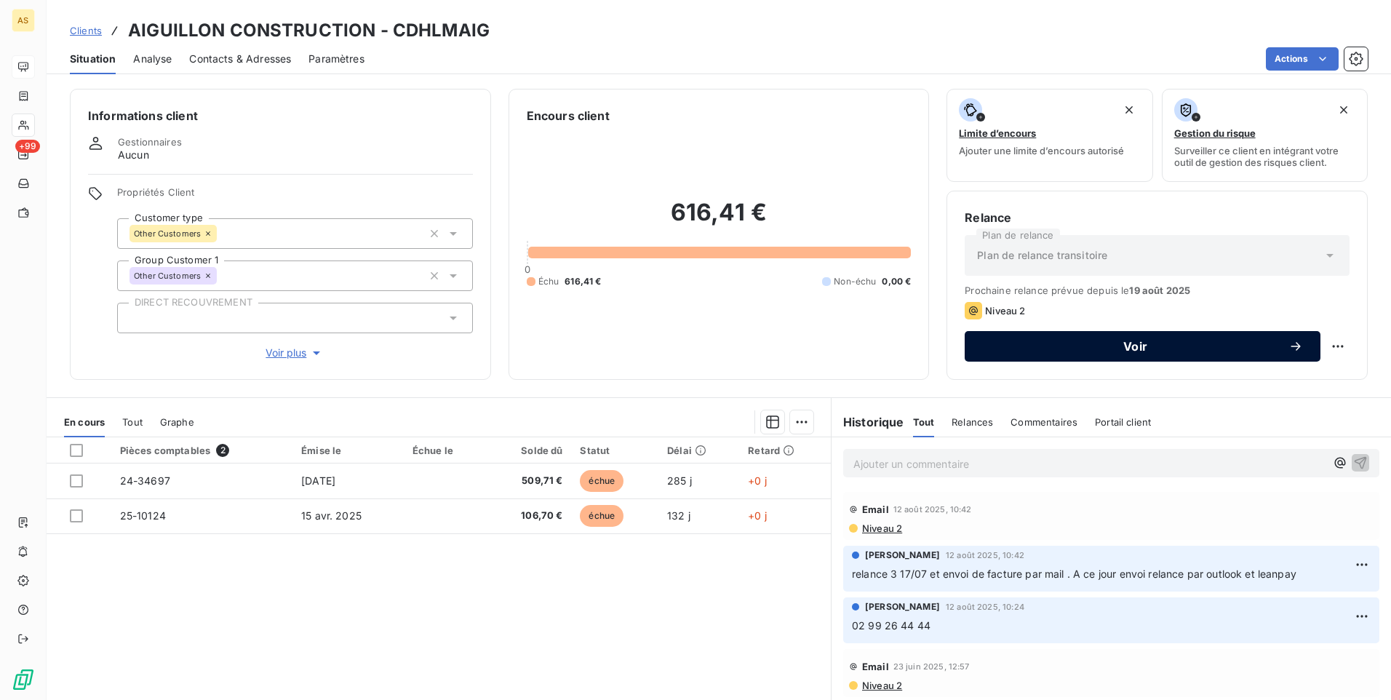
click at [1062, 343] on span "Voir" at bounding box center [1135, 347] width 306 height 12
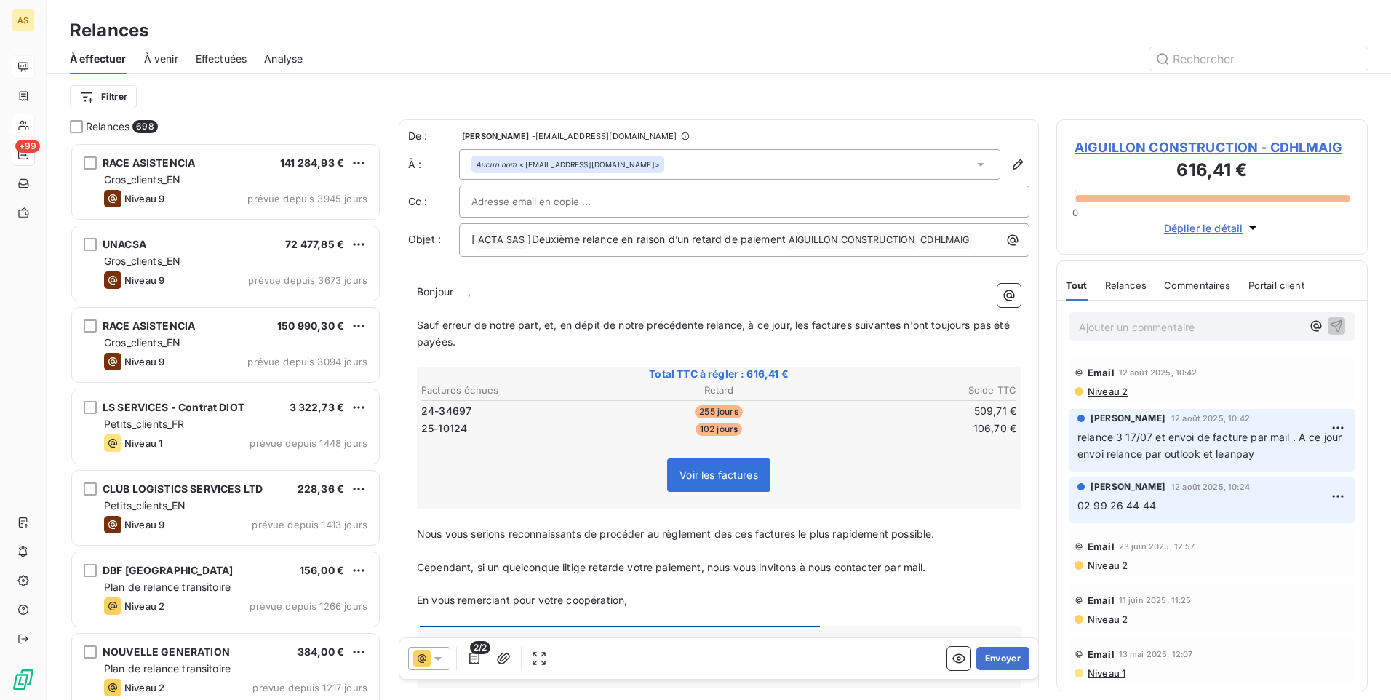
scroll to position [547, 301]
click at [984, 655] on button "Envoyer" at bounding box center [1003, 658] width 53 height 23
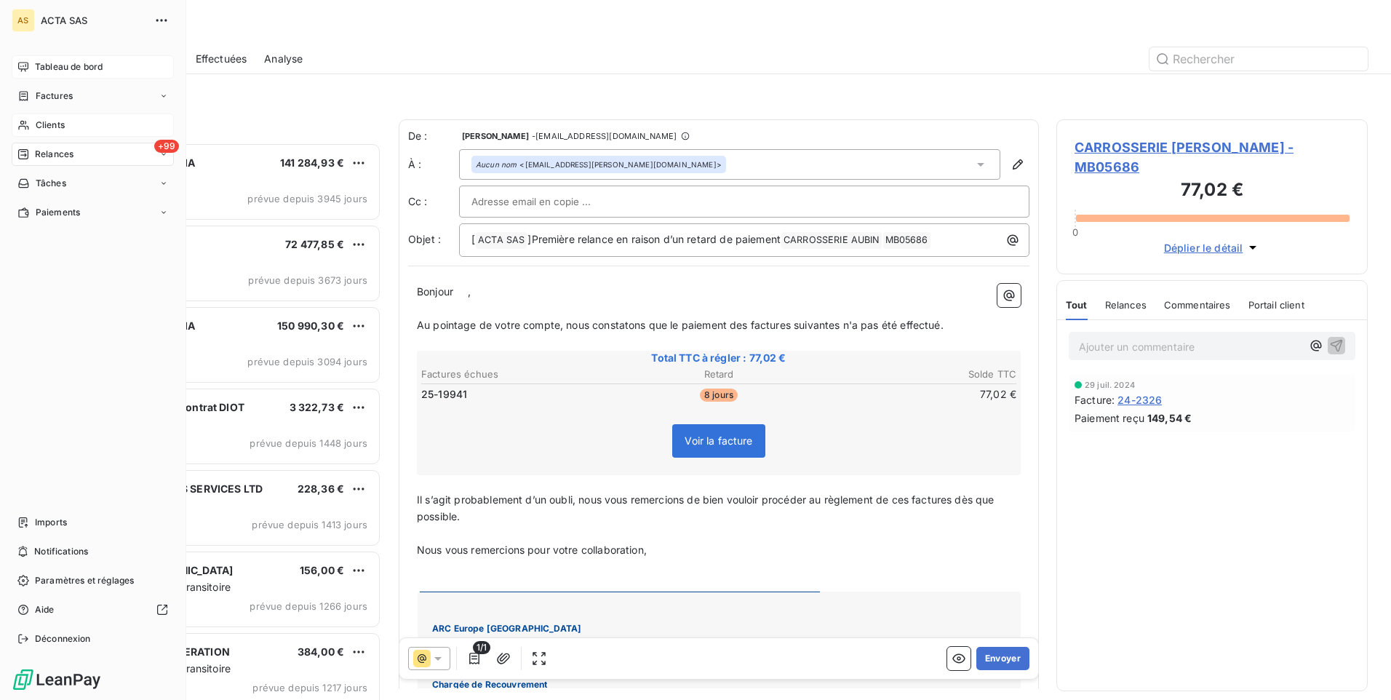
click at [70, 125] on div "Clients" at bounding box center [93, 125] width 162 height 23
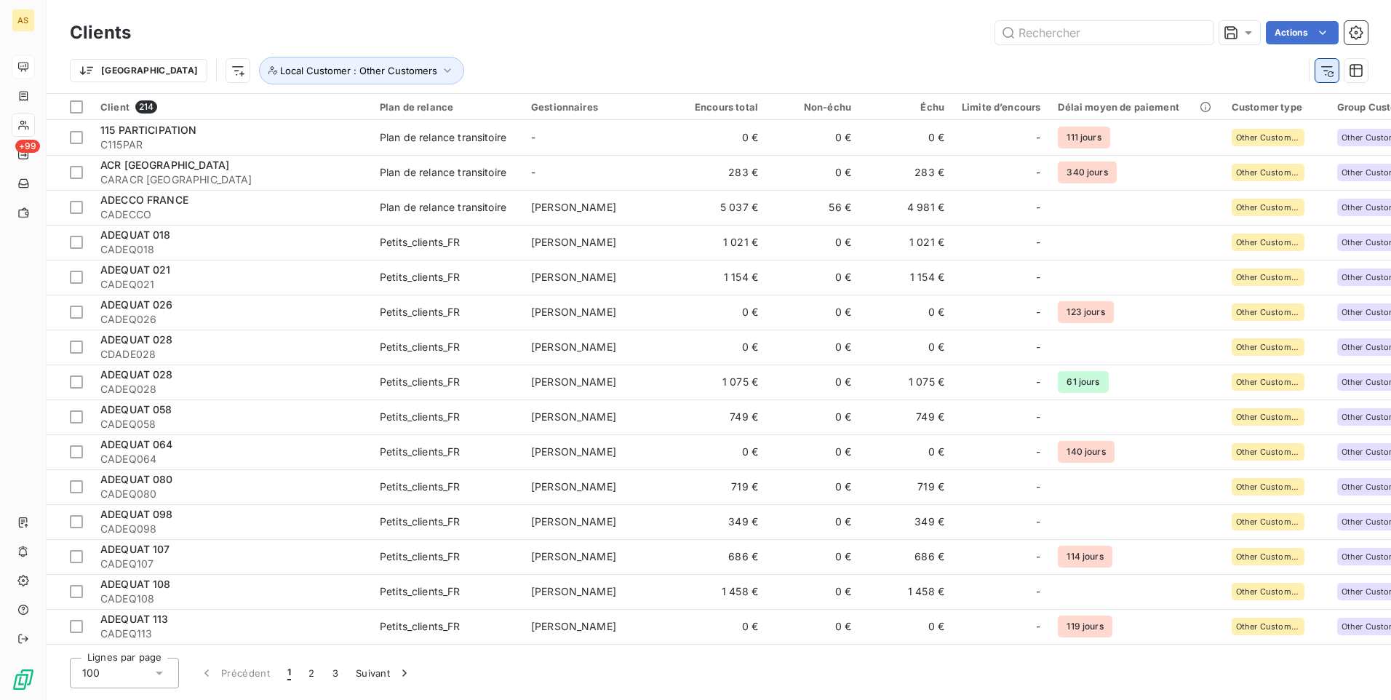
click at [1334, 78] on button "button" at bounding box center [1327, 70] width 23 height 23
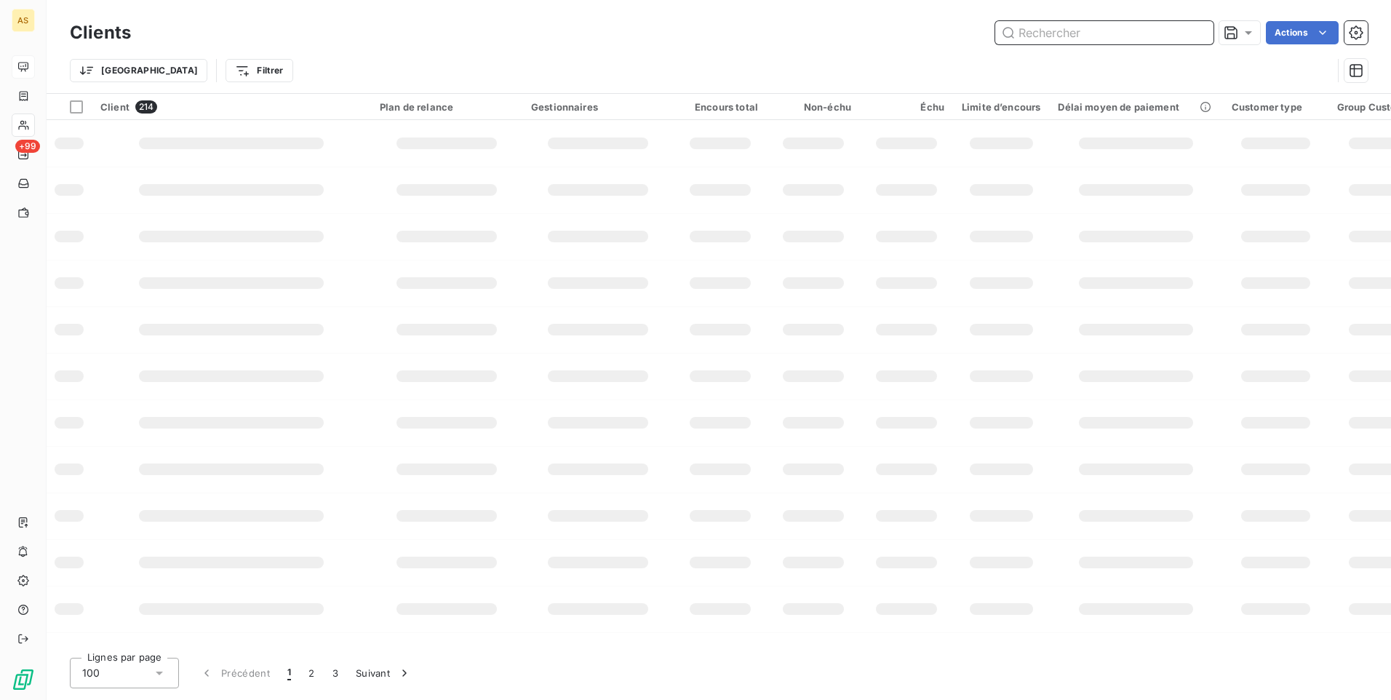
click at [1054, 34] on input "text" at bounding box center [1105, 32] width 218 height 23
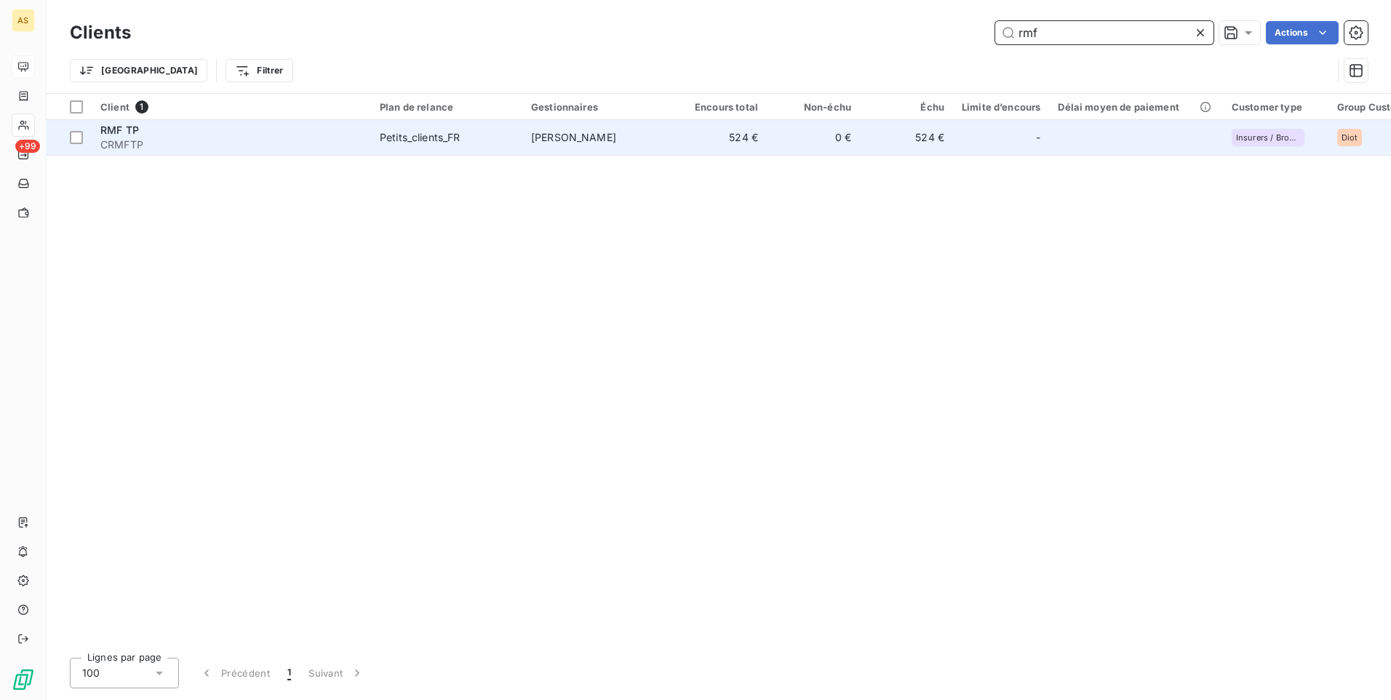
type input "rmf"
click at [878, 143] on td "524 €" at bounding box center [906, 137] width 93 height 35
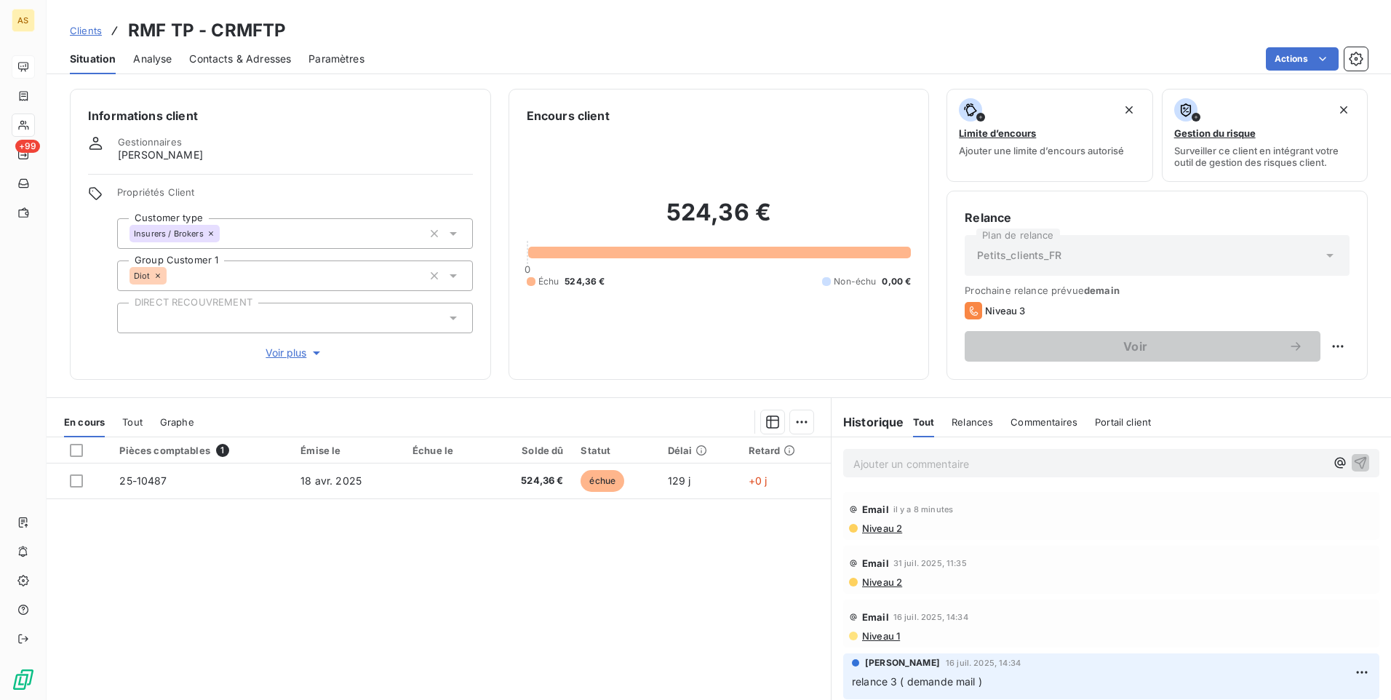
click at [241, 57] on span "Contacts & Adresses" at bounding box center [240, 59] width 102 height 15
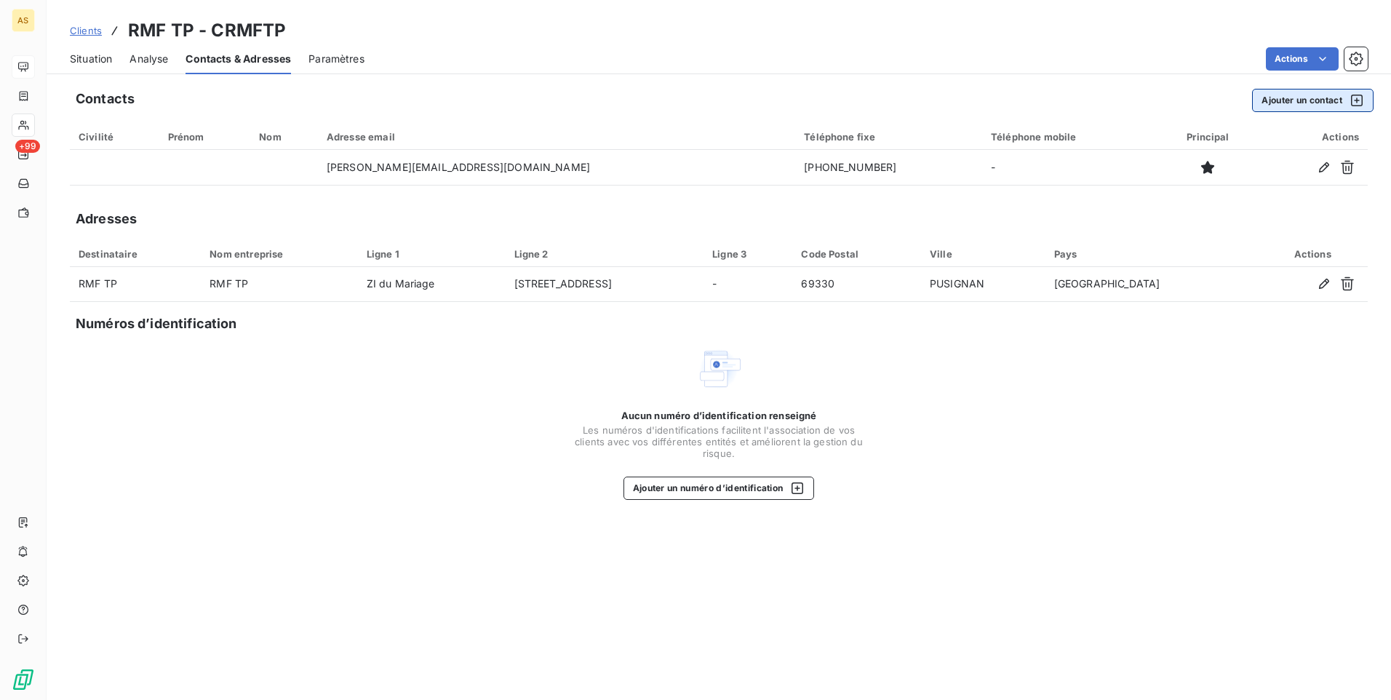
click at [1354, 100] on icon "button" at bounding box center [1357, 100] width 15 height 15
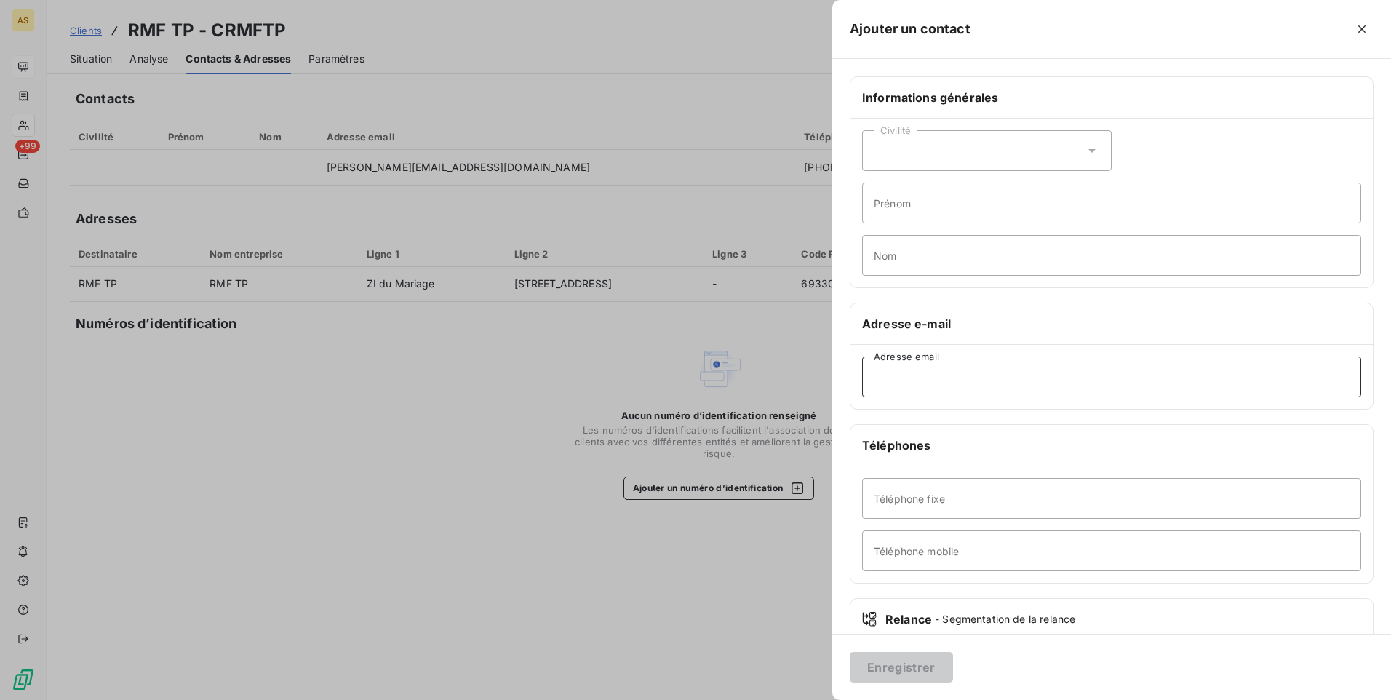
click at [913, 368] on input "Adresse email" at bounding box center [1111, 377] width 499 height 41
paste input "a.burlinchon@rmf.fr"
type input "a.burlinchon@rmf.fr"
click at [894, 204] on input "Prénom" at bounding box center [1111, 203] width 499 height 41
type input "Aline"
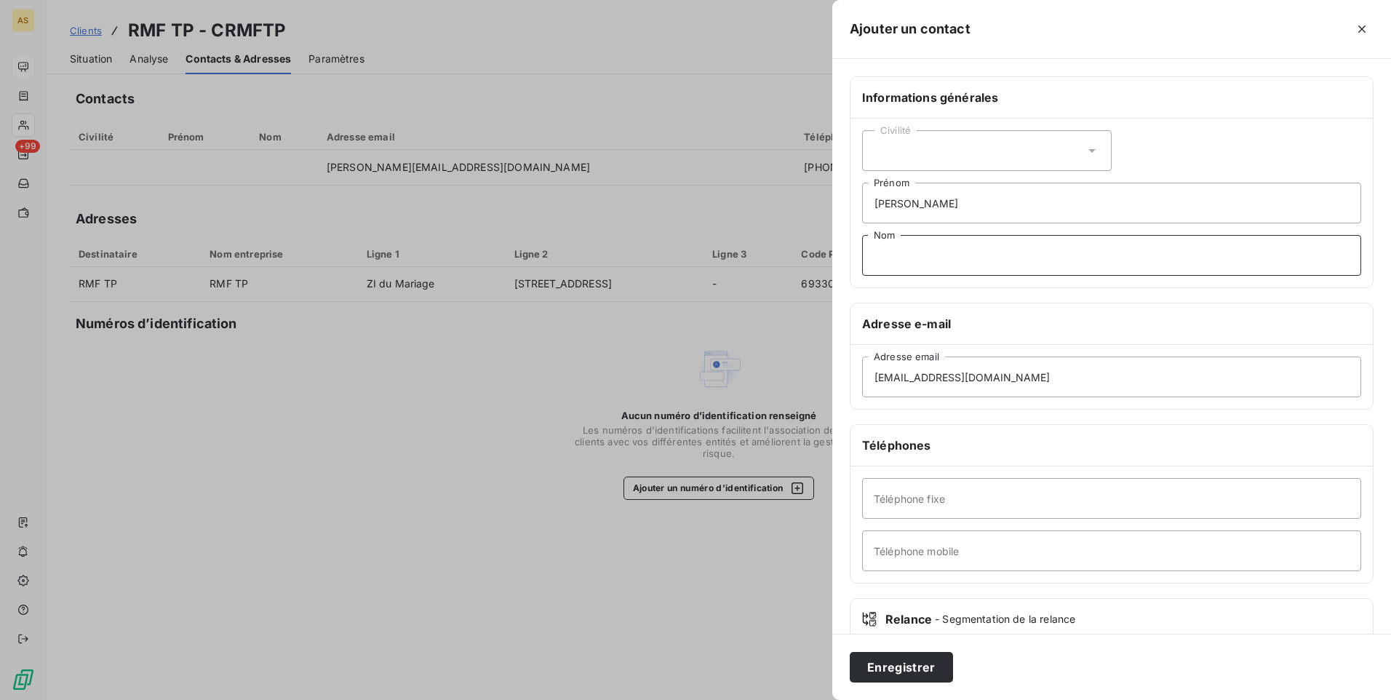
click at [961, 255] on input "Nom" at bounding box center [1111, 255] width 499 height 41
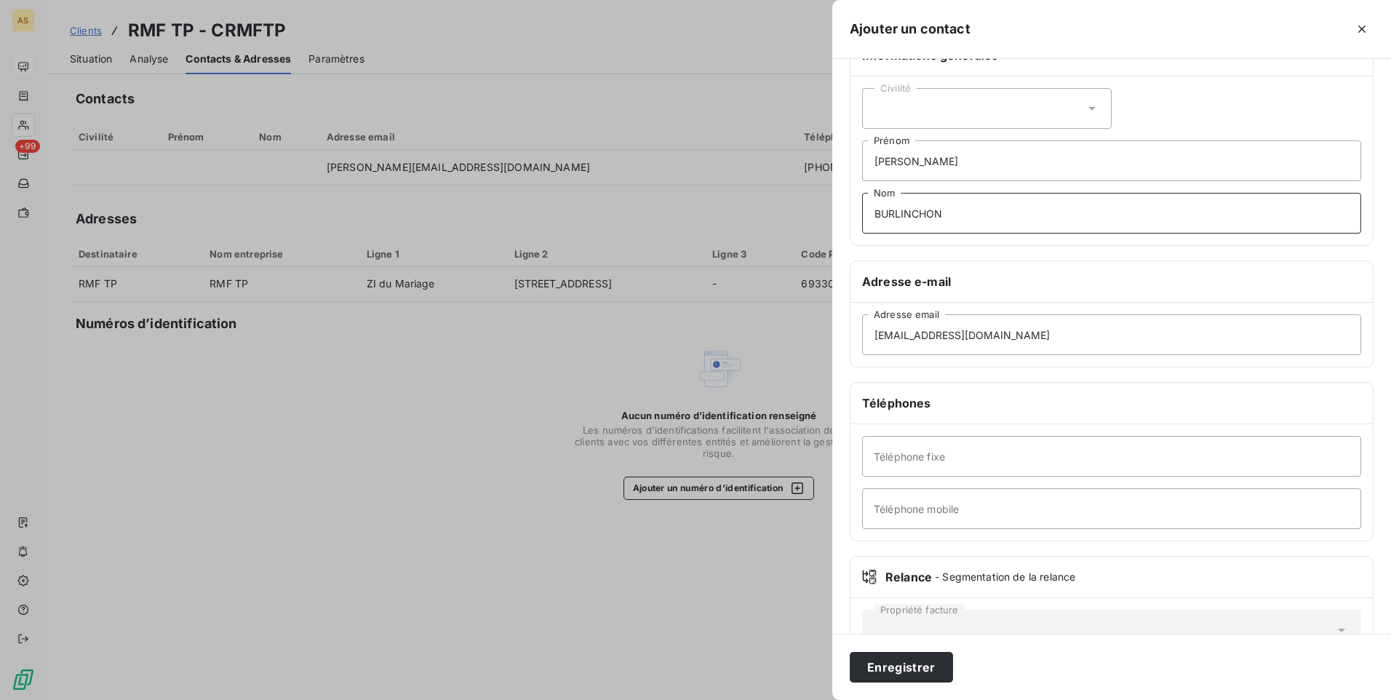
scroll to position [16, 0]
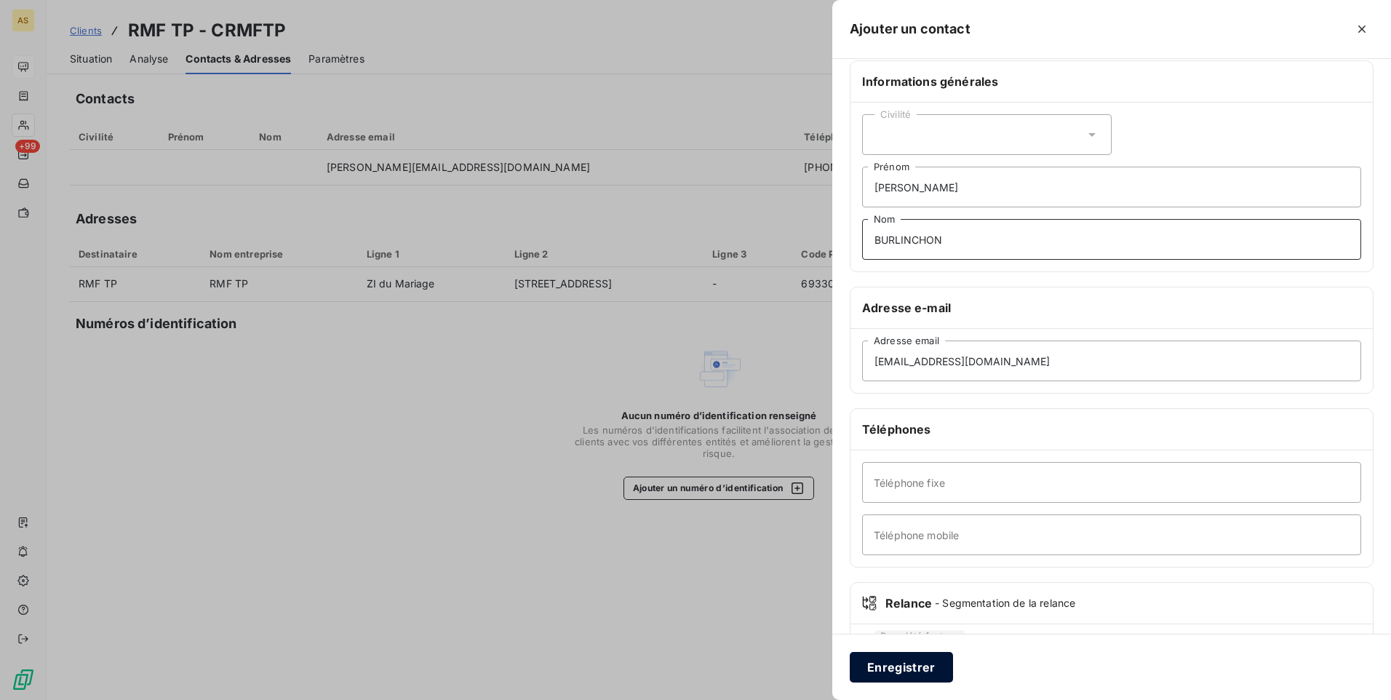
type input "BURLINCHON"
click at [894, 661] on button "Enregistrer" at bounding box center [901, 667] width 103 height 31
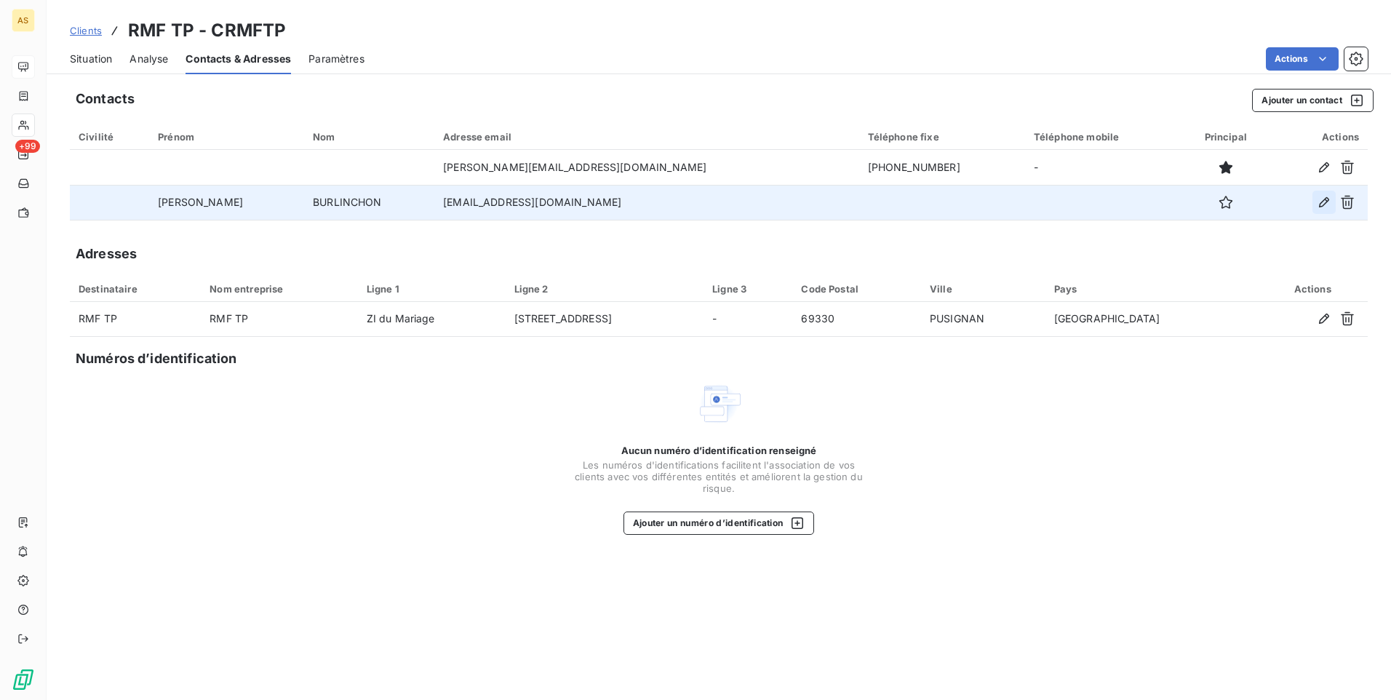
click at [1315, 207] on button "button" at bounding box center [1324, 202] width 23 height 23
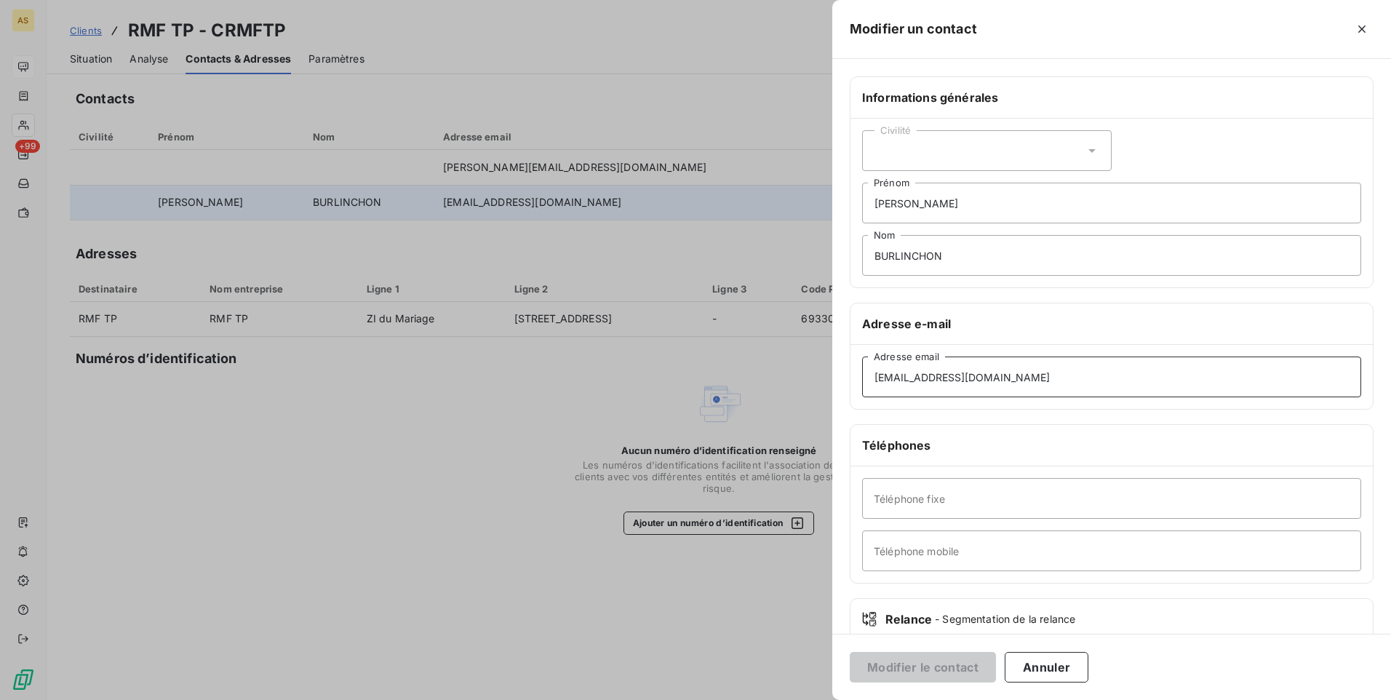
drag, startPoint x: 990, startPoint y: 381, endPoint x: 873, endPoint y: 372, distance: 117.5
click at [873, 372] on input "a.burlinchon@rmf.fr" at bounding box center [1111, 377] width 499 height 41
drag, startPoint x: 878, startPoint y: 205, endPoint x: 867, endPoint y: 207, distance: 11.0
click at [863, 207] on input "Aline" at bounding box center [1111, 203] width 499 height 41
click at [1022, 253] on input "BURLINCHON" at bounding box center [1111, 255] width 499 height 41
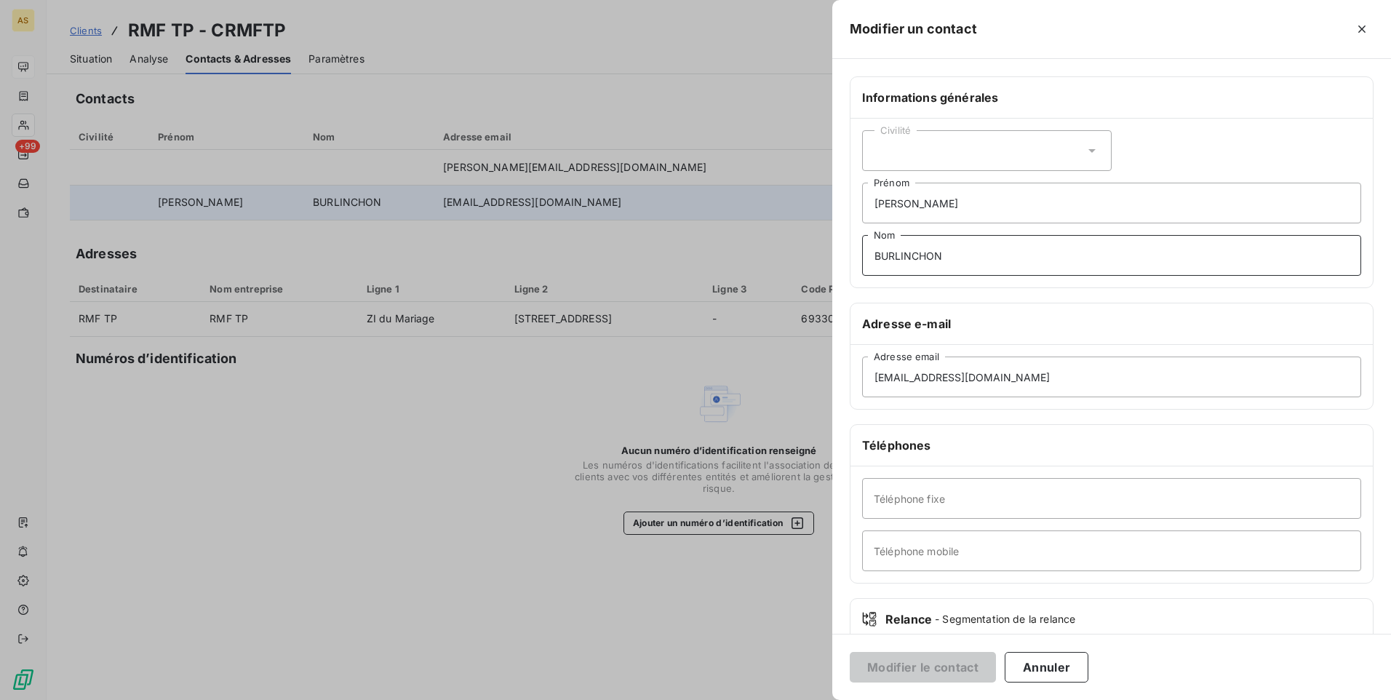
drag, startPoint x: 919, startPoint y: 256, endPoint x: 843, endPoint y: 256, distance: 75.7
click at [843, 256] on div "Informations générales Civilité Aline Prénom BURLINCHON Nom Adresse e-mail a.bu…" at bounding box center [1112, 399] width 559 height 646
click at [375, 459] on div at bounding box center [695, 350] width 1391 height 700
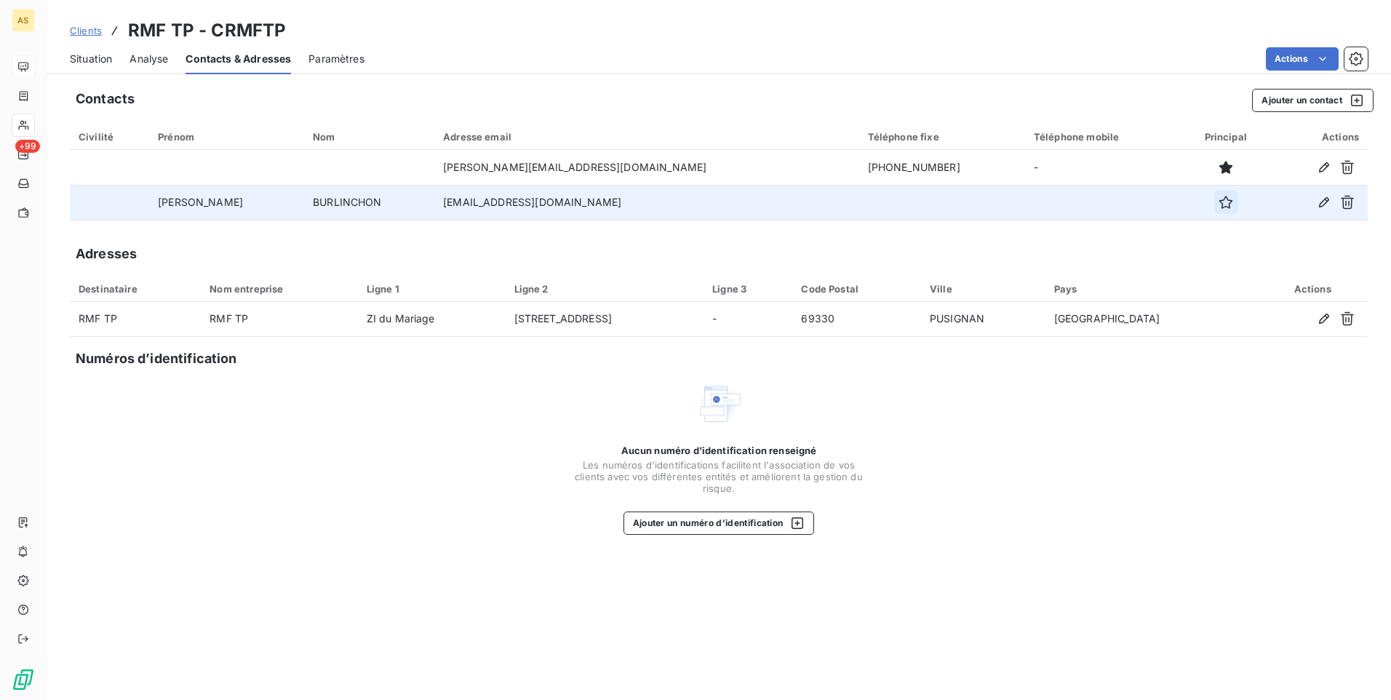
click at [1219, 202] on icon "button" at bounding box center [1226, 202] width 15 height 15
